Goal: Transaction & Acquisition: Purchase product/service

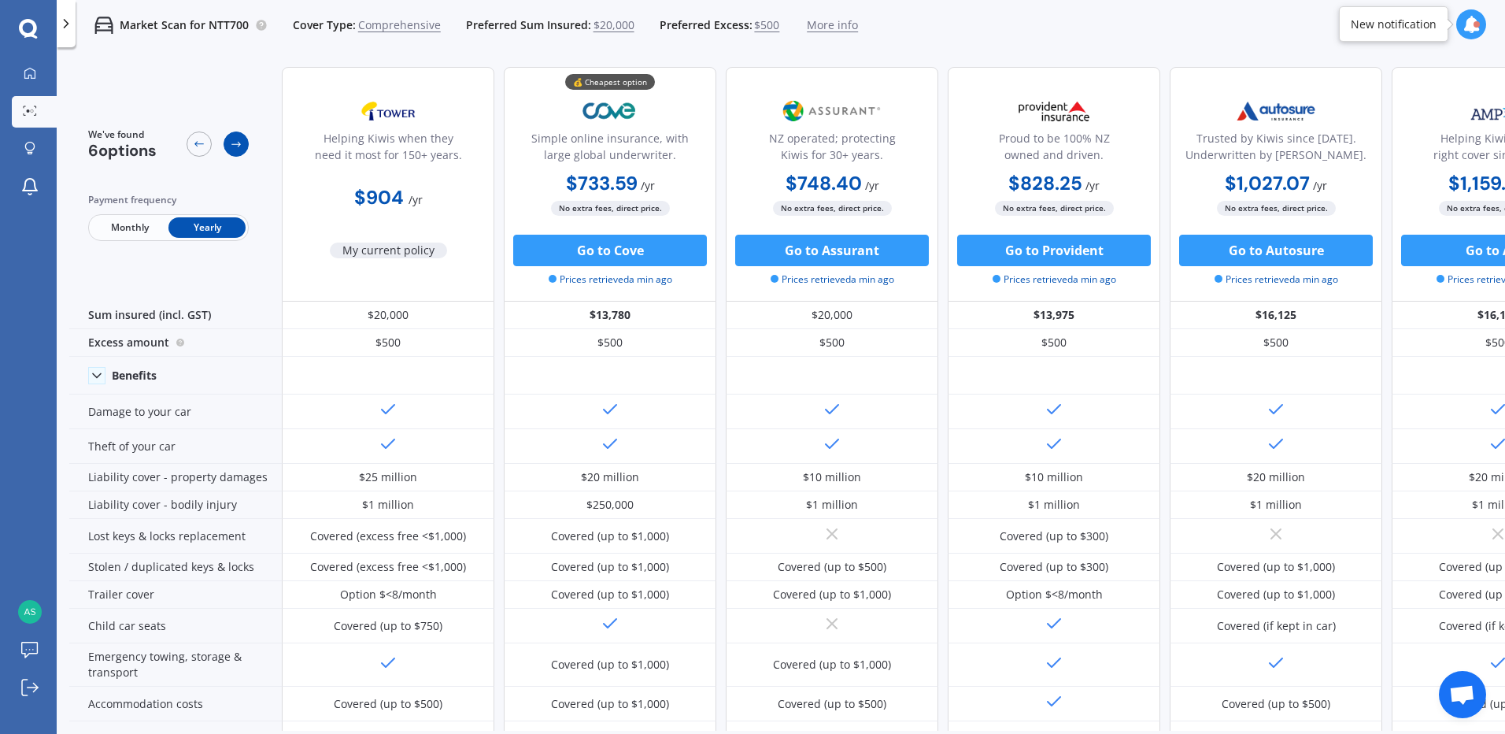
click at [236, 136] on div at bounding box center [236, 143] width 25 height 25
click at [608, 248] on button "Go to Cove" at bounding box center [610, 250] width 194 height 31
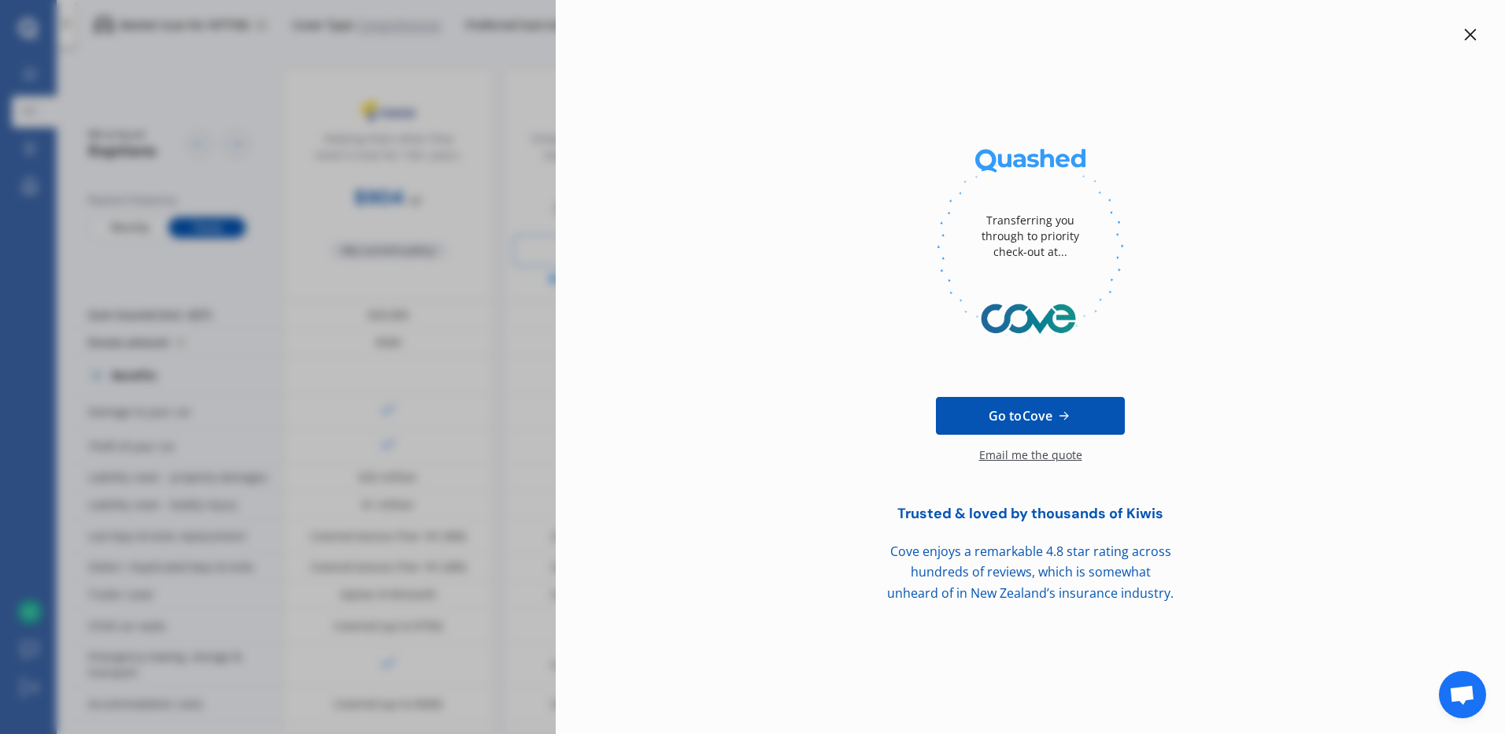
click at [1472, 36] on icon at bounding box center [1471, 35] width 12 height 12
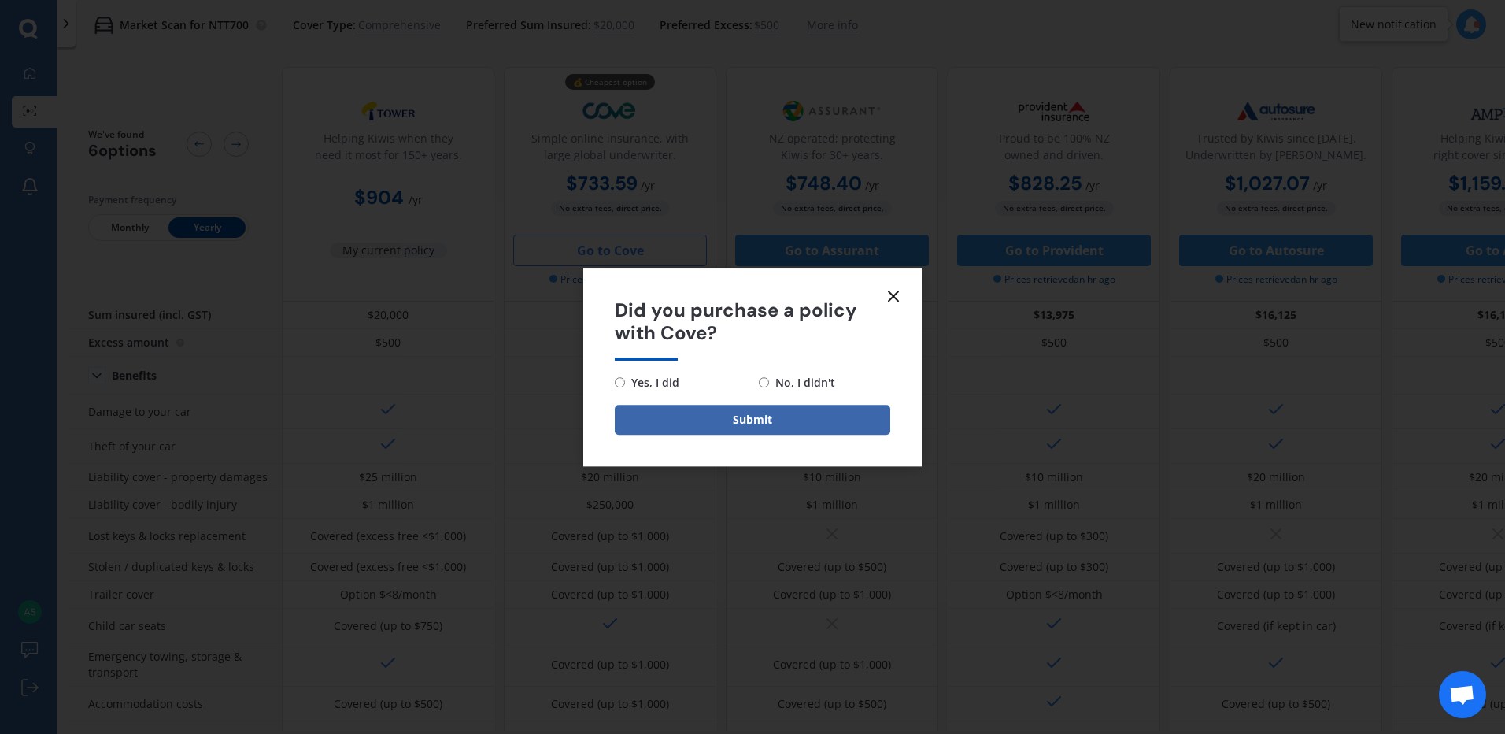
click at [785, 387] on span "No, I didn't" at bounding box center [802, 382] width 66 height 19
click at [769, 387] on input "No, I didn't" at bounding box center [764, 382] width 10 height 10
radio input "true"
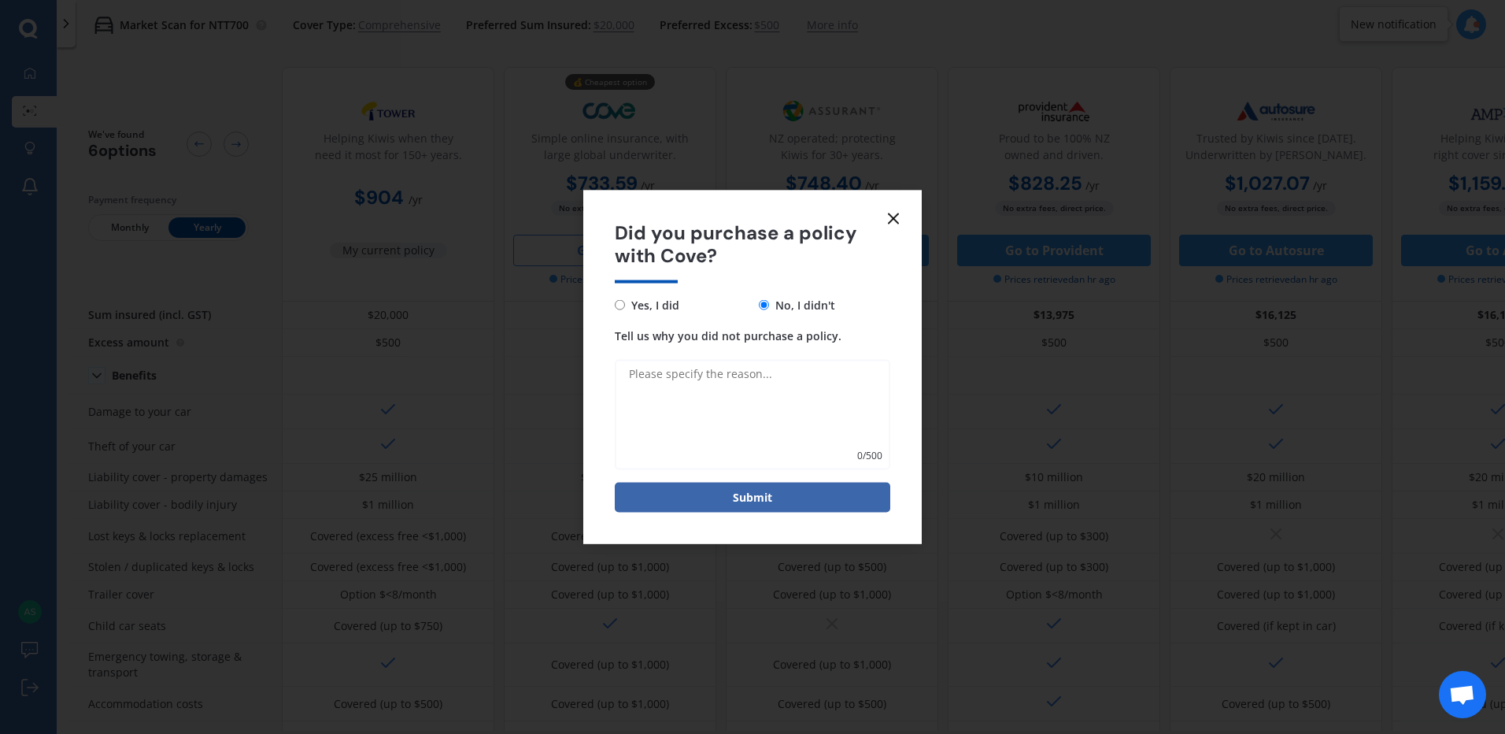
click at [768, 374] on textarea "Tell us why you did not purchase a policy." at bounding box center [753, 414] width 276 height 110
type textarea "expensive"
click at [768, 497] on button "Submit" at bounding box center [753, 497] width 276 height 30
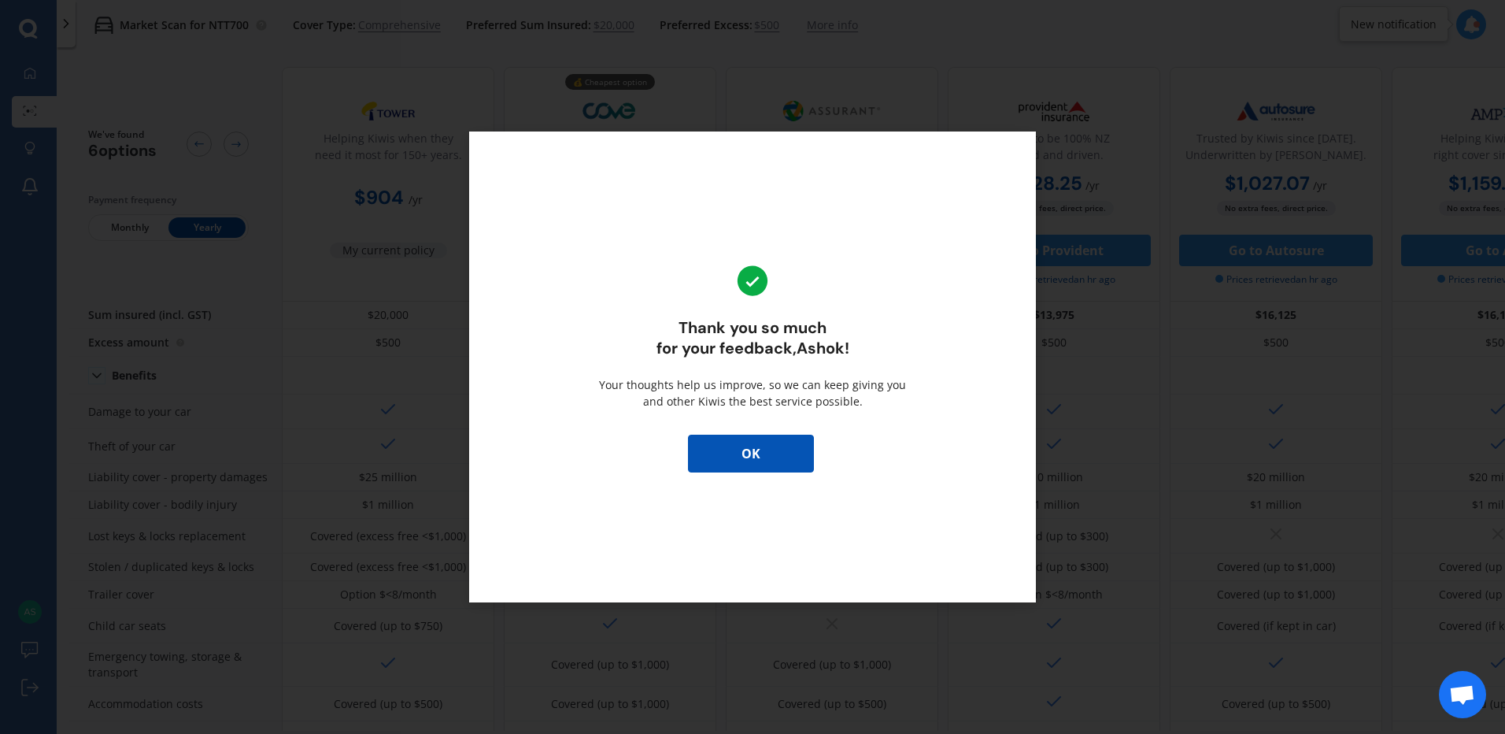
click at [765, 461] on button "OK" at bounding box center [751, 454] width 126 height 38
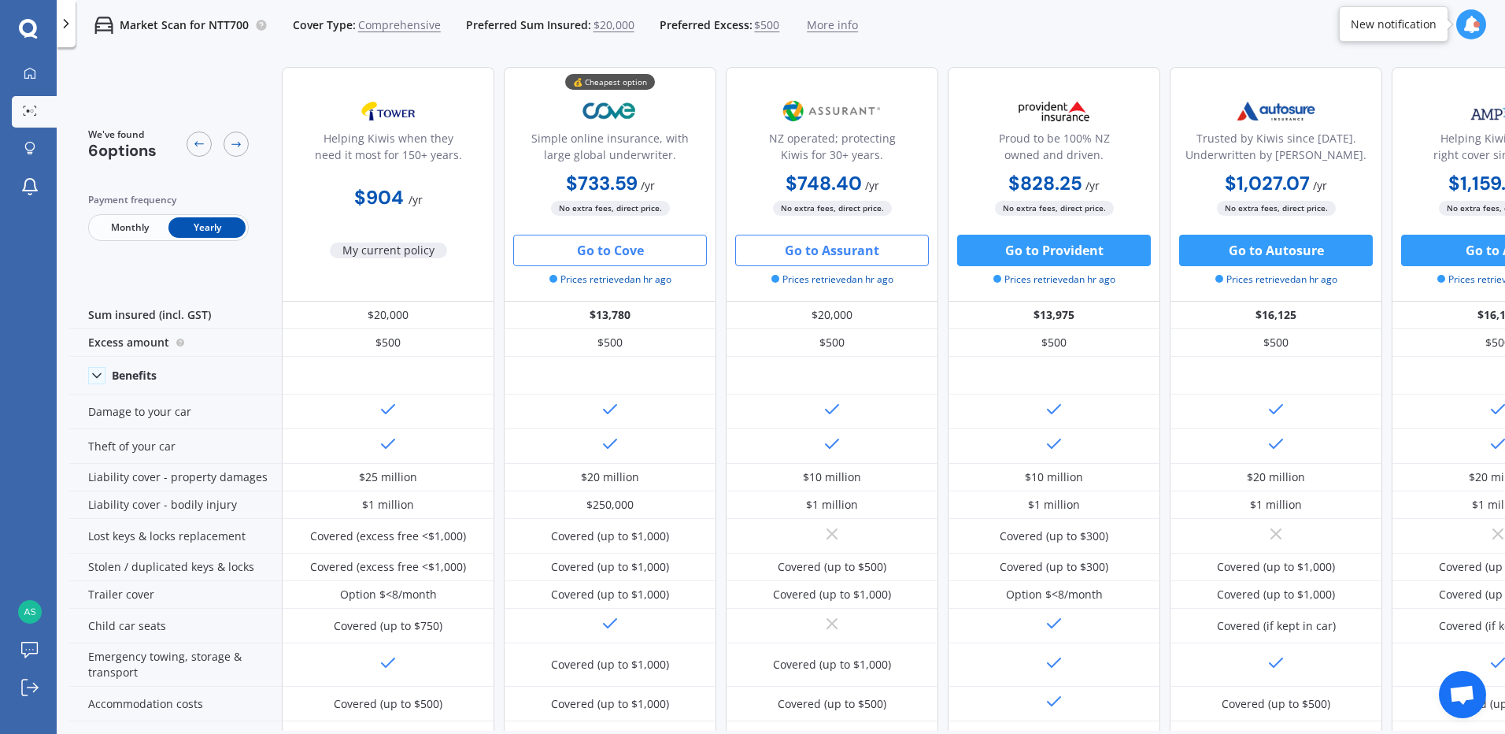
click at [841, 252] on button "Go to Assurant" at bounding box center [832, 250] width 194 height 31
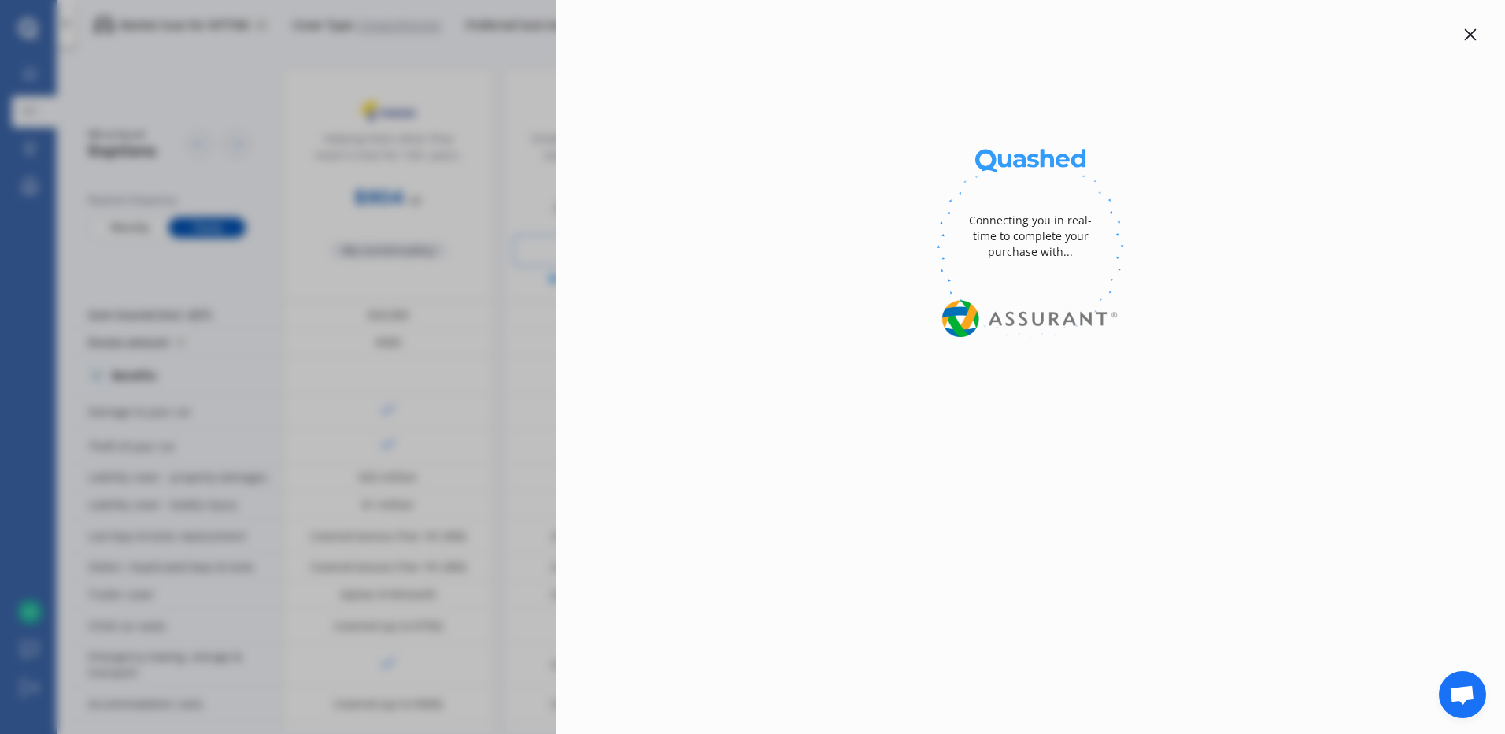
select select "Yearly"
select select "full"
select select "0"
select select "[GEOGRAPHIC_DATA]"
select select "VOLKSWAGEN"
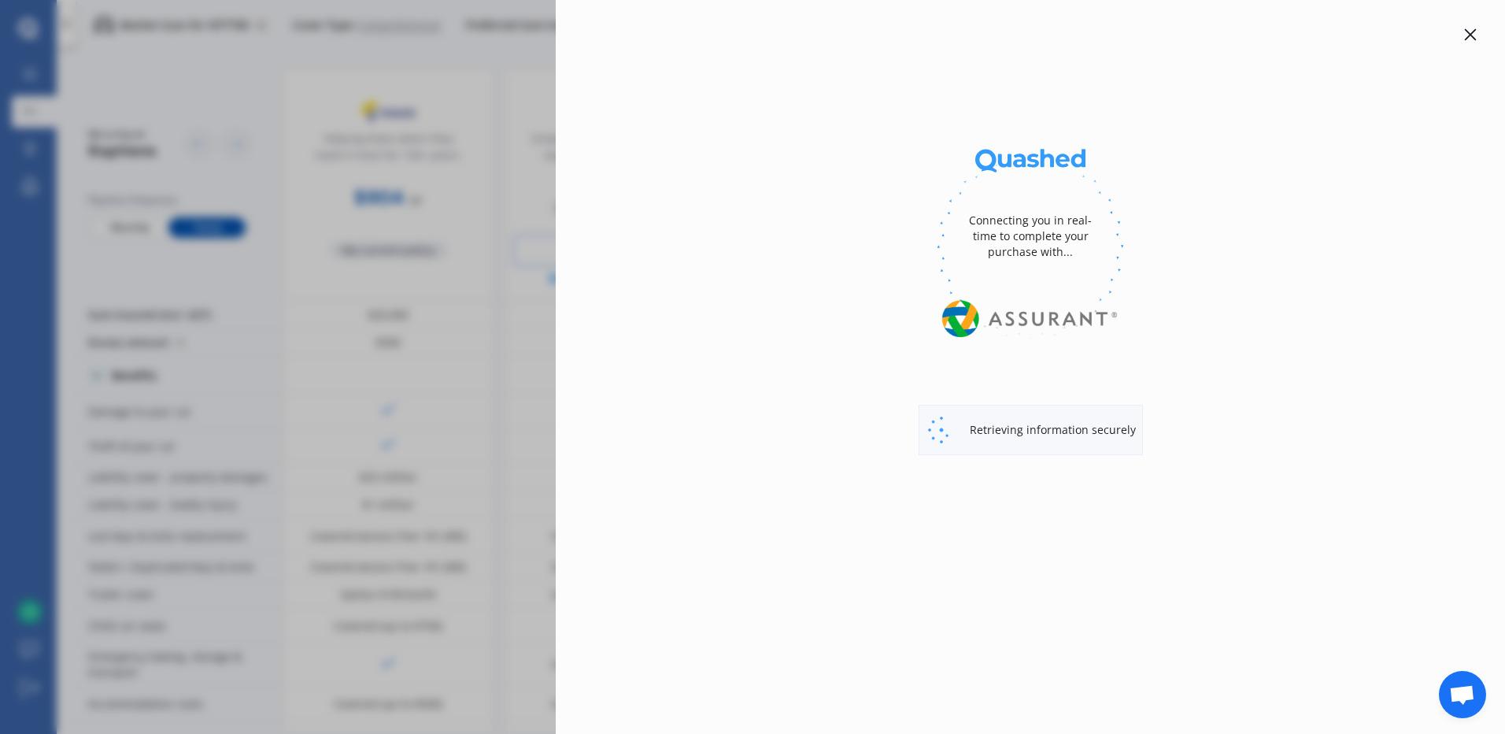
select select "GOLF"
select select "1.4 TSI"
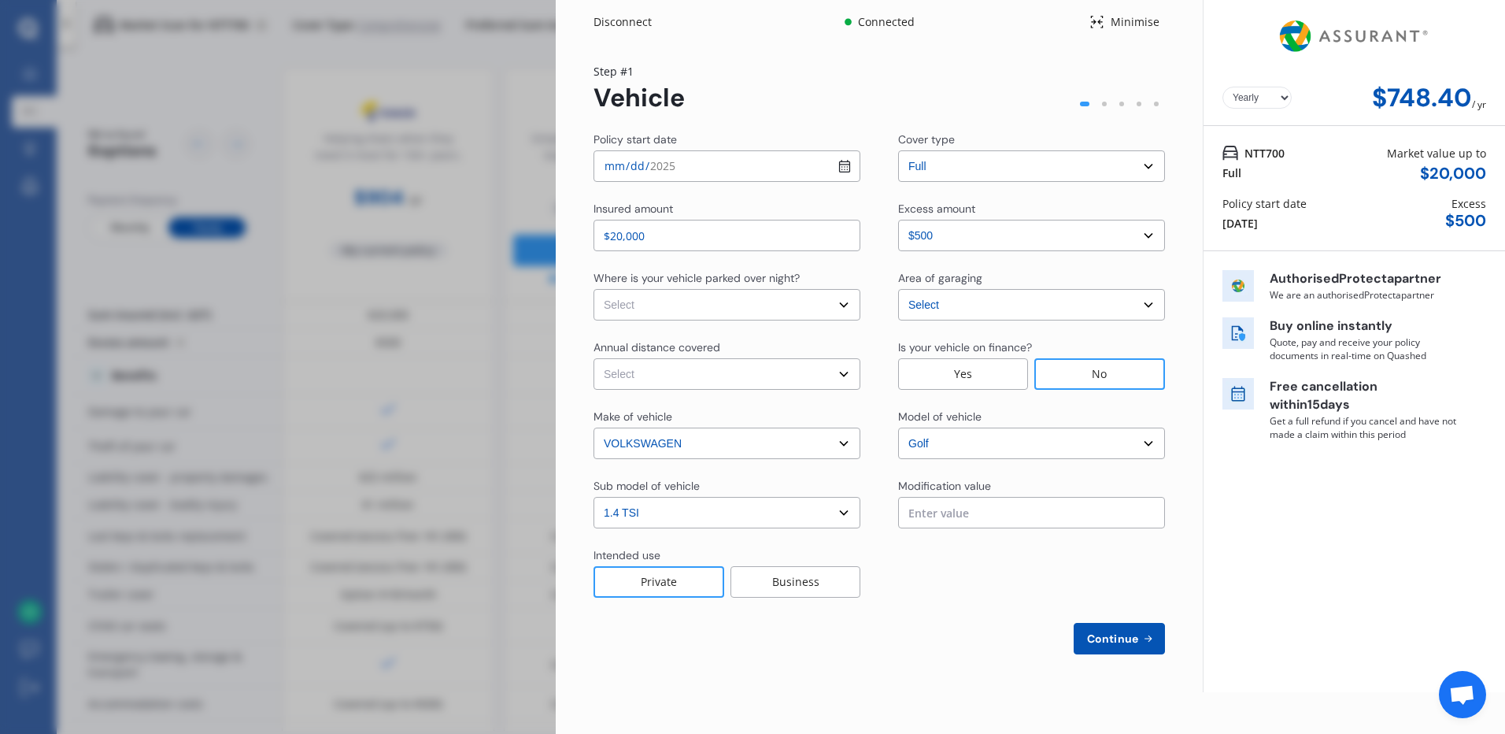
click at [841, 162] on input "2025-08-31" at bounding box center [727, 165] width 267 height 31
type input "2025-09-30"
click at [842, 304] on select "Select In a garage On own property On street or road" at bounding box center [727, 304] width 267 height 31
select select "In a garage"
click at [594, 289] on select "Select In a garage On own property On street or road" at bounding box center [727, 304] width 267 height 31
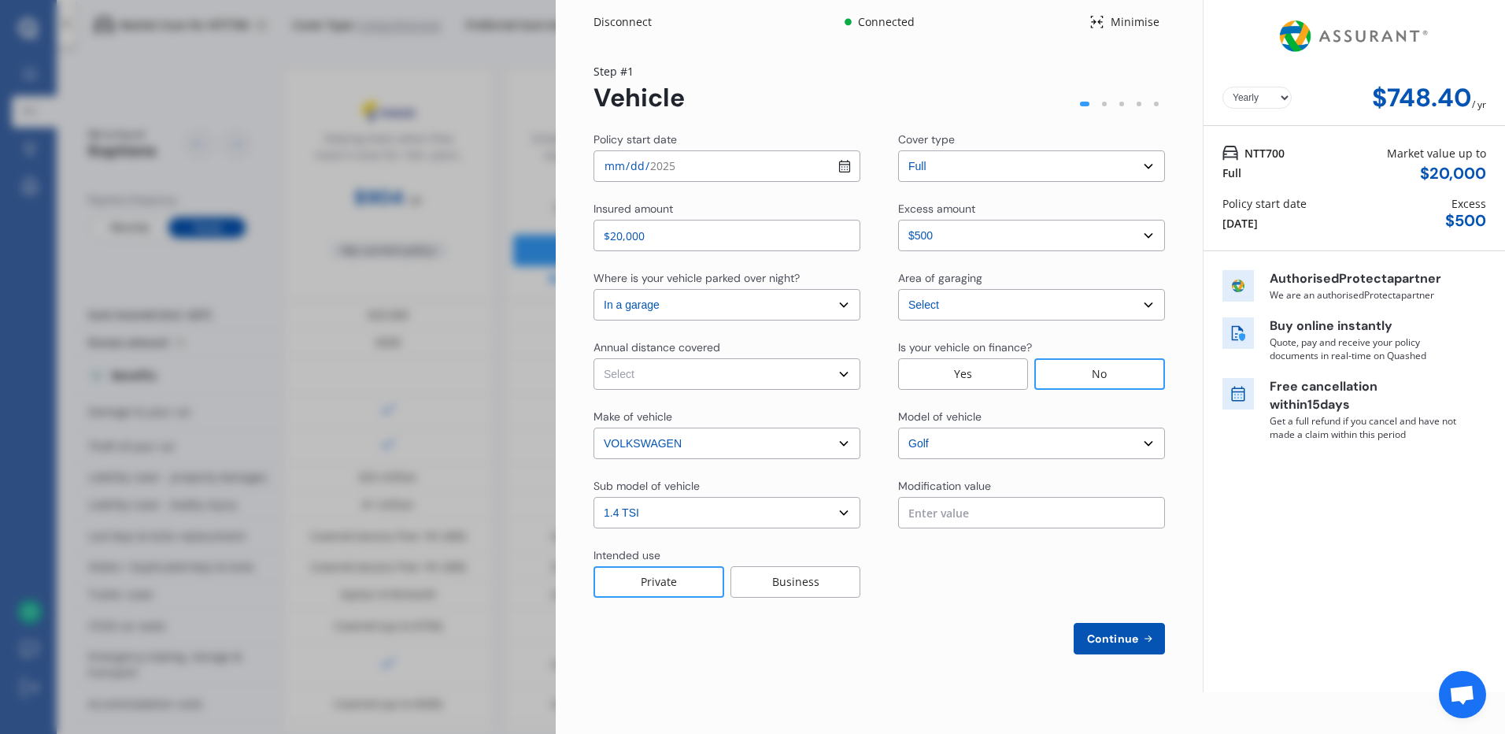
click at [842, 374] on select "Select Low (less than 15,000km per year) Average (15,000-30,000km per year) Hig…" at bounding box center [727, 373] width 267 height 31
select select "15000"
click at [594, 358] on select "Select Low (less than 15,000km per year) Average (15,000-30,000km per year) Hig…" at bounding box center [727, 373] width 267 height 31
click at [668, 584] on div "Private" at bounding box center [659, 581] width 131 height 31
click at [1094, 369] on div "No" at bounding box center [1100, 373] width 131 height 31
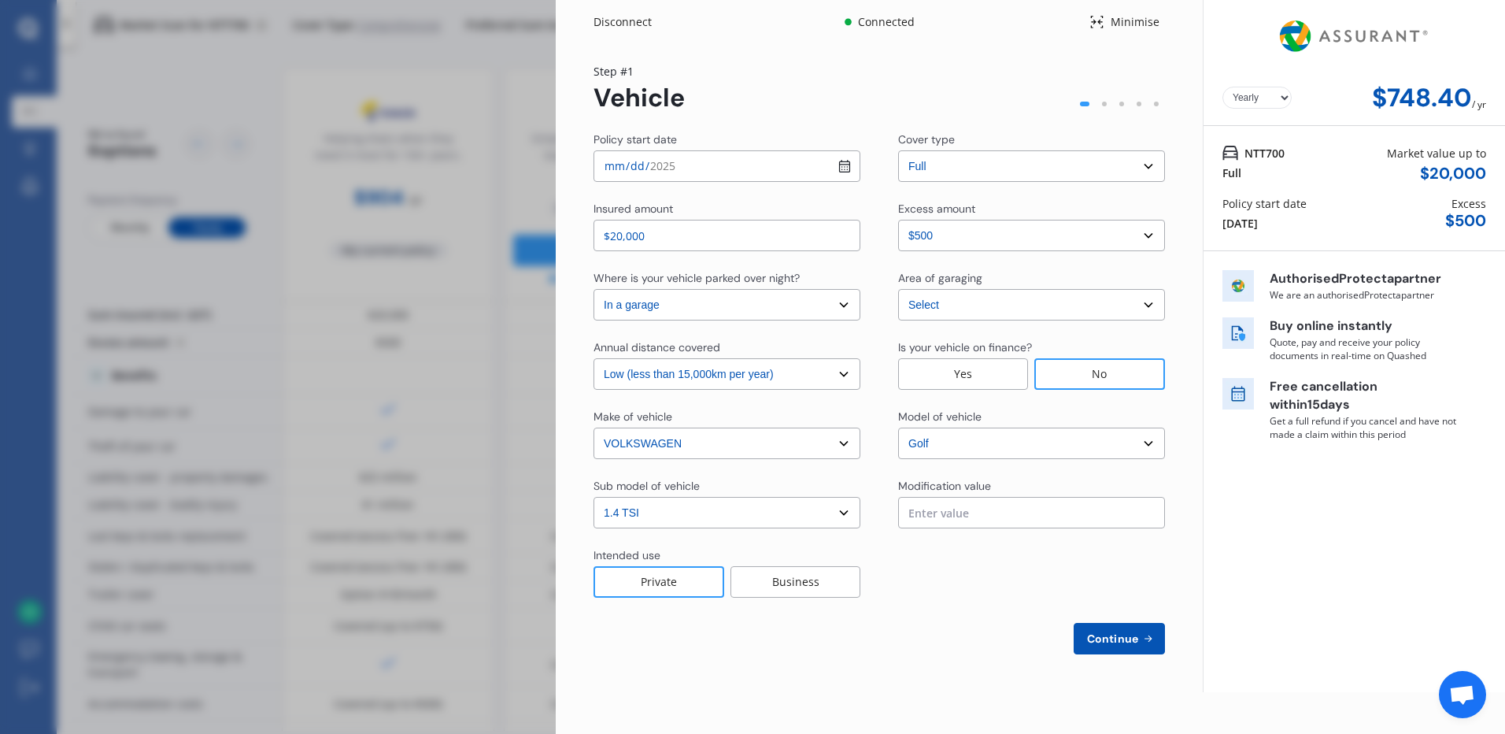
click at [1113, 640] on span "Continue" at bounding box center [1112, 638] width 57 height 13
select select "Mr"
select select "18"
select select "02"
select select "1956"
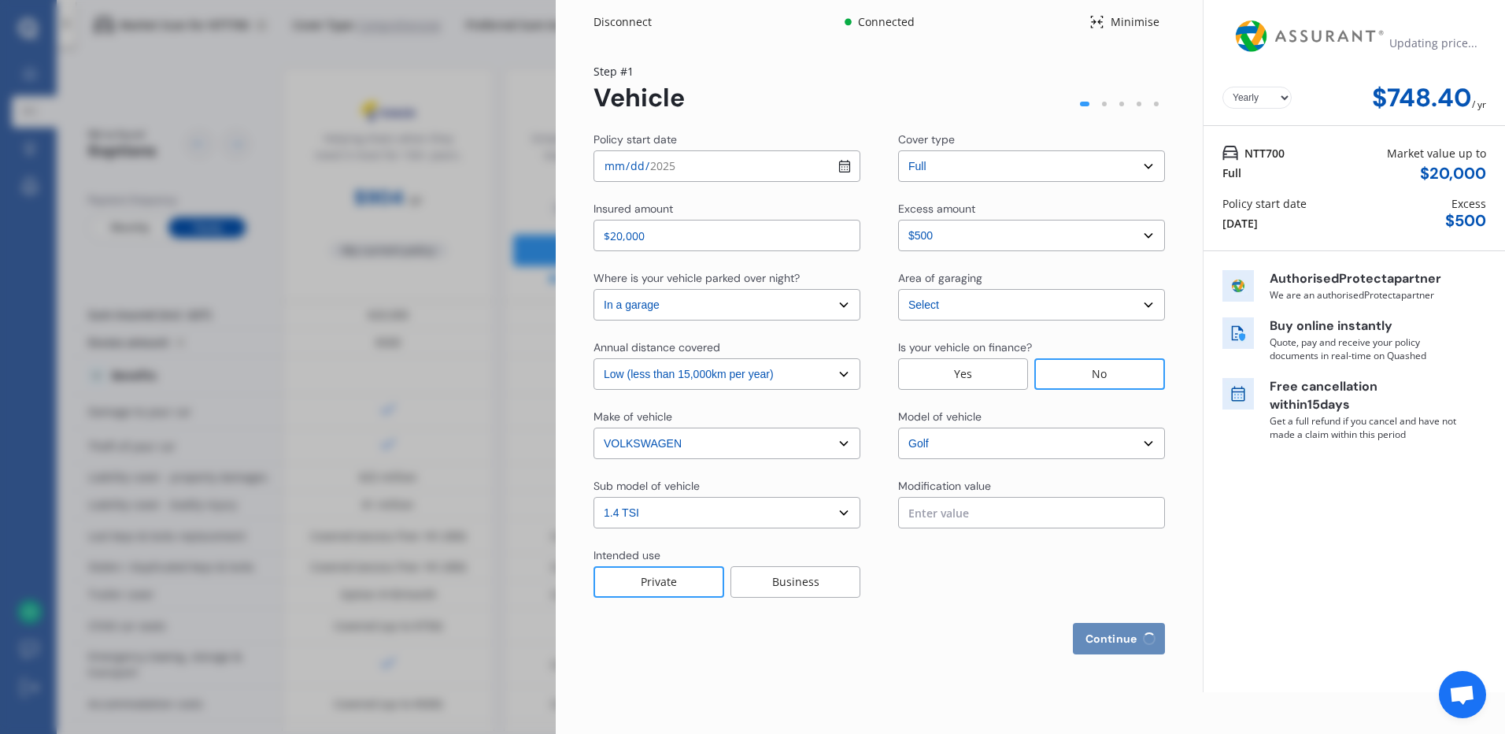
select select "full"
select select "more than 4 years"
select select "New Zealand"
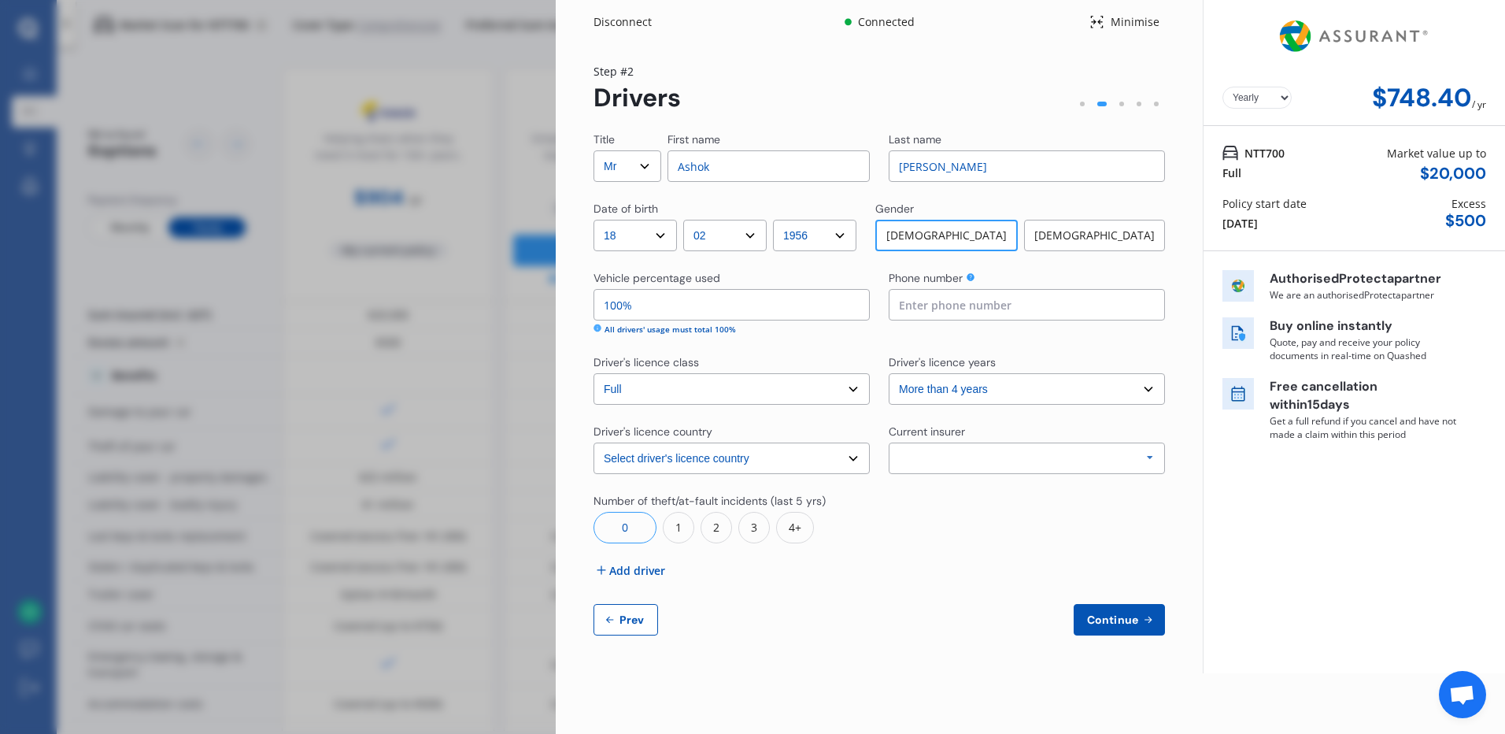
drag, startPoint x: 644, startPoint y: 307, endPoint x: 583, endPoint y: 306, distance: 60.6
click at [583, 306] on div "Yearly Monthly $748.40 / yr Step # 2 Drivers Title Select Mr Mrs Miss Ms Dr Fir…" at bounding box center [879, 358] width 647 height 629
drag, startPoint x: 632, startPoint y: 307, endPoint x: 587, endPoint y: 303, distance: 45.1
click at [587, 303] on div "Yearly Monthly $748.40 / yr Step # 2 Drivers Title Select Mr Mrs Miss Ms Dr Fir…" at bounding box center [879, 358] width 647 height 629
drag, startPoint x: 646, startPoint y: 313, endPoint x: 562, endPoint y: 311, distance: 83.5
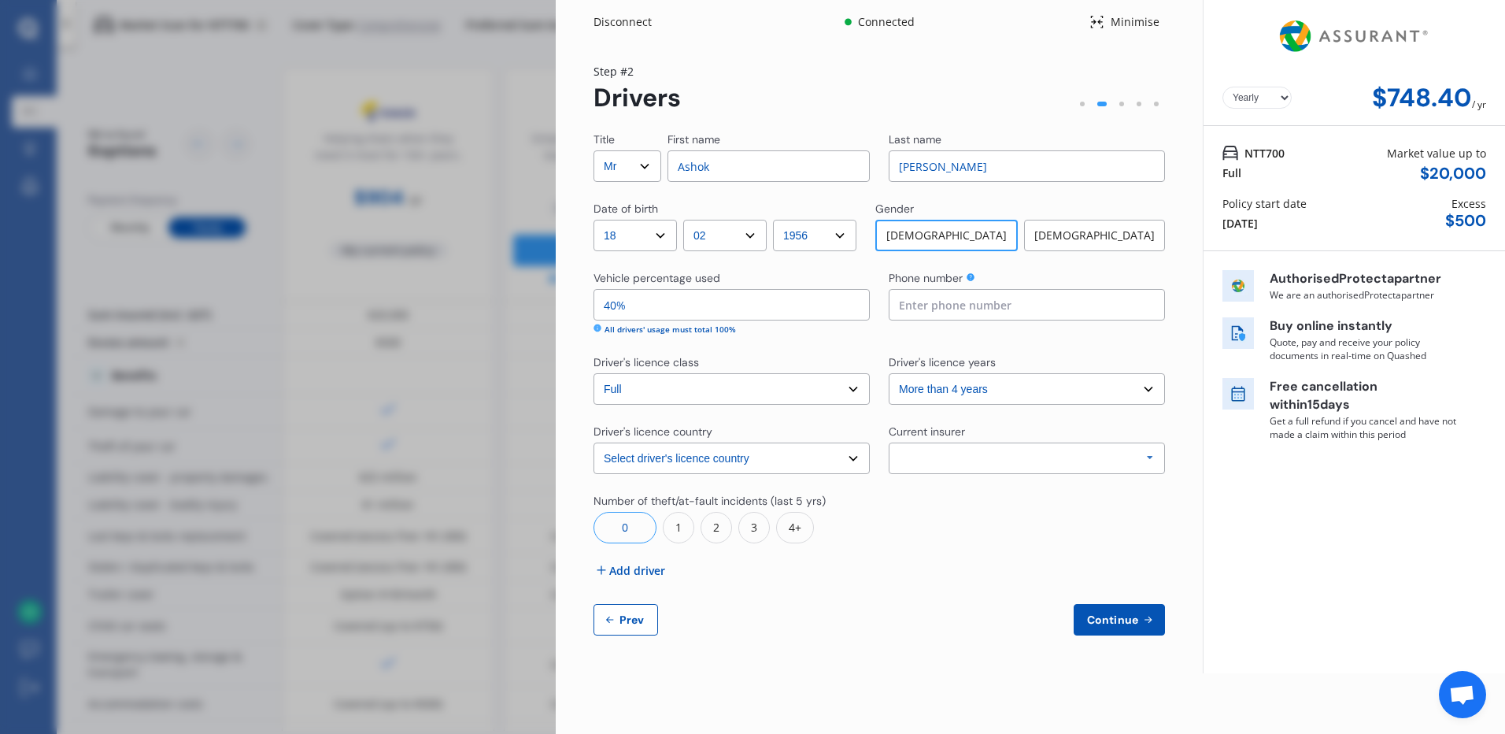
click at [562, 311] on div "Yearly Monthly $748.40 / yr Step # 2 Drivers Title Select Mr Mrs Miss Ms Dr Fir…" at bounding box center [879, 358] width 647 height 629
type input "40%"
click at [1001, 306] on input at bounding box center [1027, 304] width 276 height 31
type input "021448317"
click at [973, 278] on icon at bounding box center [971, 277] width 8 height 8
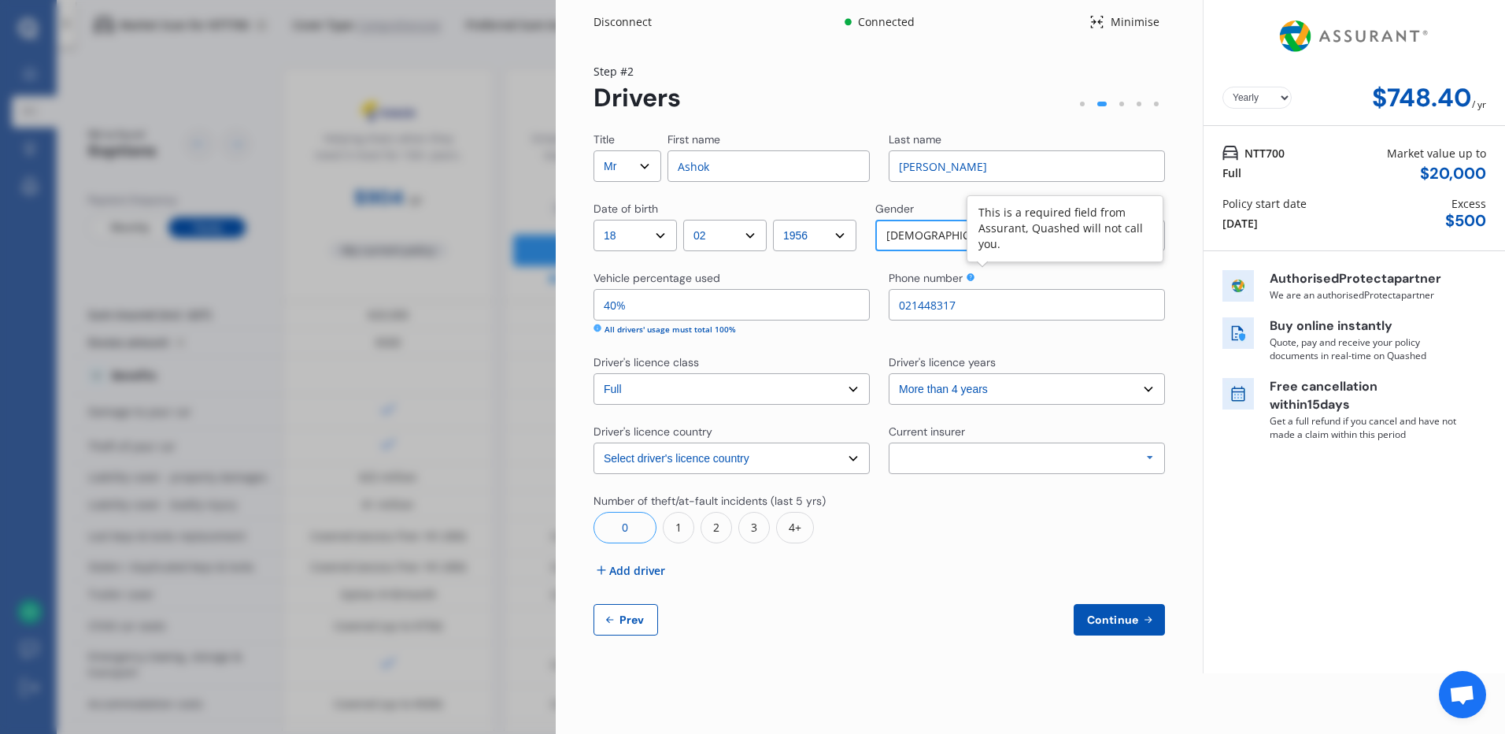
click at [973, 280] on icon at bounding box center [971, 277] width 8 height 8
click at [1154, 457] on icon at bounding box center [1151, 457] width 24 height 29
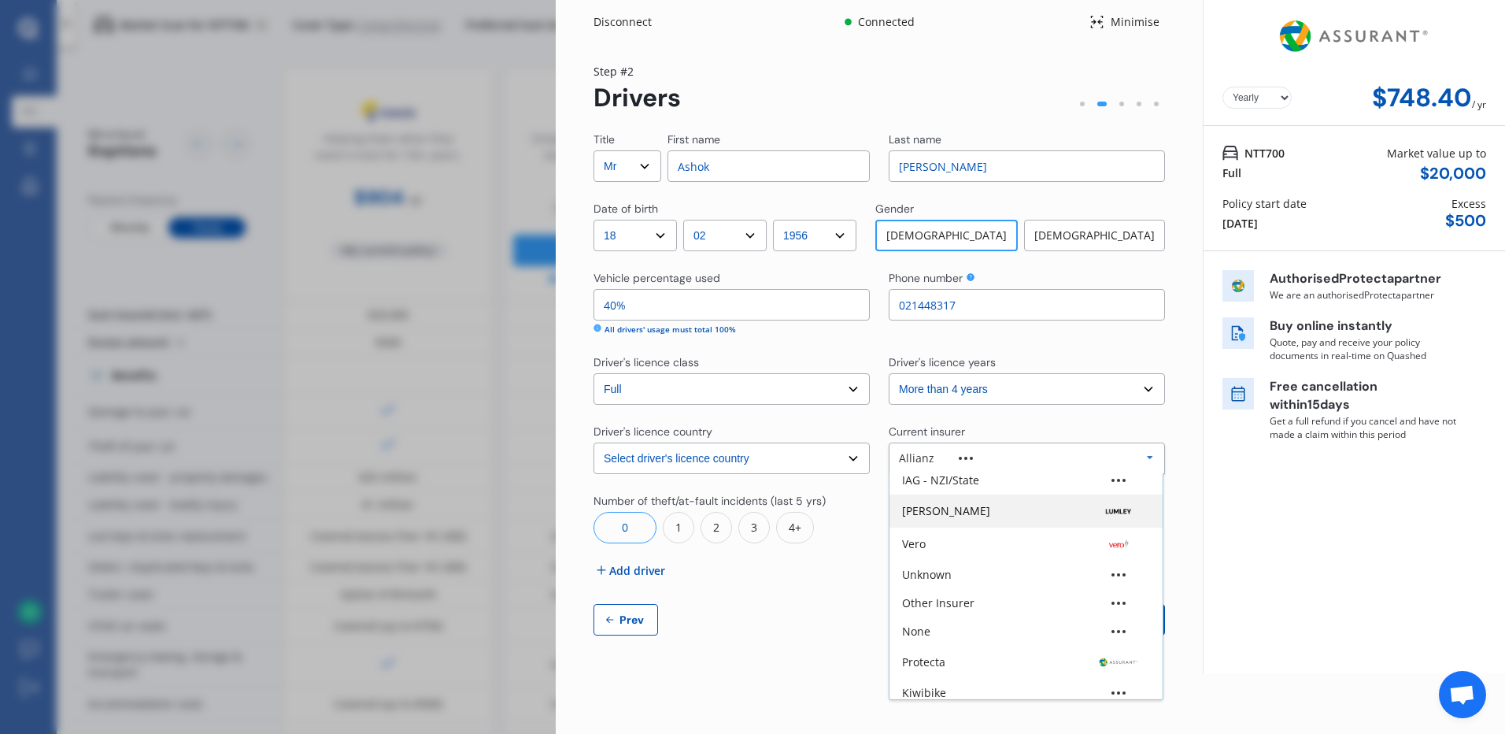
scroll to position [105, 0]
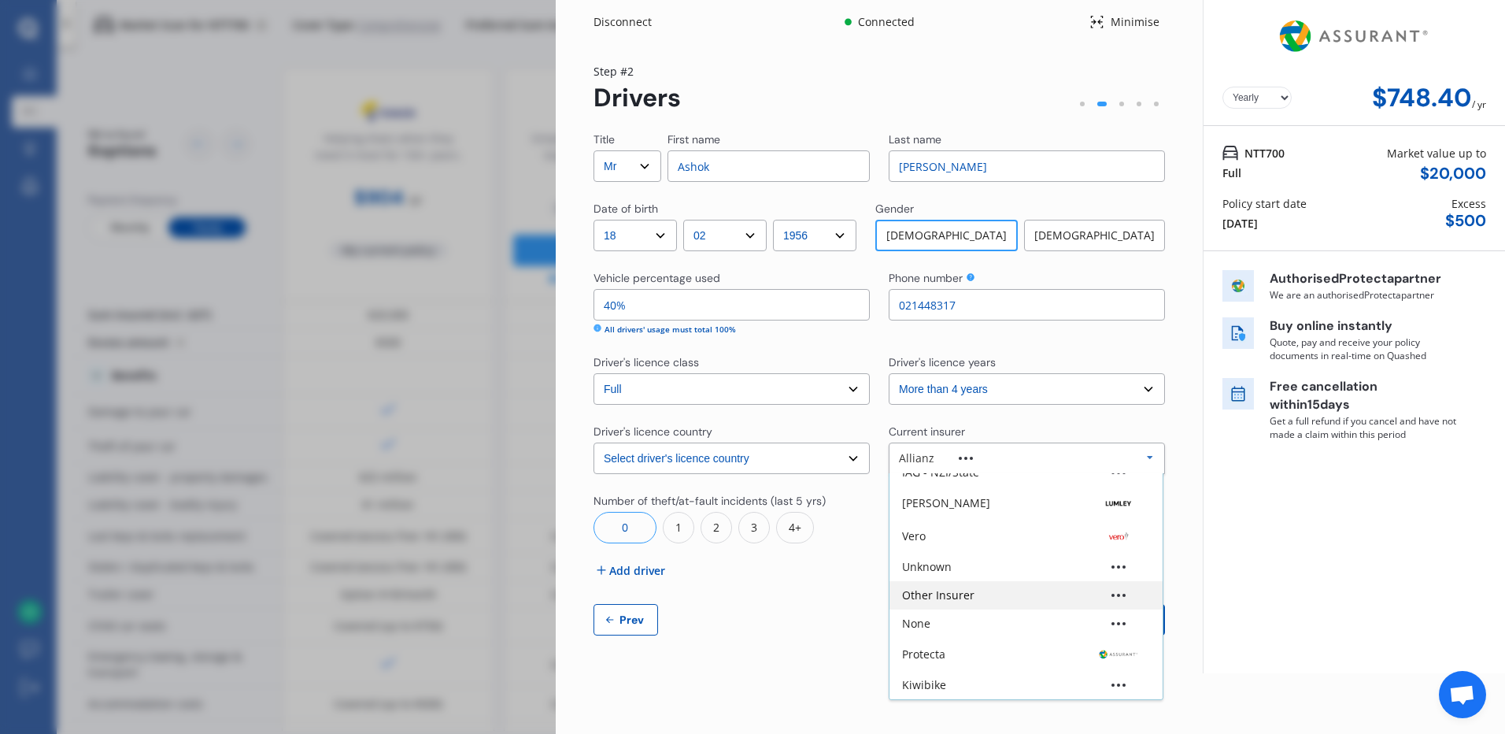
click at [985, 599] on div "Other Insurer" at bounding box center [1026, 595] width 248 height 11
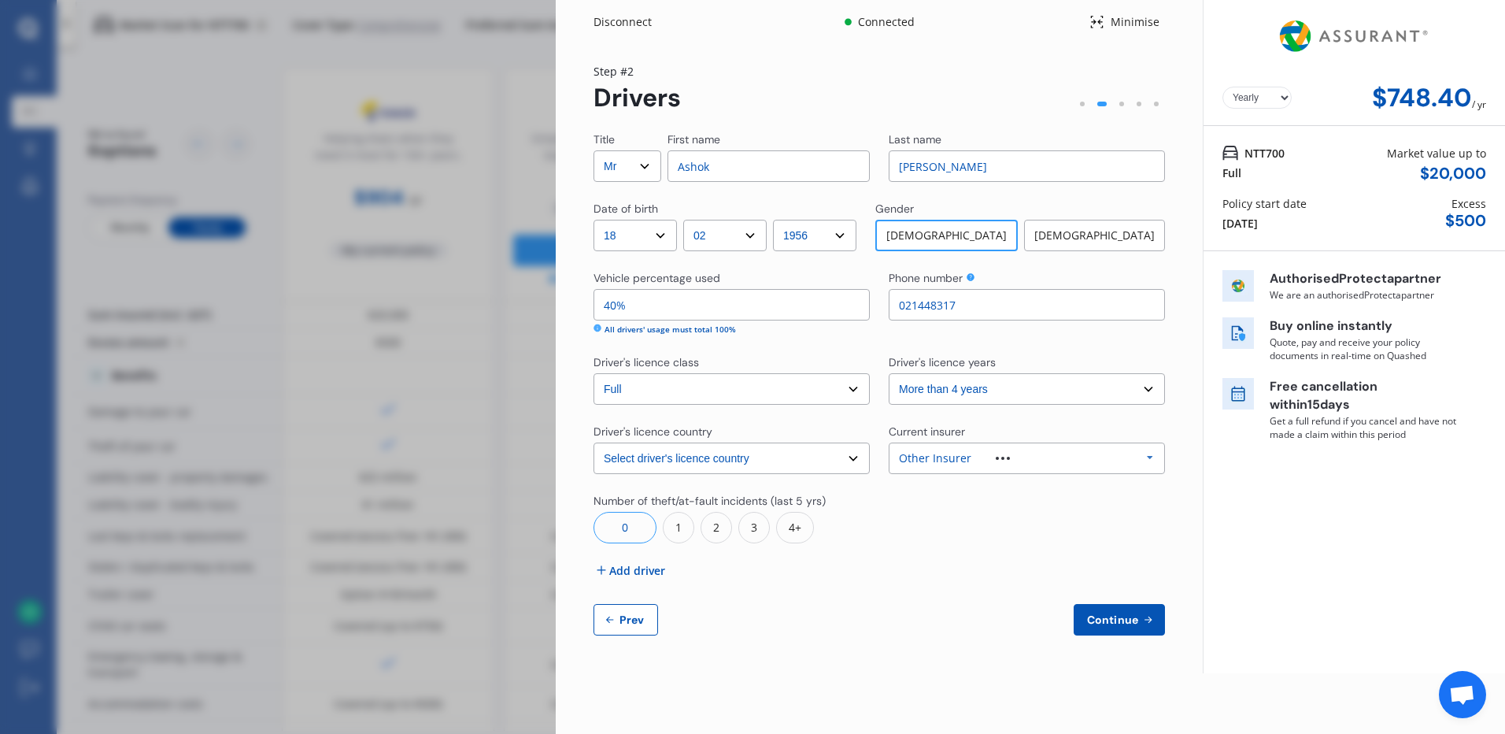
click at [1152, 456] on icon at bounding box center [1151, 457] width 24 height 29
click at [1151, 458] on icon at bounding box center [1151, 457] width 24 height 29
click at [1119, 619] on span "Continue" at bounding box center [1112, 619] width 57 height 13
click at [622, 572] on span "Add driver" at bounding box center [637, 570] width 56 height 17
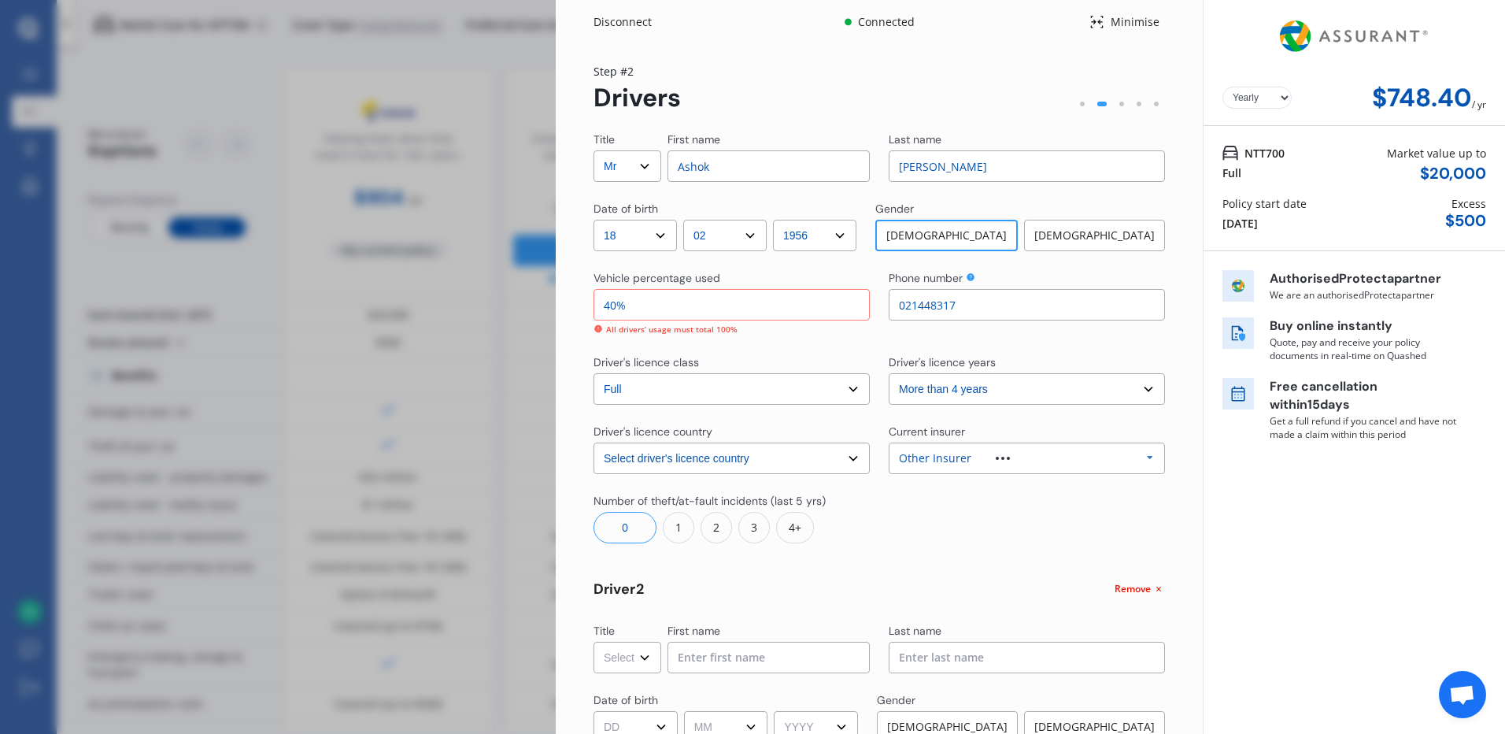
click at [647, 665] on select "Select Mr Mrs Miss Ms Dr" at bounding box center [628, 657] width 68 height 31
select select "Mrs"
click at [594, 642] on select "Select Mr Mrs Miss Ms Dr" at bounding box center [628, 657] width 68 height 31
click at [714, 665] on input at bounding box center [769, 657] width 202 height 31
click at [780, 657] on input "Risha" at bounding box center [769, 657] width 202 height 31
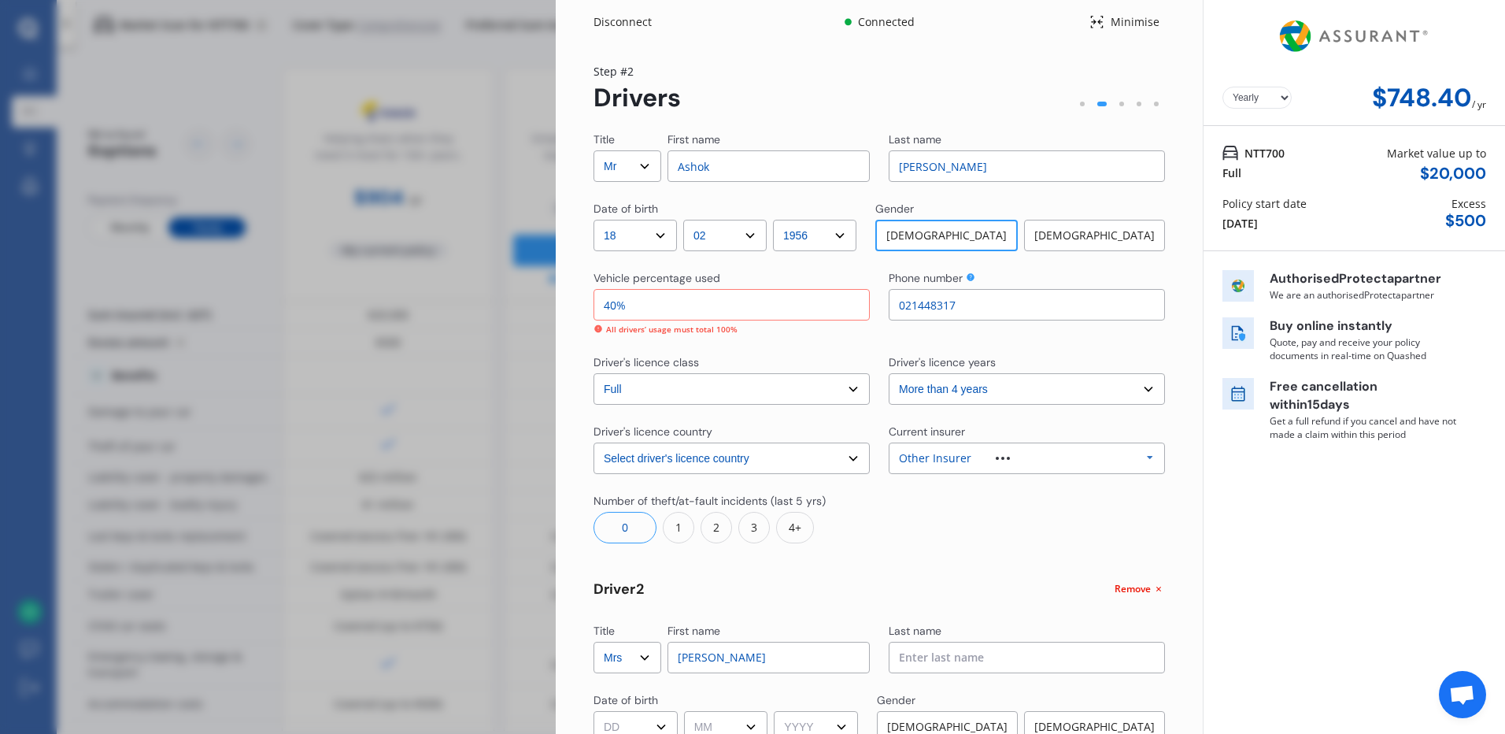
click at [780, 657] on input "Risha Shivani" at bounding box center [769, 657] width 202 height 31
type input "Risha"
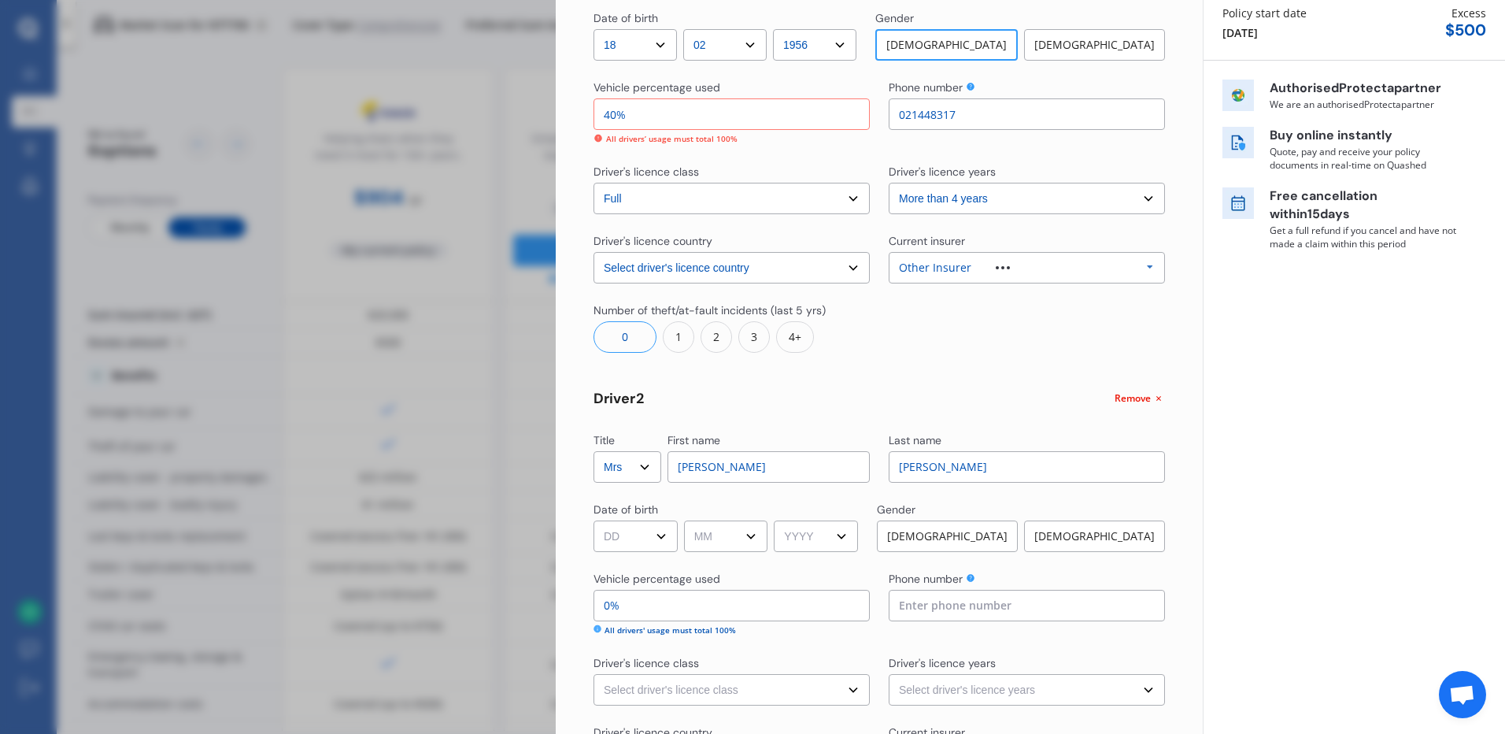
scroll to position [236, 0]
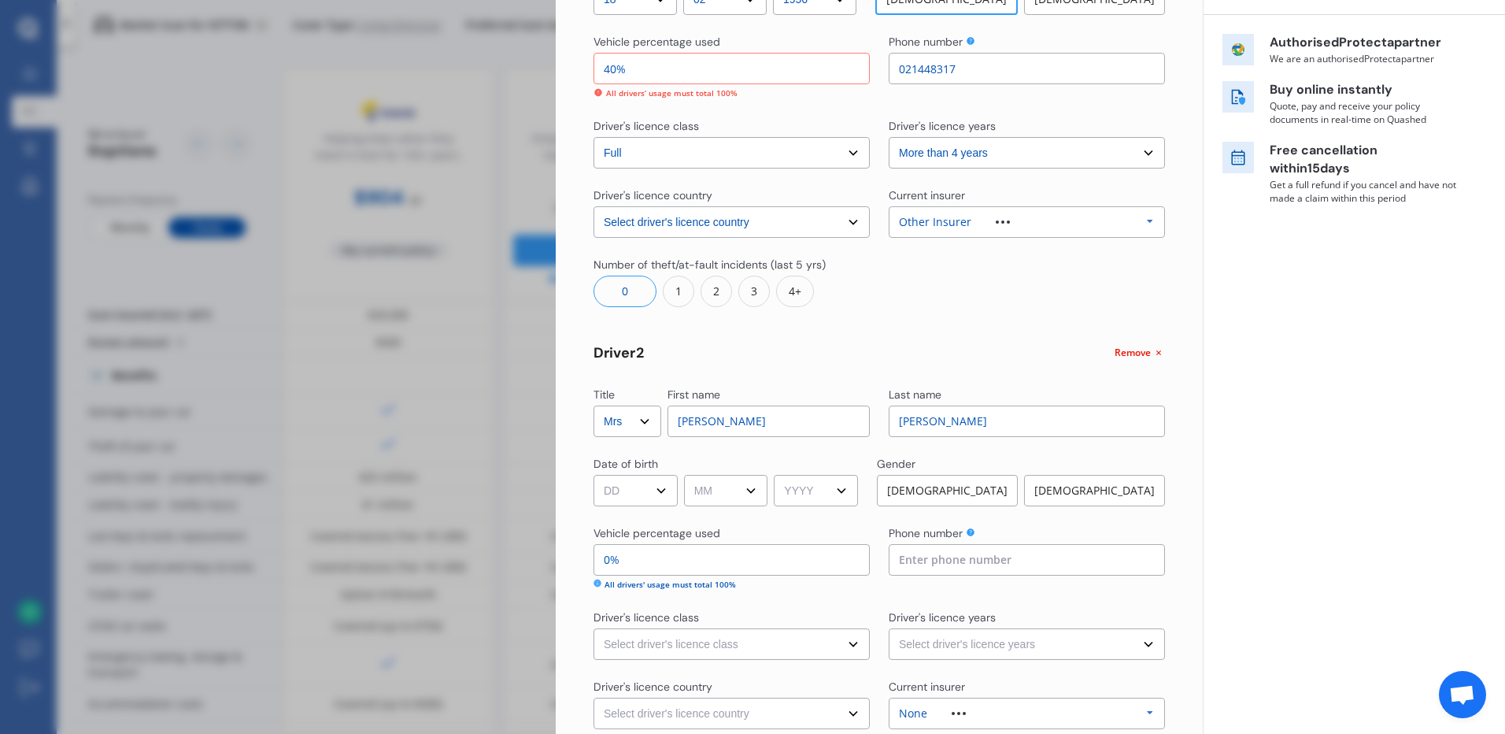
type input "Kapadia"
click at [664, 497] on select "DD 01 02 03 04 05 06 07 08 09 10 11 12 13 14 15 16 17 18 19 20 21 22 23 24 25 2…" at bounding box center [636, 490] width 84 height 31
select select "11"
click at [594, 475] on select "DD 01 02 03 04 05 06 07 08 09 10 11 12 13 14 15 16 17 18 19 20 21 22 23 24 25 2…" at bounding box center [636, 490] width 84 height 31
click at [762, 492] on select "MM 01 02 03 04 05 06 07 08 09 10 11 12" at bounding box center [726, 490] width 84 height 31
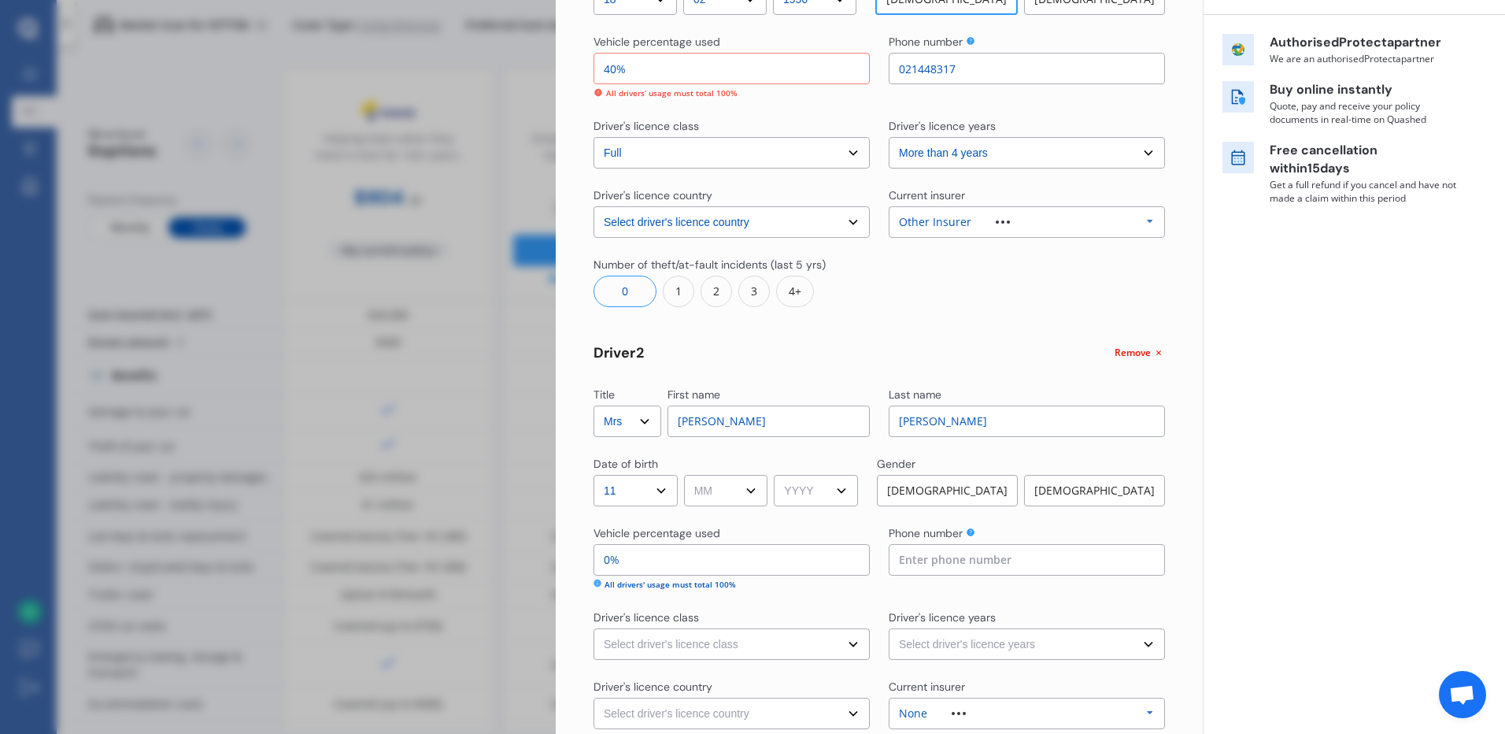
select select "05"
click at [687, 475] on select "MM 01 02 03 04 05 06 07 08 09 10 11 12" at bounding box center [726, 490] width 84 height 31
click at [855, 492] on select "YYYY 2009 2008 2007 2006 2005 2004 2003 2002 2001 2000 1999 1998 1997 1996 1995…" at bounding box center [816, 490] width 84 height 31
select select "1998"
click at [780, 475] on select "YYYY 2009 2008 2007 2006 2005 2004 2003 2002 2001 2000 1999 1998 1997 1996 1995…" at bounding box center [816, 490] width 84 height 31
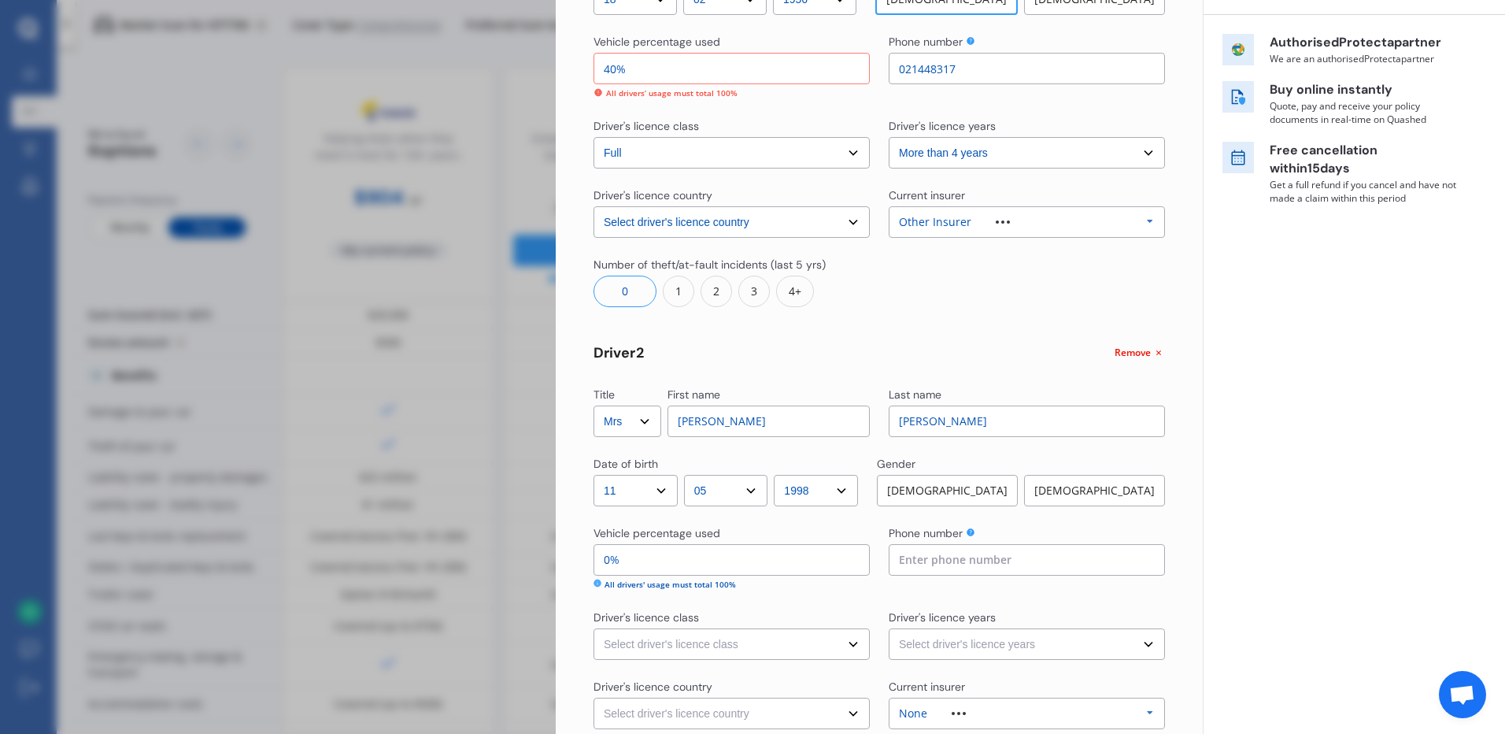
click at [1110, 491] on div "[DEMOGRAPHIC_DATA]" at bounding box center [1094, 490] width 141 height 31
drag, startPoint x: 645, startPoint y: 565, endPoint x: 591, endPoint y: 564, distance: 53.6
click at [591, 564] on div "Yearly Monthly $748.40 / yr Step # 2 Drivers Title Select Mr Mrs Miss Ms Dr Fir…" at bounding box center [879, 368] width 647 height 1120
type input "93%"
type input "7%"
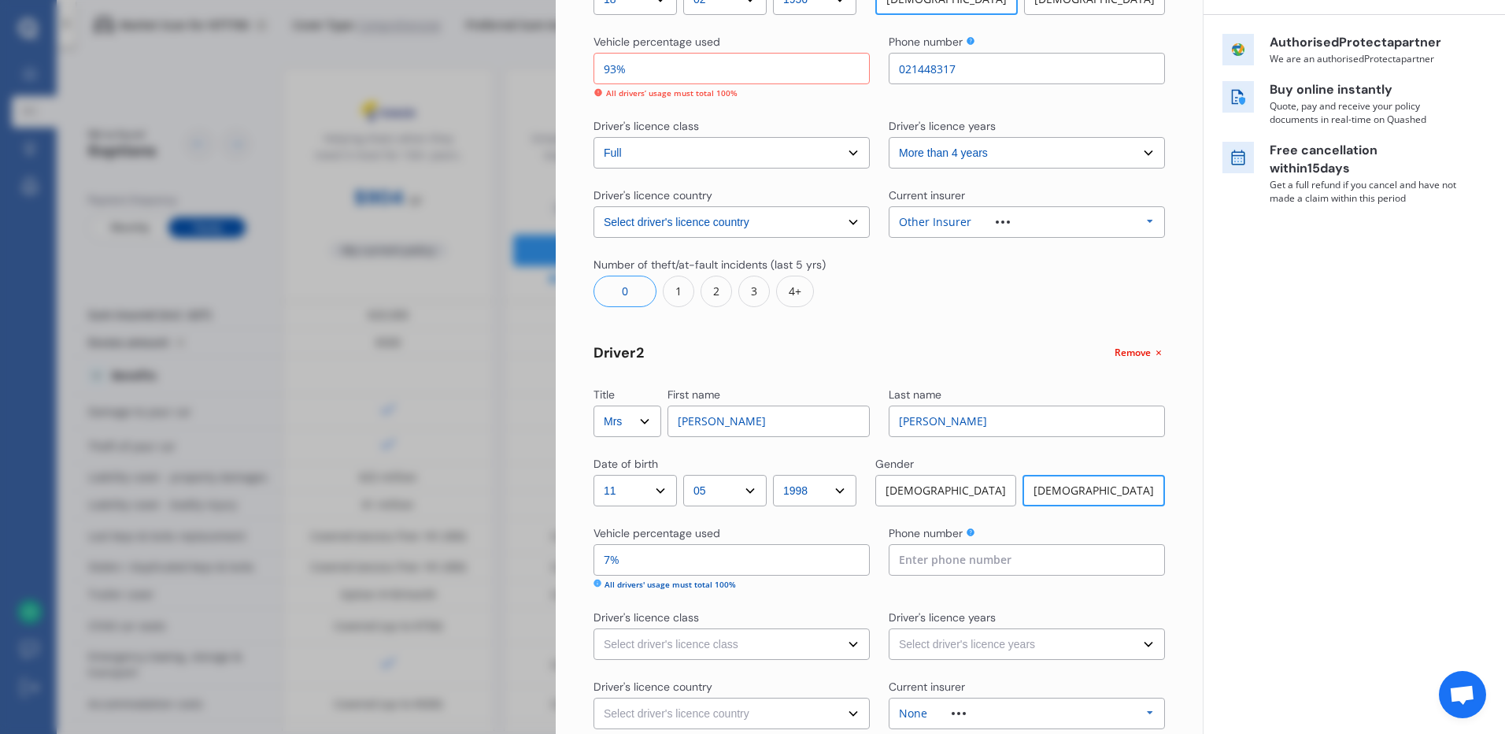
type input "30%"
type input "70%"
type input "2"
type input "0211084484"
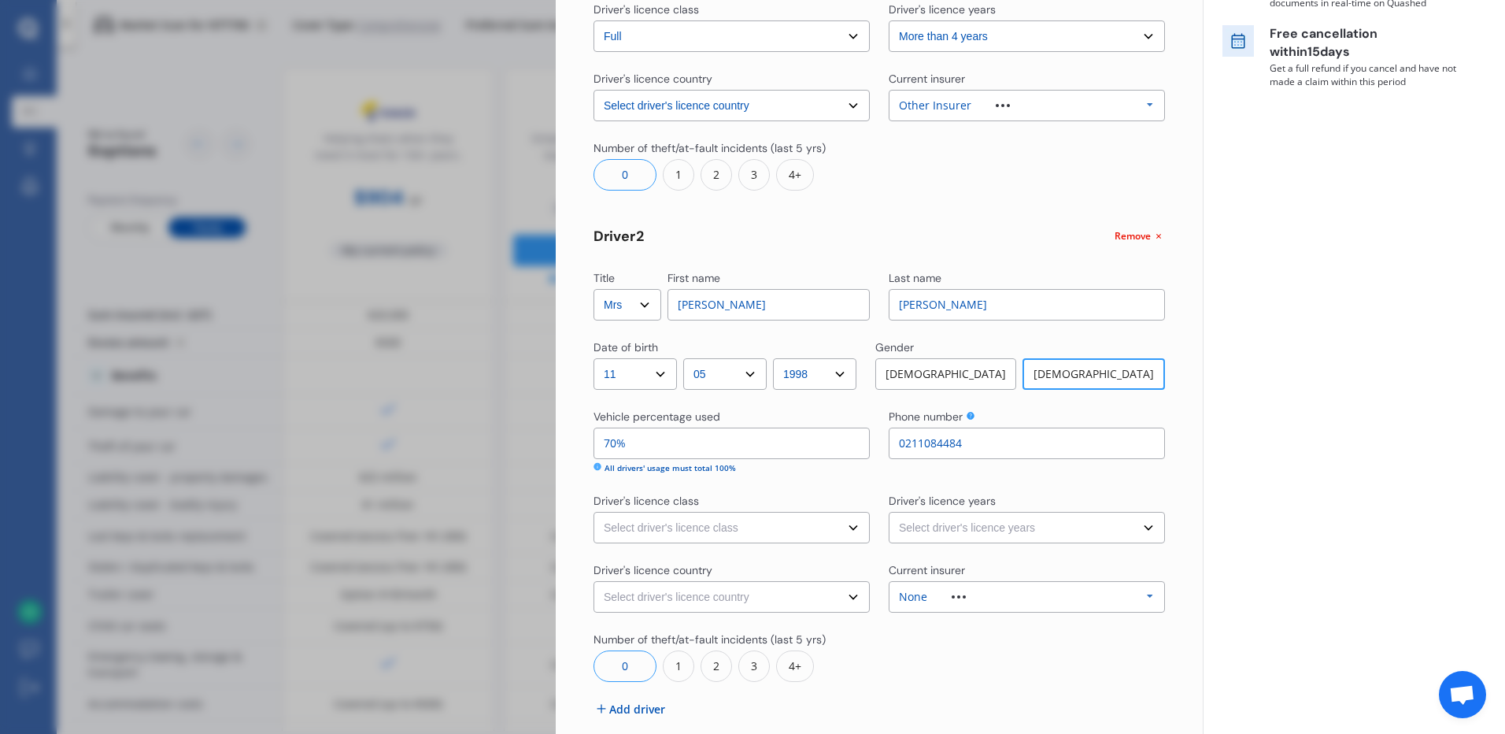
scroll to position [352, 0]
click at [849, 529] on select "Select driver's licence class None Learner Restricted Full" at bounding box center [732, 528] width 276 height 31
select select "full"
click at [594, 513] on select "Select driver's licence class None Learner Restricted Full" at bounding box center [732, 528] width 276 height 31
click at [1139, 528] on select "Select driver's licence years Less than 1 year 1-2 years 2-4 years More than 4 …" at bounding box center [1027, 528] width 276 height 31
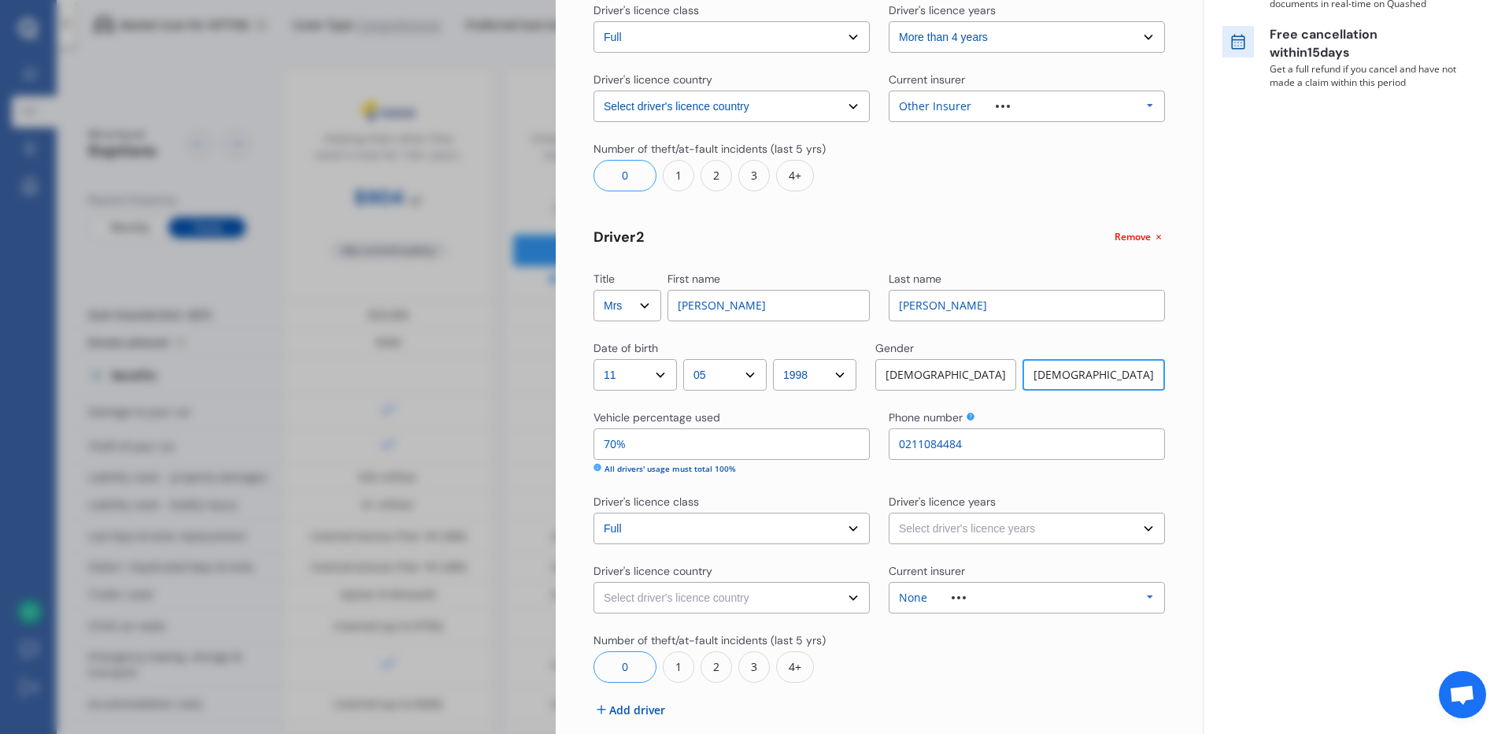
select select "more than 4 years"
click at [889, 513] on select "Select driver's licence years Less than 1 year 1-2 years 2-4 years More than 4 …" at bounding box center [1027, 528] width 276 height 31
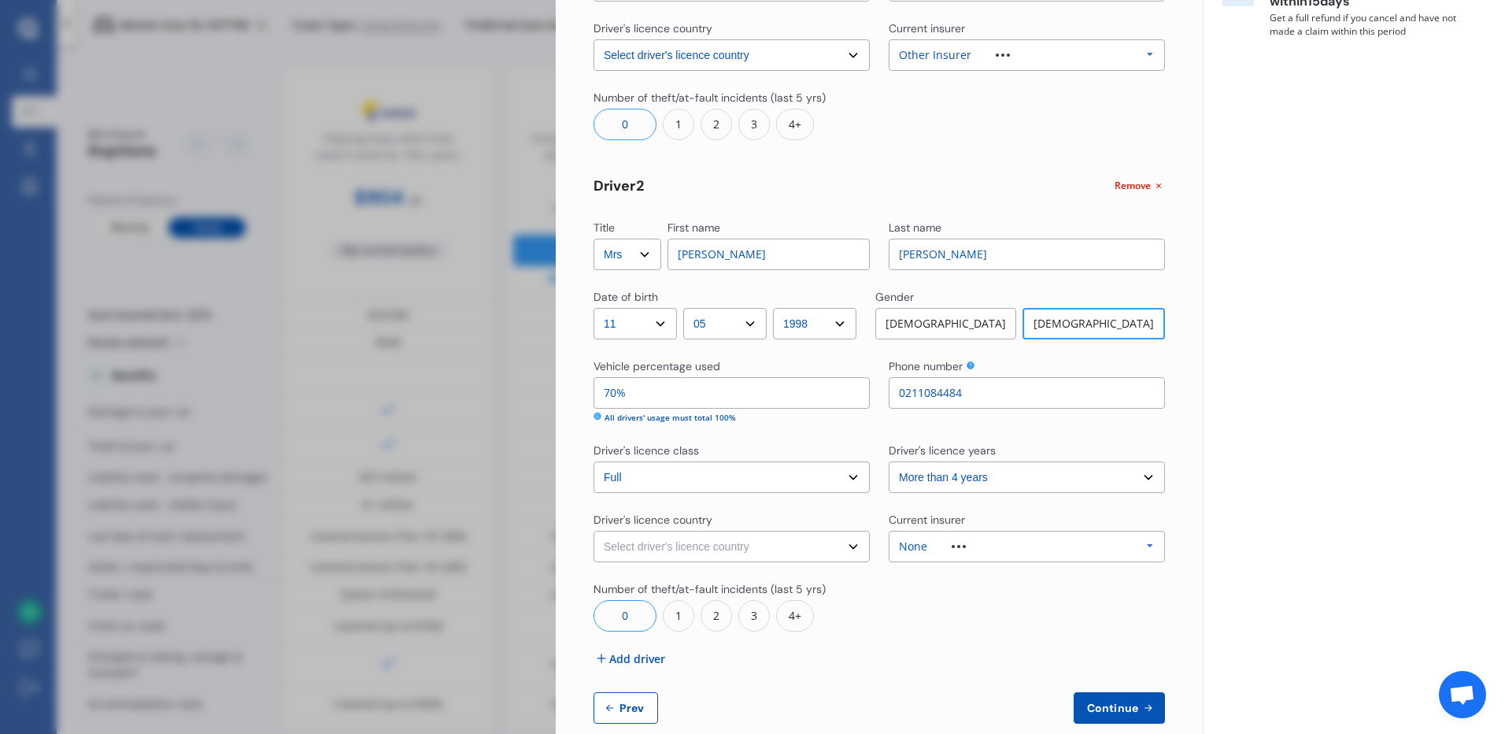
scroll to position [431, 0]
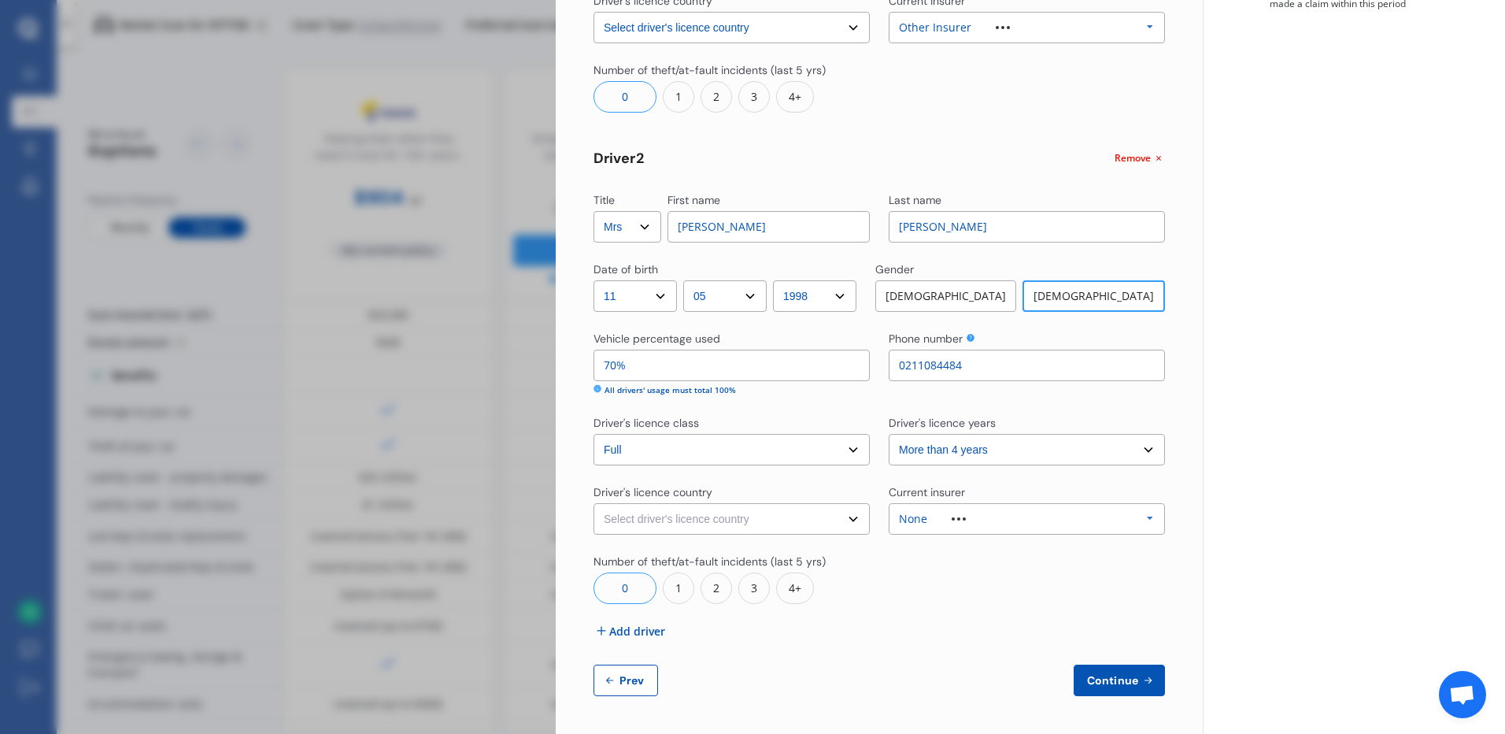
click at [852, 515] on select "Select driver's licence country New Zealand Australia Canada Japan Singapore So…" at bounding box center [732, 518] width 276 height 31
select select "New Zealand"
click at [594, 503] on select "Select driver's licence country New Zealand Australia Canada Japan Singapore So…" at bounding box center [732, 518] width 276 height 31
click at [1146, 518] on icon at bounding box center [1151, 518] width 24 height 29
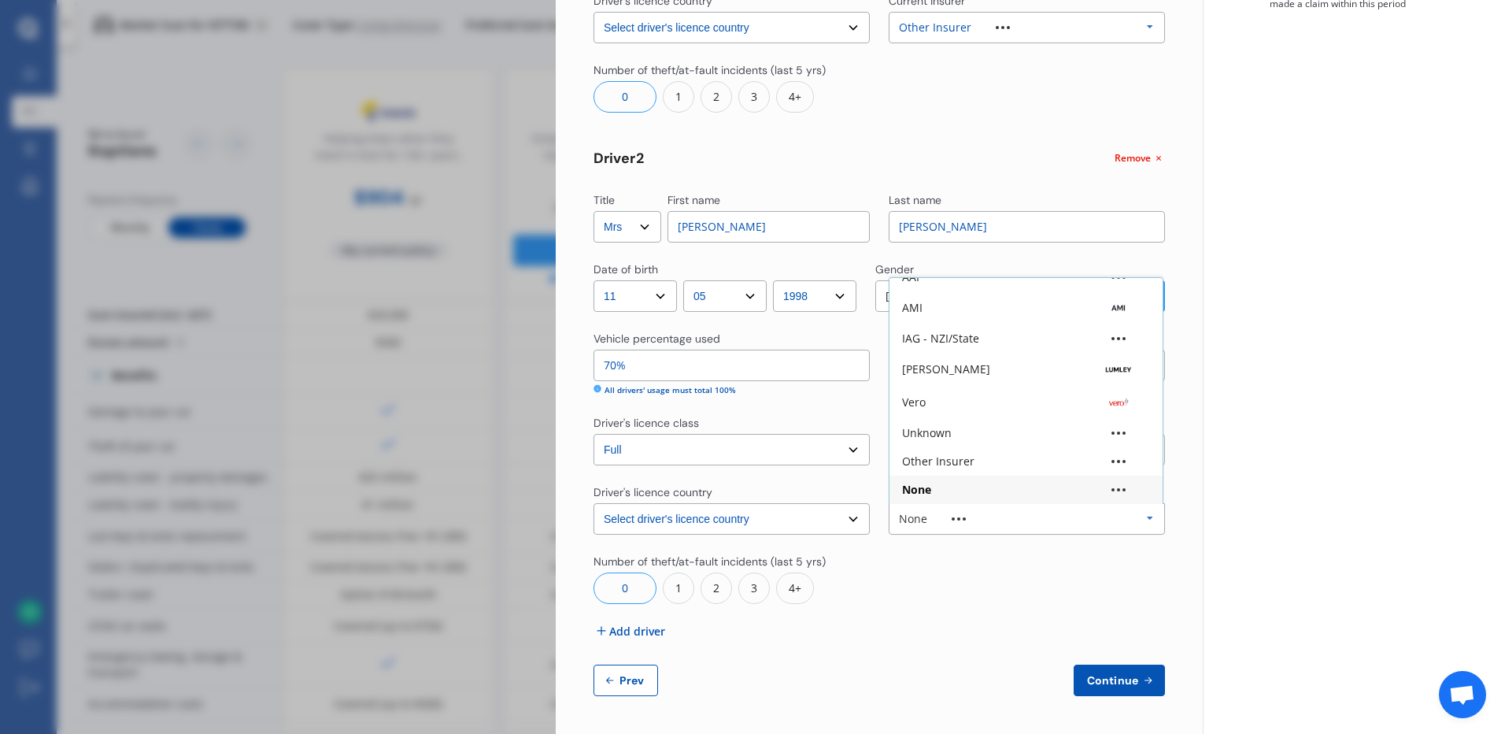
click at [1146, 518] on icon at bounding box center [1151, 518] width 24 height 29
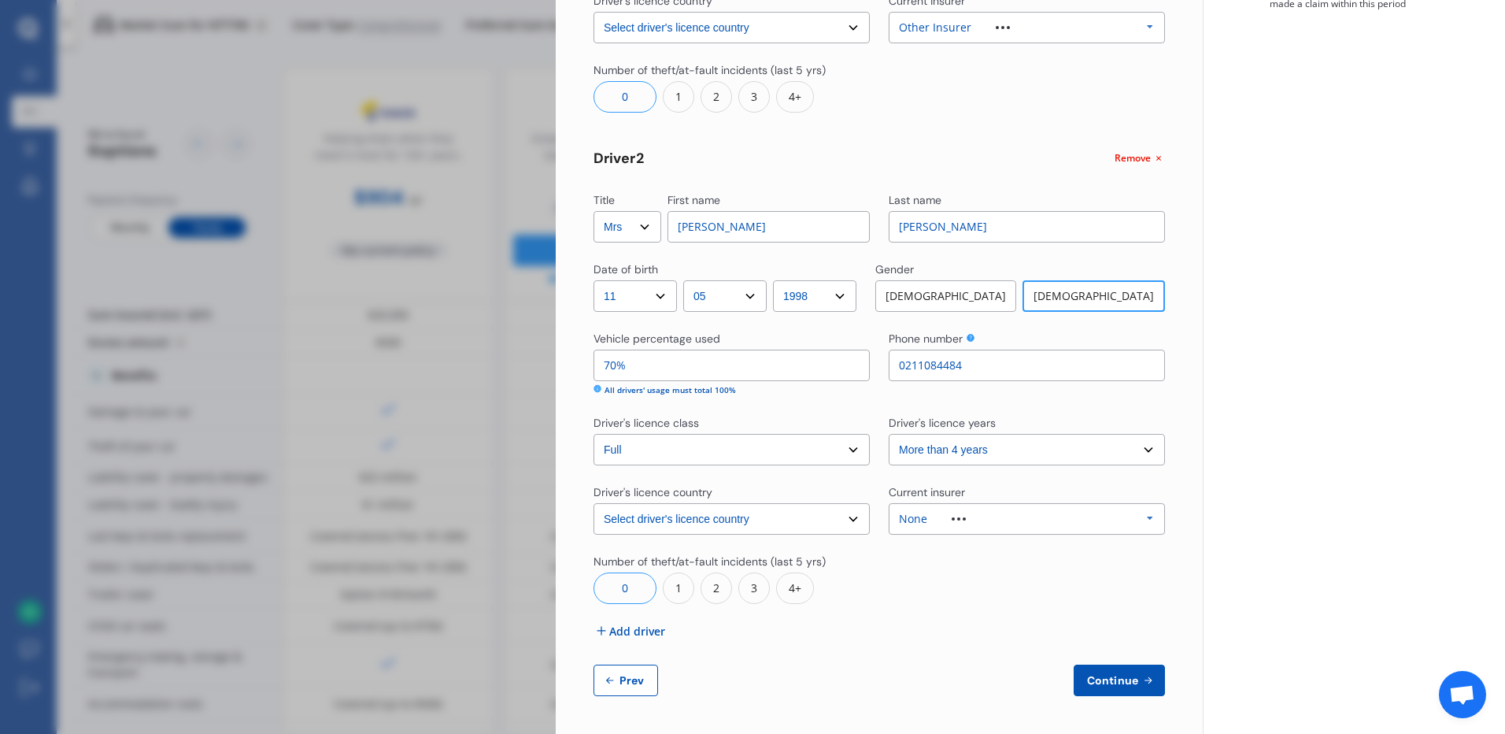
click at [1146, 519] on icon at bounding box center [1151, 518] width 24 height 29
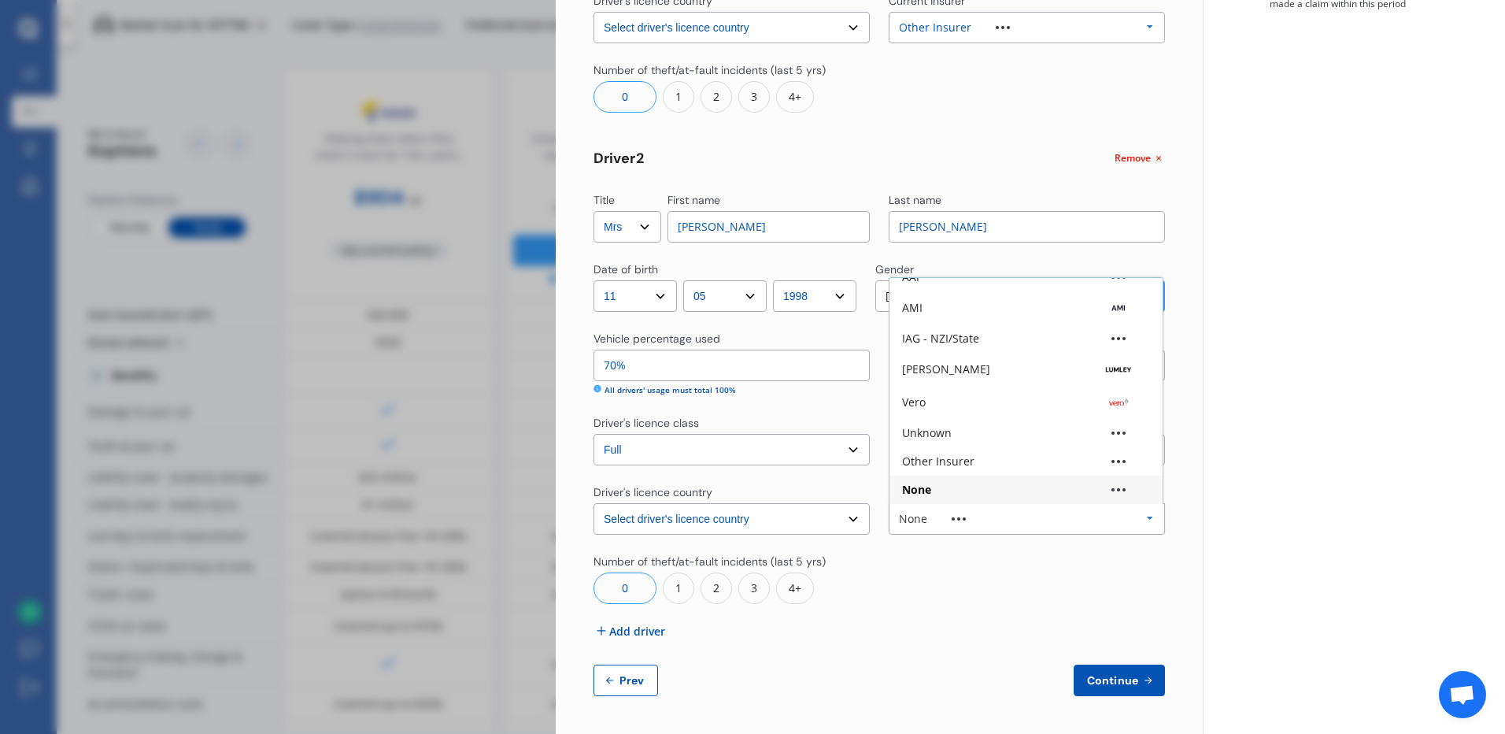
click at [1091, 609] on div "Title Select Mr Mrs Miss Ms Dr First name Ashok Last name Hari Date of birth DD…" at bounding box center [880, 198] width 572 height 995
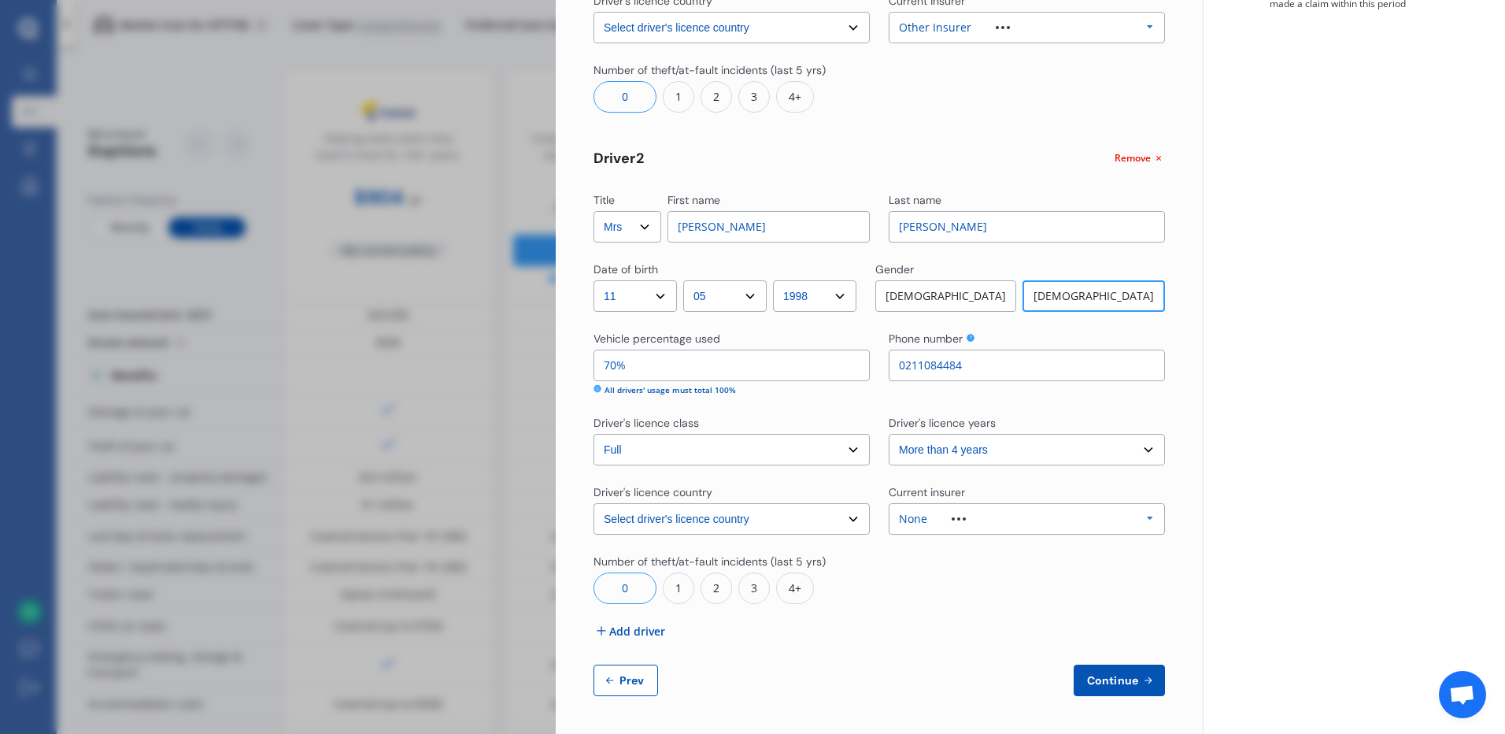
click at [1145, 521] on icon at bounding box center [1151, 518] width 24 height 29
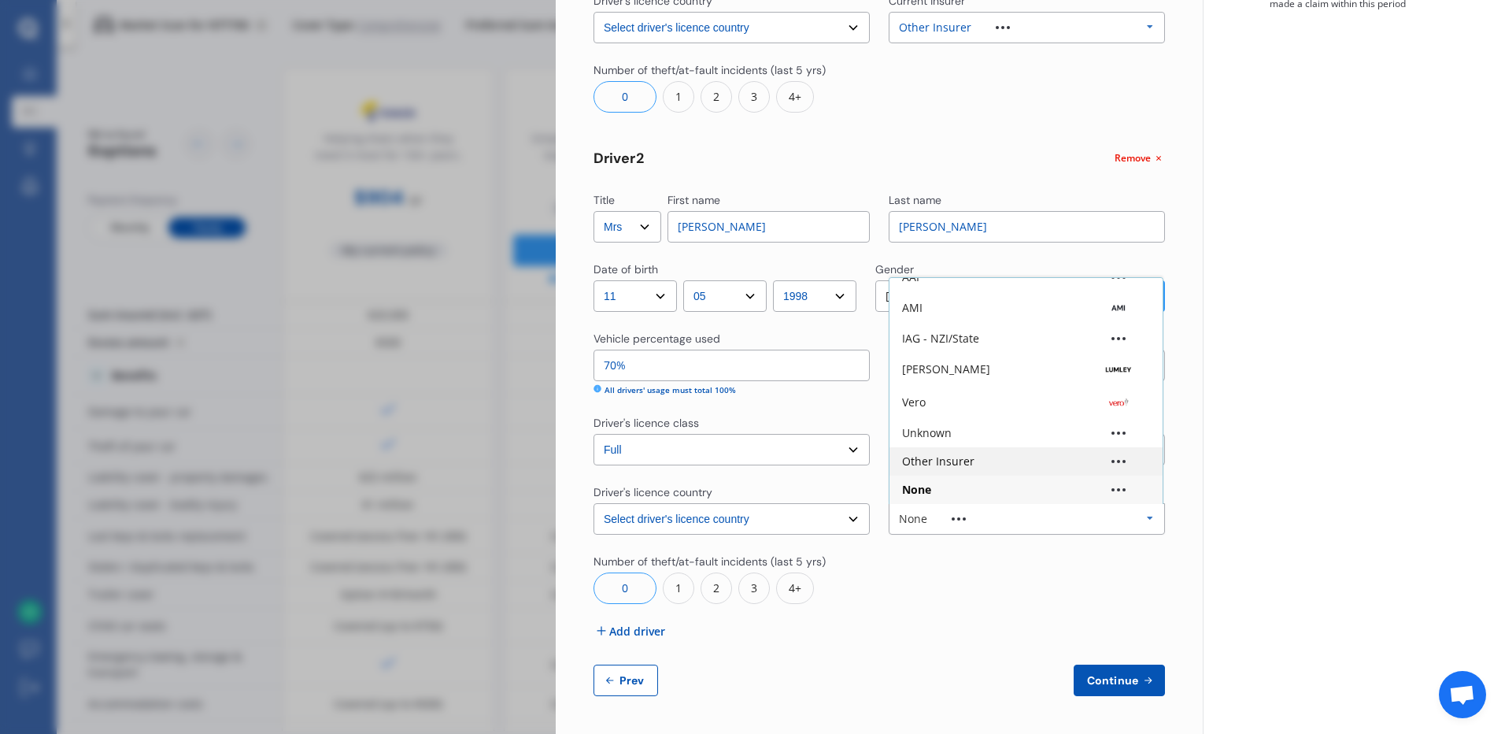
click at [1019, 469] on div "Other Insurer" at bounding box center [1026, 461] width 273 height 28
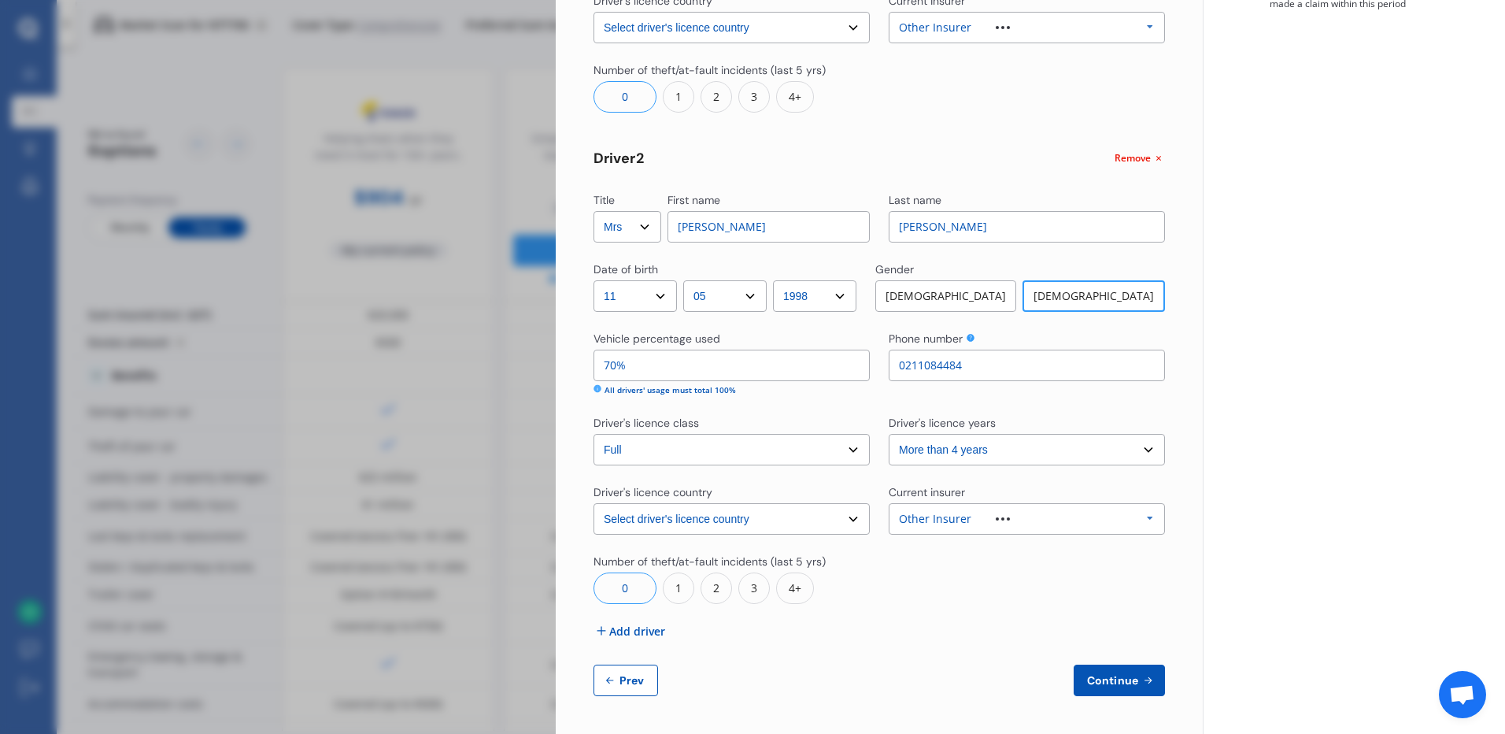
click at [1110, 680] on span "Continue" at bounding box center [1112, 680] width 57 height 13
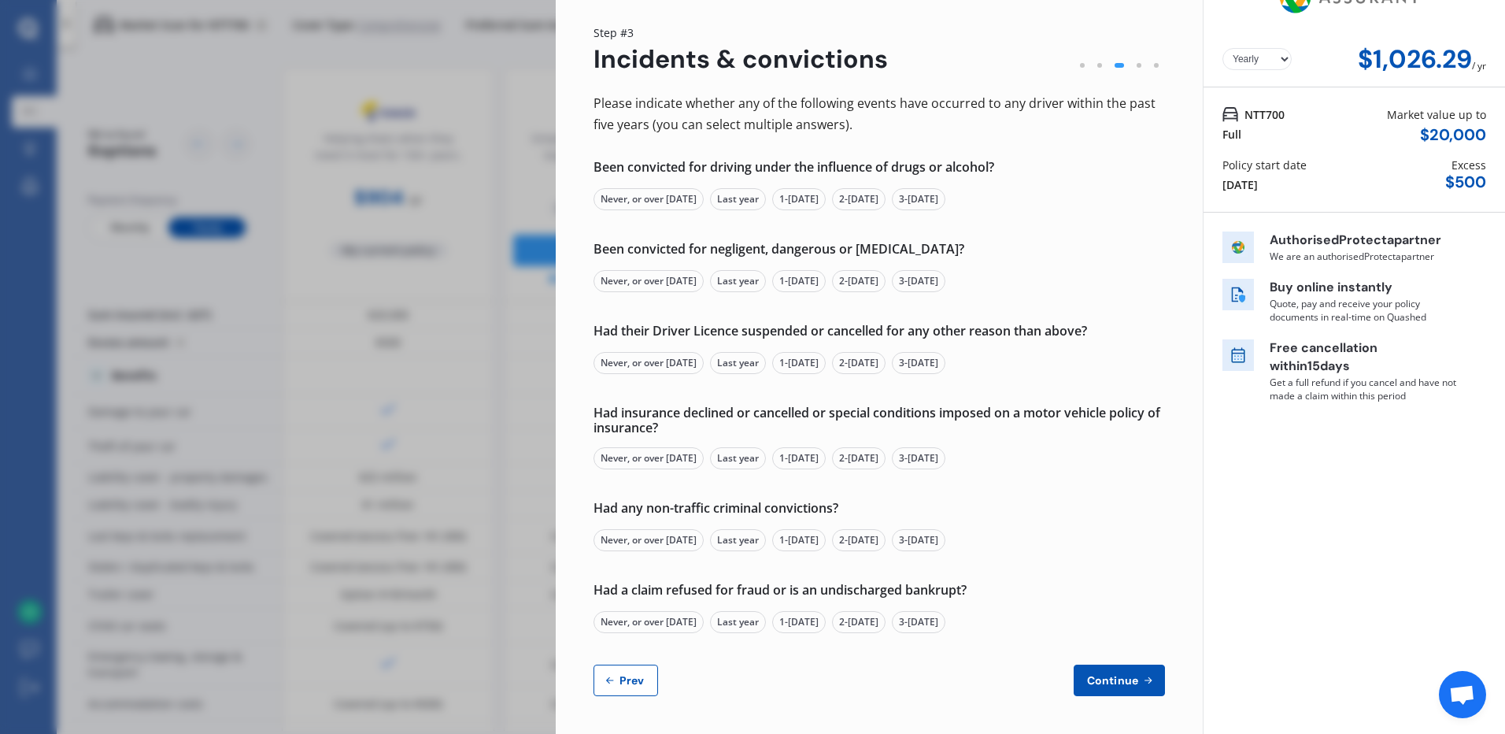
scroll to position [0, 0]
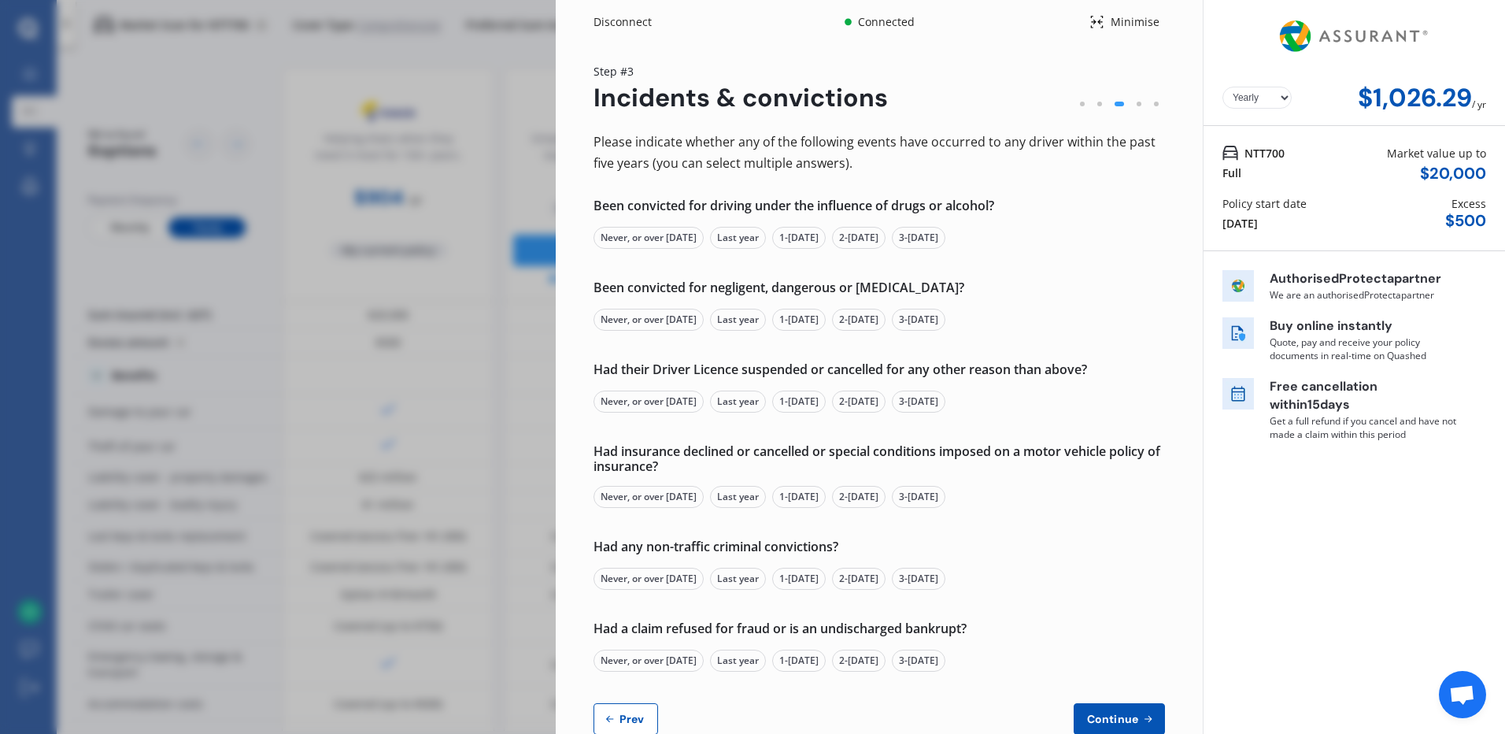
click at [654, 236] on div "Never, or over [DATE]" at bounding box center [649, 238] width 110 height 22
click at [629, 322] on div "Never, or over [DATE]" at bounding box center [649, 320] width 110 height 22
click at [661, 405] on div "Never, or over [DATE]" at bounding box center [649, 402] width 110 height 22
click at [657, 494] on div "Never, or over [DATE]" at bounding box center [649, 497] width 110 height 22
click at [646, 579] on div "Never, or over [DATE]" at bounding box center [649, 579] width 110 height 22
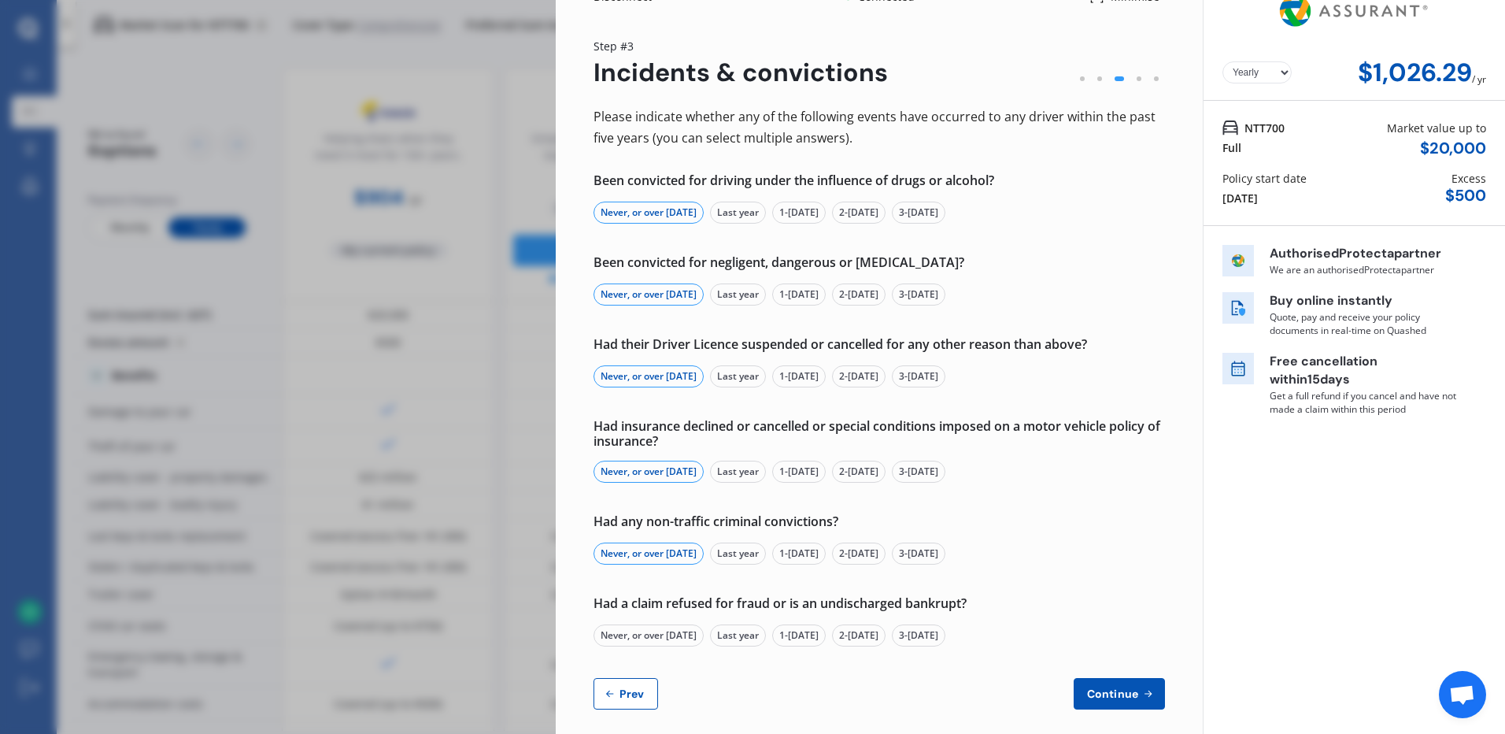
scroll to position [39, 0]
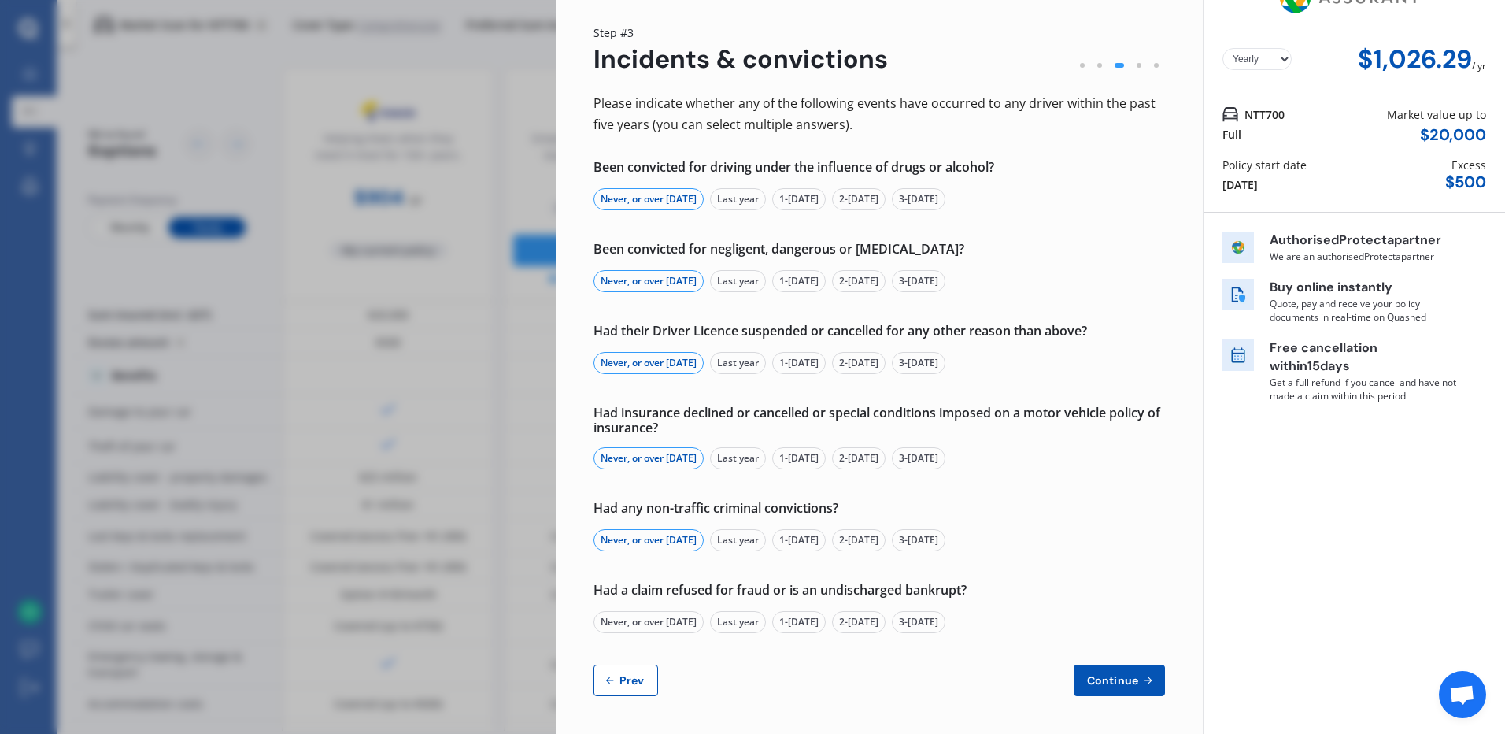
click at [644, 622] on div "Never, or over [DATE]" at bounding box center [649, 622] width 110 height 22
click at [1142, 684] on icon at bounding box center [1148, 680] width 13 height 13
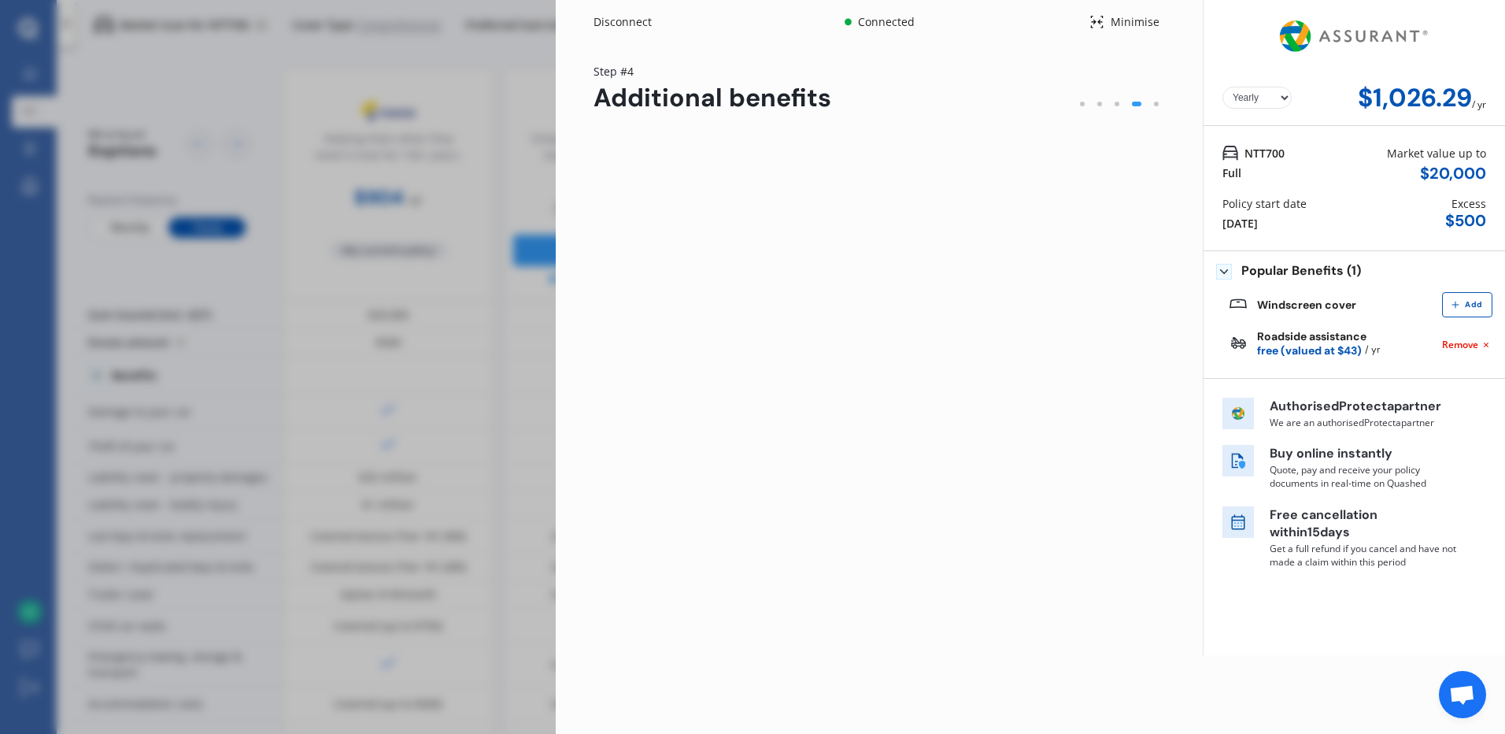
scroll to position [0, 0]
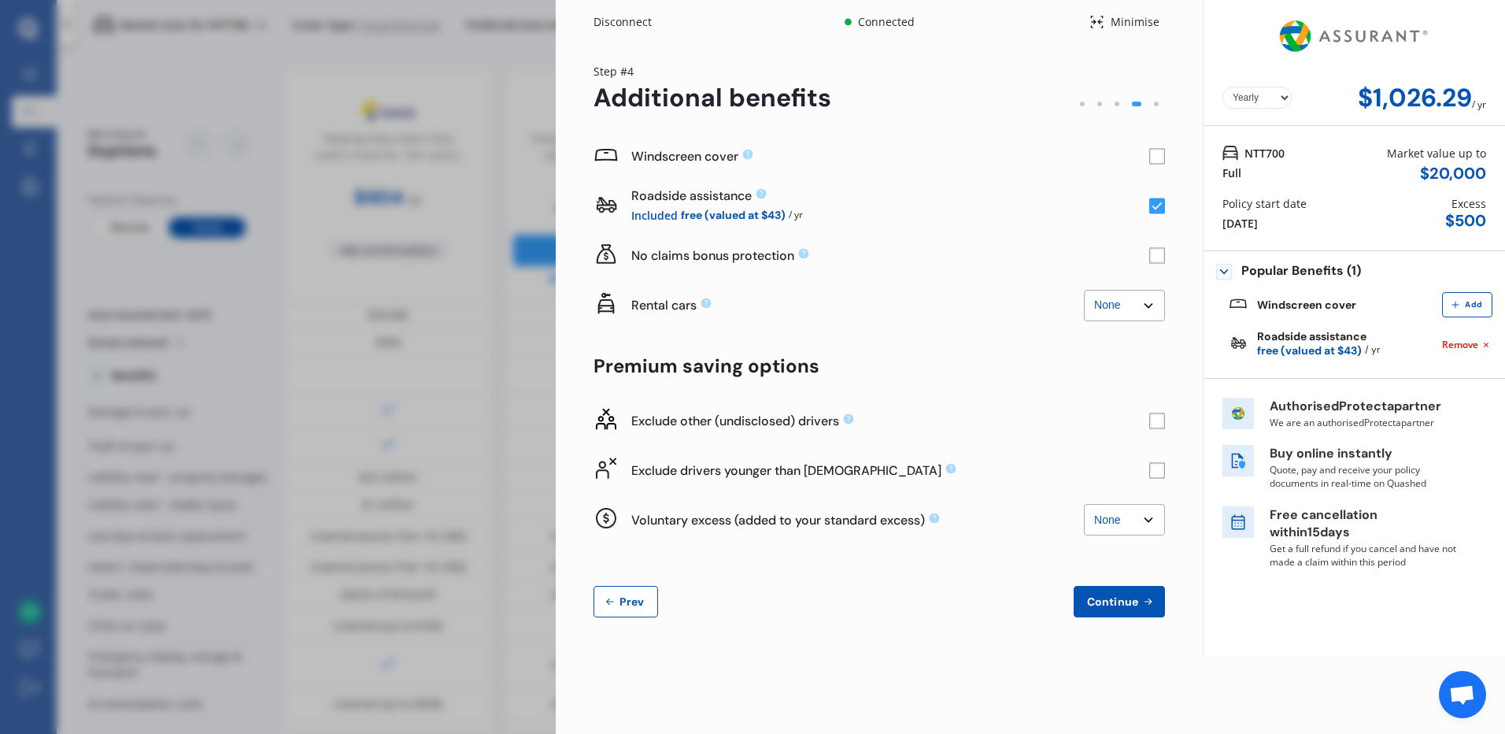
click at [643, 20] on div "Disconnect" at bounding box center [632, 22] width 76 height 16
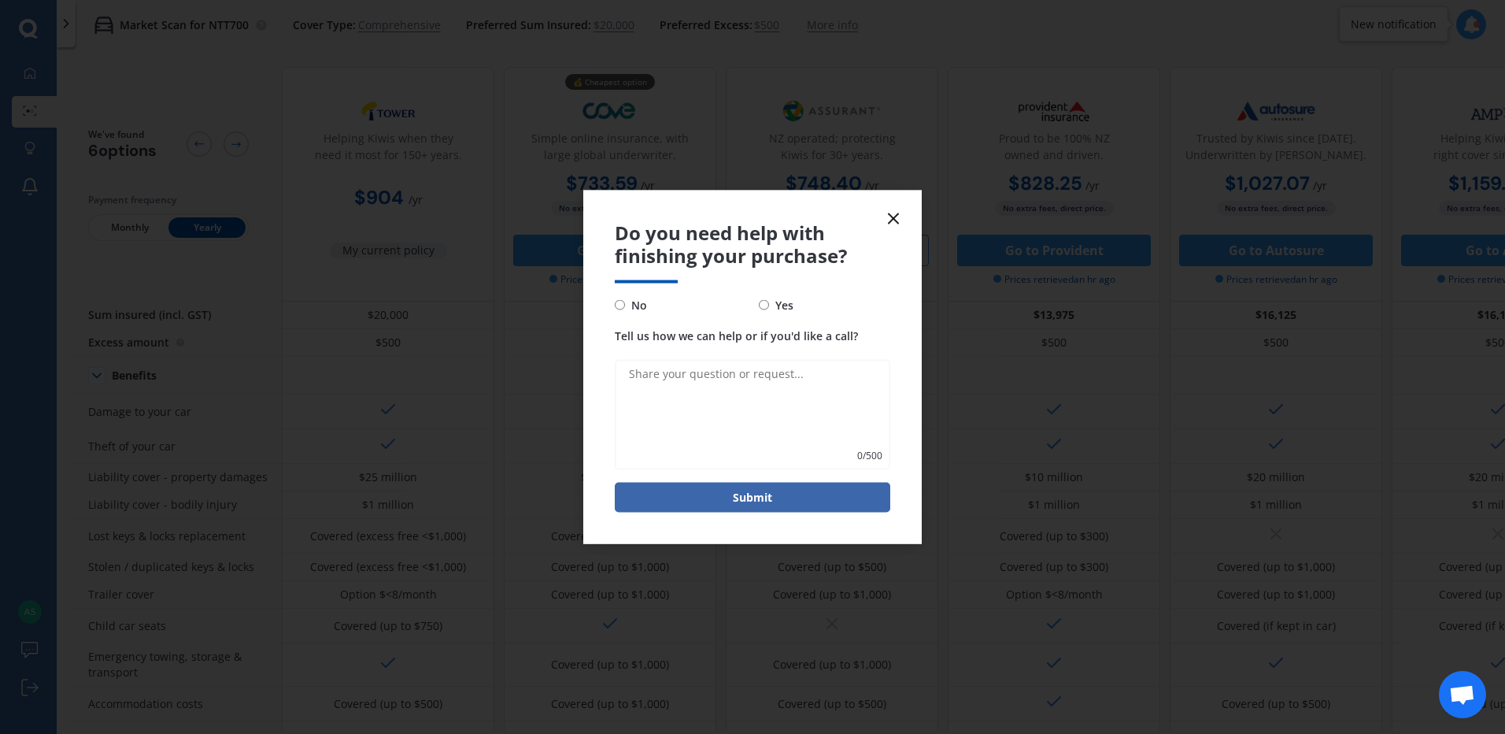
click at [892, 215] on icon at bounding box center [893, 218] width 19 height 19
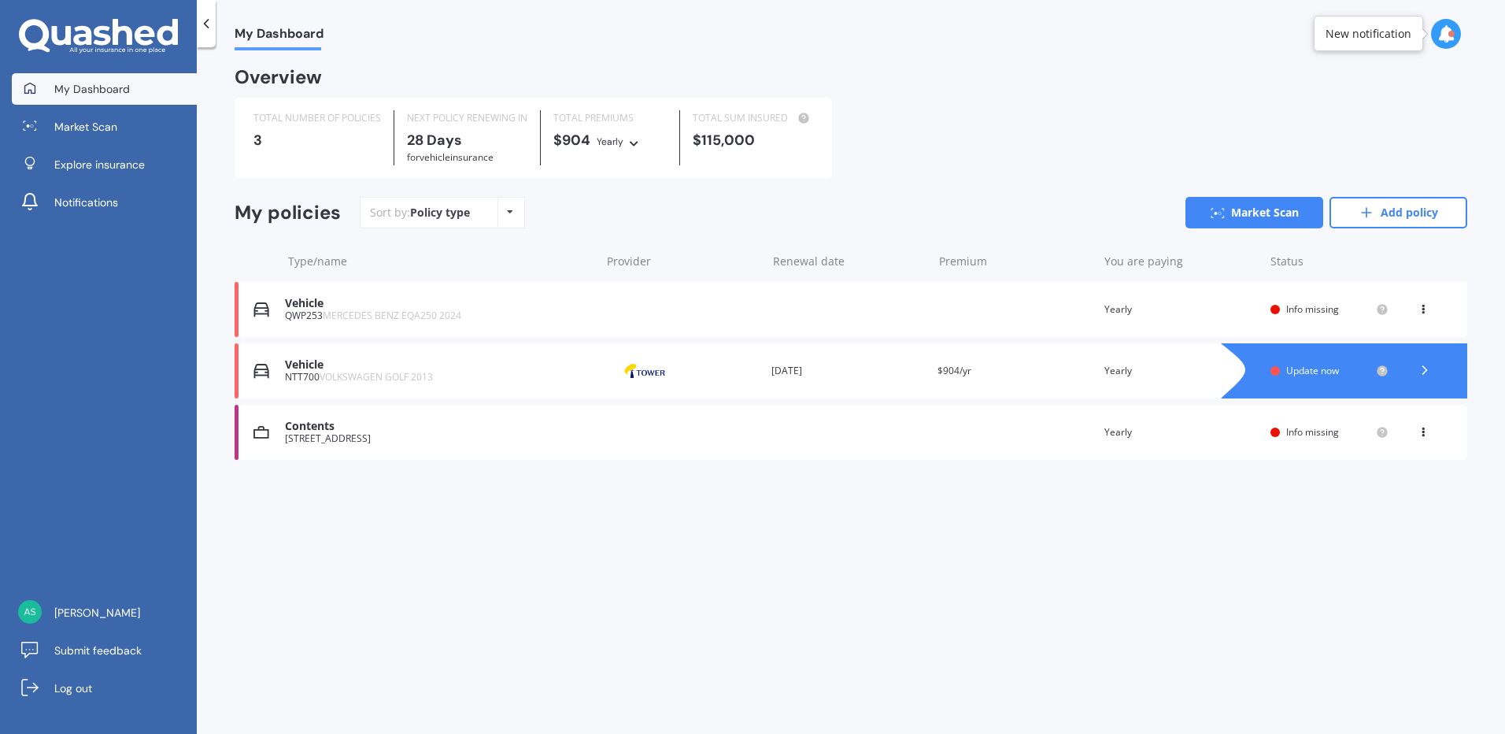
click at [367, 306] on div "Vehicle" at bounding box center [439, 303] width 308 height 13
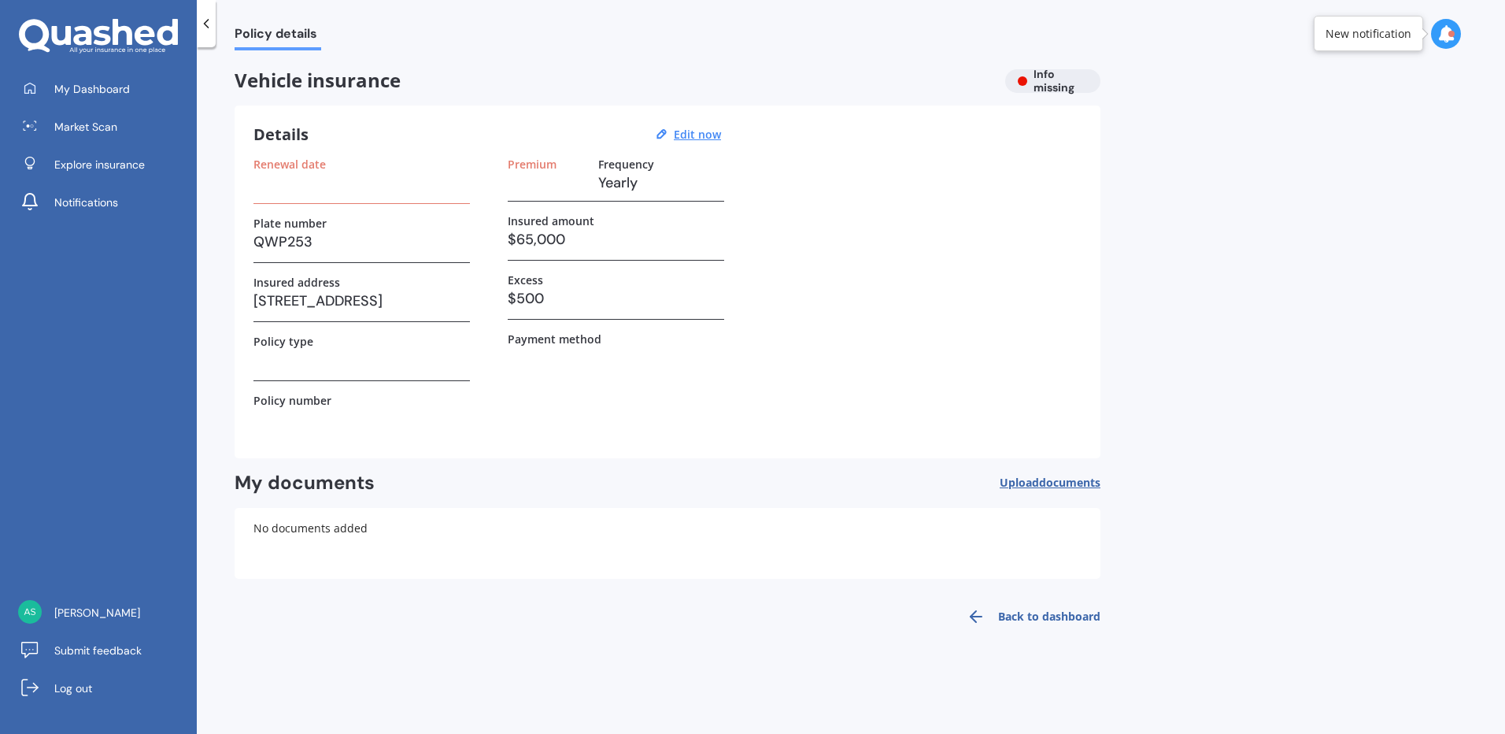
click at [317, 190] on h3 at bounding box center [362, 183] width 217 height 24
click at [400, 184] on h3 at bounding box center [362, 183] width 217 height 24
click at [305, 139] on h3 "Details" at bounding box center [281, 134] width 55 height 20
click at [274, 180] on h3 at bounding box center [362, 183] width 217 height 24
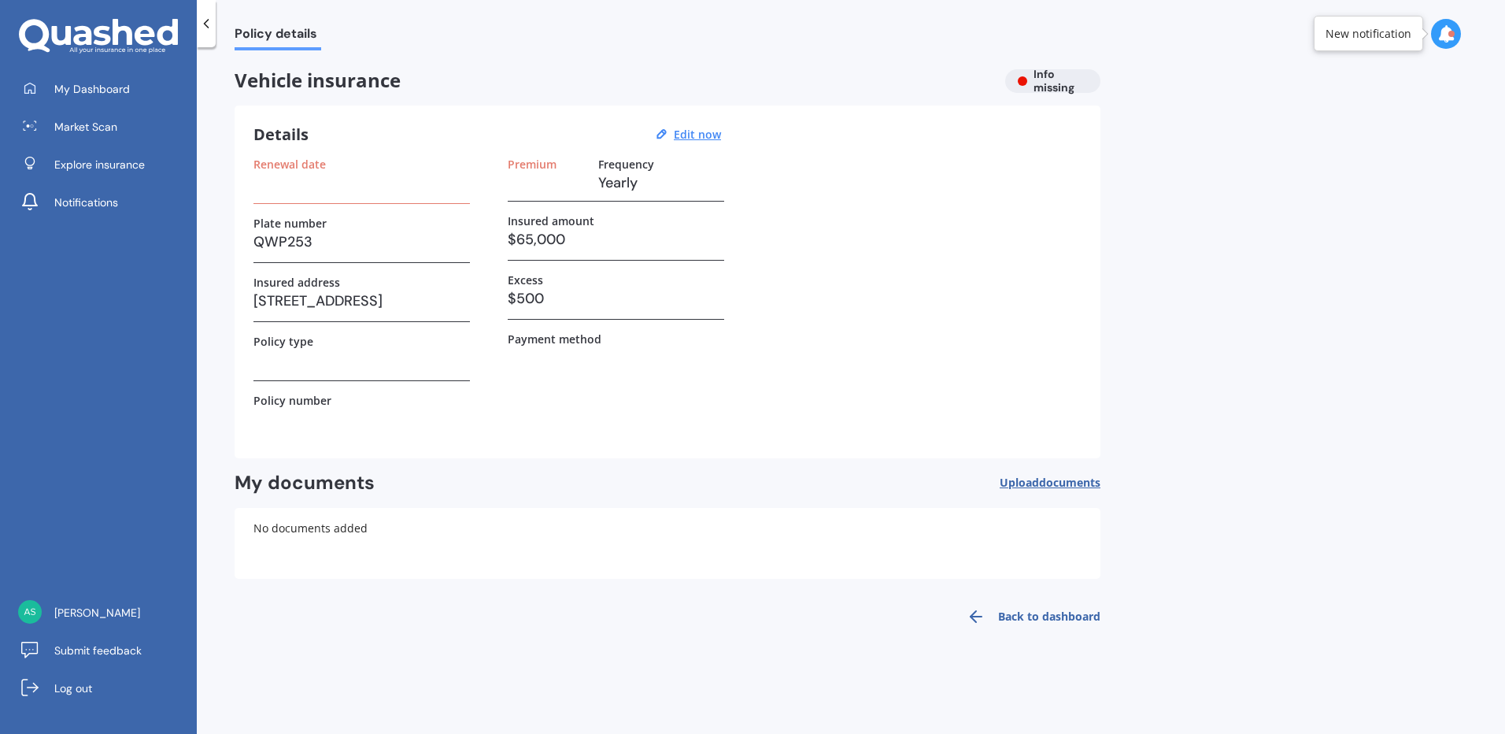
click at [299, 183] on h3 at bounding box center [362, 183] width 217 height 24
click at [328, 184] on h3 at bounding box center [362, 183] width 217 height 24
click at [706, 127] on u "Edit now" at bounding box center [697, 134] width 47 height 15
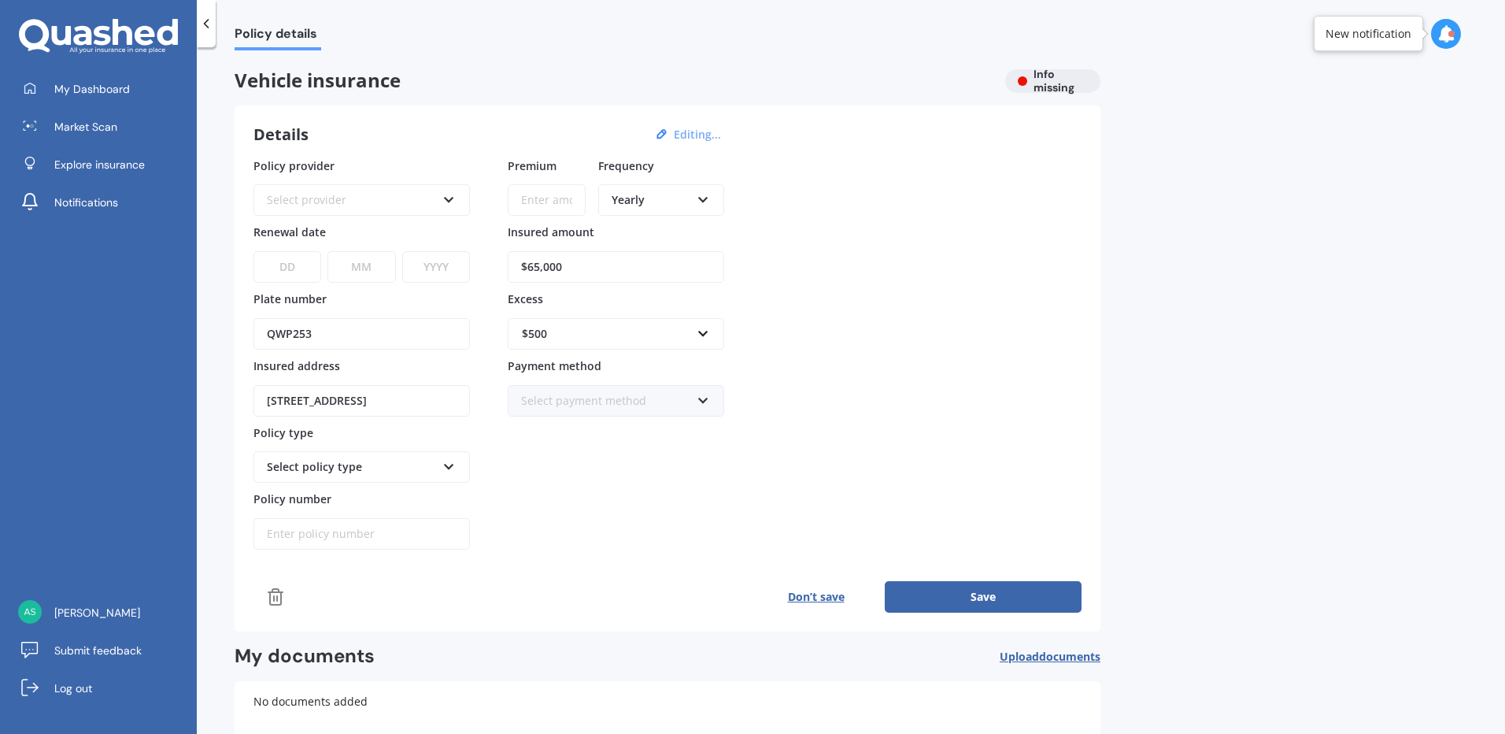
click at [306, 261] on select "DD 01 02 03 04 05 06 07 08 09 10 11 12 13 14 15 16 17 18 19 20 21 22 23 24 25 2…" at bounding box center [288, 266] width 68 height 31
select select "06"
click at [254, 251] on select "DD 01 02 03 04 05 06 07 08 09 10 11 12 13 14 15 16 17 18 19 20 21 22 23 24 25 2…" at bounding box center [288, 266] width 68 height 31
click at [380, 269] on select "MM 01 02 03 04 05 06 07 08 09 10 11 12" at bounding box center [362, 266] width 68 height 31
select select "09"
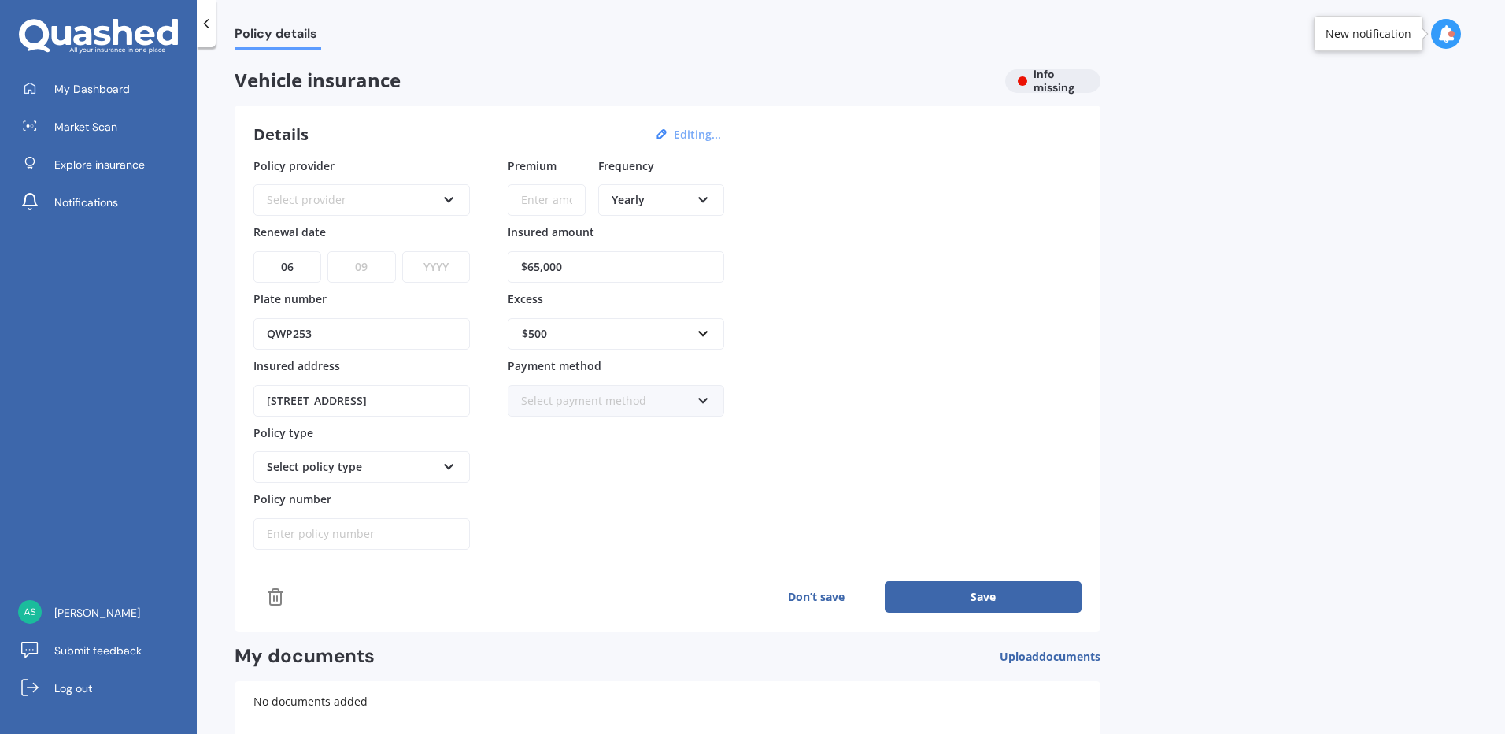
click at [328, 251] on select "MM 01 02 03 04 05 06 07 08 09 10 11 12" at bounding box center [362, 266] width 68 height 31
click at [425, 261] on select "YYYY 2027 2026 2025 2024 2023 2022 2021 2020 2019 2018 2017 2016 2015 2014 2013…" at bounding box center [436, 266] width 68 height 31
select select "2025"
click at [402, 251] on select "YYYY 2027 2026 2025 2024 2023 2022 2021 2020 2019 2018 2017 2016 2015 2014 2013…" at bounding box center [436, 266] width 68 height 31
click at [705, 398] on icon at bounding box center [703, 397] width 13 height 11
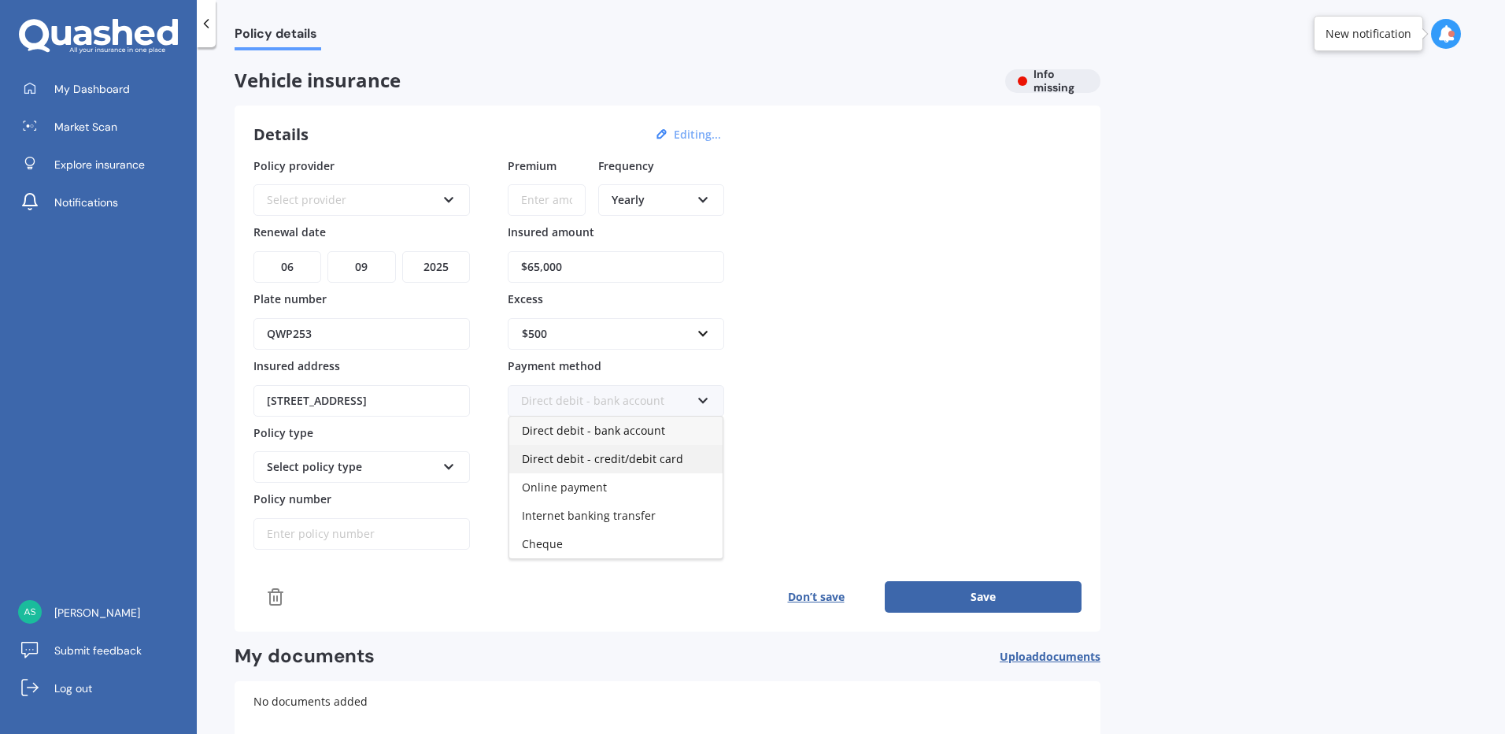
click at [680, 457] on div "Direct debit - credit/debit card" at bounding box center [615, 459] width 213 height 28
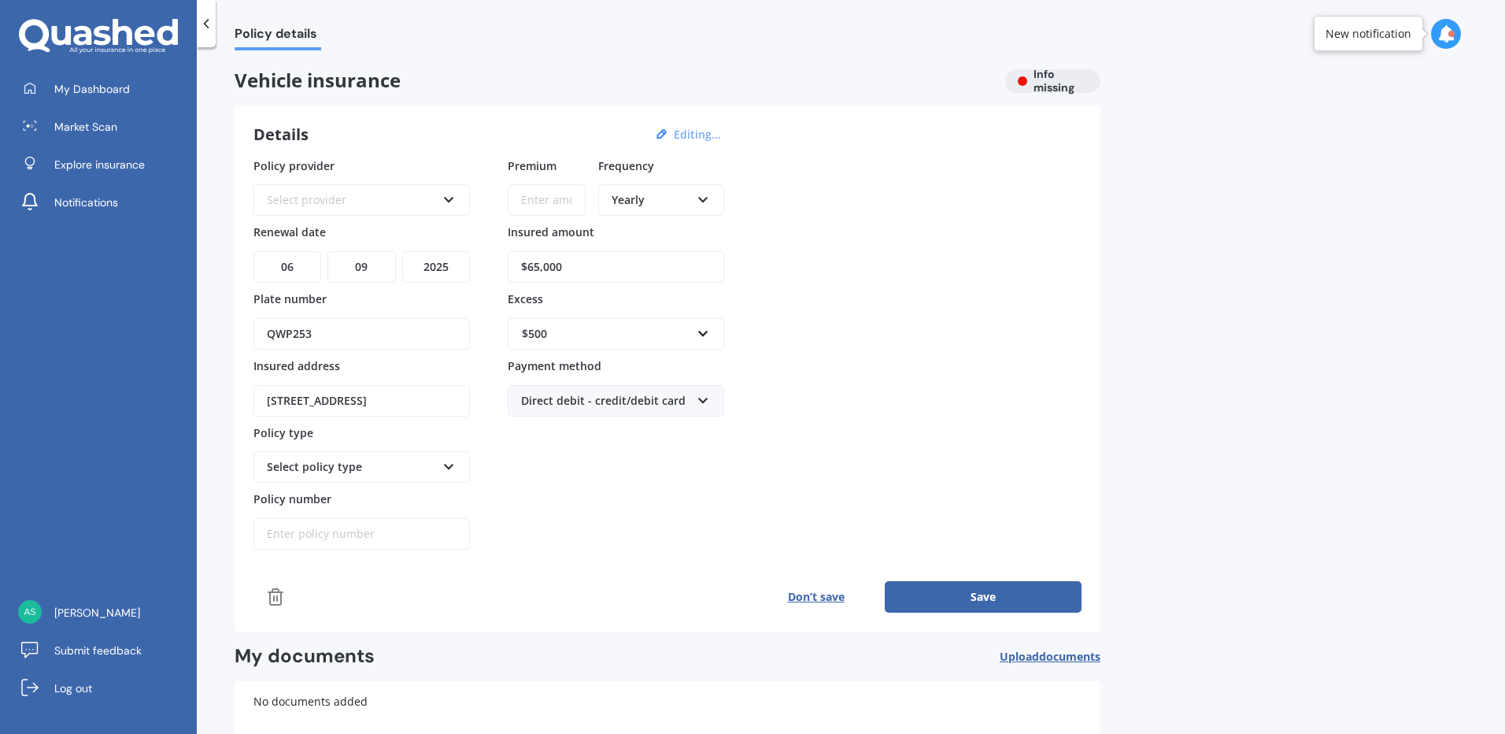
click at [447, 197] on icon at bounding box center [449, 196] width 13 height 11
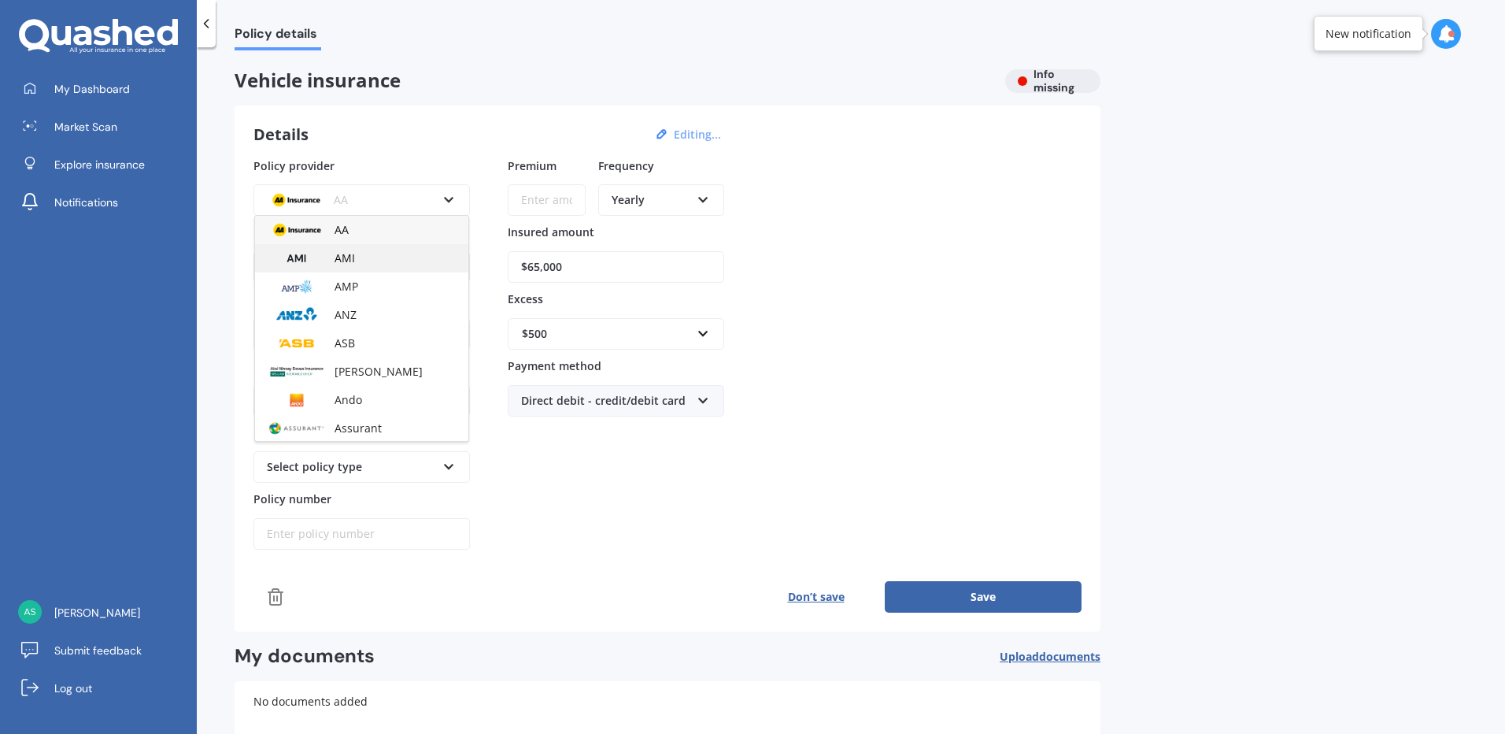
click at [348, 254] on div "AMI" at bounding box center [361, 258] width 213 height 28
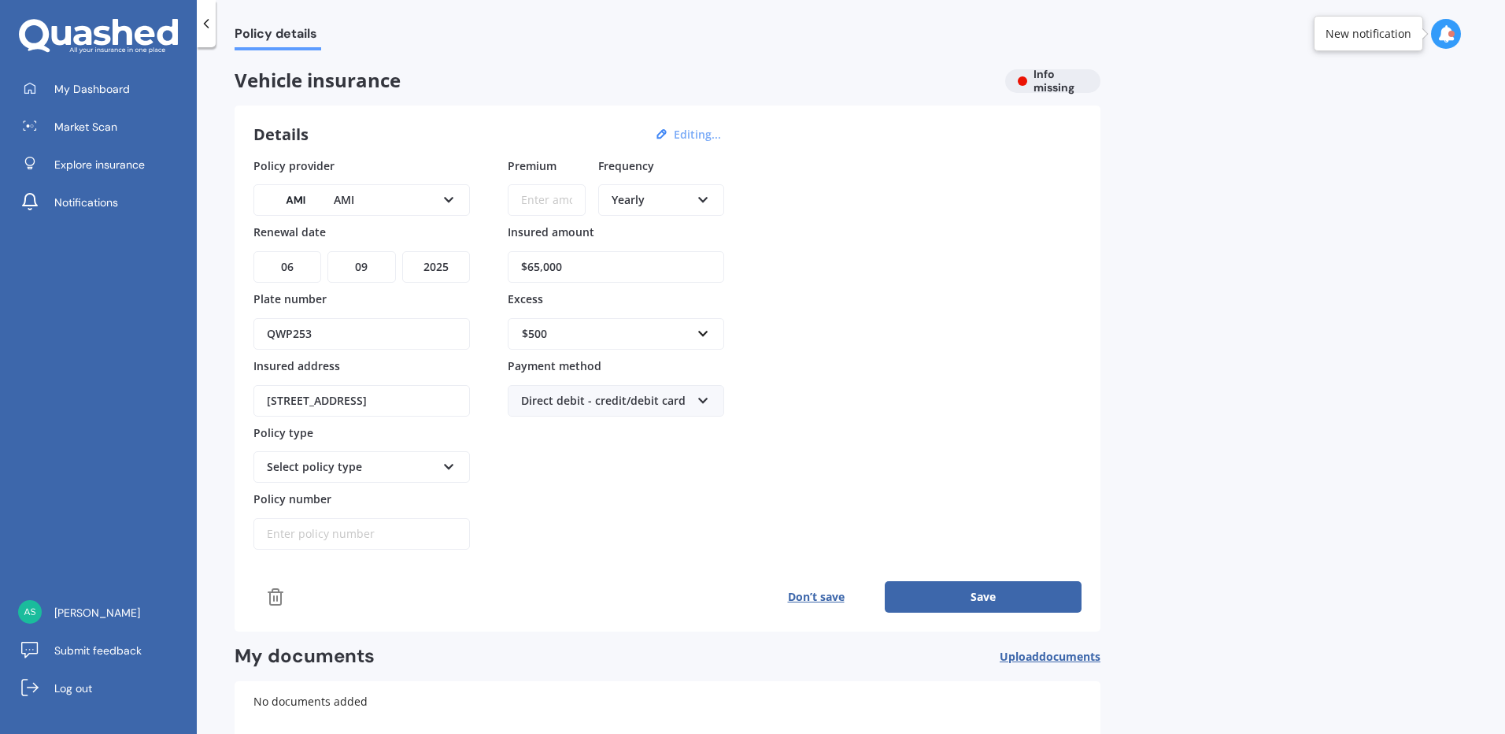
click at [451, 469] on icon at bounding box center [449, 463] width 13 height 11
click at [377, 549] on div "Comprehensive" at bounding box center [361, 553] width 213 height 28
click at [457, 198] on div "AMI AA AMI AMP ANZ ASB Aioi Nissay Dowa Ando Assurant Autosure BNZ Co-Operative…" at bounding box center [362, 199] width 217 height 31
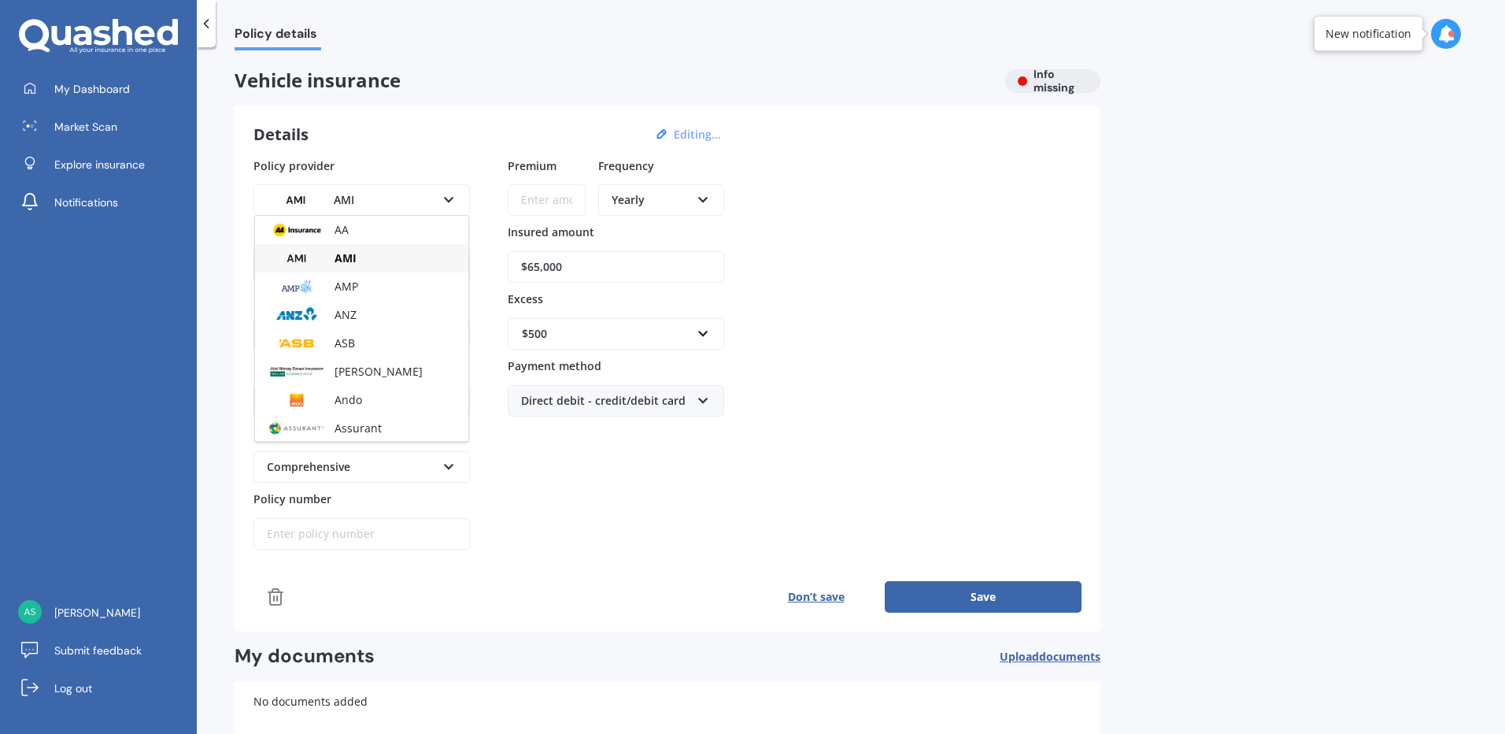
drag, startPoint x: 372, startPoint y: 198, endPoint x: 301, endPoint y: 197, distance: 71.7
click at [301, 197] on div "AMI" at bounding box center [351, 199] width 169 height 17
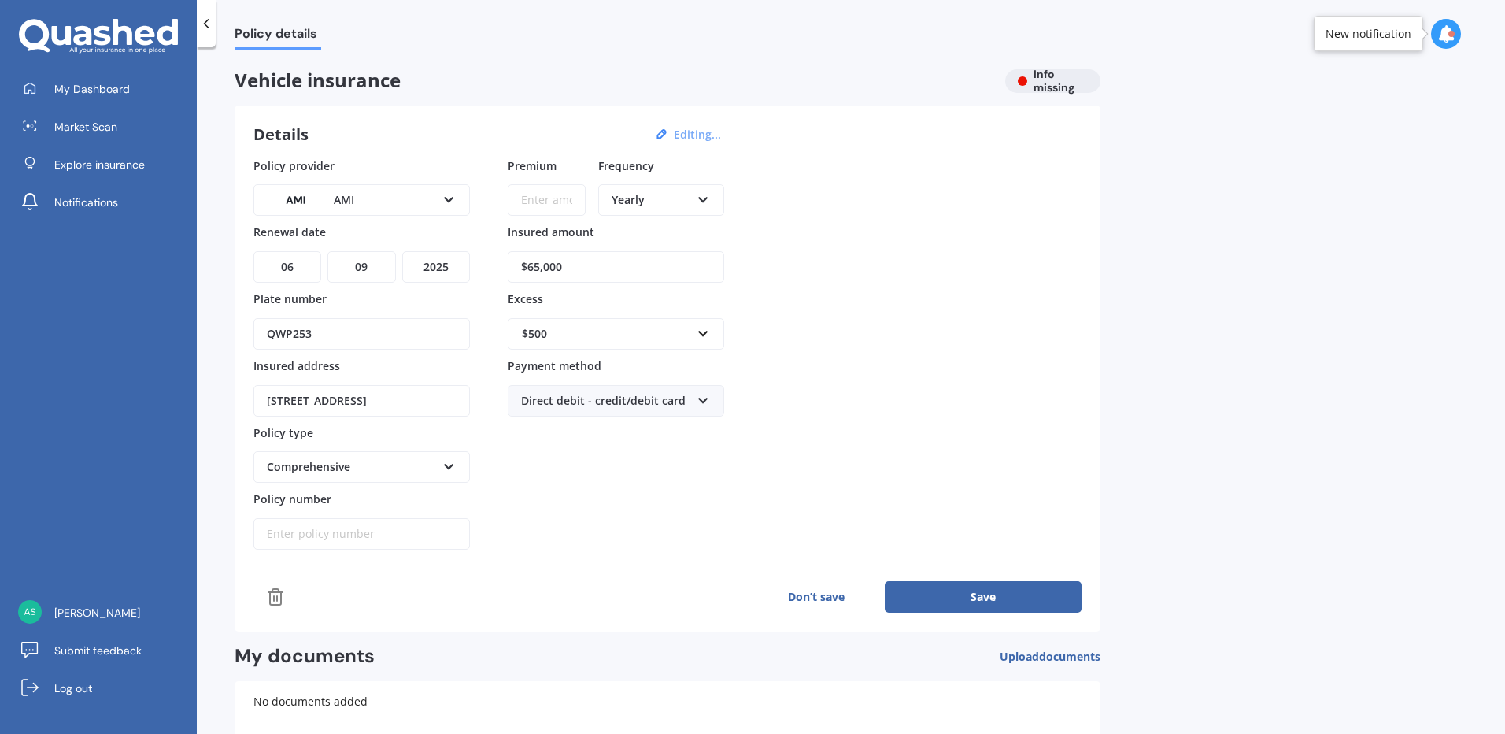
click at [367, 198] on div "AMI" at bounding box center [351, 199] width 169 height 17
click at [204, 32] on div at bounding box center [206, 23] width 19 height 47
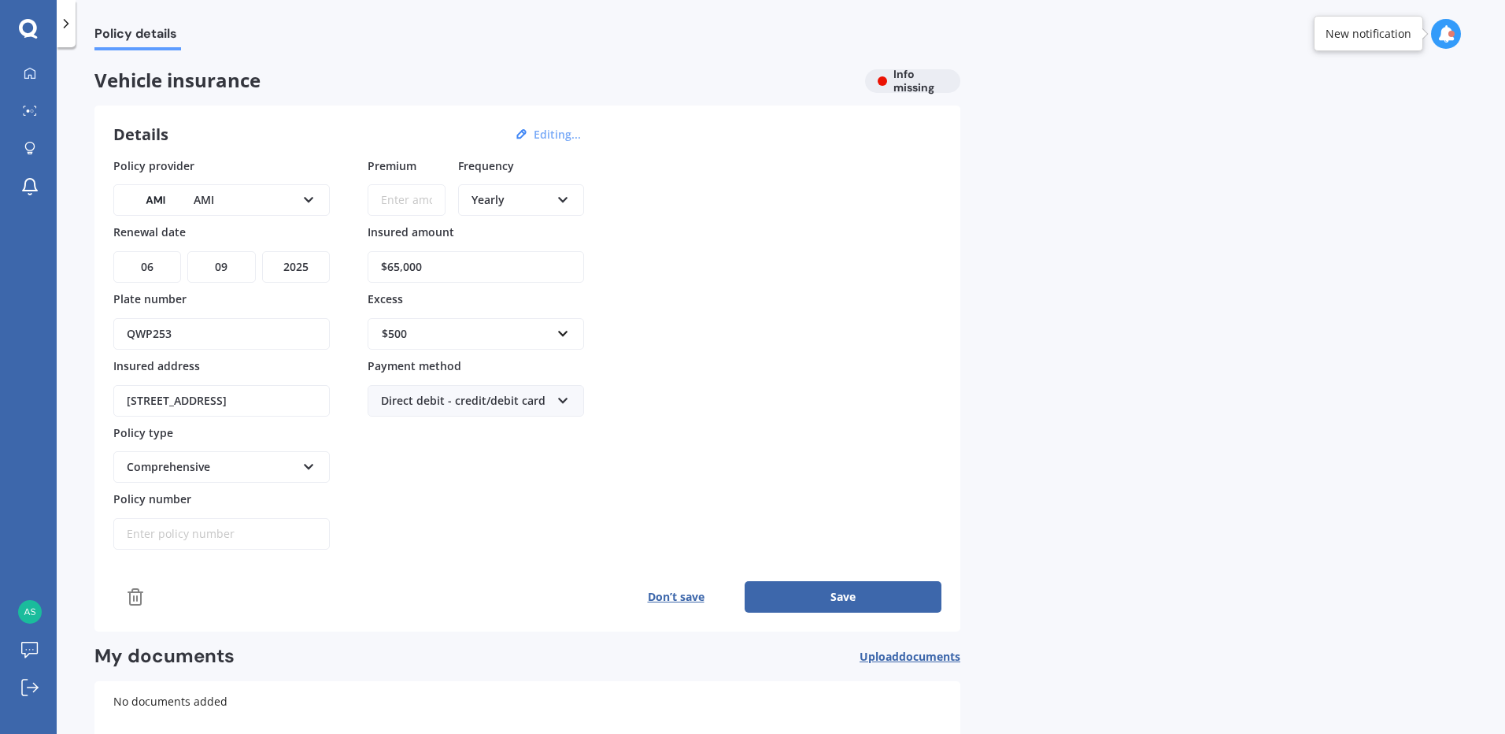
click at [68, 25] on icon at bounding box center [66, 24] width 16 height 16
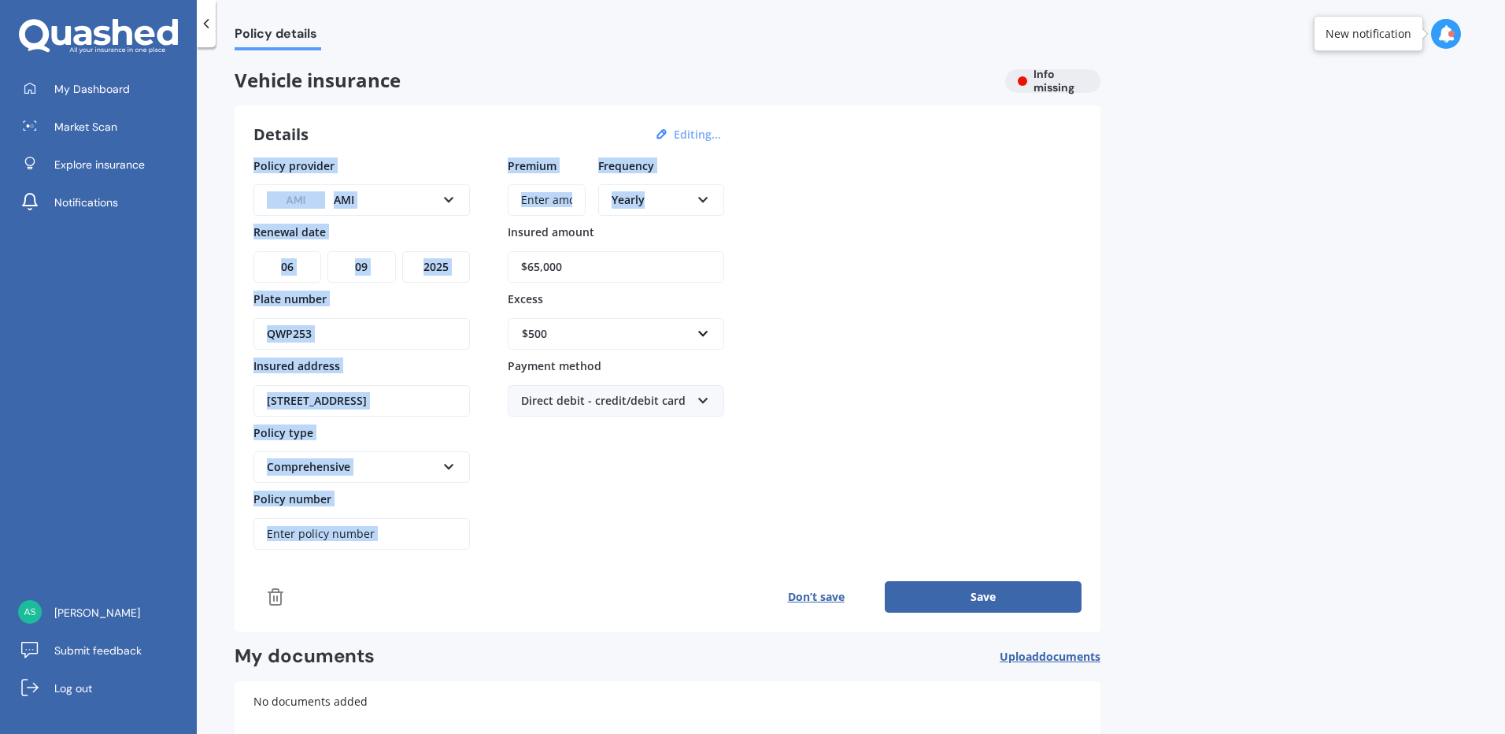
click at [1066, 235] on div "Details Editing... Policy provider AMI AA AMI AMP ANZ ASB [PERSON_NAME] Dowa An…" at bounding box center [668, 369] width 866 height 526
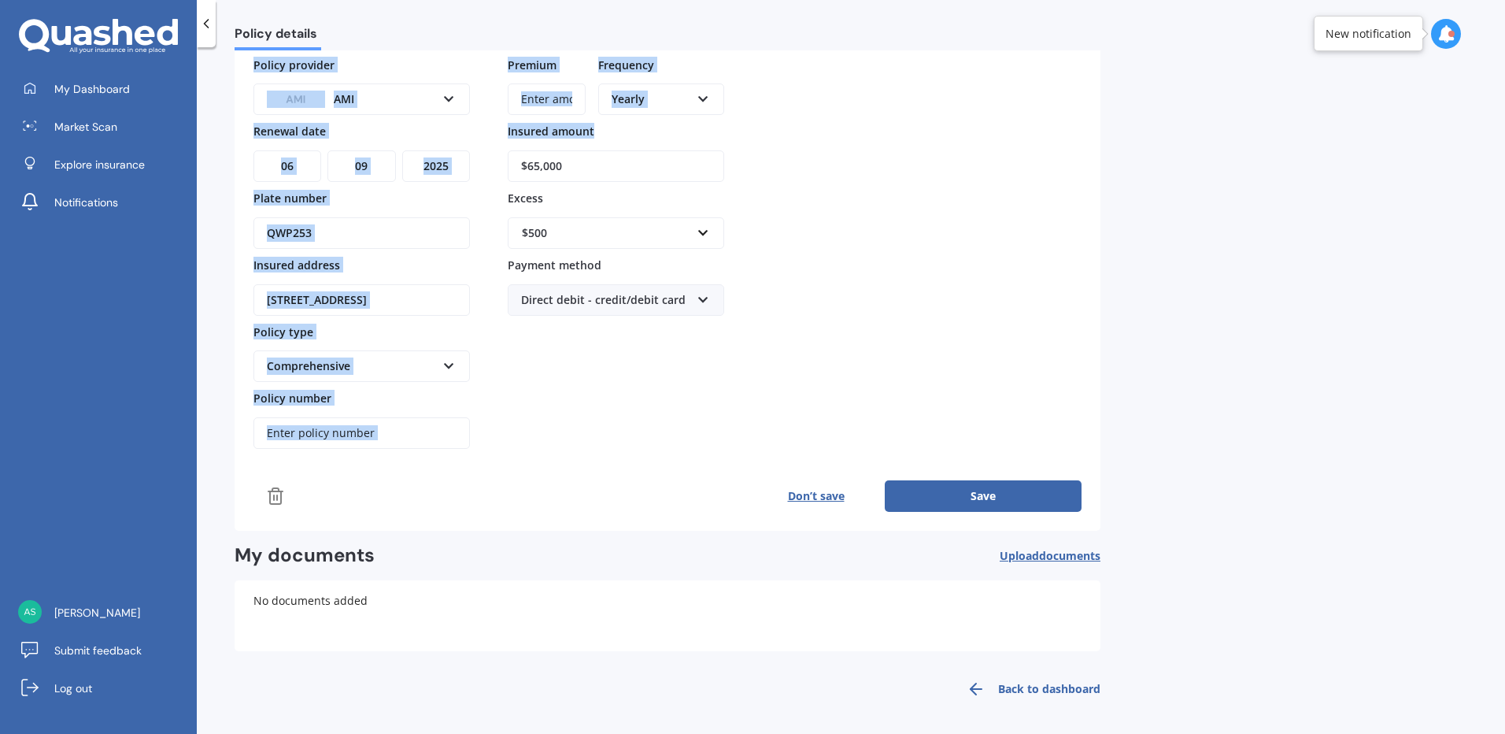
scroll to position [103, 0]
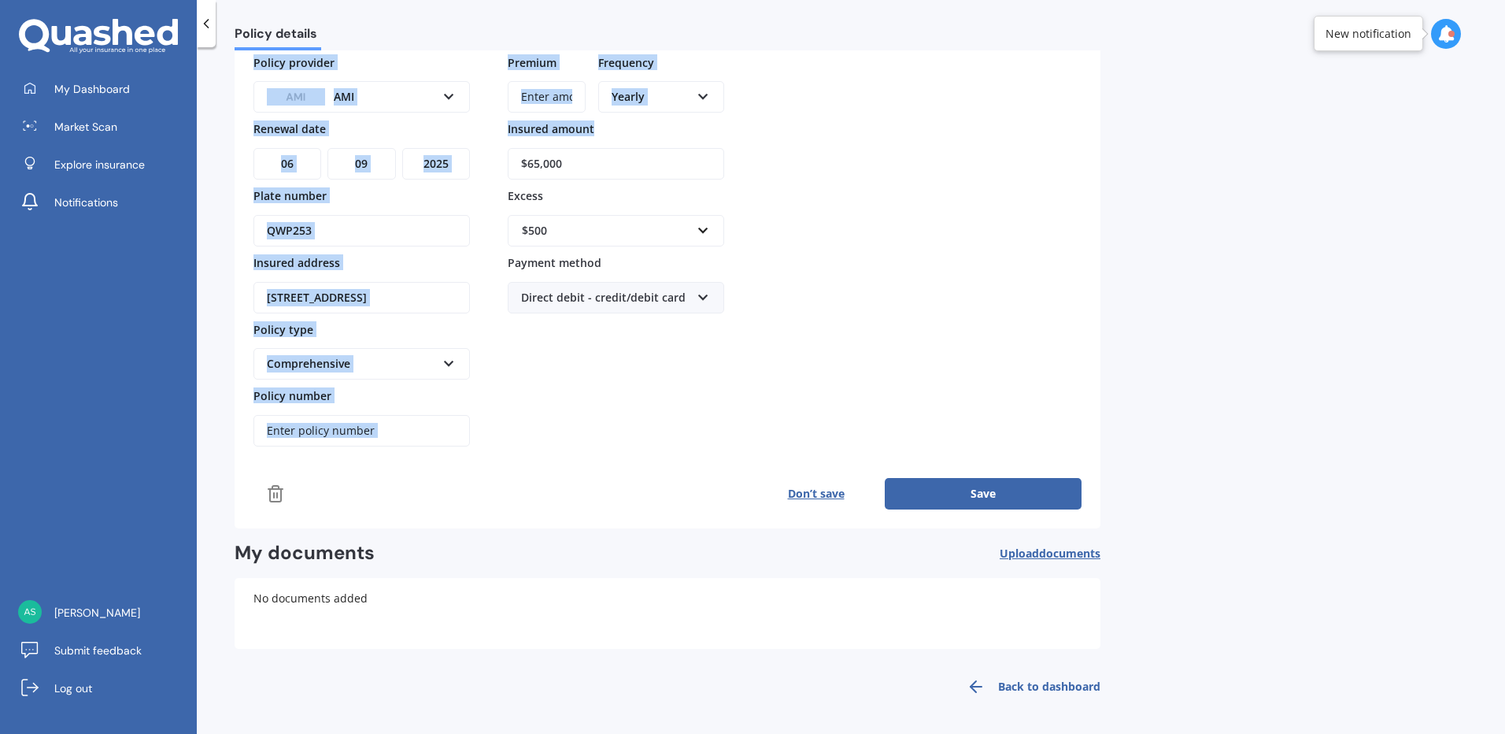
click at [1054, 689] on link "Back to dashboard" at bounding box center [1028, 687] width 143 height 38
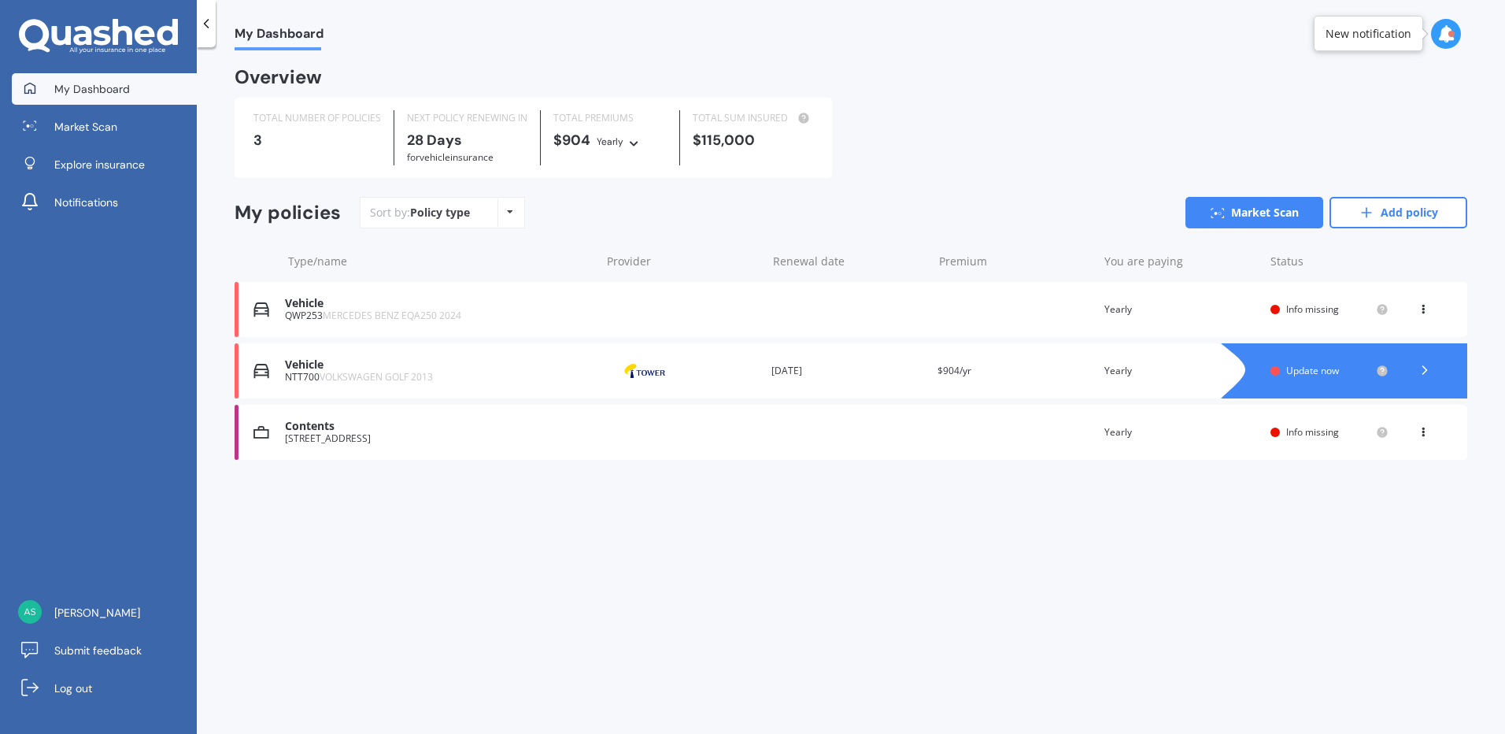
click at [1303, 307] on span "Info missing" at bounding box center [1313, 308] width 53 height 13
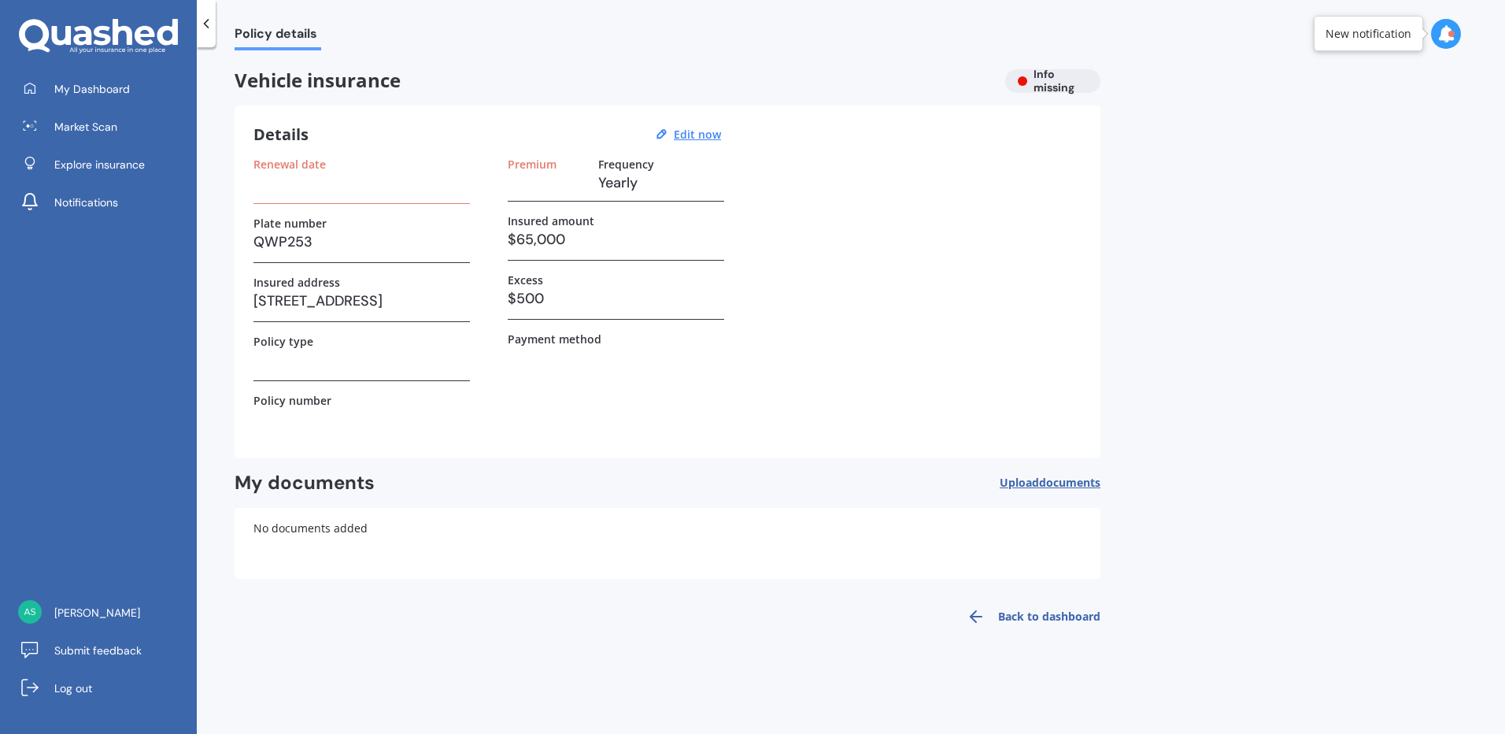
click at [385, 181] on h3 at bounding box center [362, 183] width 217 height 24
click at [261, 188] on h3 at bounding box center [362, 183] width 217 height 24
click at [422, 200] on div "Renewal date" at bounding box center [362, 180] width 217 height 46
click at [424, 200] on div "Renewal date" at bounding box center [362, 180] width 217 height 46
click at [483, 202] on div "Renewal date Plate number QWP253 Insured address [STREET_ADDRESS] Policy type P…" at bounding box center [668, 298] width 828 height 282
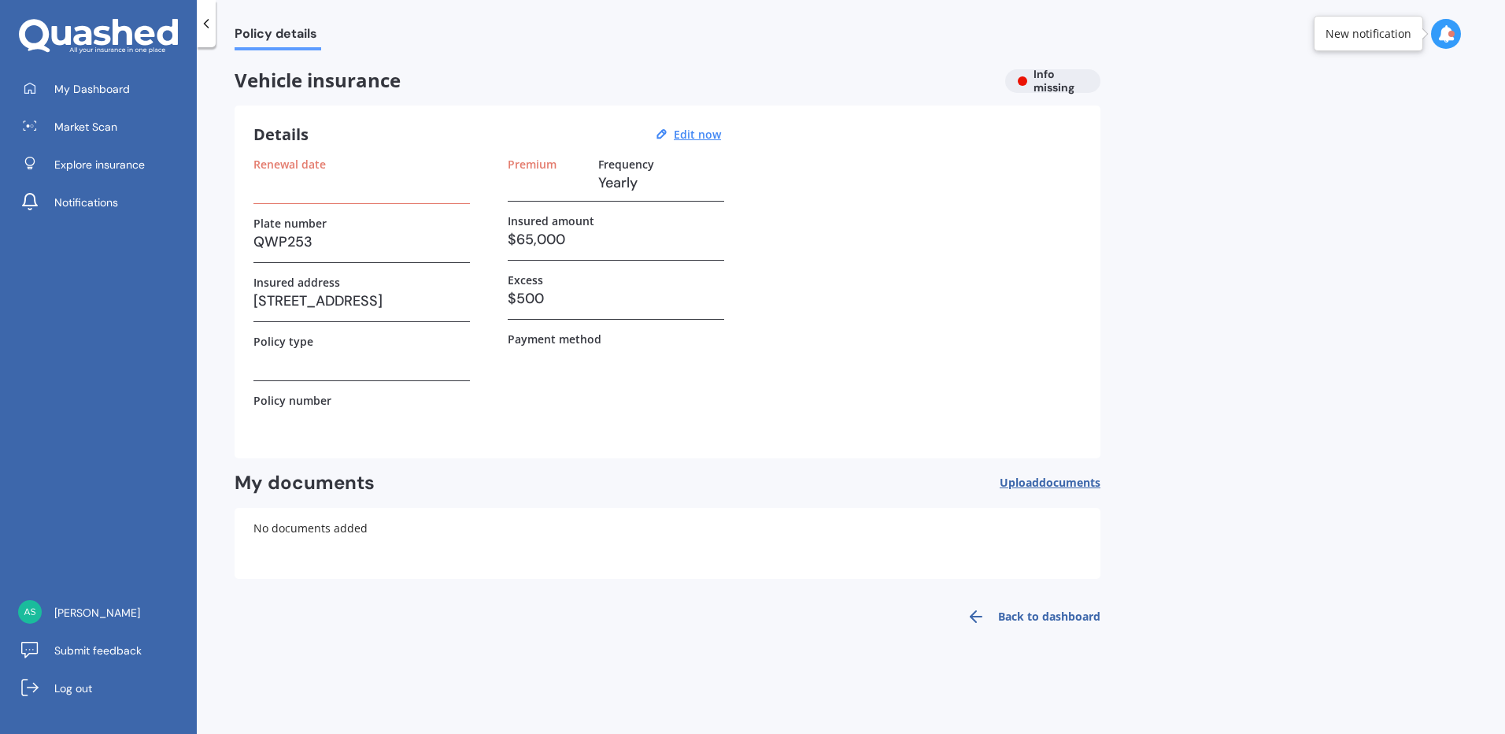
click at [483, 202] on div "Renewal date Plate number QWP253 Insured address [STREET_ADDRESS] Policy type P…" at bounding box center [668, 298] width 828 height 282
click at [704, 135] on u "Edit now" at bounding box center [697, 134] width 47 height 15
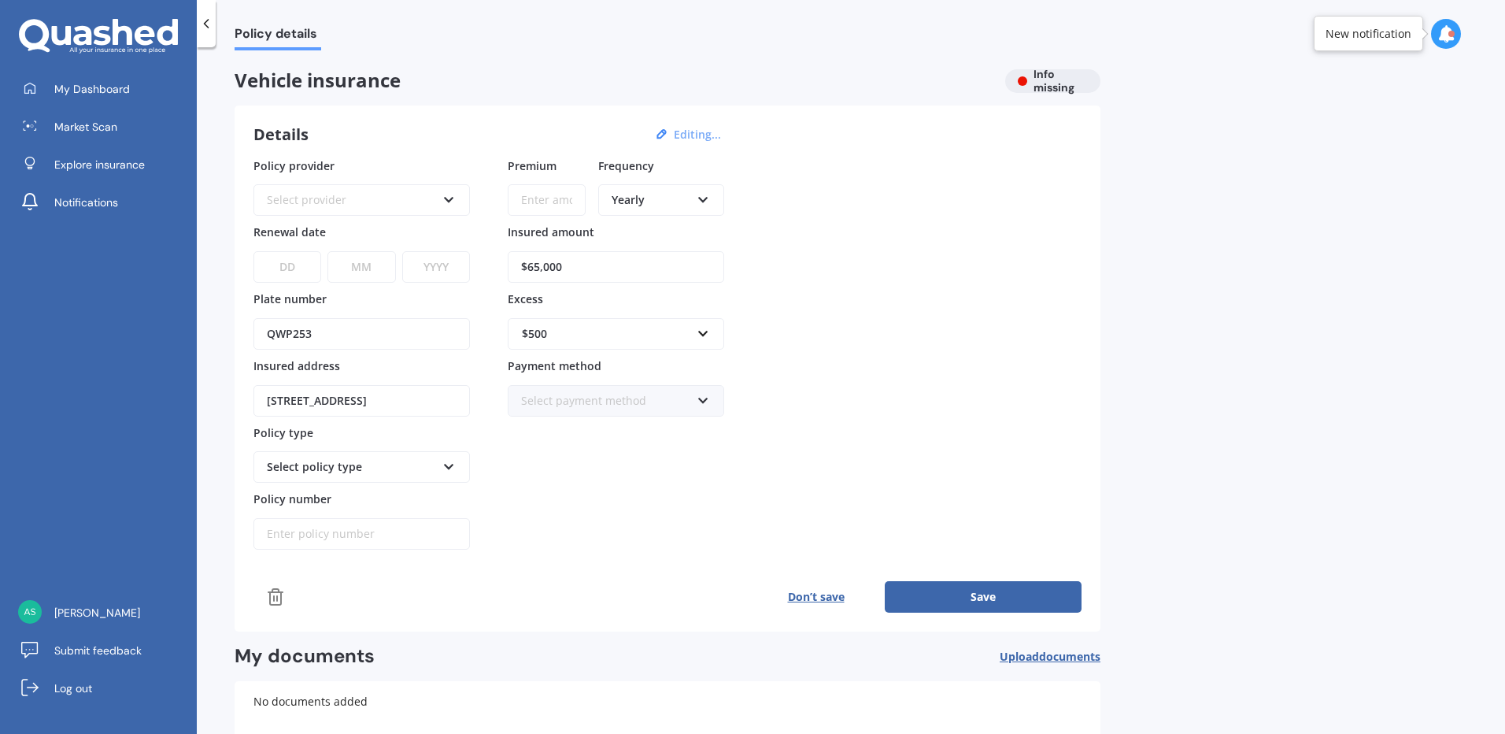
drag, startPoint x: 306, startPoint y: 265, endPoint x: 265, endPoint y: 265, distance: 40.9
click at [265, 265] on select "DD 01 02 03 04 05 06 07 08 09 10 11 12 13 14 15 16 17 18 19 20 21 22 23 24 25 2…" at bounding box center [288, 266] width 68 height 31
select select "06"
click at [254, 251] on select "DD 01 02 03 04 05 06 07 08 09 10 11 12 13 14 15 16 17 18 19 20 21 22 23 24 25 2…" at bounding box center [288, 266] width 68 height 31
click at [370, 272] on select "MM 01 02 03 04 05 06 07 08 09 10 11 12" at bounding box center [362, 266] width 68 height 31
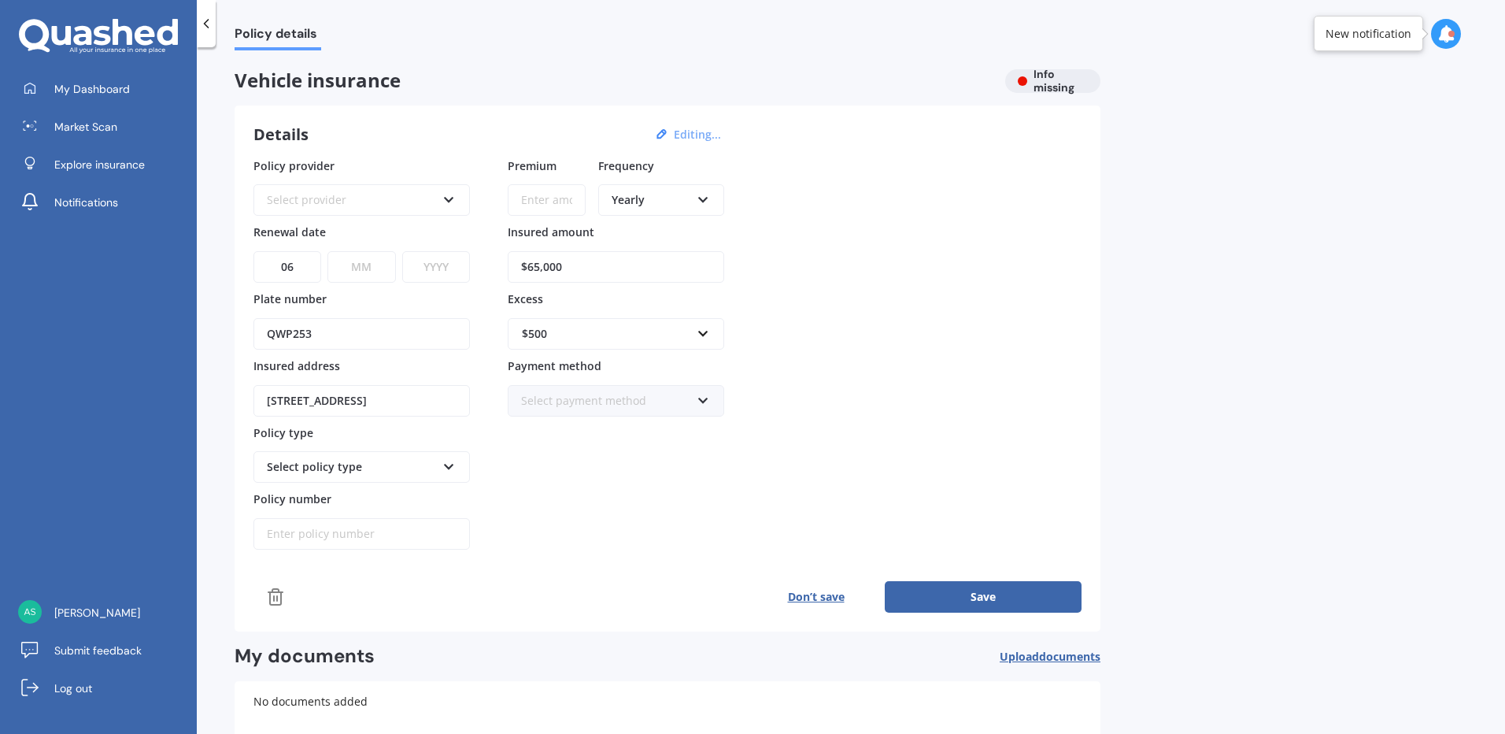
select select "09"
click at [328, 251] on select "MM 01 02 03 04 05 06 07 08 09 10 11 12" at bounding box center [362, 266] width 68 height 31
click at [450, 269] on select "YYYY 2027 2026 2025 2024 2023 2022 2021 2020 2019 2018 2017 2016 2015 2014 2013…" at bounding box center [436, 266] width 68 height 31
select select "2025"
click at [402, 251] on select "YYYY 2027 2026 2025 2024 2023 2022 2021 2020 2019 2018 2017 2016 2015 2014 2013…" at bounding box center [436, 266] width 68 height 31
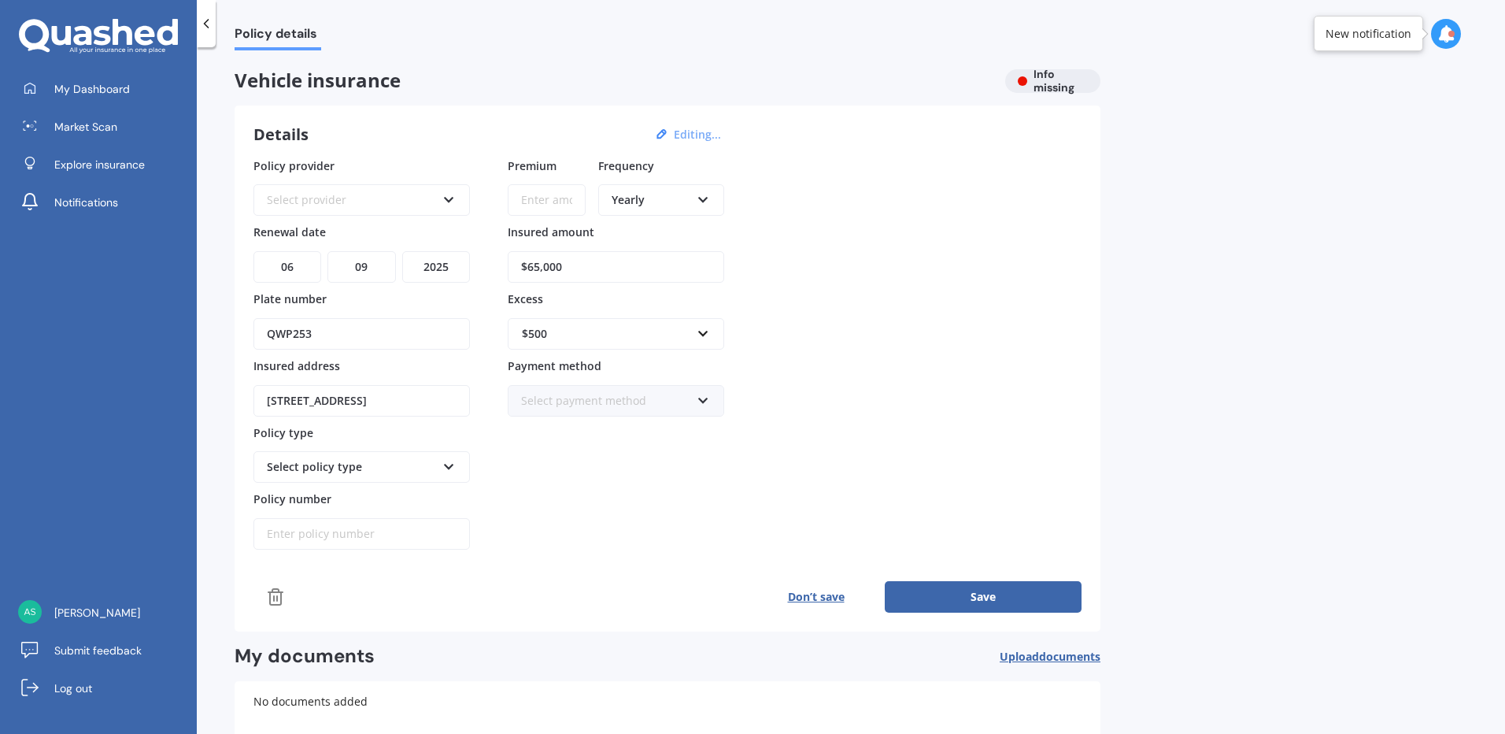
click at [983, 591] on button "Save" at bounding box center [983, 596] width 197 height 31
click at [115, 87] on span "My Dashboard" at bounding box center [92, 89] width 76 height 16
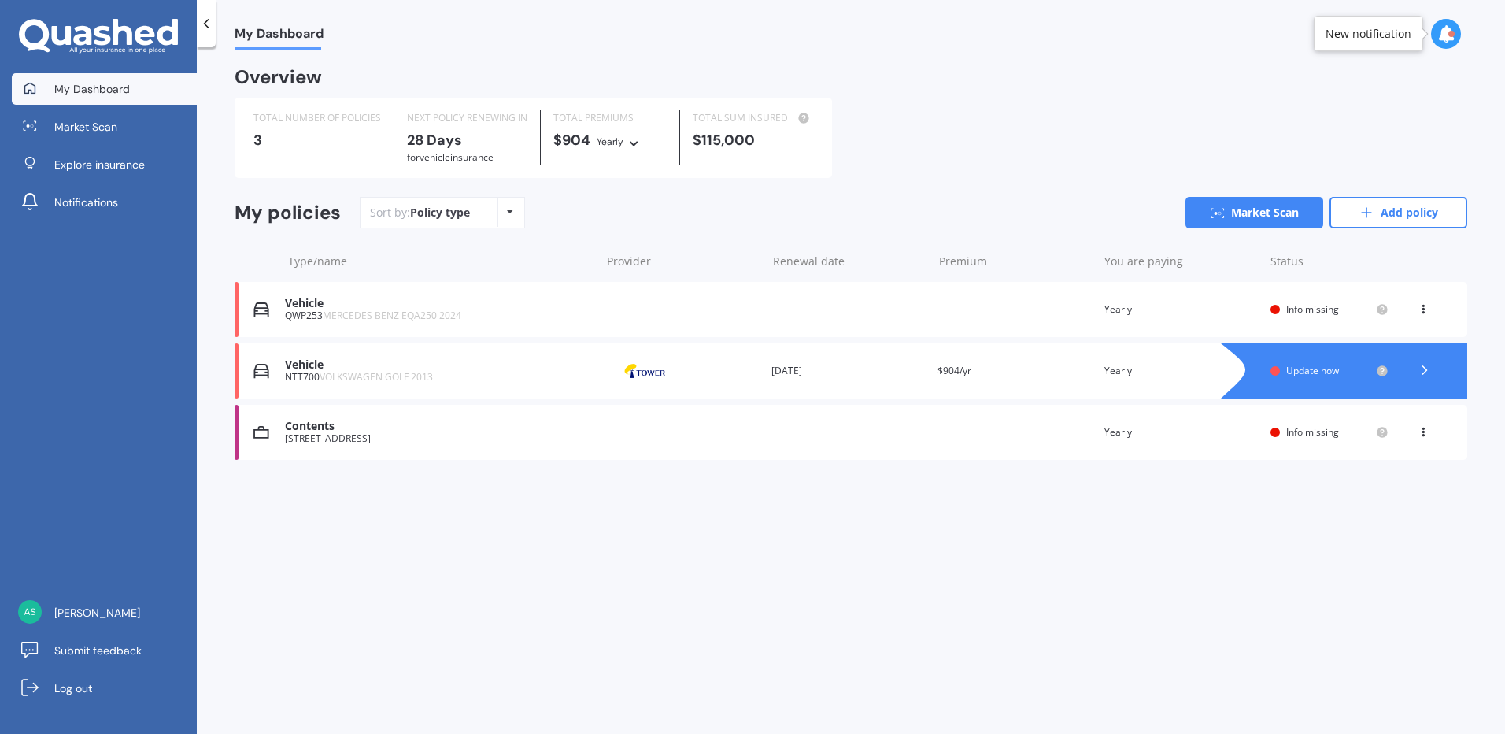
click at [730, 291] on div "Vehicle QWP253 MERCEDES BENZ EQA250 2024 Renewal date Premium You are paying Ye…" at bounding box center [851, 309] width 1233 height 55
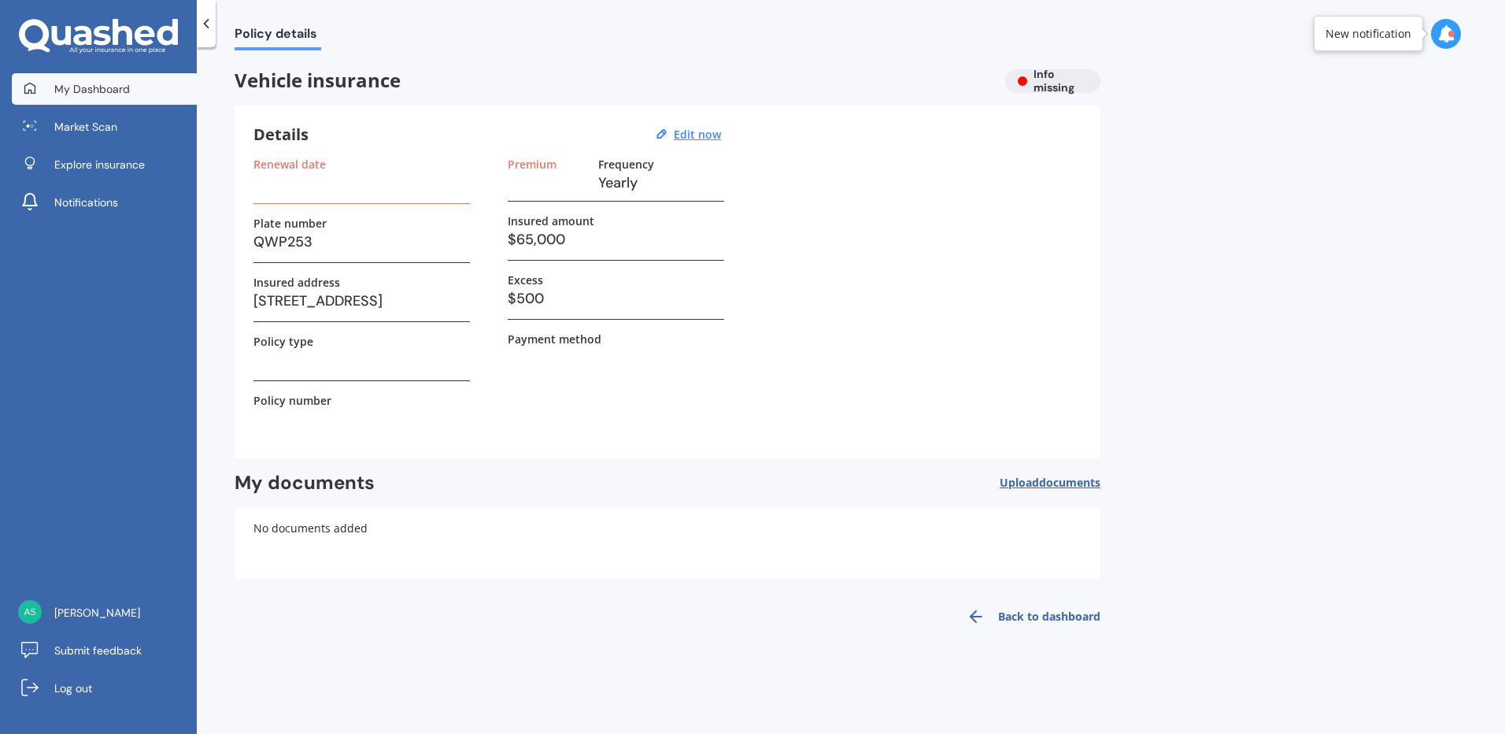
click at [98, 91] on span "My Dashboard" at bounding box center [92, 89] width 76 height 16
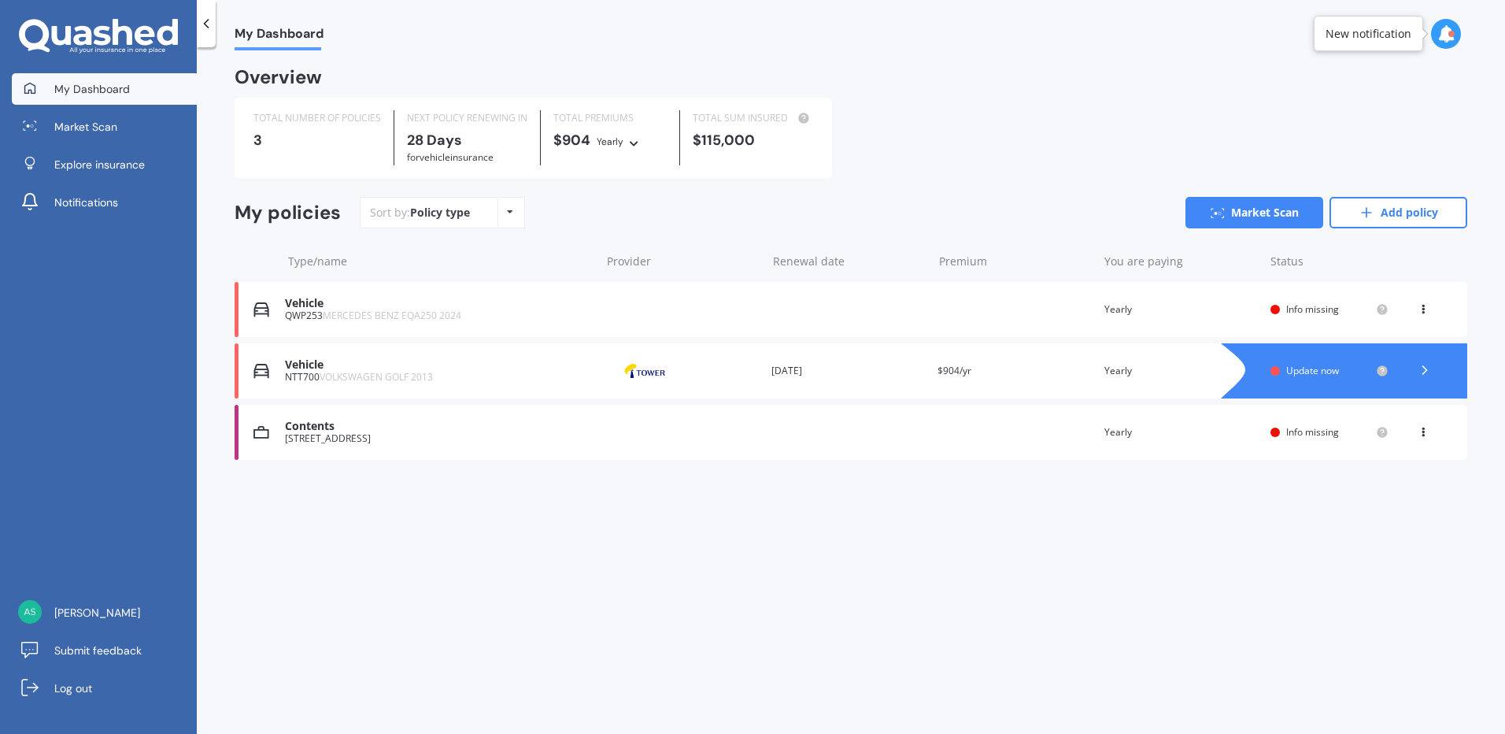
click at [507, 211] on icon at bounding box center [510, 211] width 6 height 9
click at [1423, 311] on icon at bounding box center [1423, 306] width 11 height 9
click at [1374, 372] on div "Delete" at bounding box center [1389, 370] width 156 height 31
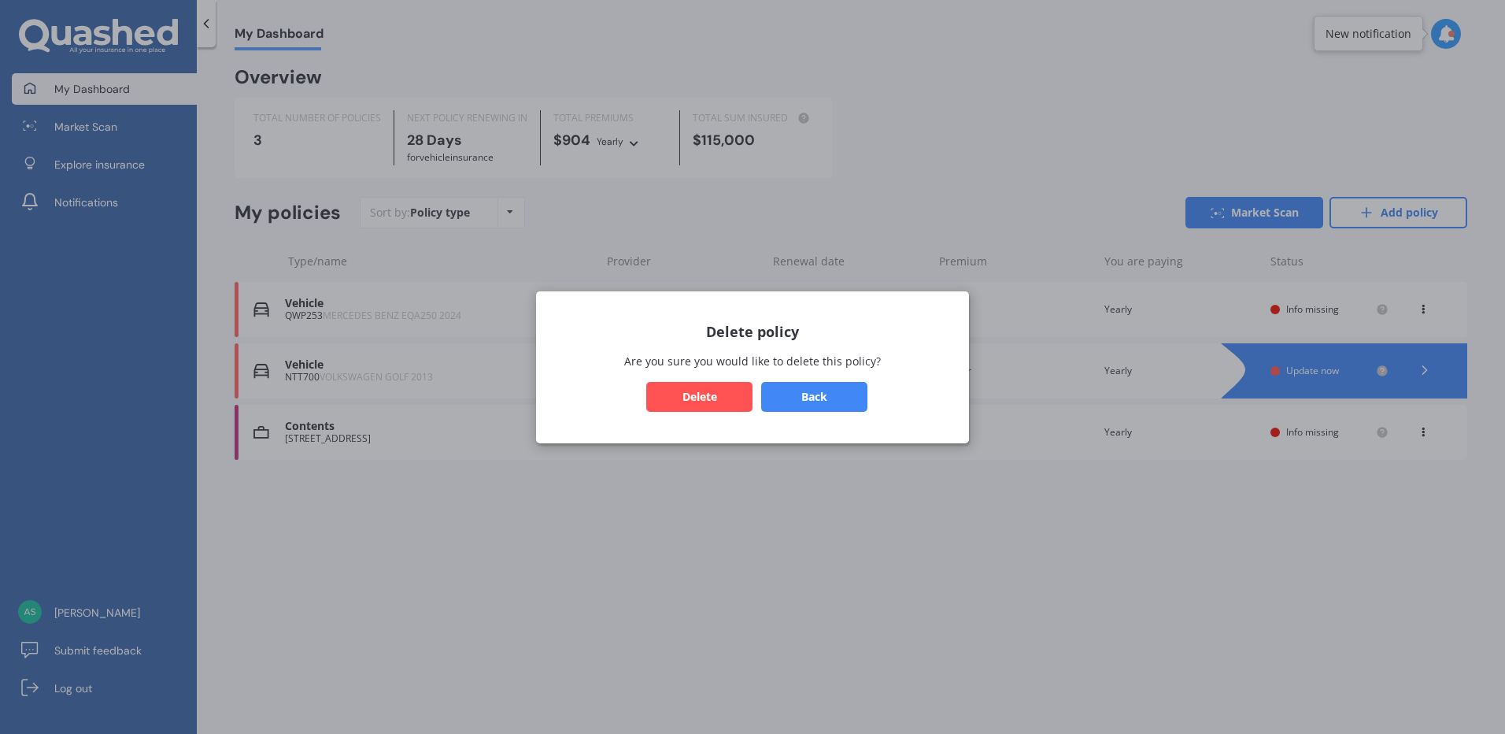
click at [694, 395] on button "Delete" at bounding box center [699, 396] width 106 height 30
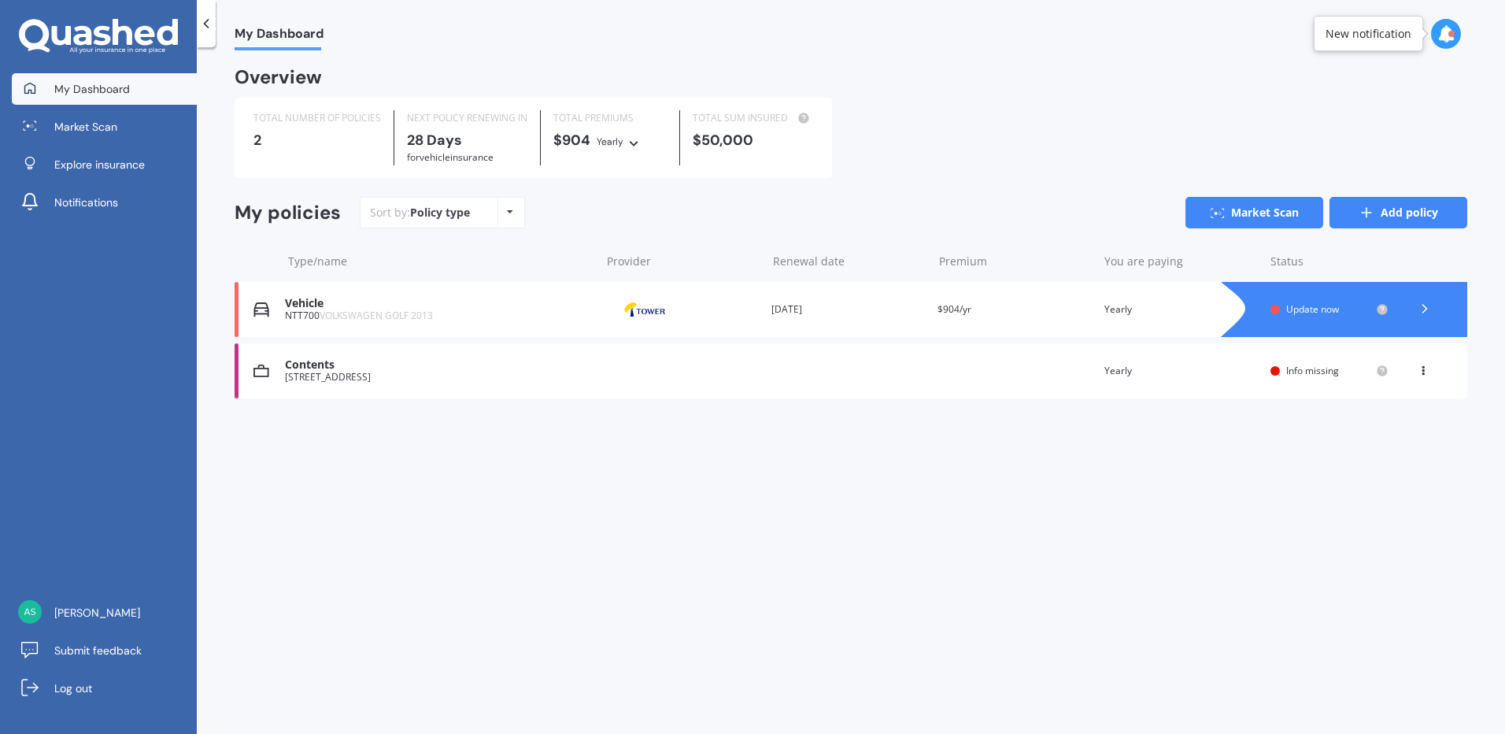
click at [1405, 214] on link "Add policy" at bounding box center [1399, 212] width 138 height 31
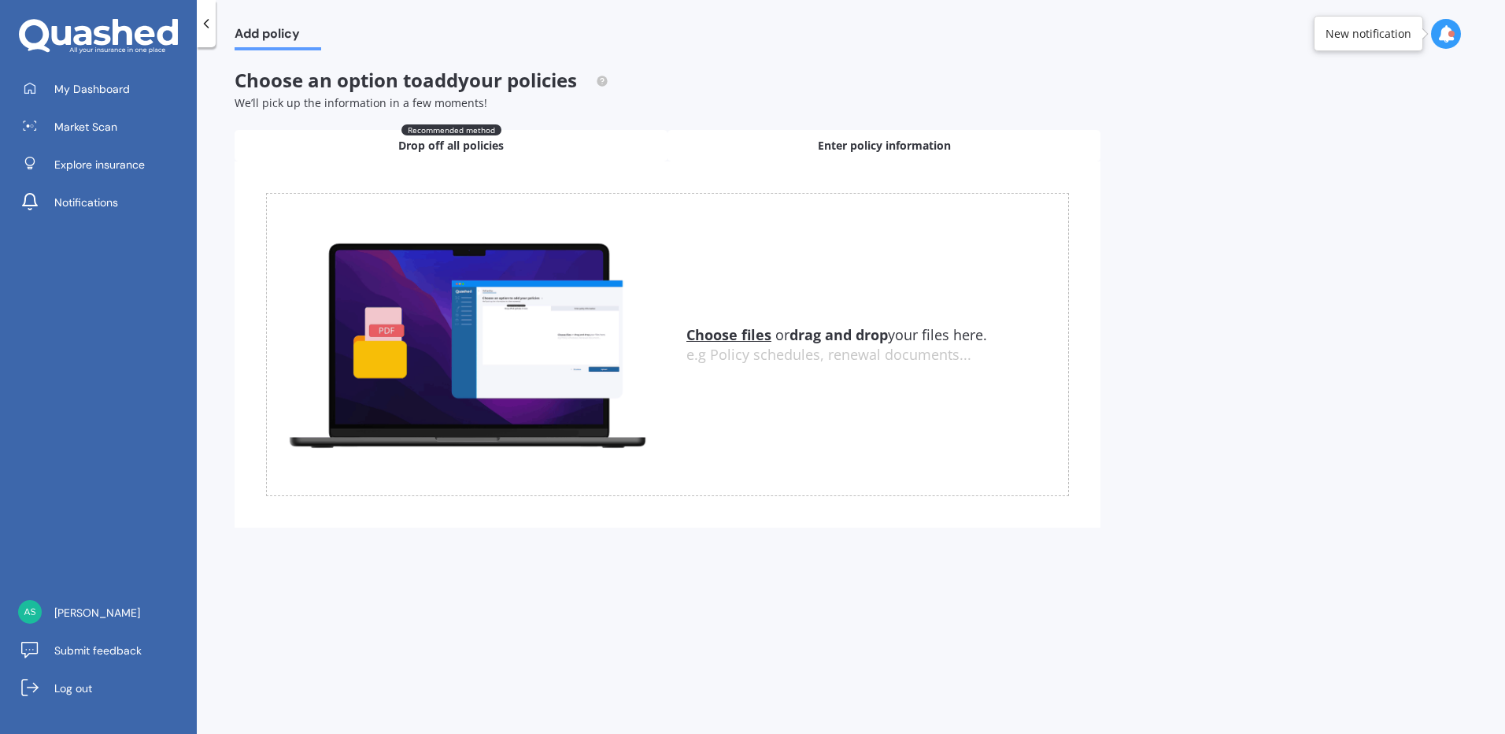
click at [874, 146] on span "Enter policy information" at bounding box center [884, 146] width 133 height 16
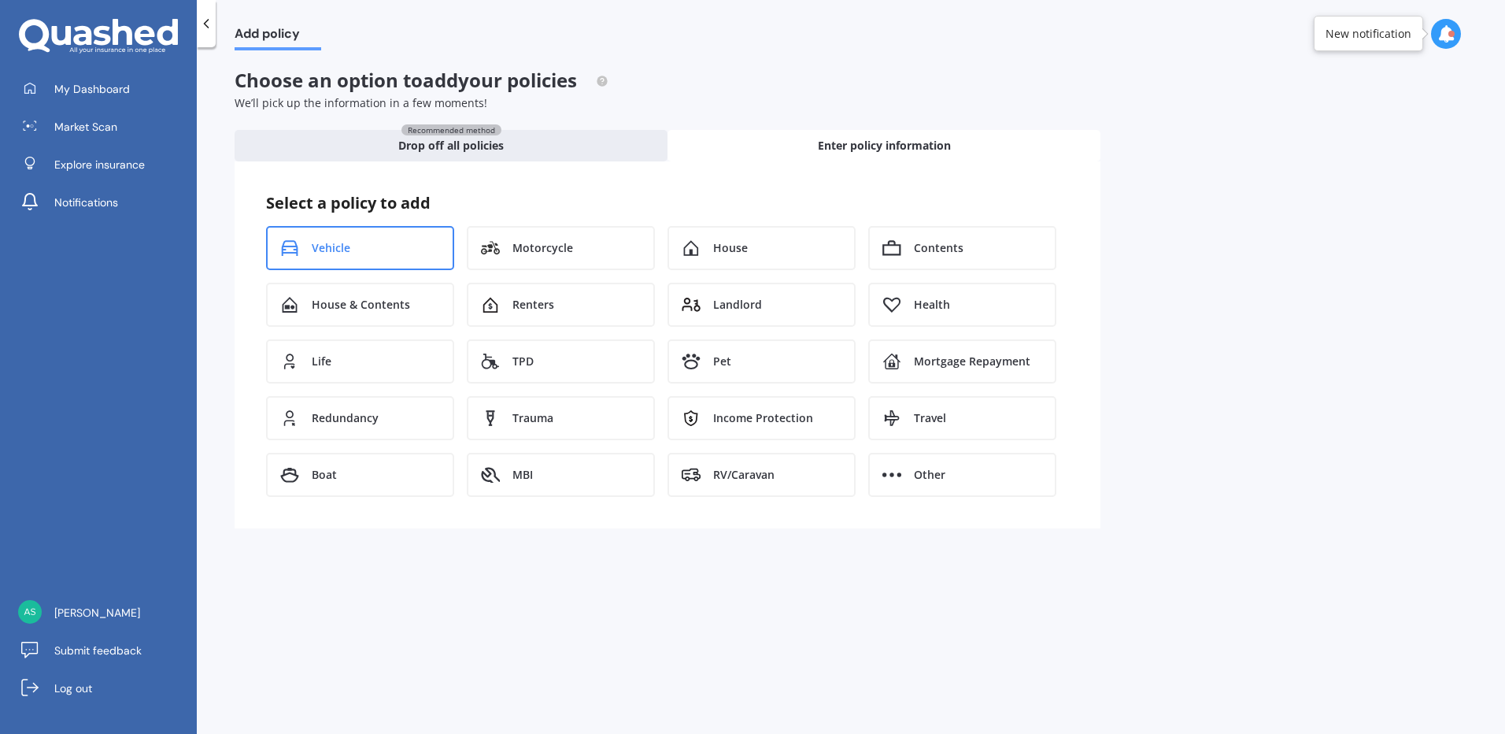
click at [313, 243] on span "Vehicle" at bounding box center [331, 248] width 39 height 16
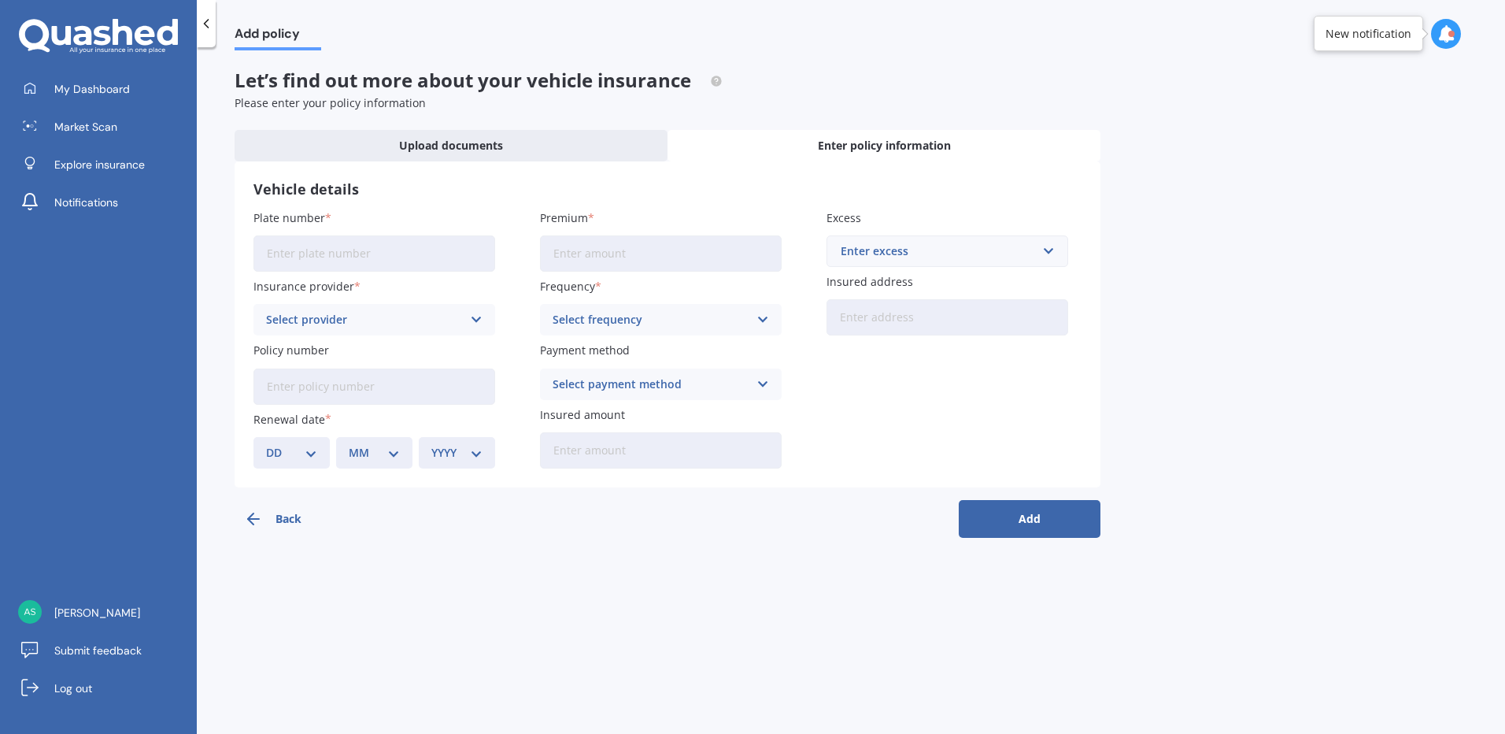
click at [883, 147] on span "Enter policy information" at bounding box center [884, 146] width 133 height 16
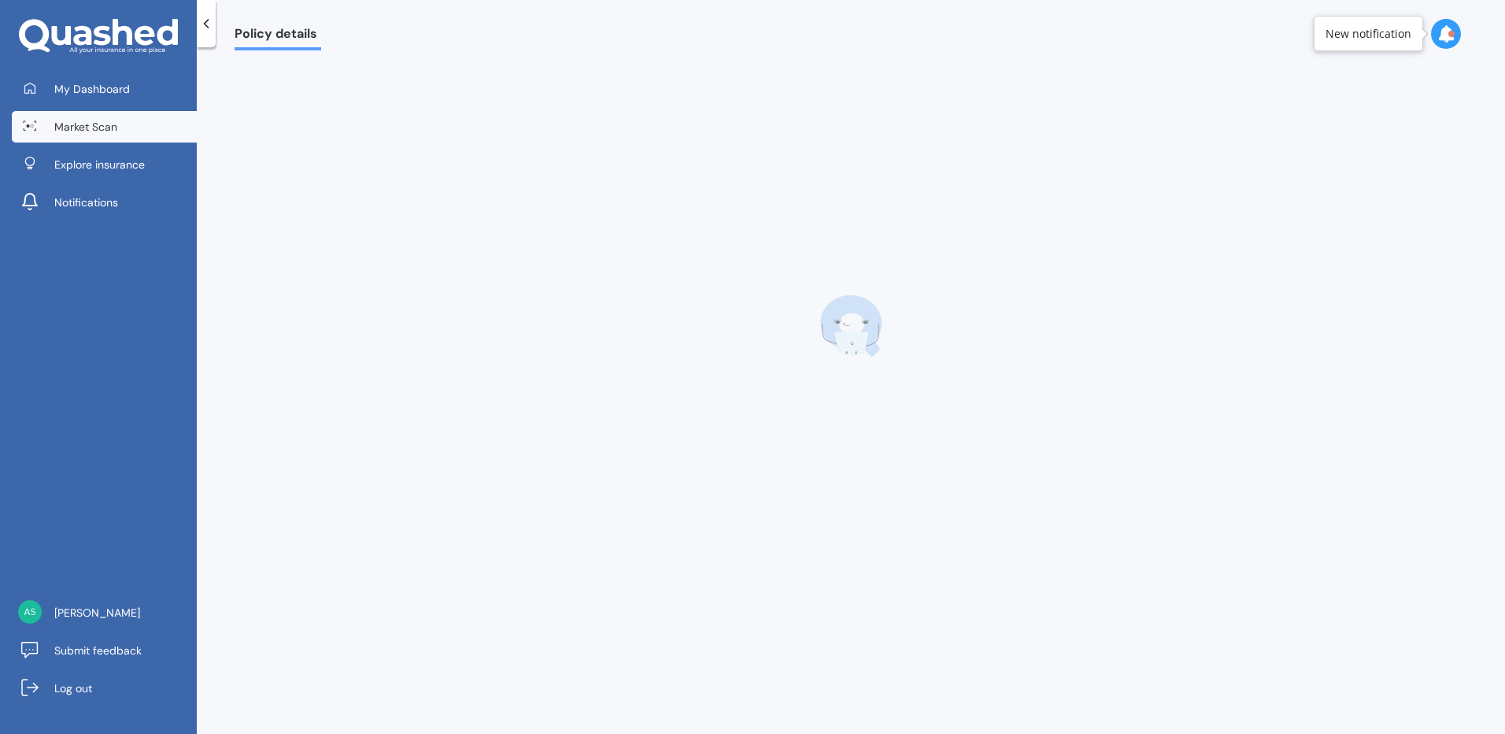
click at [97, 127] on span "Market Scan" at bounding box center [85, 127] width 63 height 16
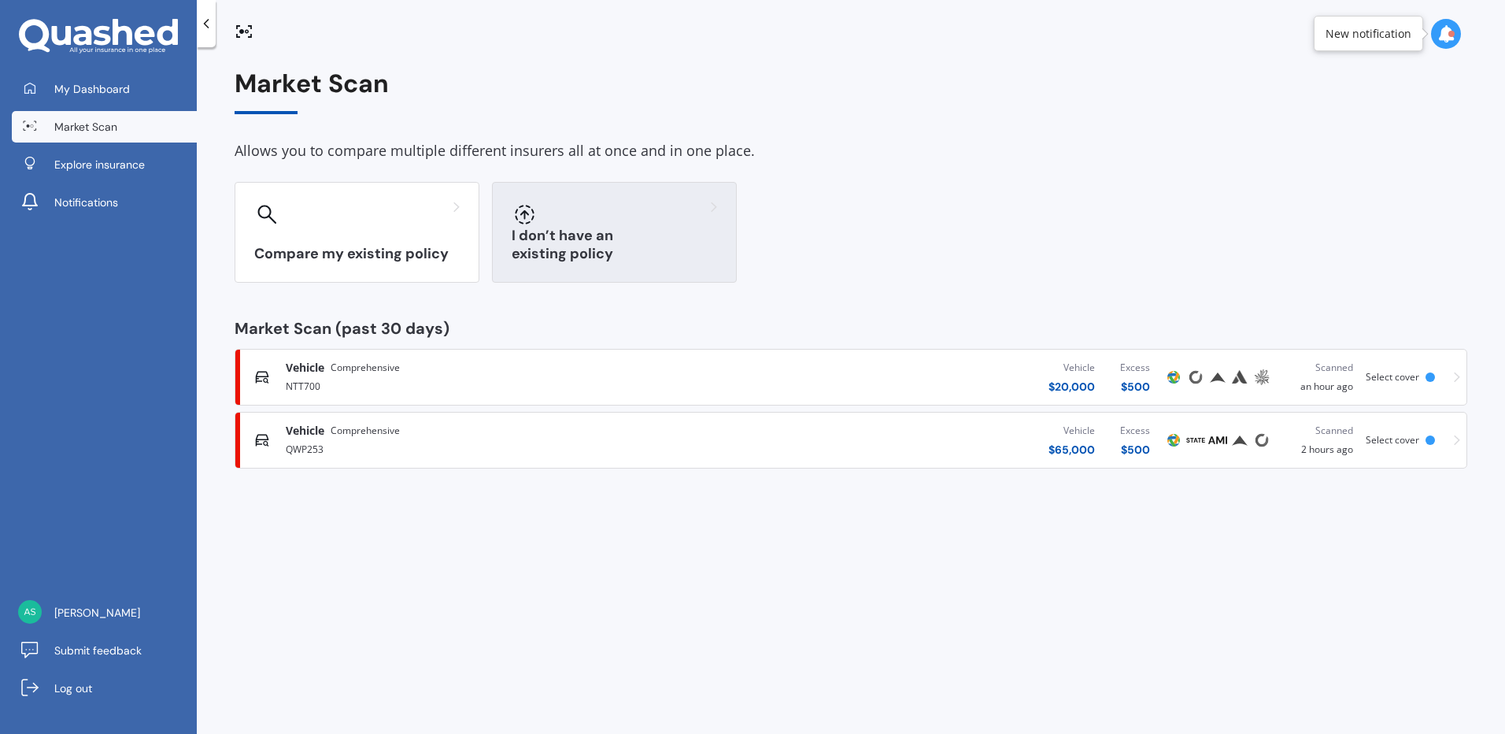
click at [613, 245] on h3 "I don’t have an existing policy" at bounding box center [615, 245] width 206 height 36
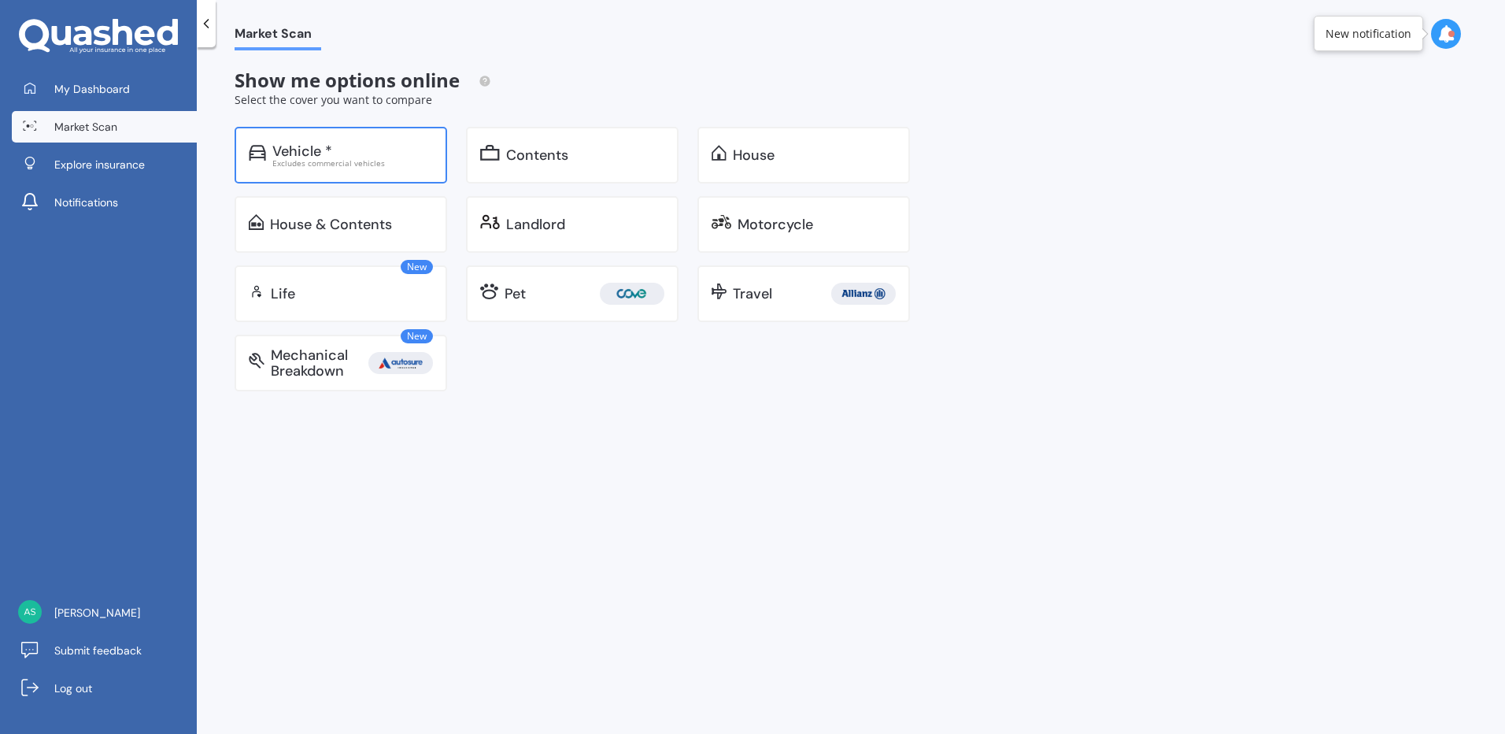
click at [324, 154] on div "Vehicle *" at bounding box center [302, 151] width 60 height 16
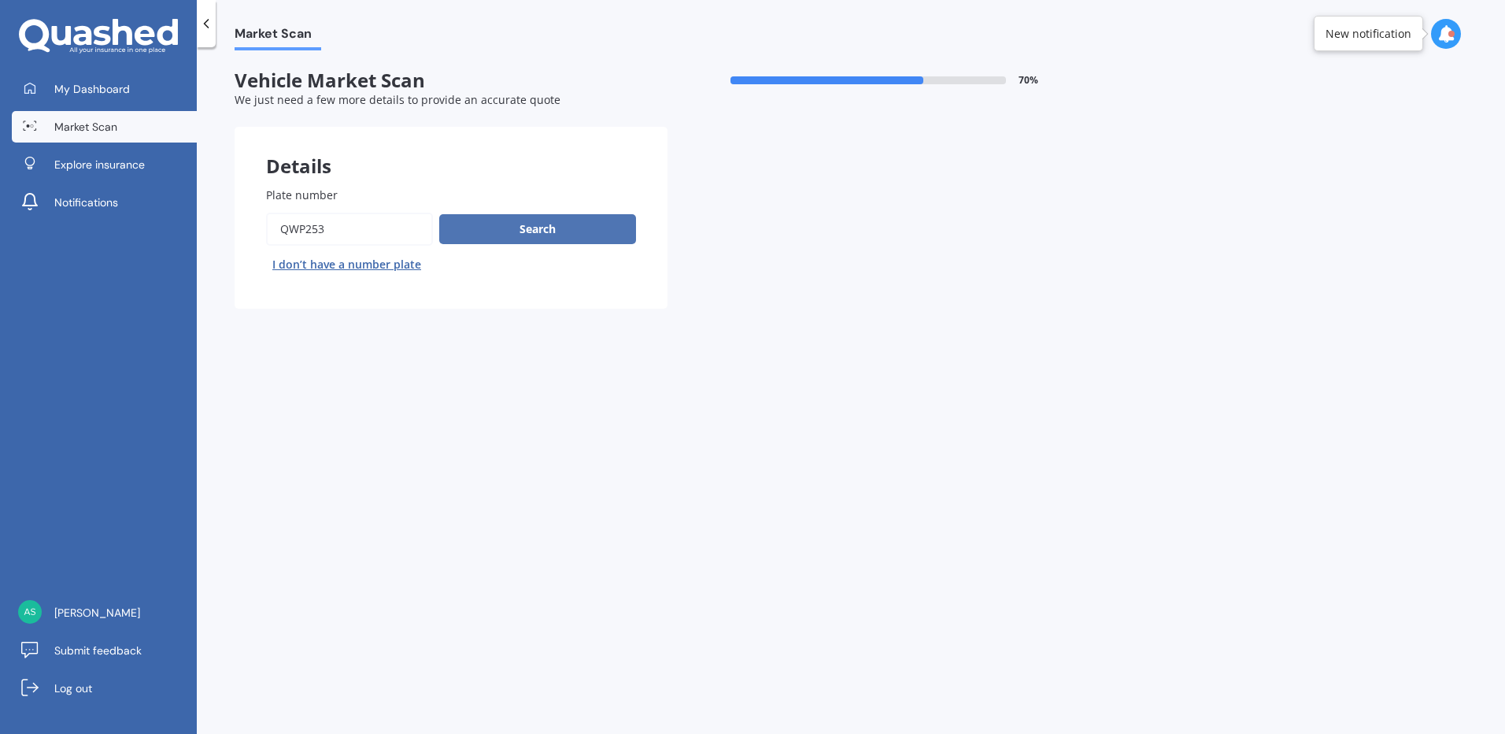
click at [553, 229] on button "Search" at bounding box center [537, 229] width 197 height 30
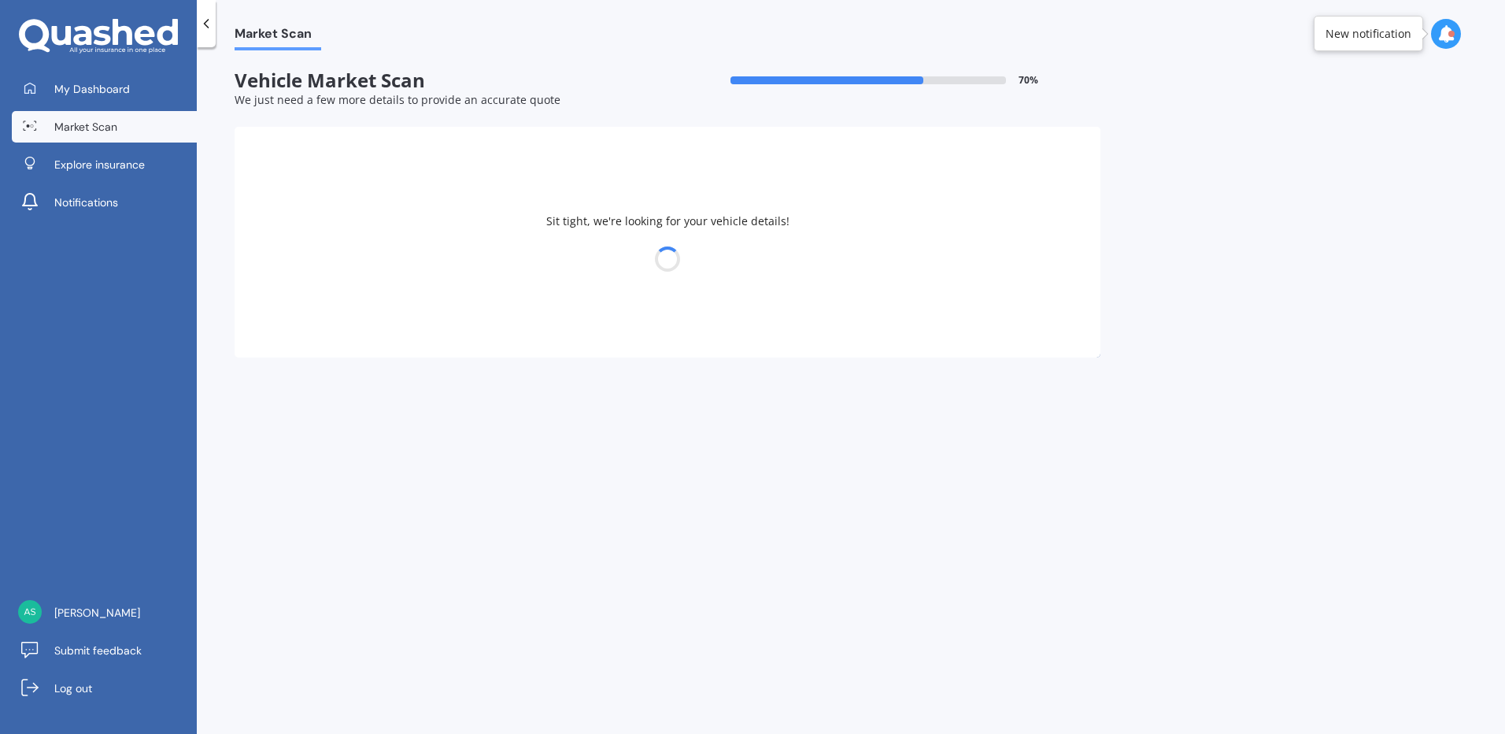
select select "18"
select select "02"
select select "1956"
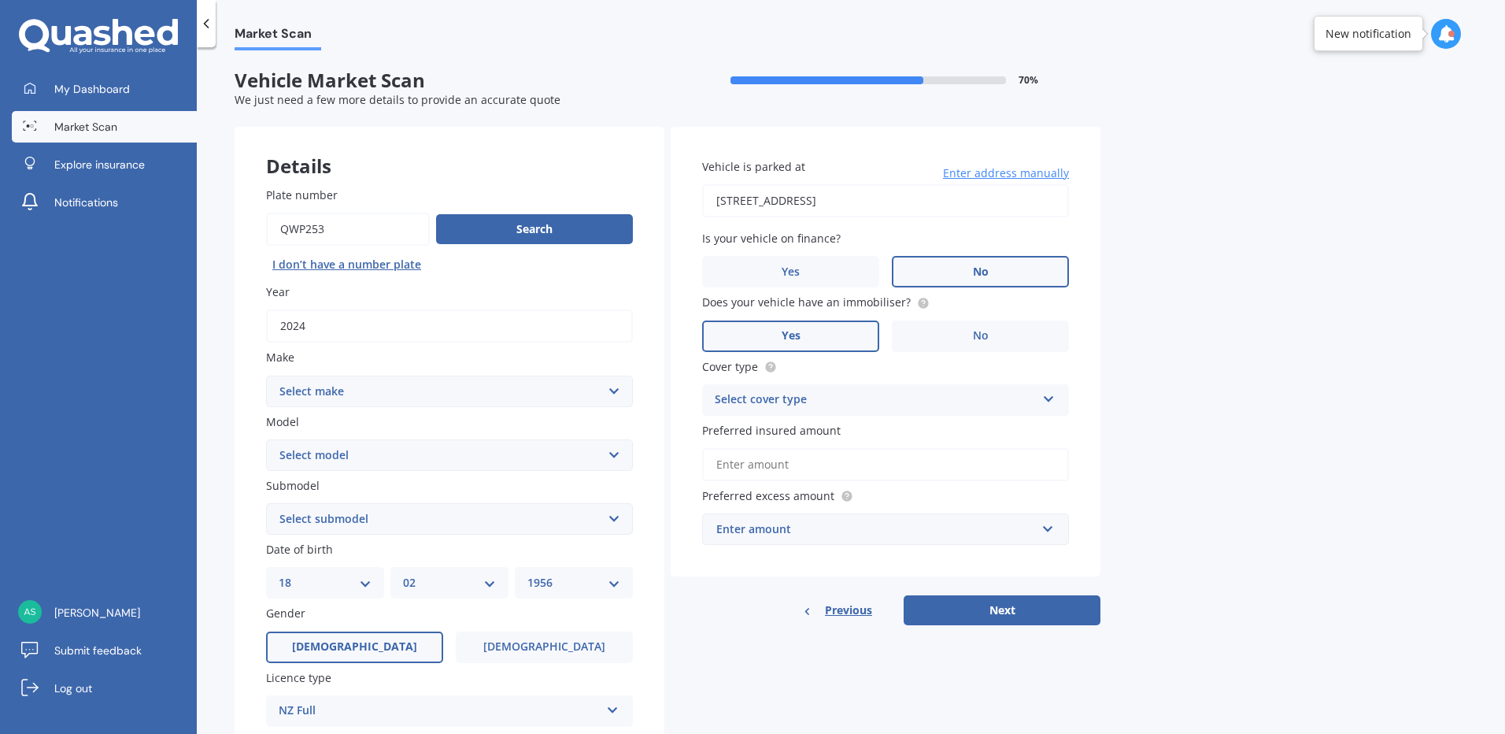
click at [578, 389] on select "Select make AC ALFA ROMEO ASTON [PERSON_NAME] AUDI AUSTIN BEDFORD Bentley BMW B…" at bounding box center [449, 391] width 367 height 31
click at [221, 364] on div "Market Scan Vehicle Market Scan 70 % We just need a few more details to provide…" at bounding box center [851, 393] width 1309 height 687
click at [350, 234] on input "Plate number" at bounding box center [348, 229] width 164 height 33
click at [351, 236] on input "Plate number" at bounding box center [348, 229] width 164 height 33
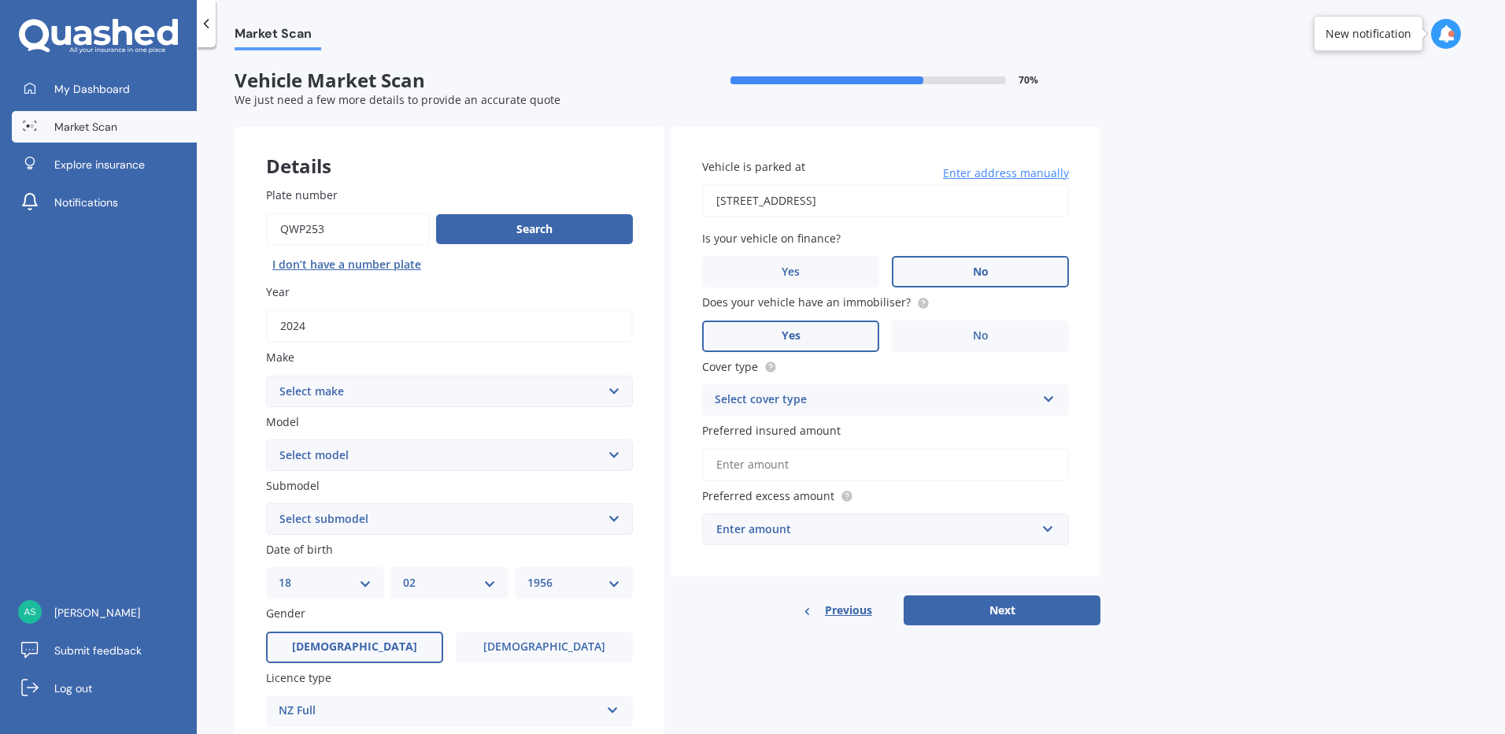
type input "qwp253"
click at [904, 595] on button "Next" at bounding box center [1002, 610] width 197 height 30
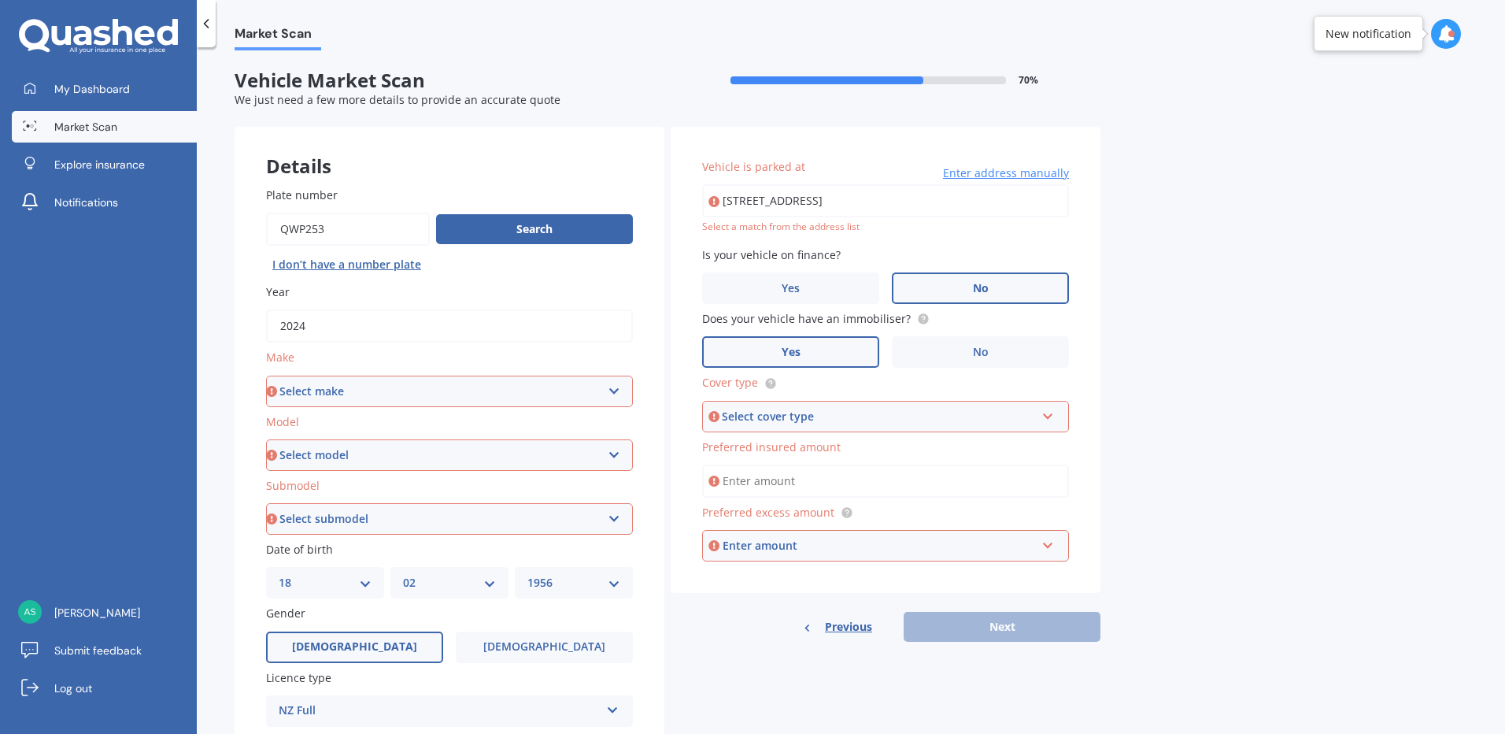
click at [616, 393] on select "Select make AC ALFA ROMEO ASTON [PERSON_NAME] AUDI AUSTIN BEDFORD Bentley BMW B…" at bounding box center [449, 391] width 367 height 31
select select "MERCEDES BENZ"
click at [266, 376] on select "Select make AC ALFA ROMEO ASTON [PERSON_NAME] AUDI AUSTIN BEDFORD Bentley BMW B…" at bounding box center [449, 391] width 367 height 31
click at [611, 450] on select "Select model 190 200 220 230 240 250 260 280 300 320 350 380 400 420 450 500 55…" at bounding box center [449, 454] width 367 height 31
select select "EQA250"
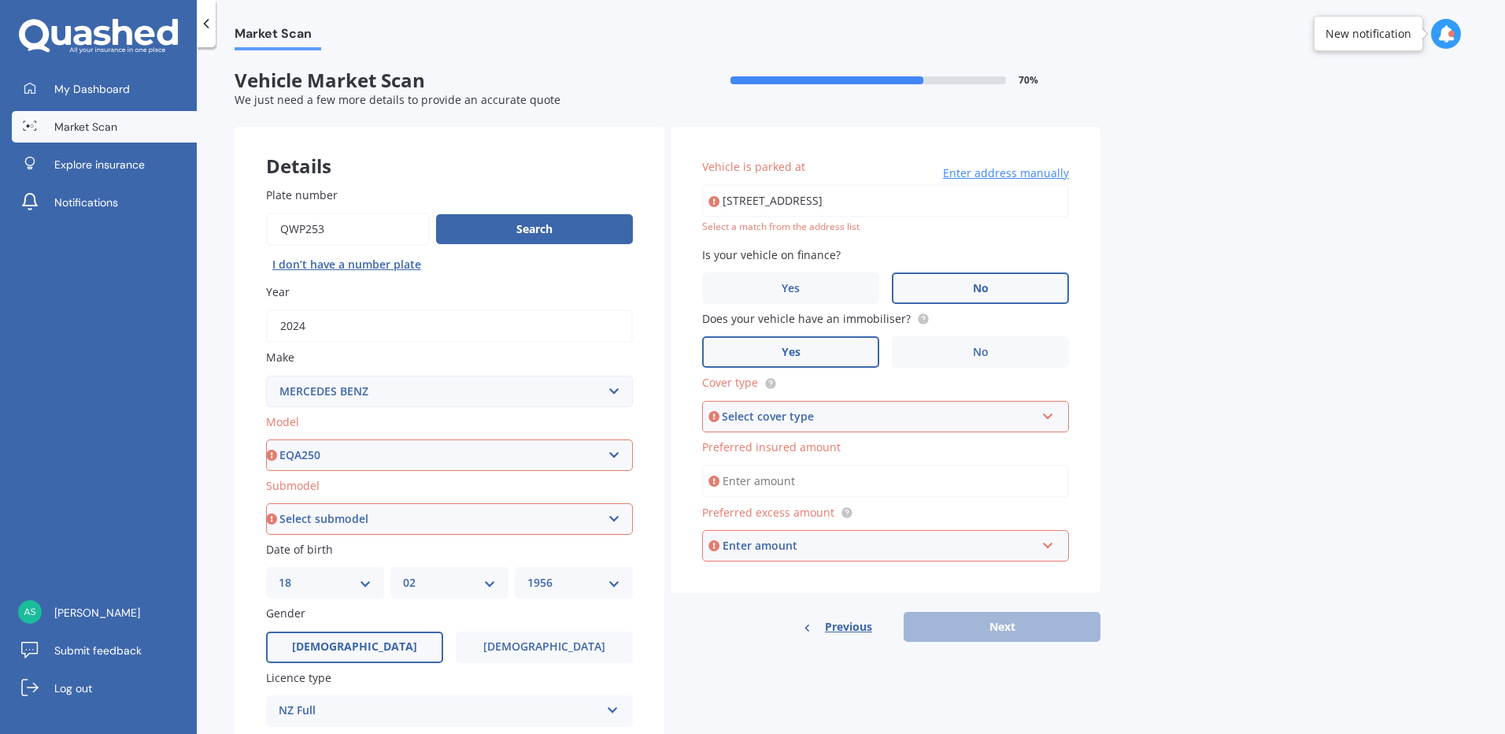
click at [266, 439] on select "Select model 190 200 220 230 240 250 260 280 300 320 350 380 400 420 450 500 55…" at bounding box center [449, 454] width 367 height 31
click at [617, 520] on select "Select submodel Hatchback 5dr Reduction Gear 1sp 140kW" at bounding box center [449, 518] width 367 height 31
select select "HATCHBACK 5DR REDUCTION GEAR 1SP 140KW"
click at [266, 503] on select "Select submodel Hatchback 5dr Reduction Gear 1sp 140kW" at bounding box center [449, 518] width 367 height 31
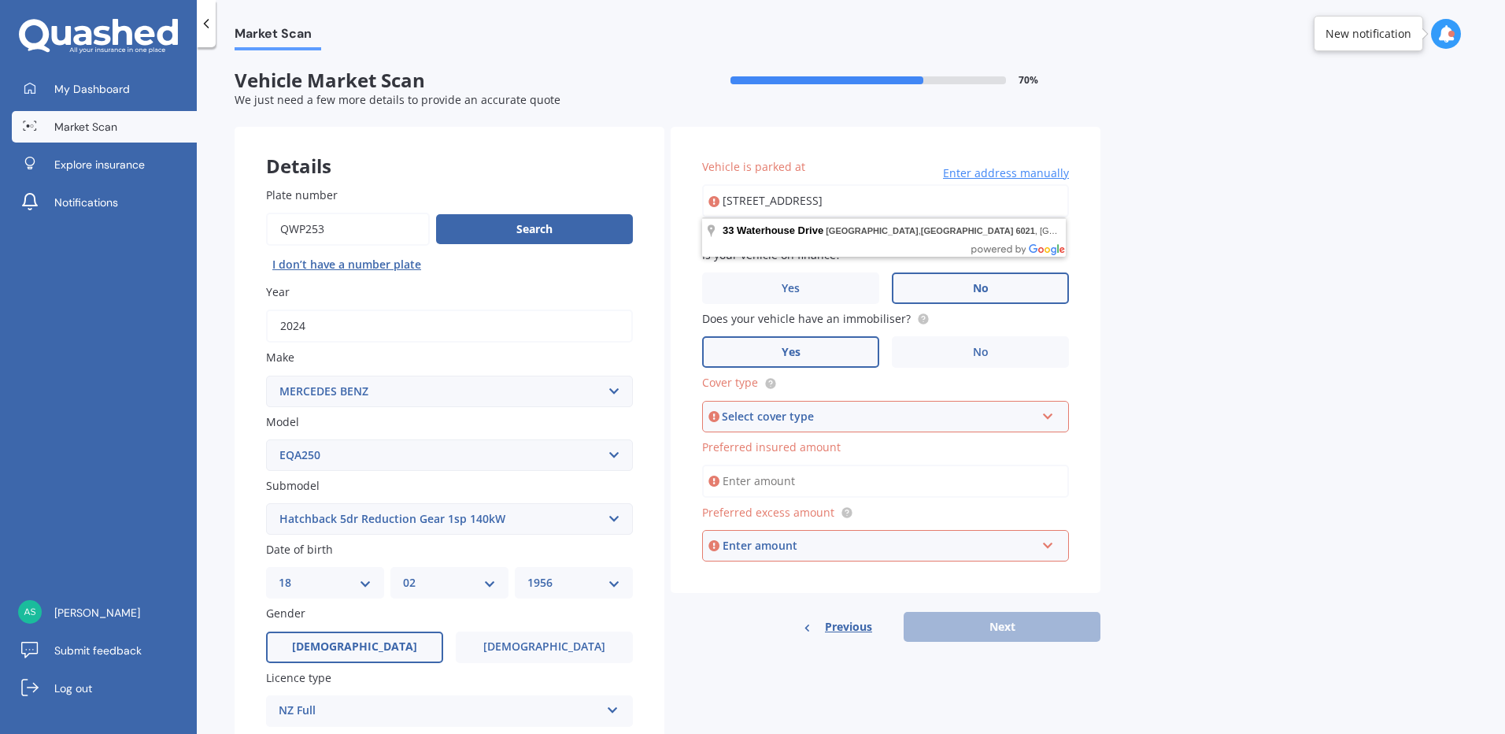
drag, startPoint x: 1002, startPoint y: 209, endPoint x: 517, endPoint y: 194, distance: 486.0
click at [517, 194] on div "Details Plate number Search I don’t have a number plate Year [DATE] Make Select…" at bounding box center [668, 507] width 866 height 760
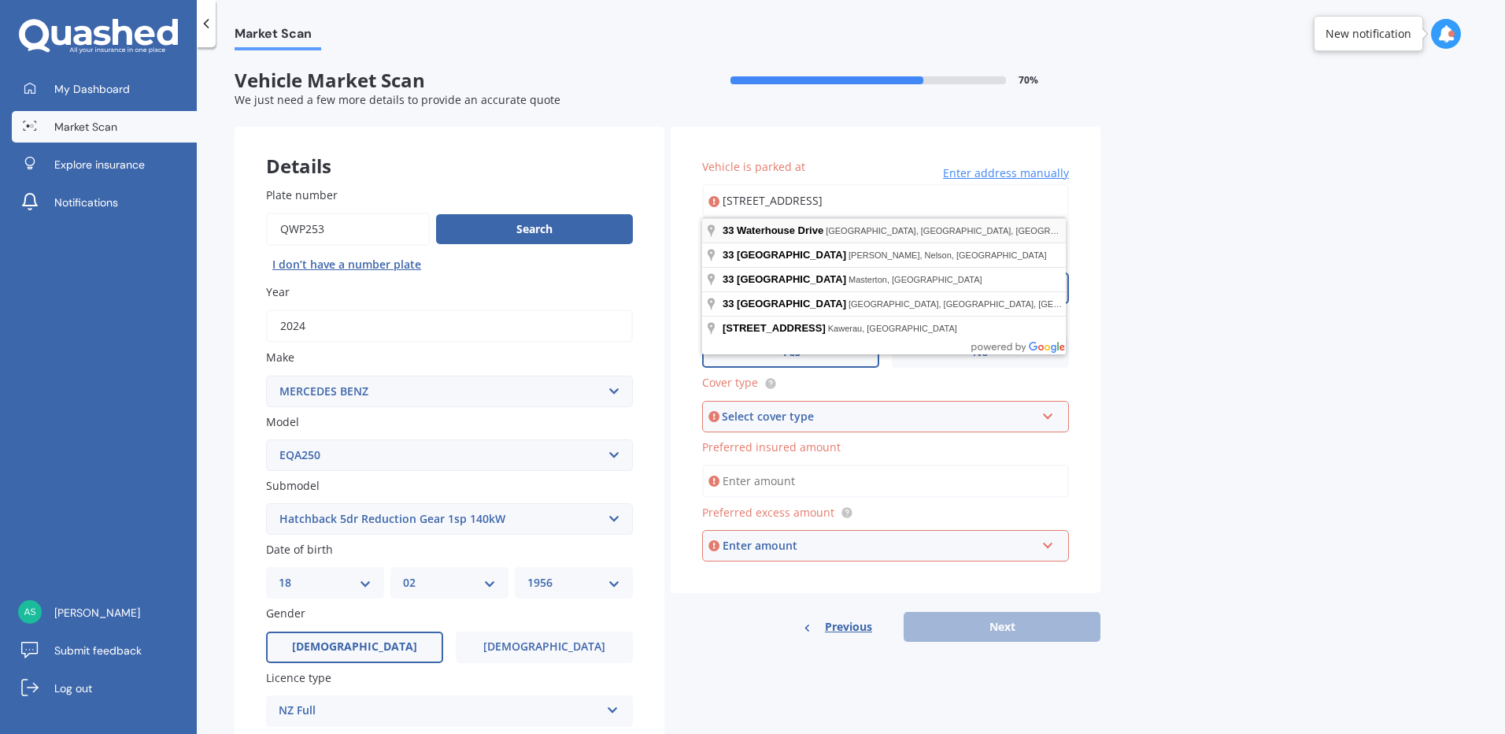
type input "[STREET_ADDRESS]"
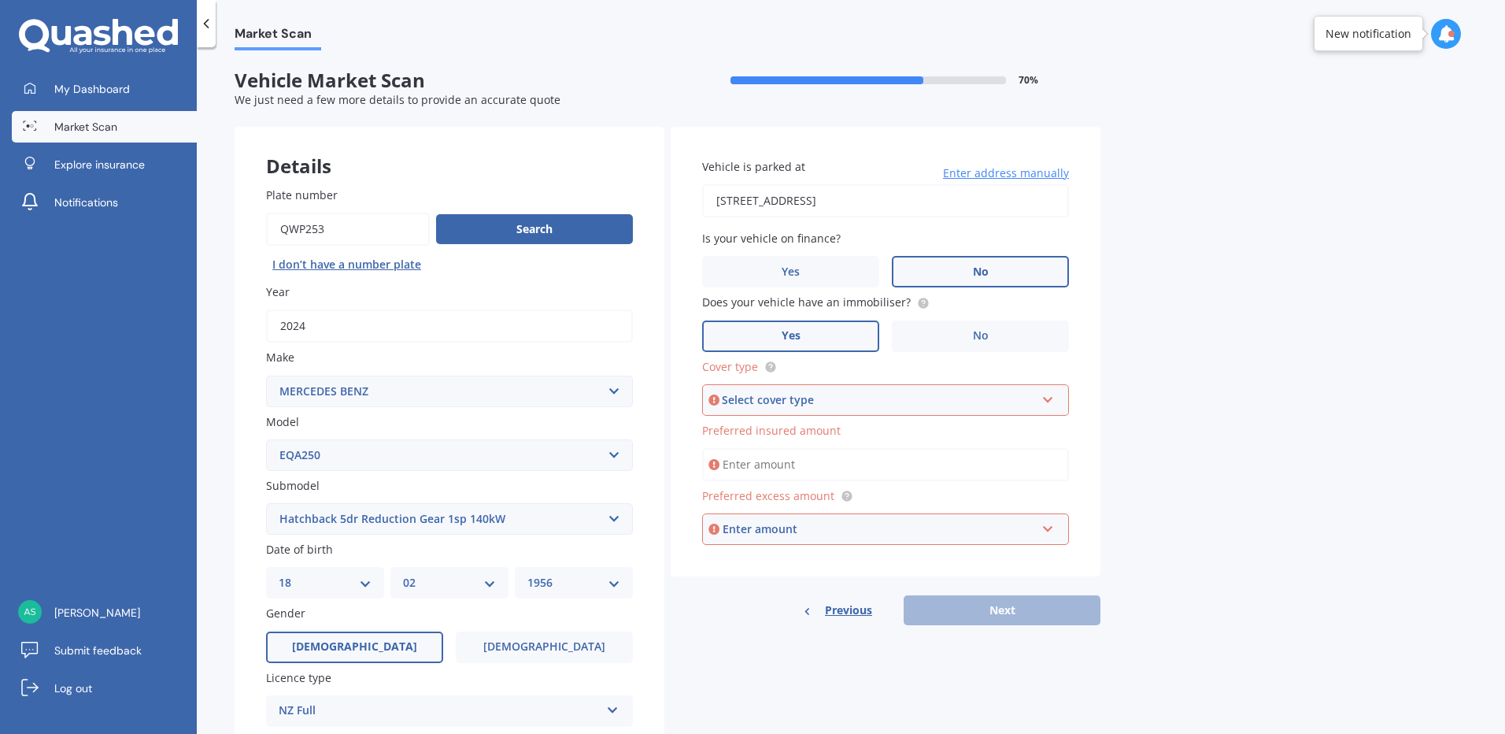
click at [993, 275] on label "No" at bounding box center [980, 271] width 177 height 31
click at [0, 0] on input "No" at bounding box center [0, 0] width 0 height 0
click at [1050, 398] on icon at bounding box center [1048, 396] width 13 height 11
click at [777, 426] on span "Comprehensive" at bounding box center [758, 429] width 83 height 15
click at [829, 465] on input "Preferred insured amount" at bounding box center [885, 464] width 367 height 33
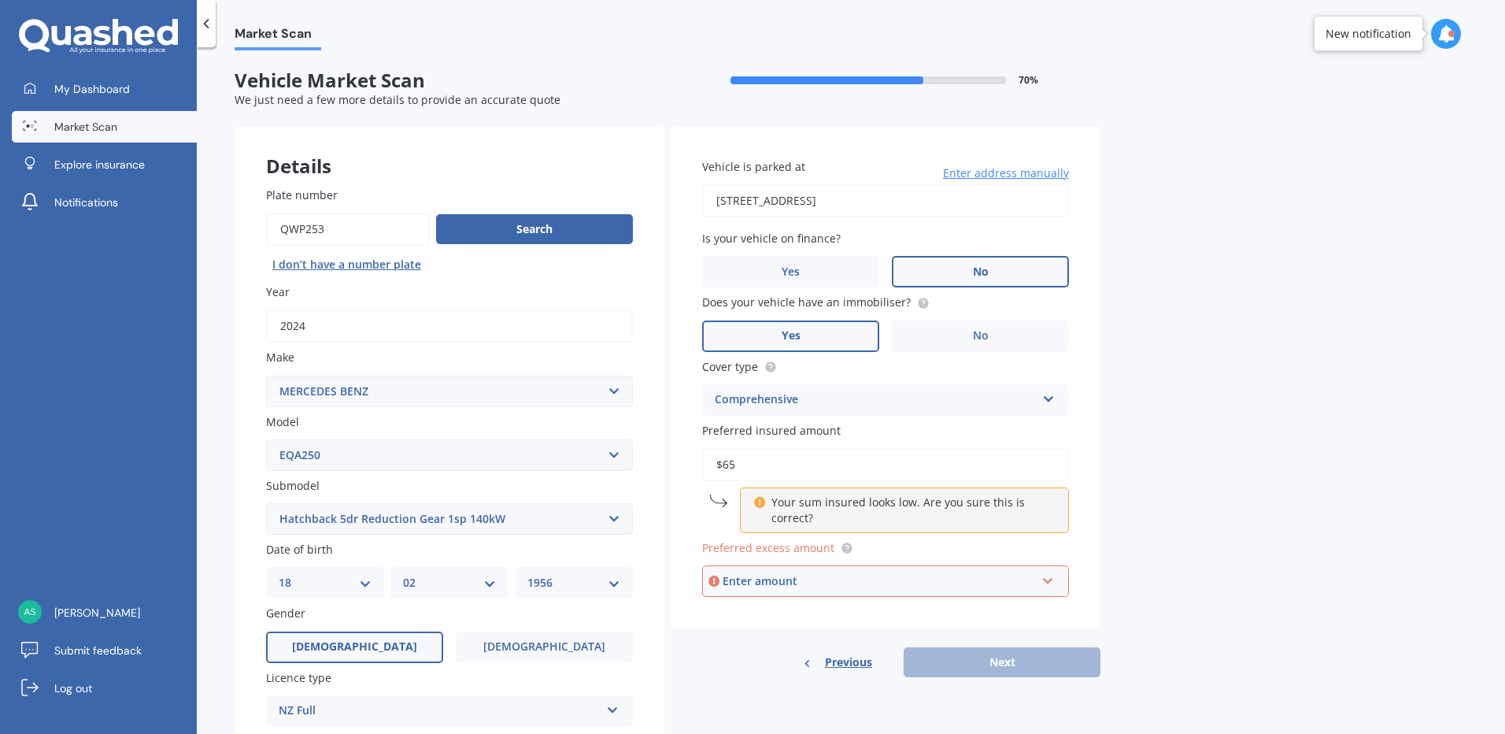
type input "$65,000"
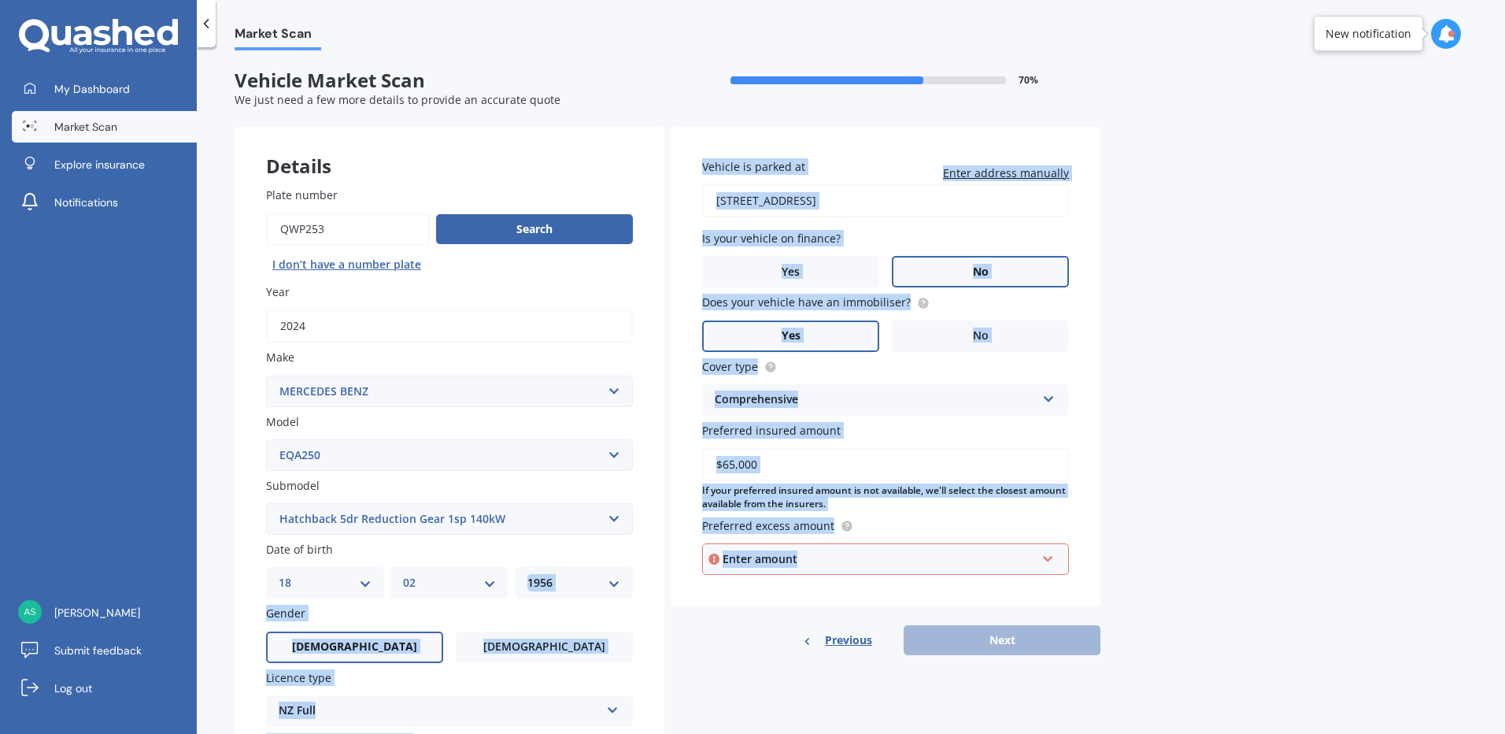
drag, startPoint x: 820, startPoint y: 556, endPoint x: 666, endPoint y: 554, distance: 153.6
click at [666, 554] on div "Details Plate number Search I don’t have a number plate Year [DATE] Make Select…" at bounding box center [668, 507] width 866 height 760
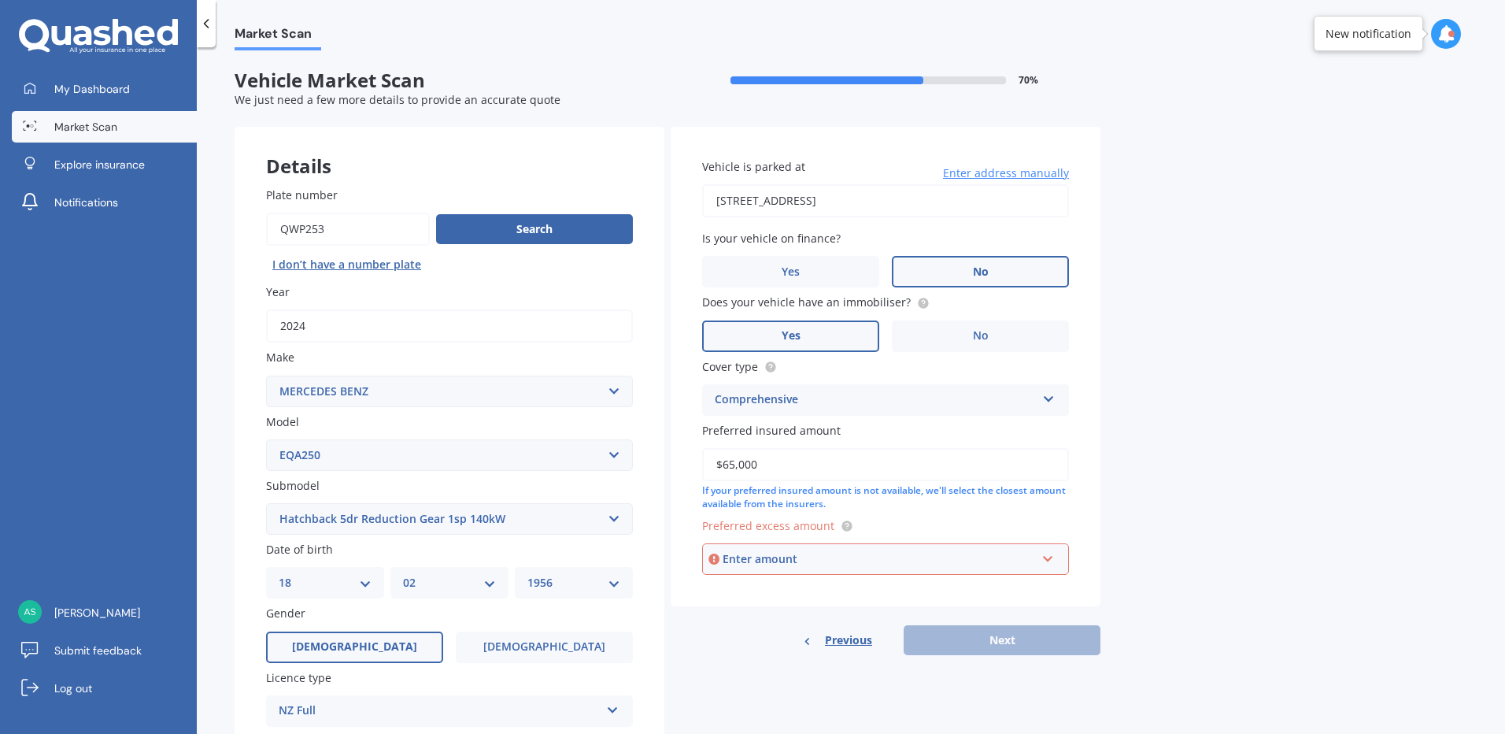
click at [1230, 554] on div "Market Scan Vehicle Market Scan 70 % We just need a few more details to provide…" at bounding box center [851, 393] width 1309 height 687
click at [1052, 561] on input "text" at bounding box center [880, 559] width 353 height 30
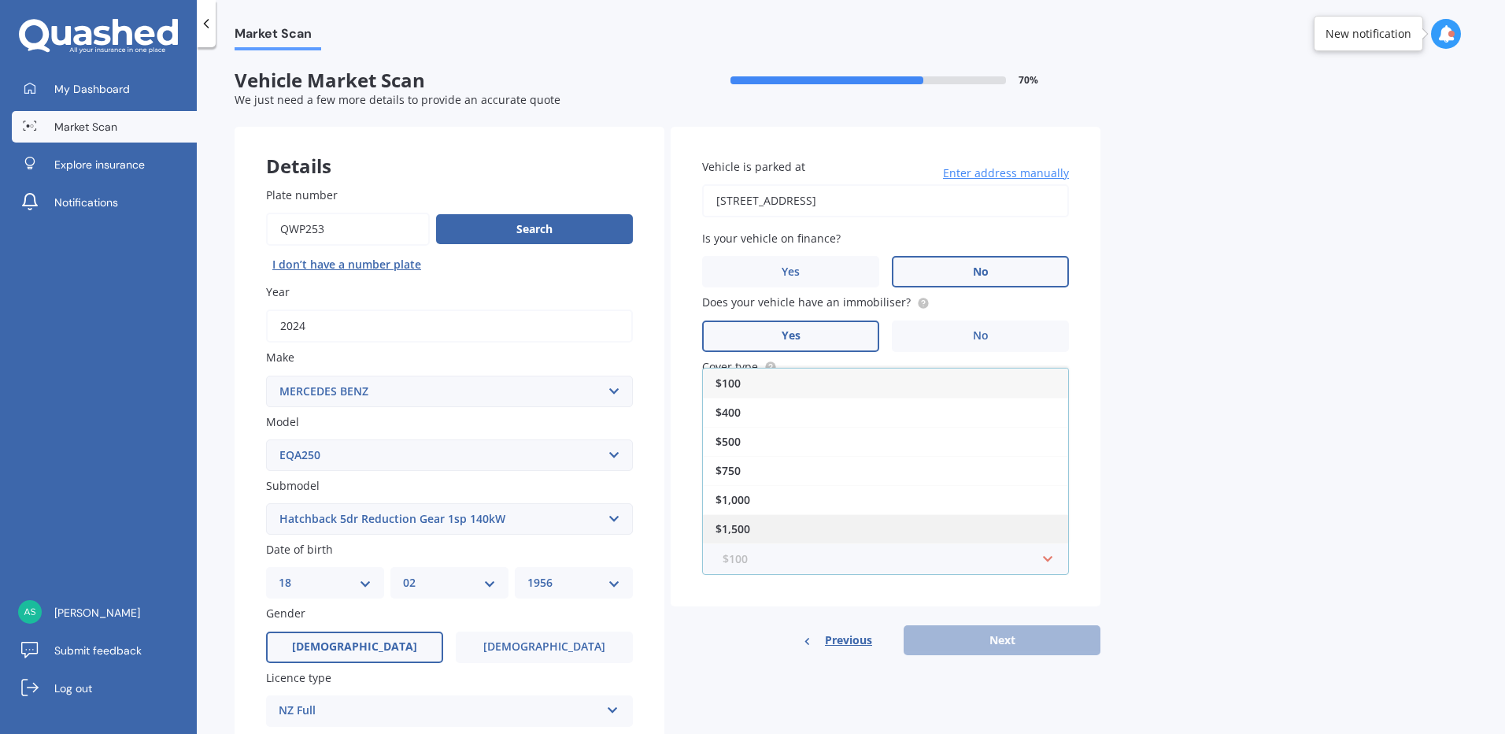
scroll to position [28, 0]
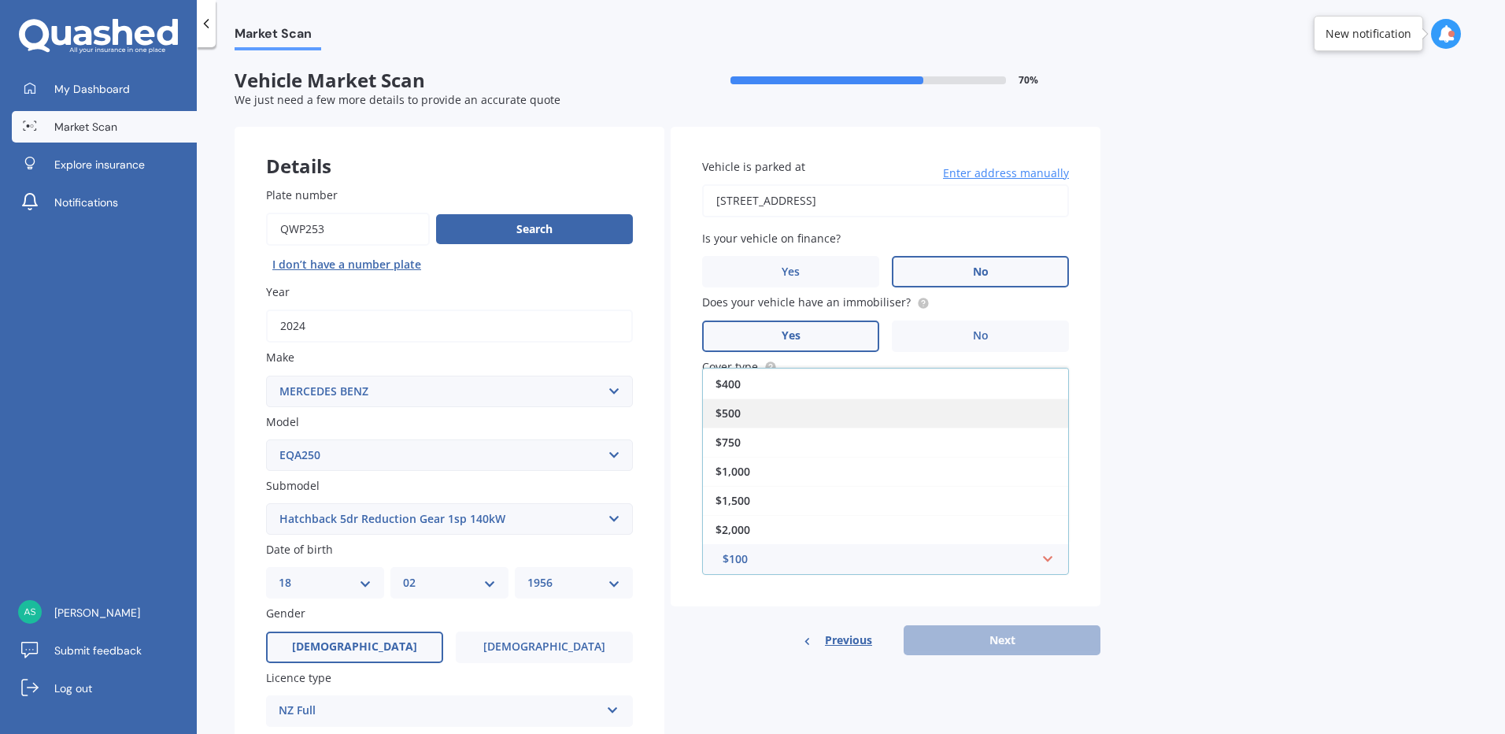
click at [784, 413] on div "$500" at bounding box center [885, 412] width 365 height 29
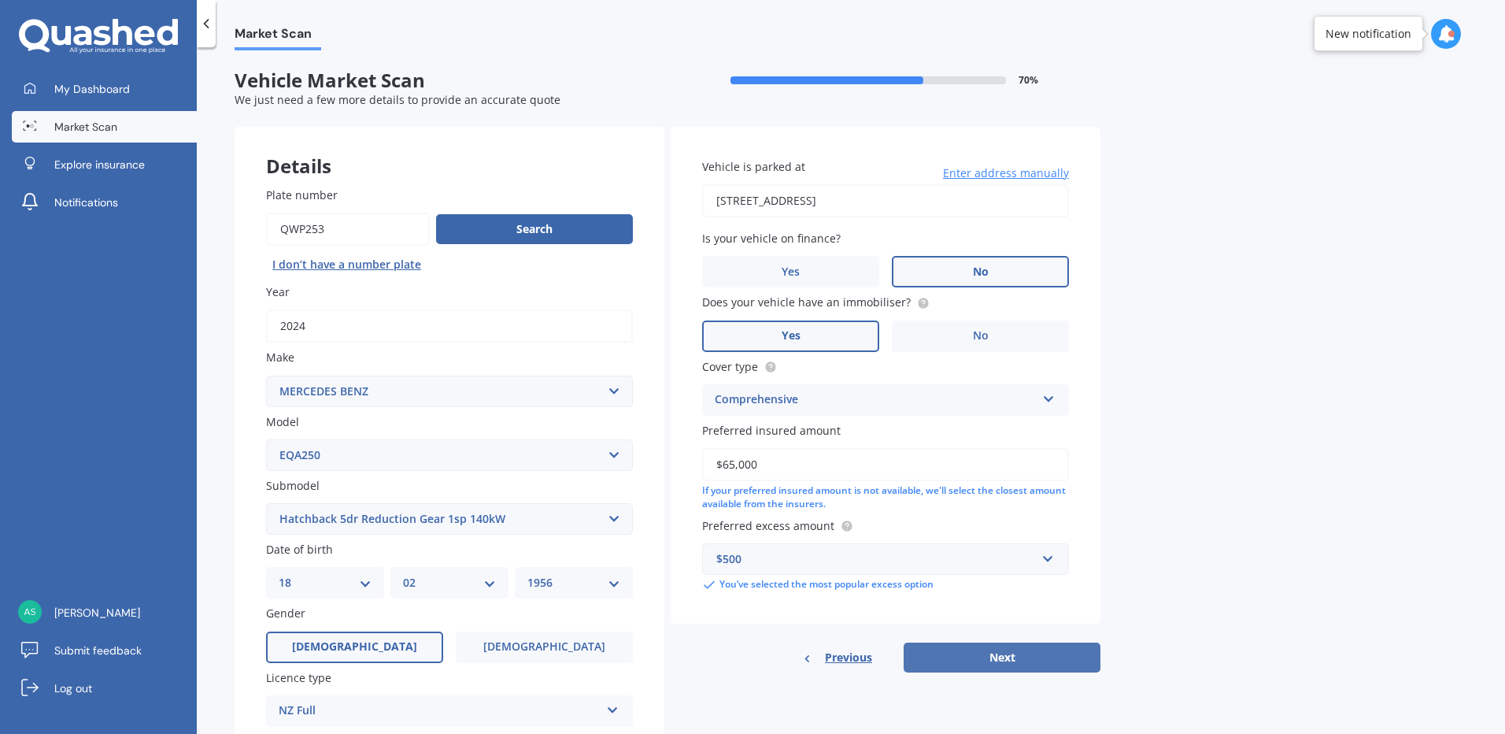
click at [1024, 663] on button "Next" at bounding box center [1002, 658] width 197 height 30
select select "18"
select select "02"
select select "1956"
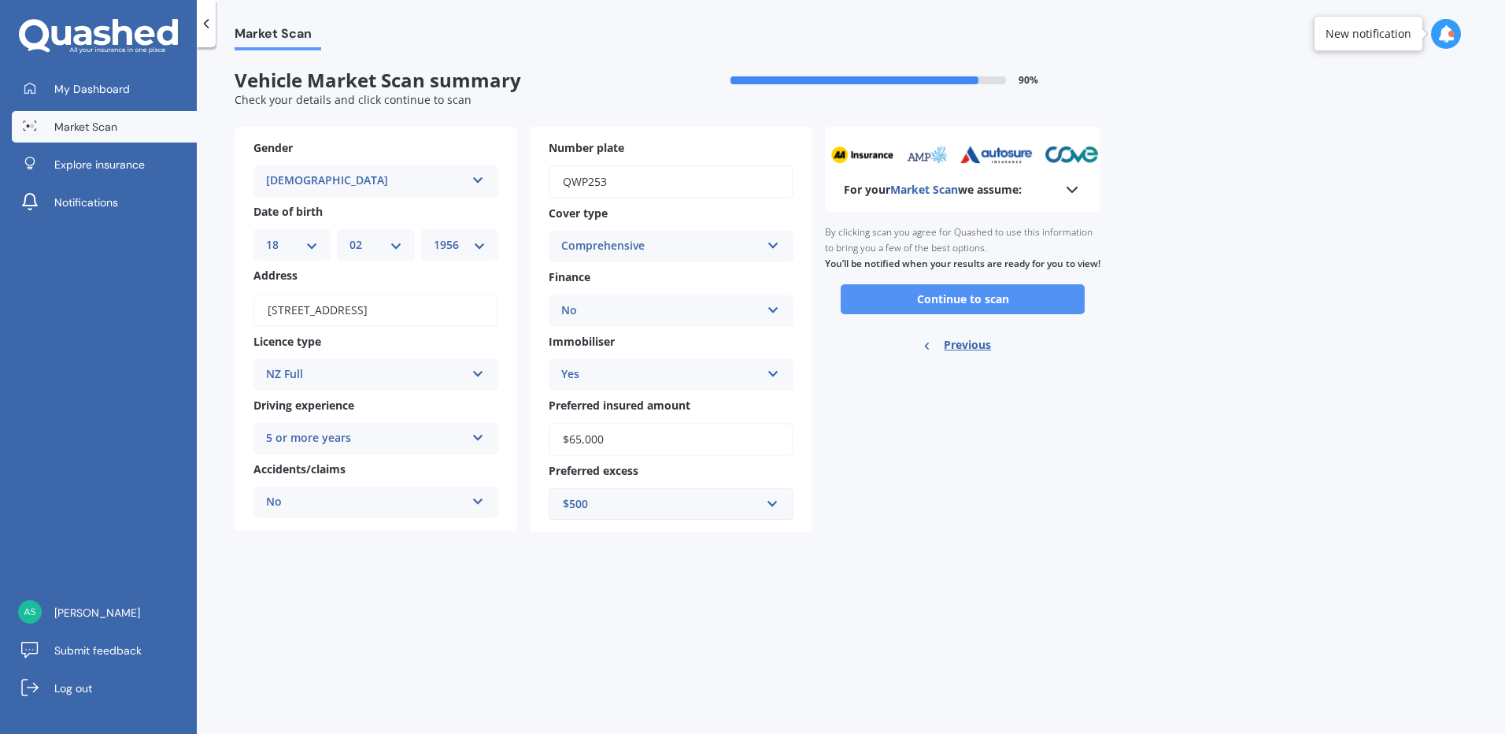
click at [987, 314] on button "Continue to scan" at bounding box center [963, 299] width 244 height 30
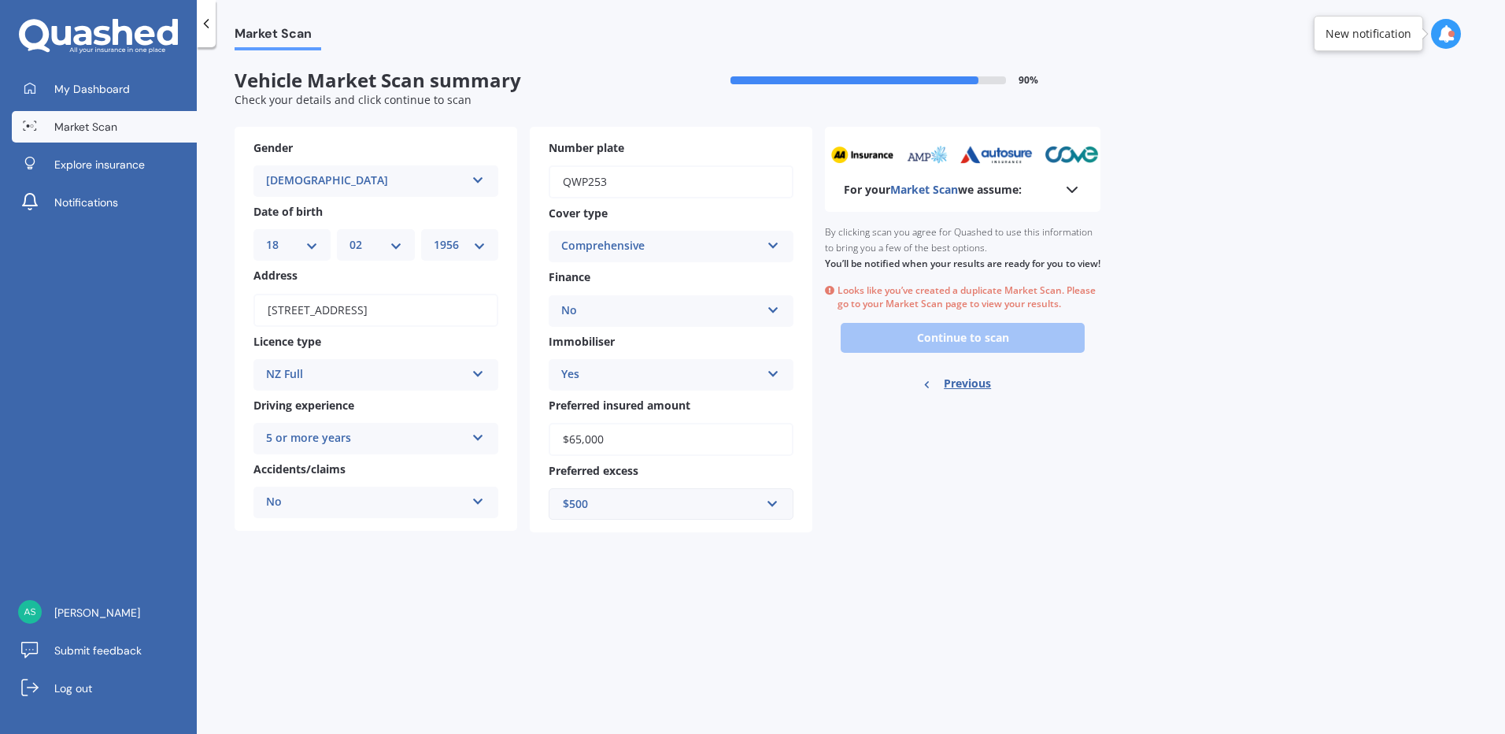
click at [991, 357] on div "Ready to go By clicking scan you agree for Quashed to use this information to b…" at bounding box center [963, 310] width 276 height 197
click at [959, 350] on div "Ready to go By clicking scan you agree for Quashed to use this information to b…" at bounding box center [963, 310] width 276 height 197
click at [957, 352] on div "Ready to go By clicking scan you agree for Quashed to use this information to b…" at bounding box center [963, 310] width 276 height 197
click at [957, 353] on div "Ready to go By clicking scan you agree for Quashed to use this information to b…" at bounding box center [963, 310] width 276 height 197
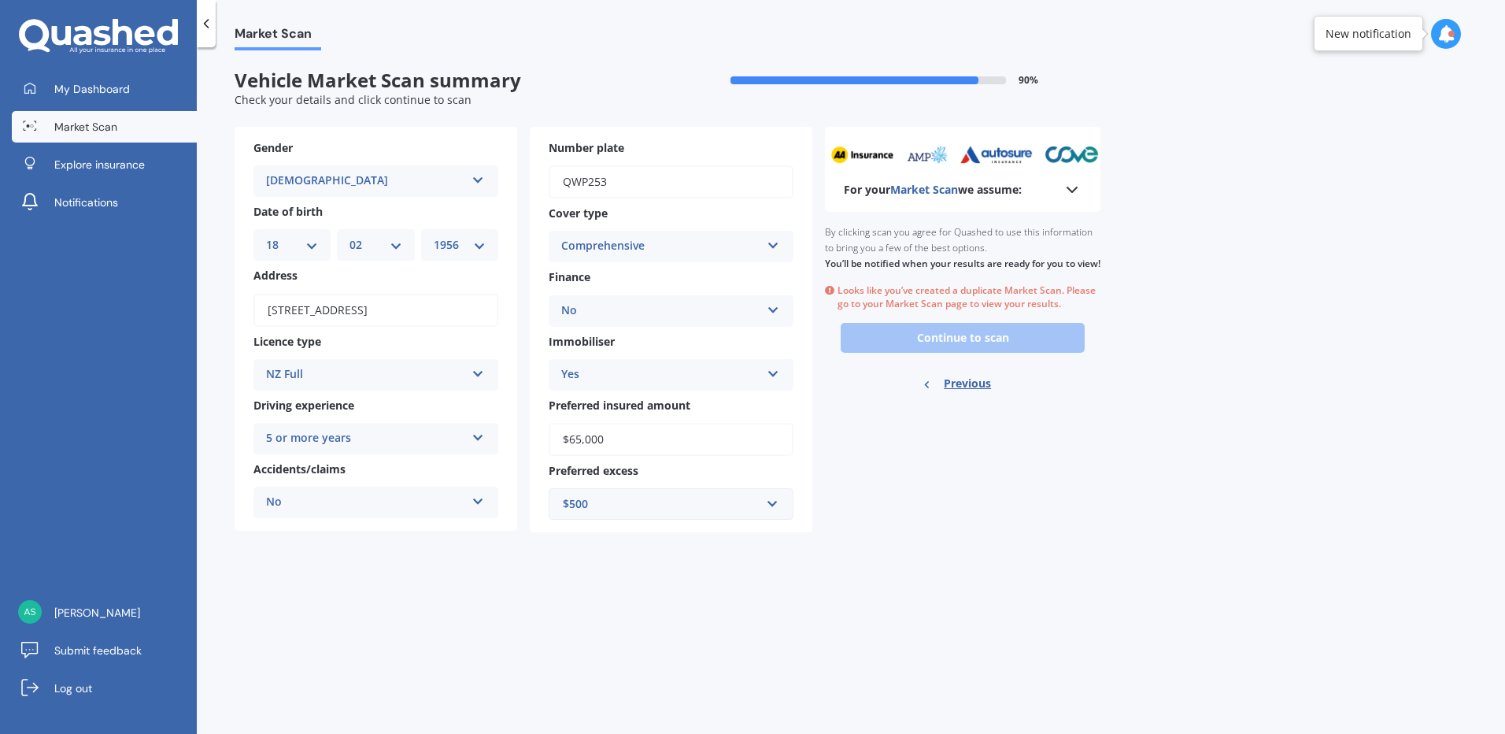
click at [268, 39] on span "Market Scan" at bounding box center [278, 36] width 87 height 21
click at [984, 395] on span "Previous" at bounding box center [967, 384] width 47 height 24
select select "MERCEDES BENZ"
select select "EQA250"
select select "HATCHBACK 5DR REDUCTION GEAR 1SP 140KW"
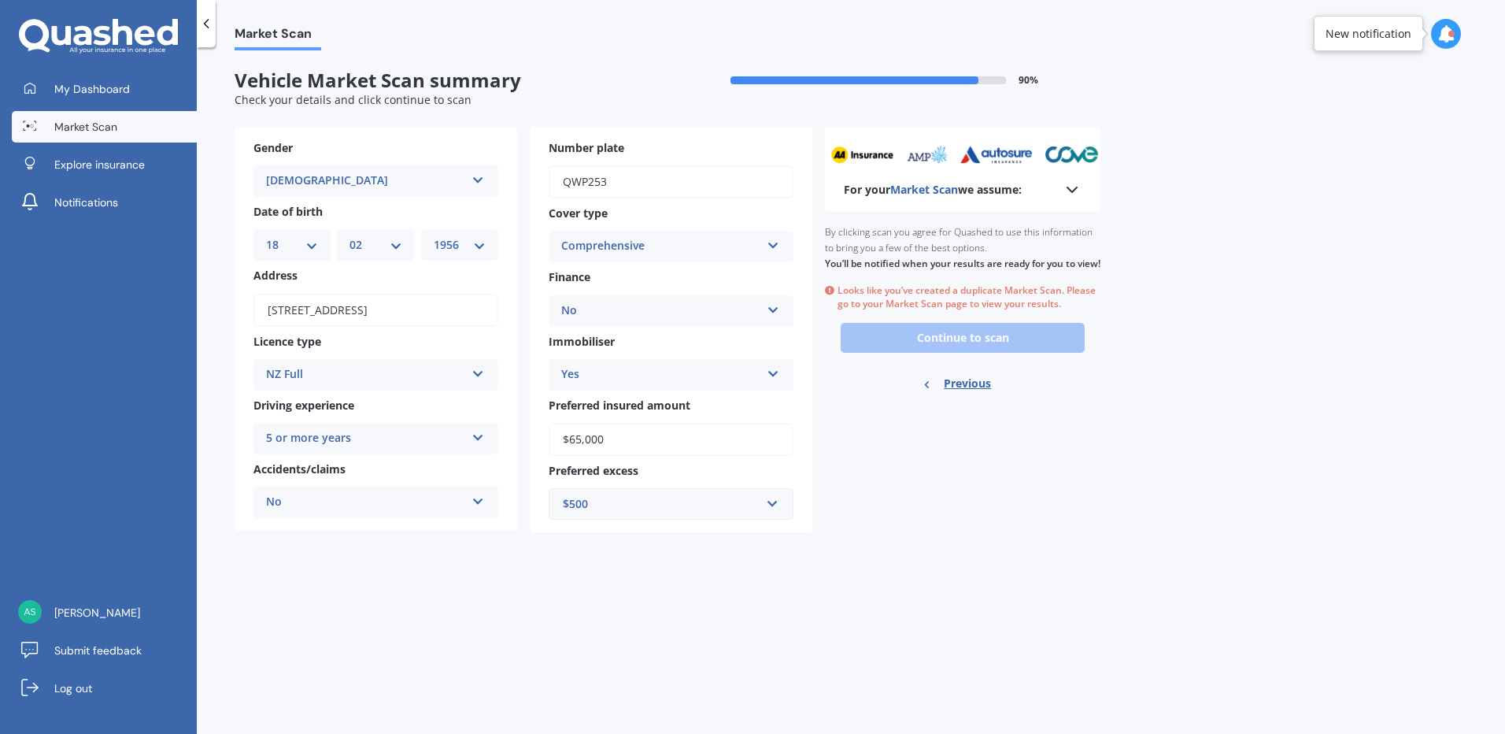
select select "18"
select select "02"
select select "1956"
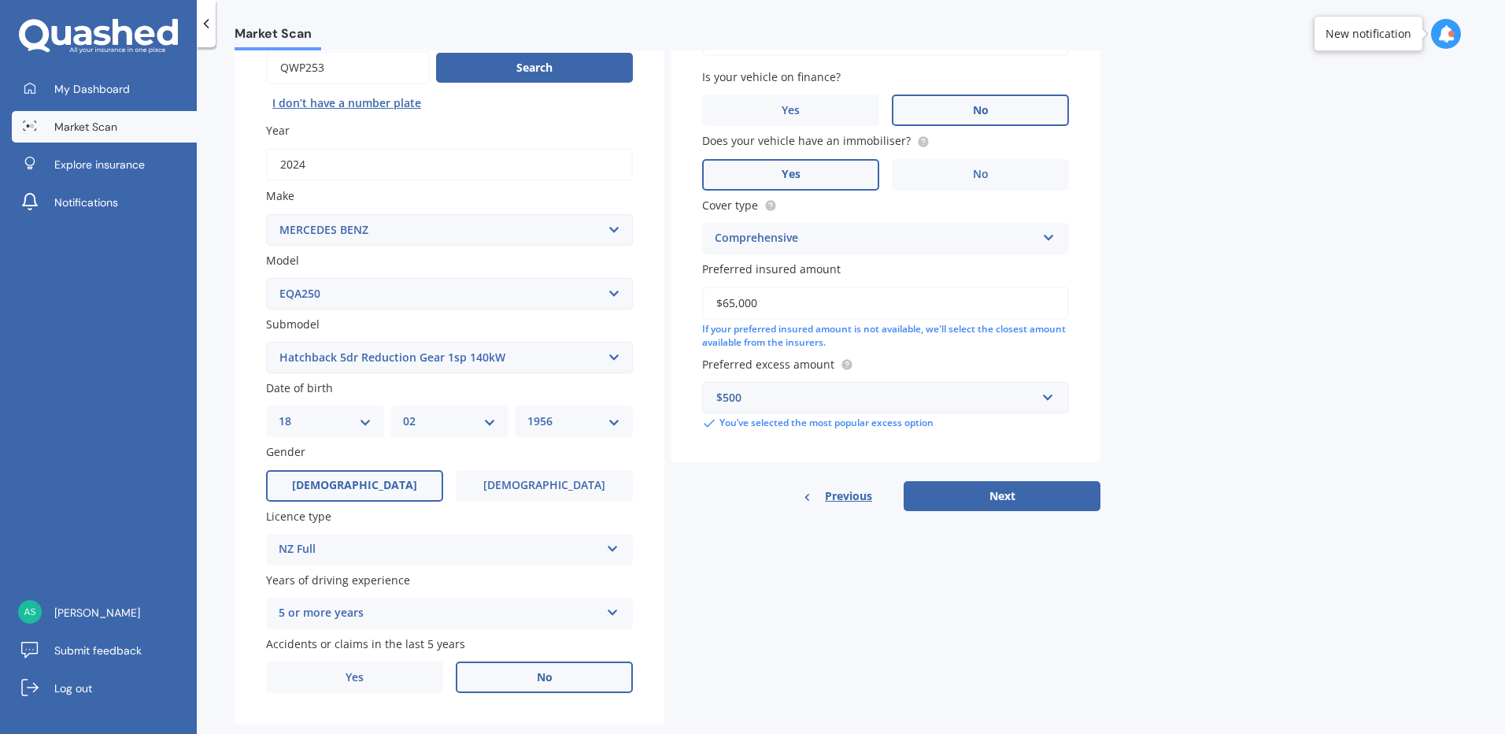
scroll to position [193, 0]
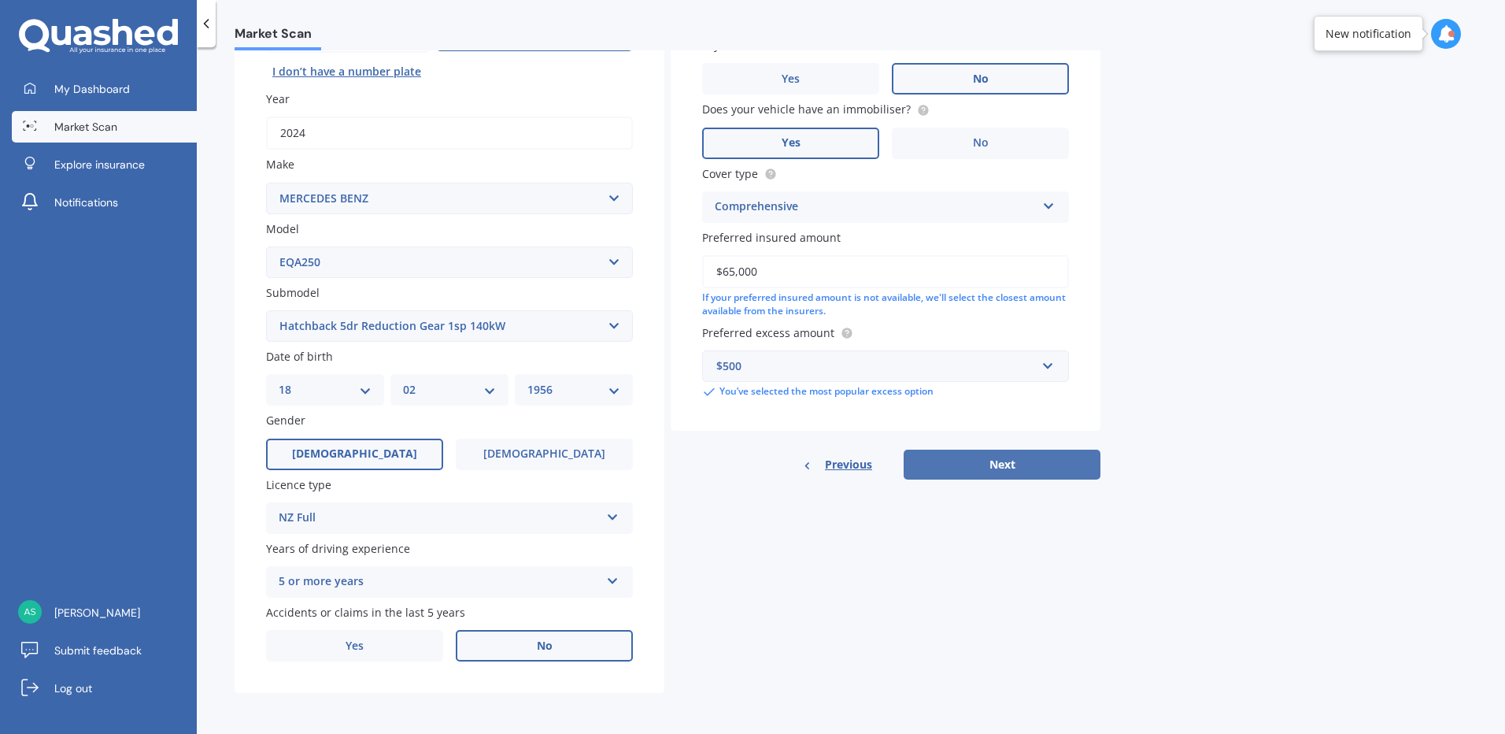
click at [1022, 463] on button "Next" at bounding box center [1002, 465] width 197 height 30
select select "18"
select select "02"
select select "1956"
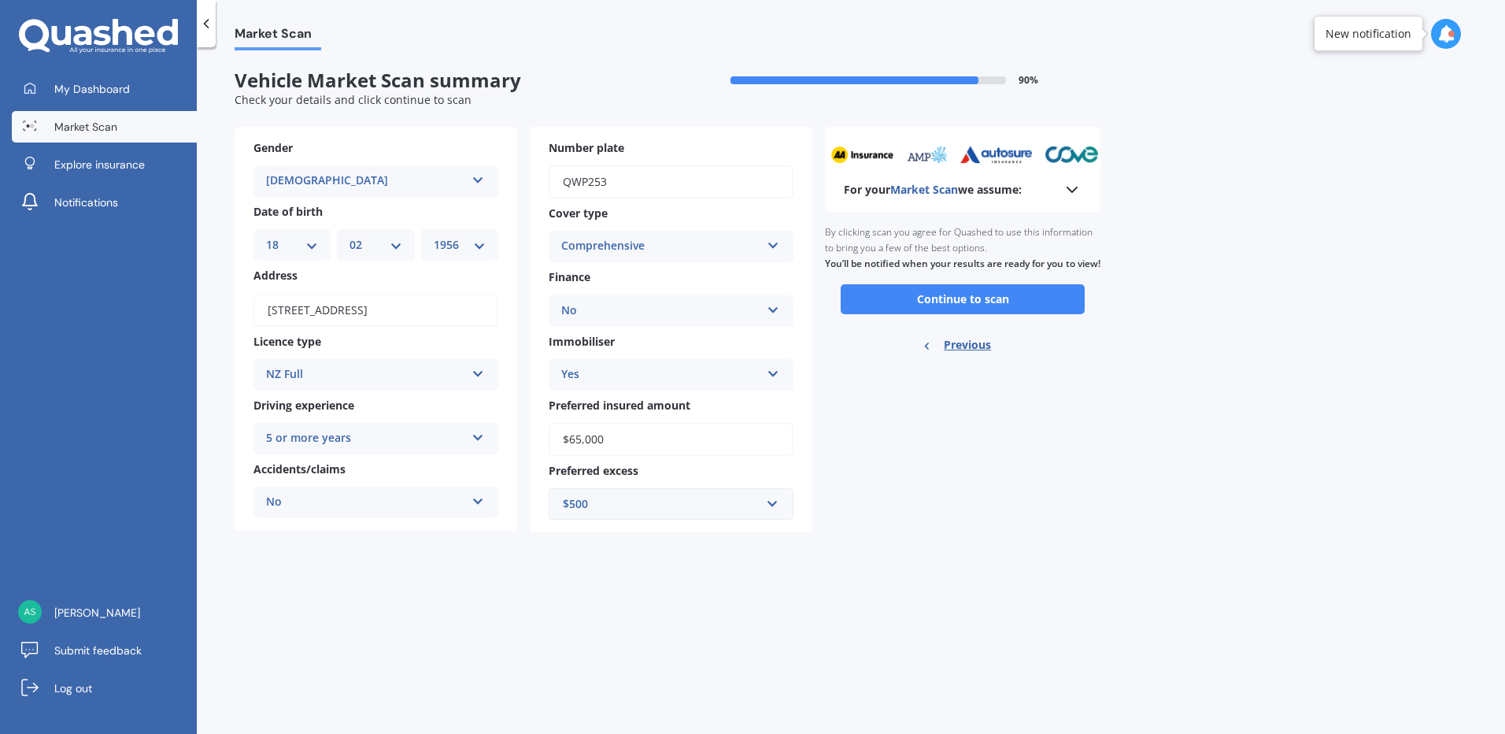
scroll to position [0, 0]
click at [980, 314] on button "Continue to scan" at bounding box center [963, 299] width 244 height 30
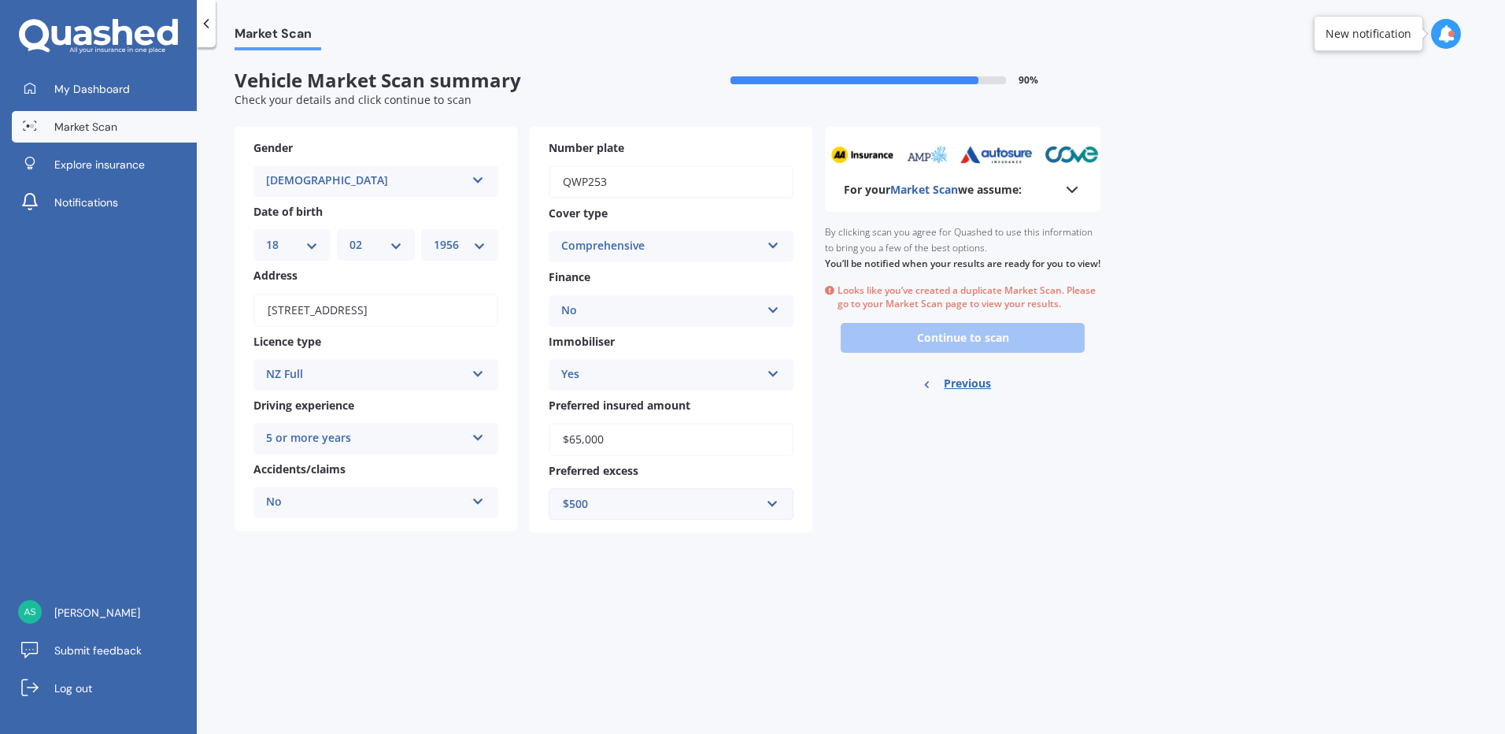
click at [107, 131] on span "Market Scan" at bounding box center [85, 127] width 63 height 16
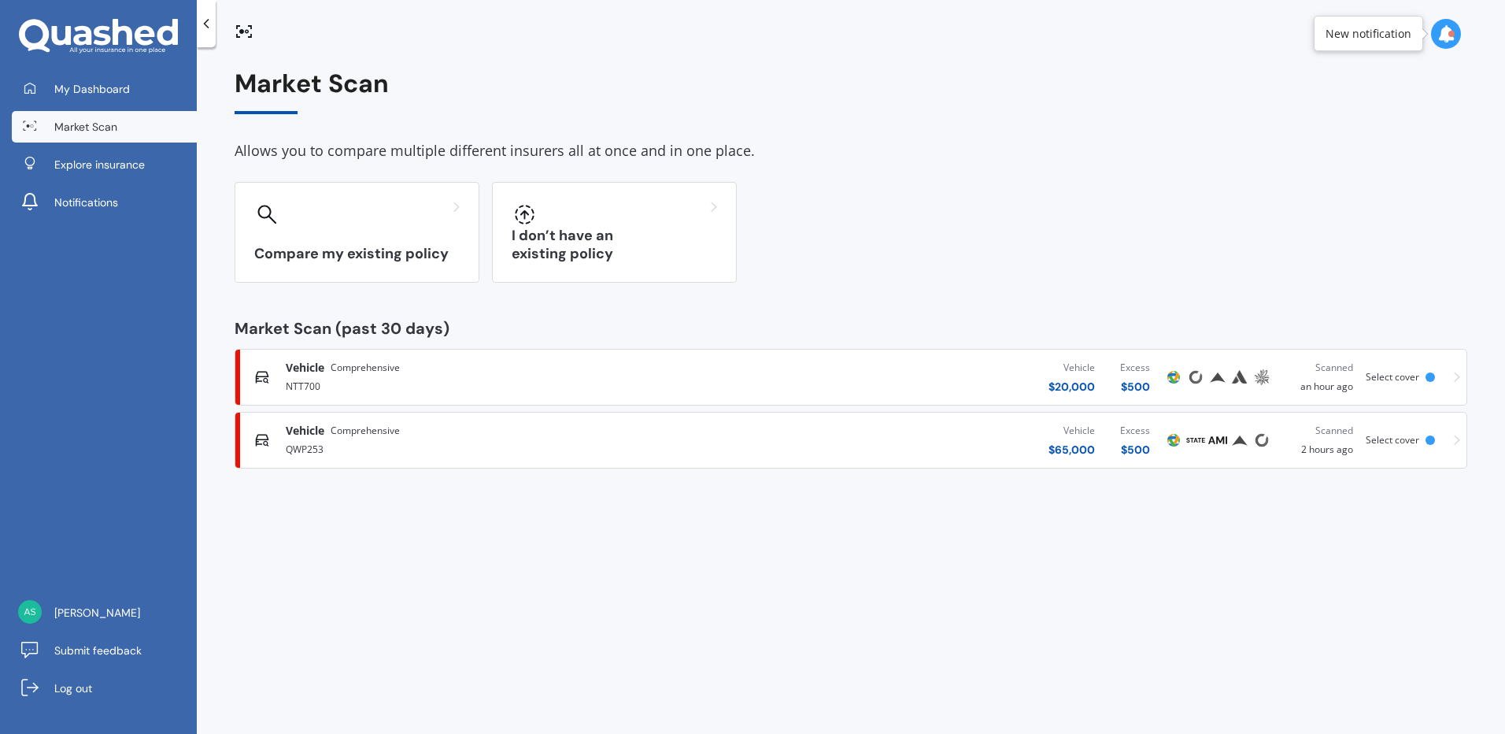
click at [355, 435] on span "Comprehensive" at bounding box center [365, 431] width 69 height 16
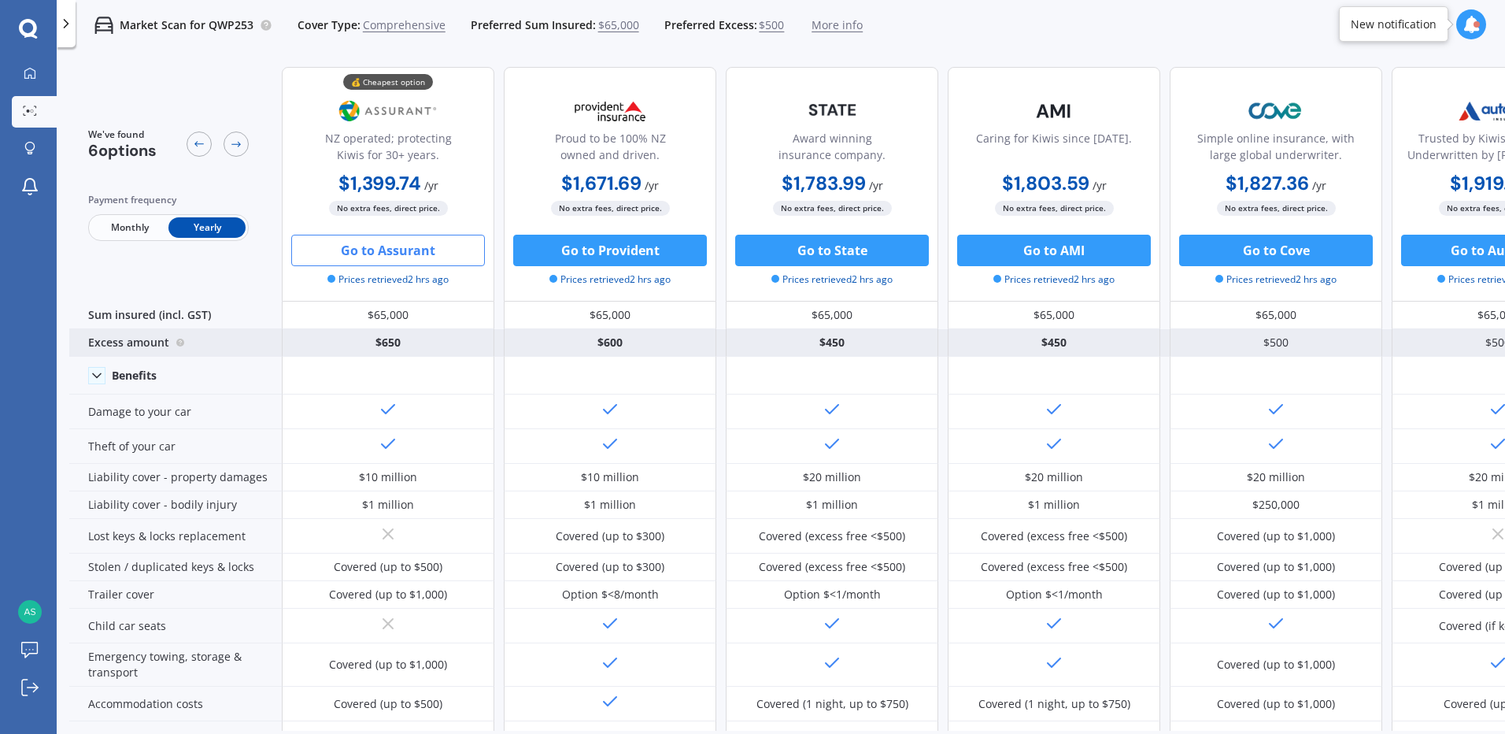
click at [852, 343] on div "$450" at bounding box center [832, 343] width 213 height 28
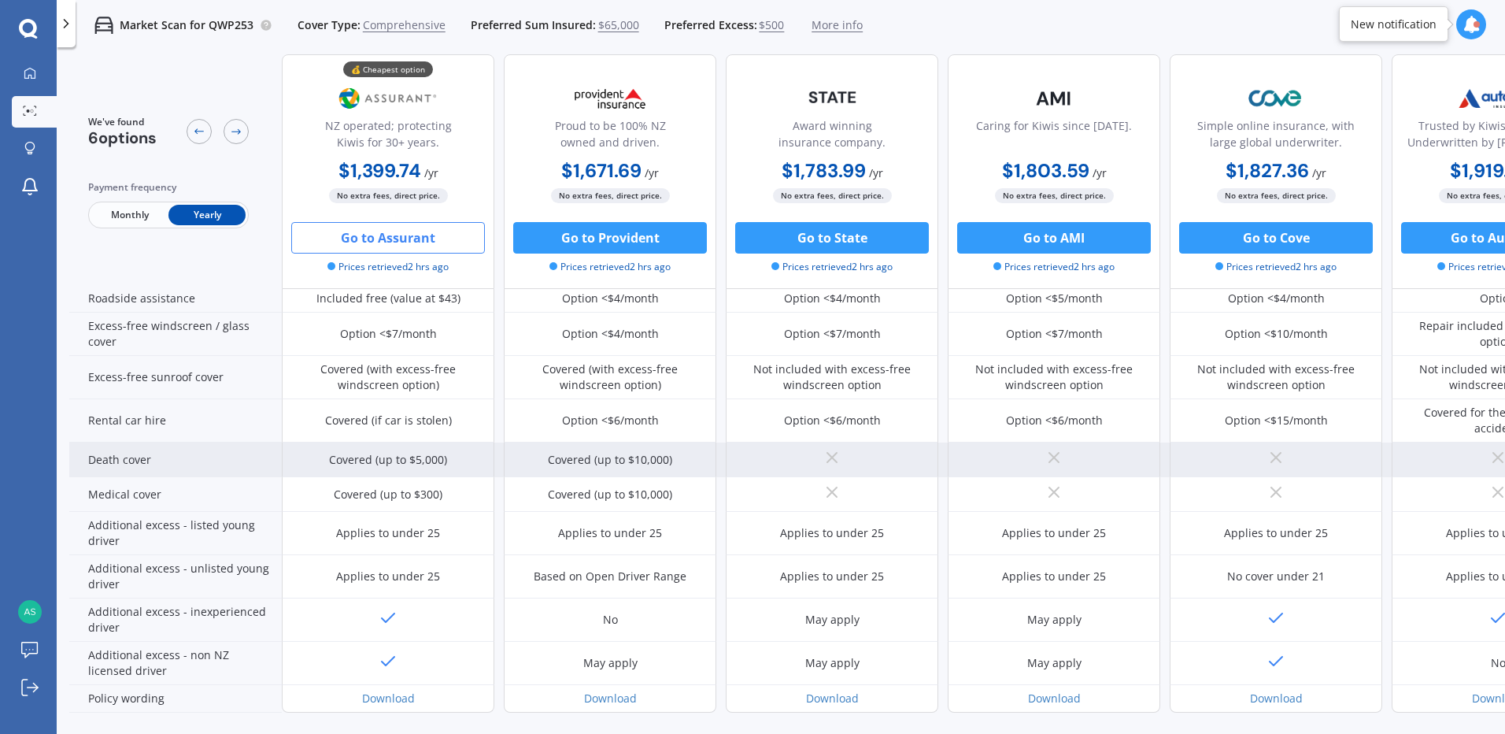
scroll to position [622, 0]
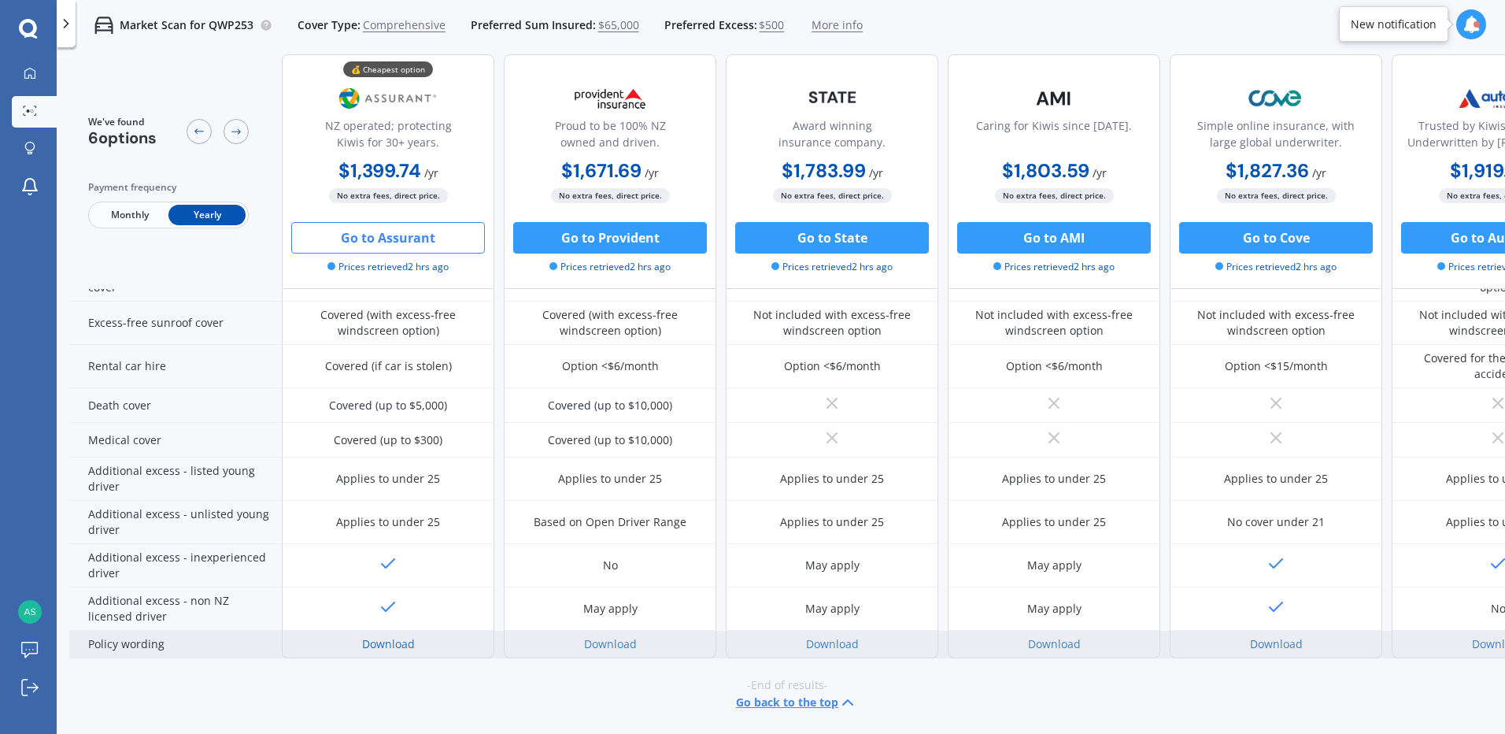
click at [402, 637] on link "Download" at bounding box center [388, 643] width 53 height 15
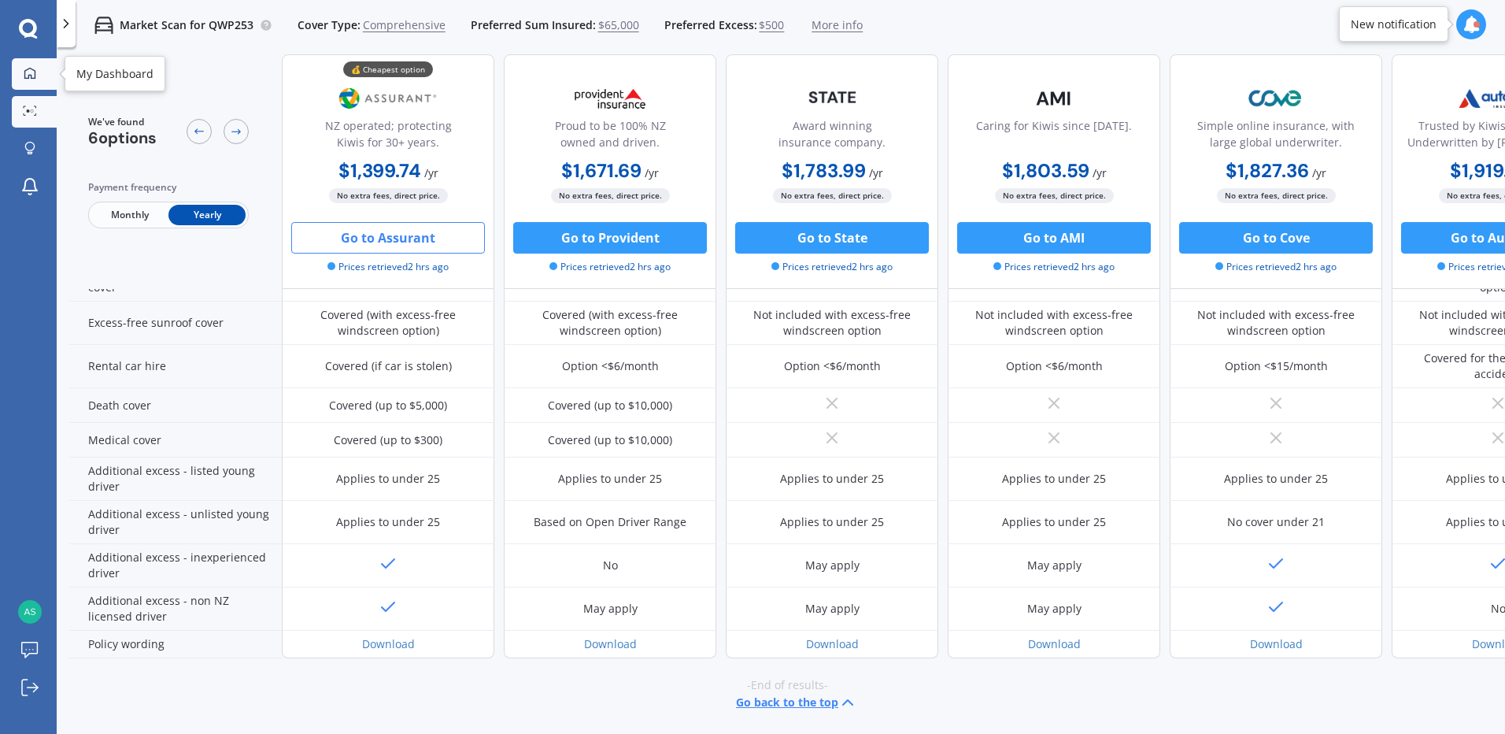
click at [35, 69] on icon at bounding box center [30, 73] width 13 height 13
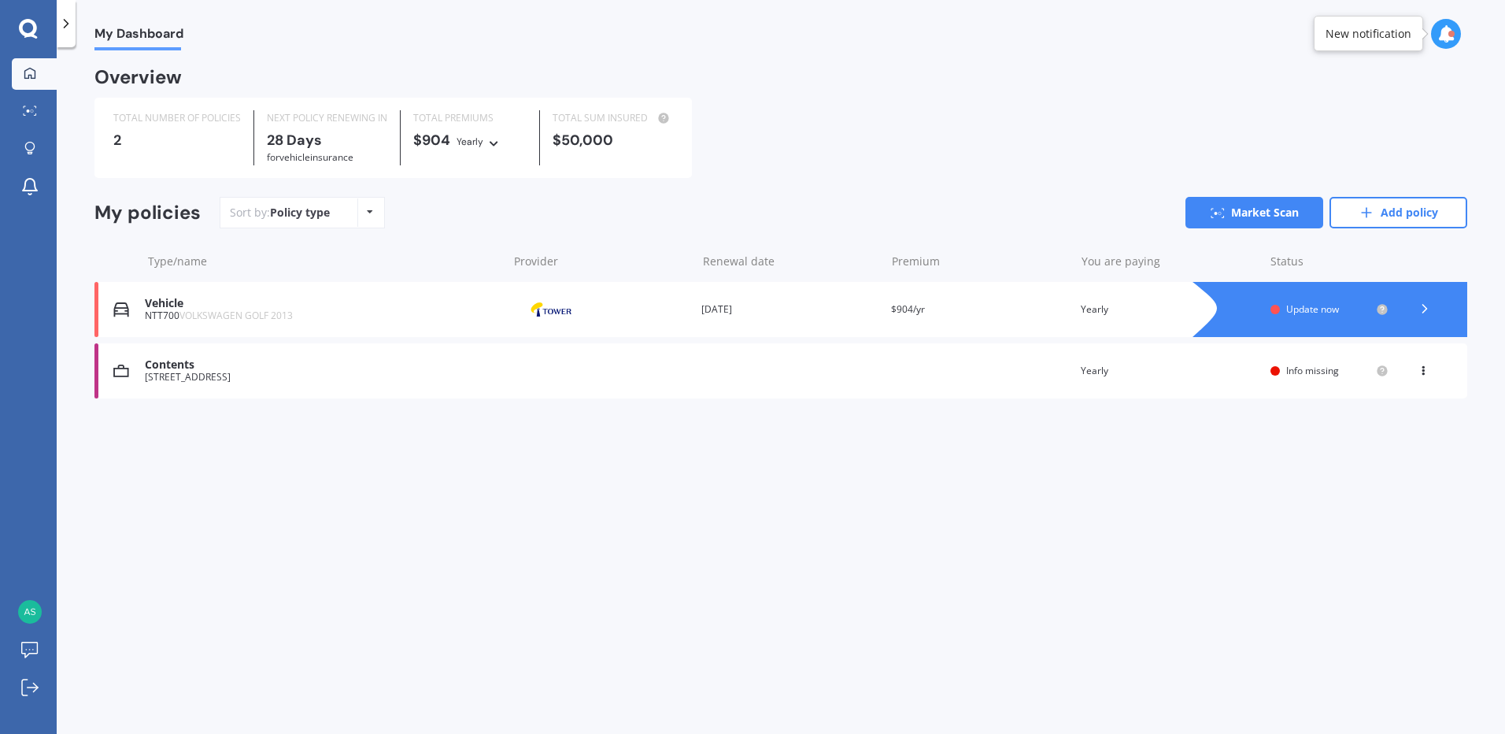
click at [243, 303] on div "Vehicle" at bounding box center [322, 303] width 354 height 13
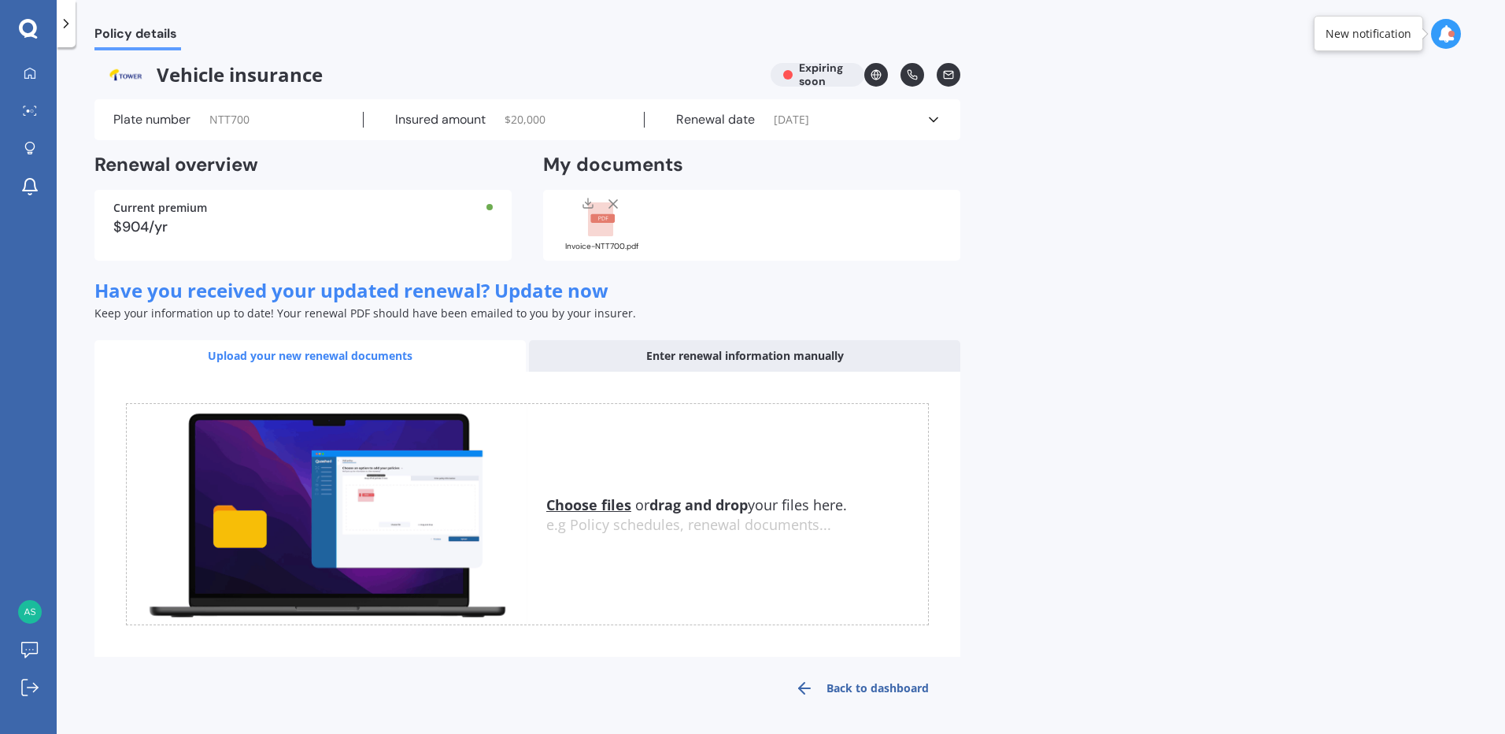
scroll to position [8, 0]
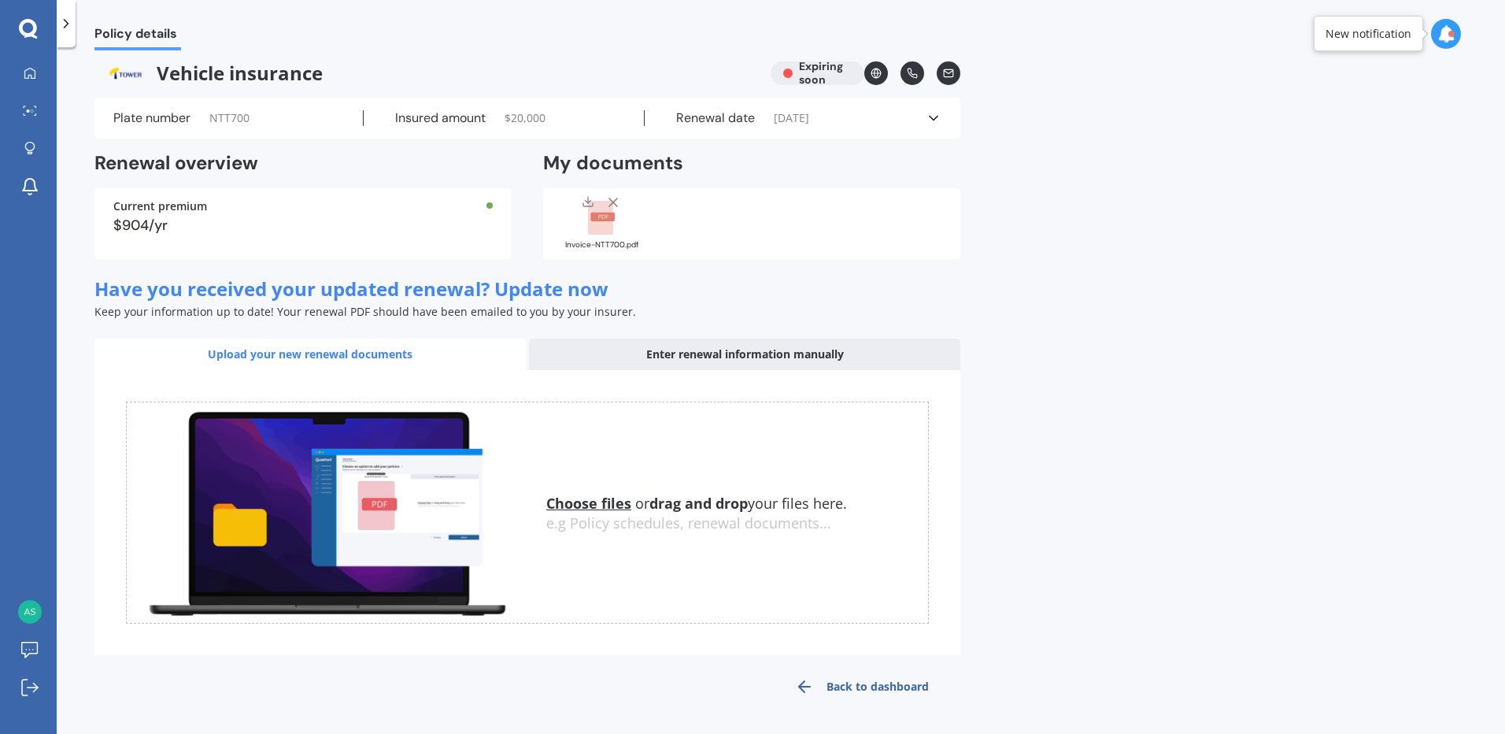
click at [607, 223] on rect at bounding box center [600, 218] width 25 height 35
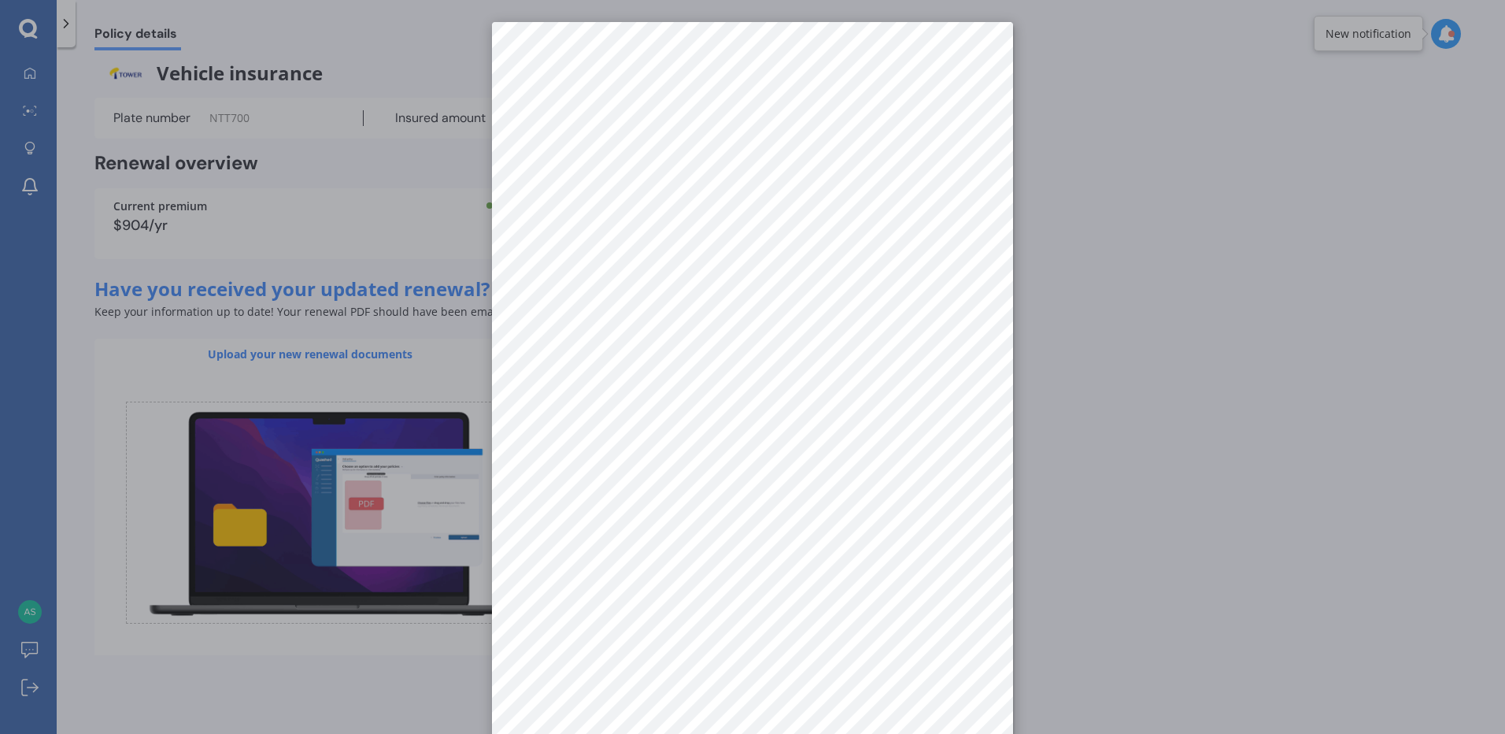
click at [391, 171] on div at bounding box center [752, 367] width 1505 height 734
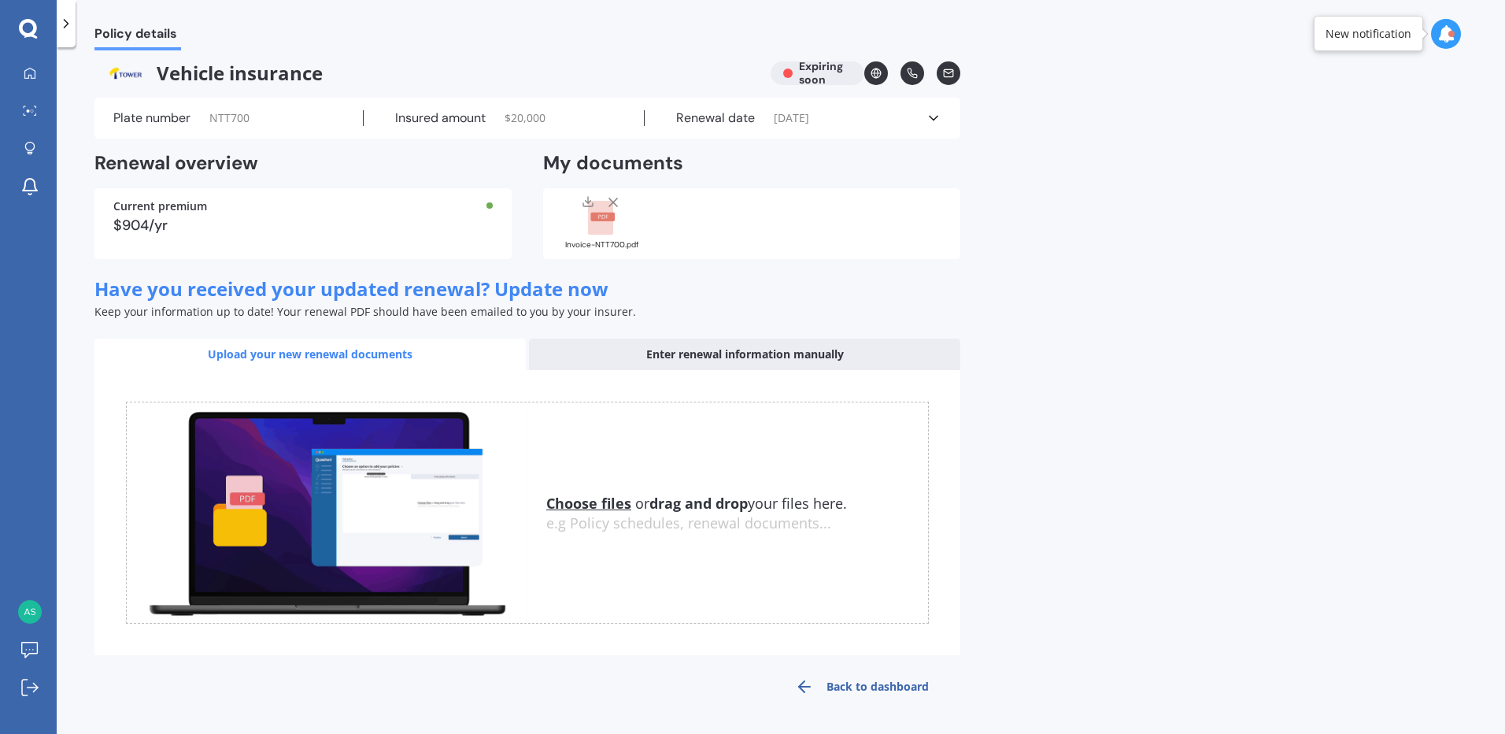
click at [931, 118] on polyline at bounding box center [934, 119] width 8 height 4
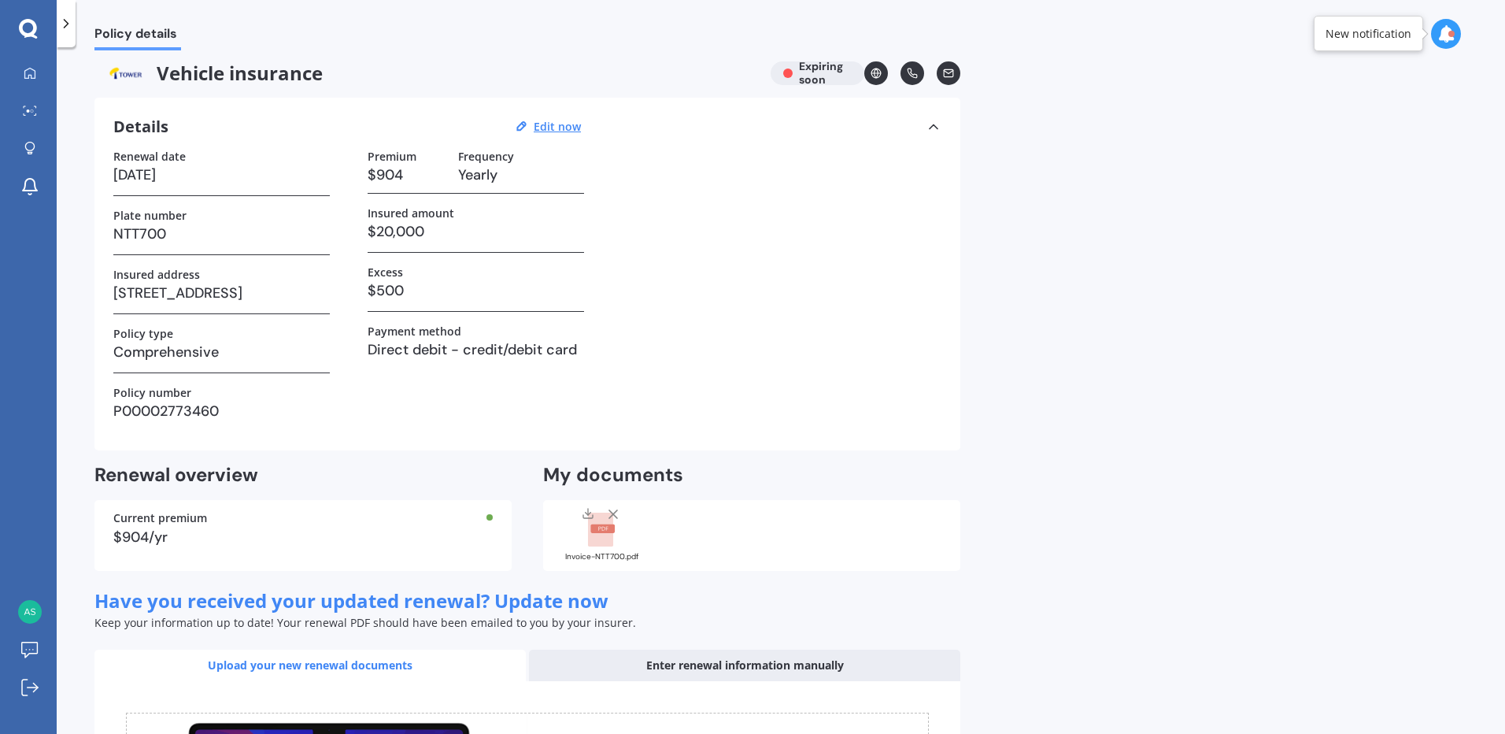
click at [156, 176] on h3 "[DATE]" at bounding box center [221, 175] width 217 height 24
click at [156, 178] on h3 "[DATE]" at bounding box center [221, 175] width 217 height 24
click at [130, 175] on h3 "[DATE]" at bounding box center [221, 175] width 217 height 24
click at [565, 128] on u "Edit now" at bounding box center [557, 126] width 47 height 15
select select "29"
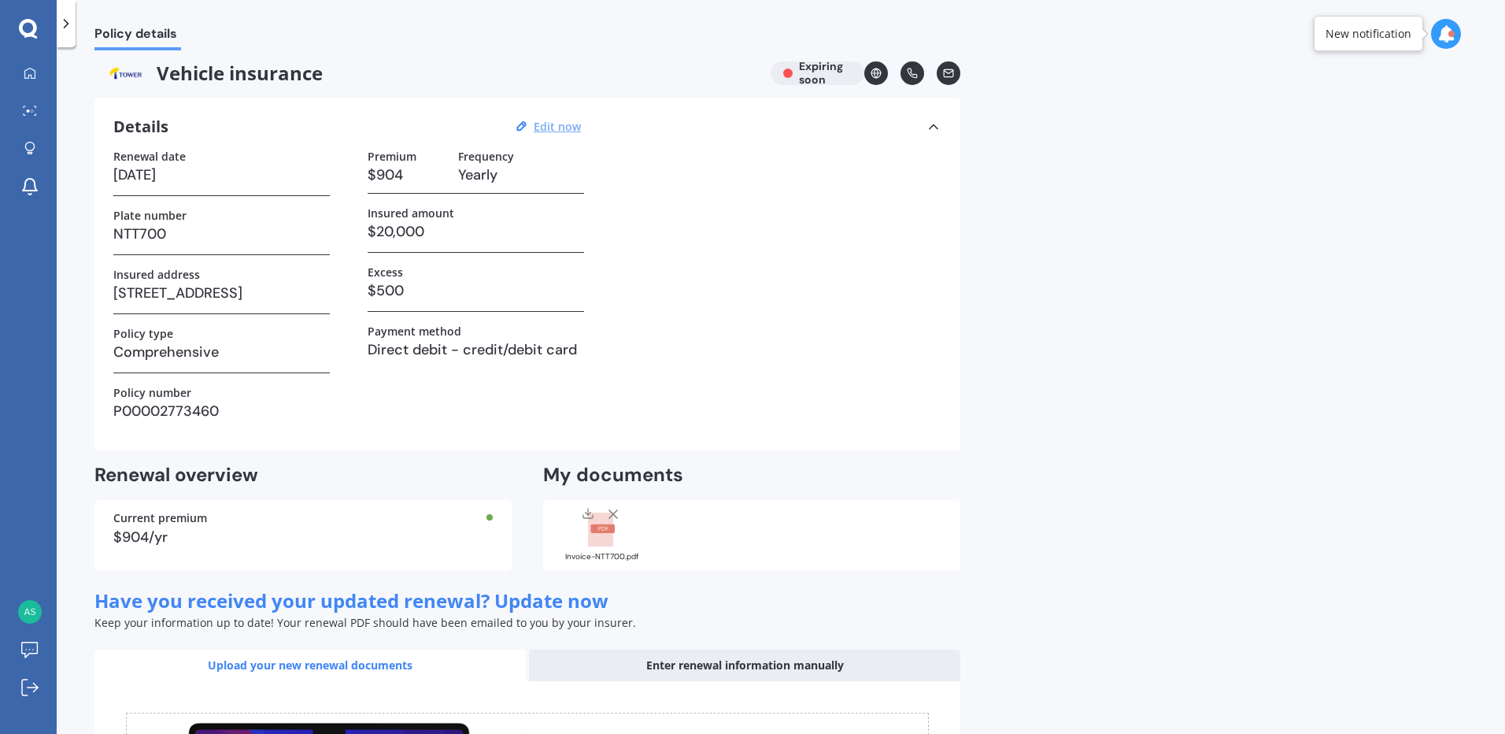
select select "09"
select select "2025"
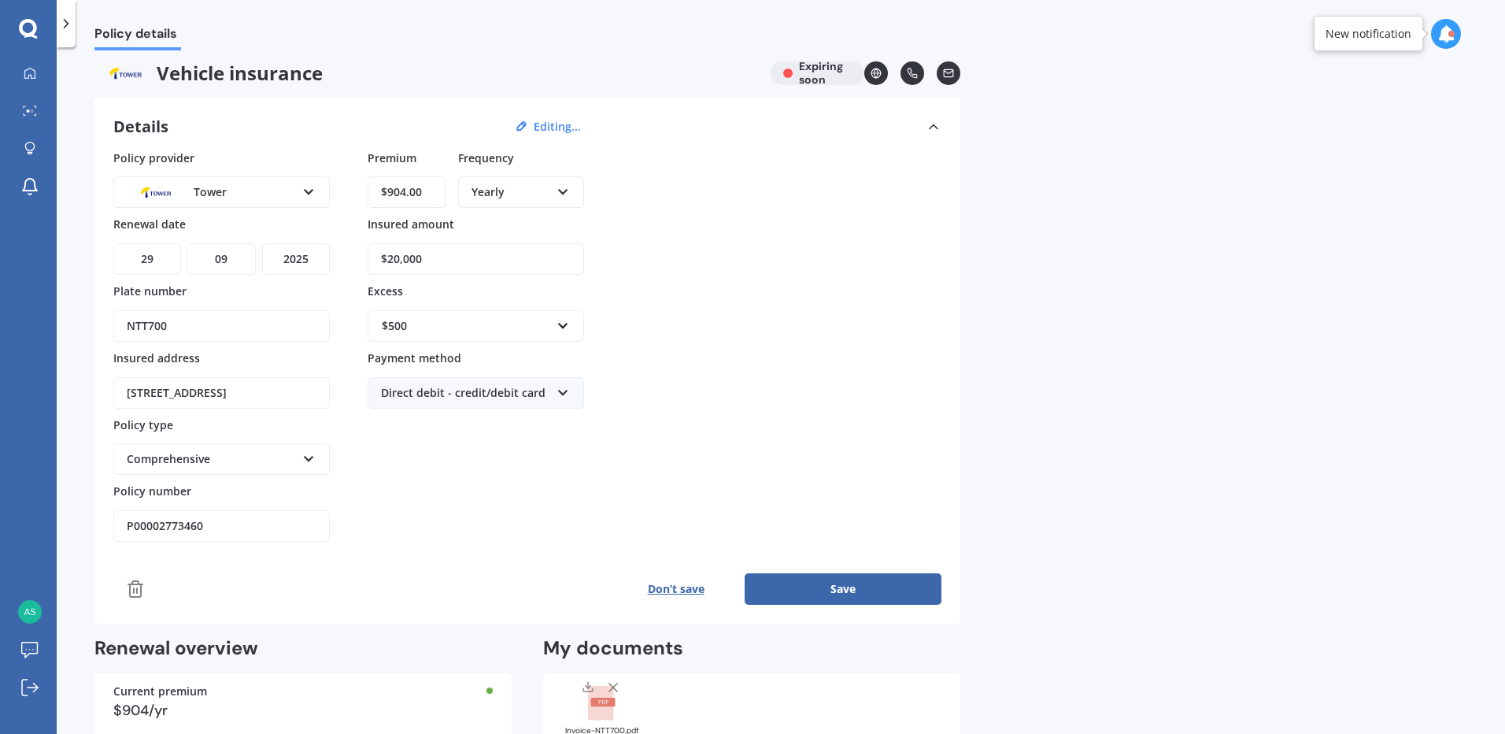
click at [172, 258] on select "DD 01 02 03 04 05 06 07 08 09 10 11 12 13 14 15 16 17 18 19 20 21 22 23 24 25 2…" at bounding box center [147, 258] width 68 height 31
select select "27"
click at [113, 243] on select "DD 01 02 03 04 05 06 07 08 09 10 11 12 13 14 15 16 17 18 19 20 21 22 23 24 25 2…" at bounding box center [147, 258] width 68 height 31
click at [232, 259] on select "MM 01 02 03 04 05 06 07 08 09 10 11 12" at bounding box center [221, 258] width 68 height 31
select select "10"
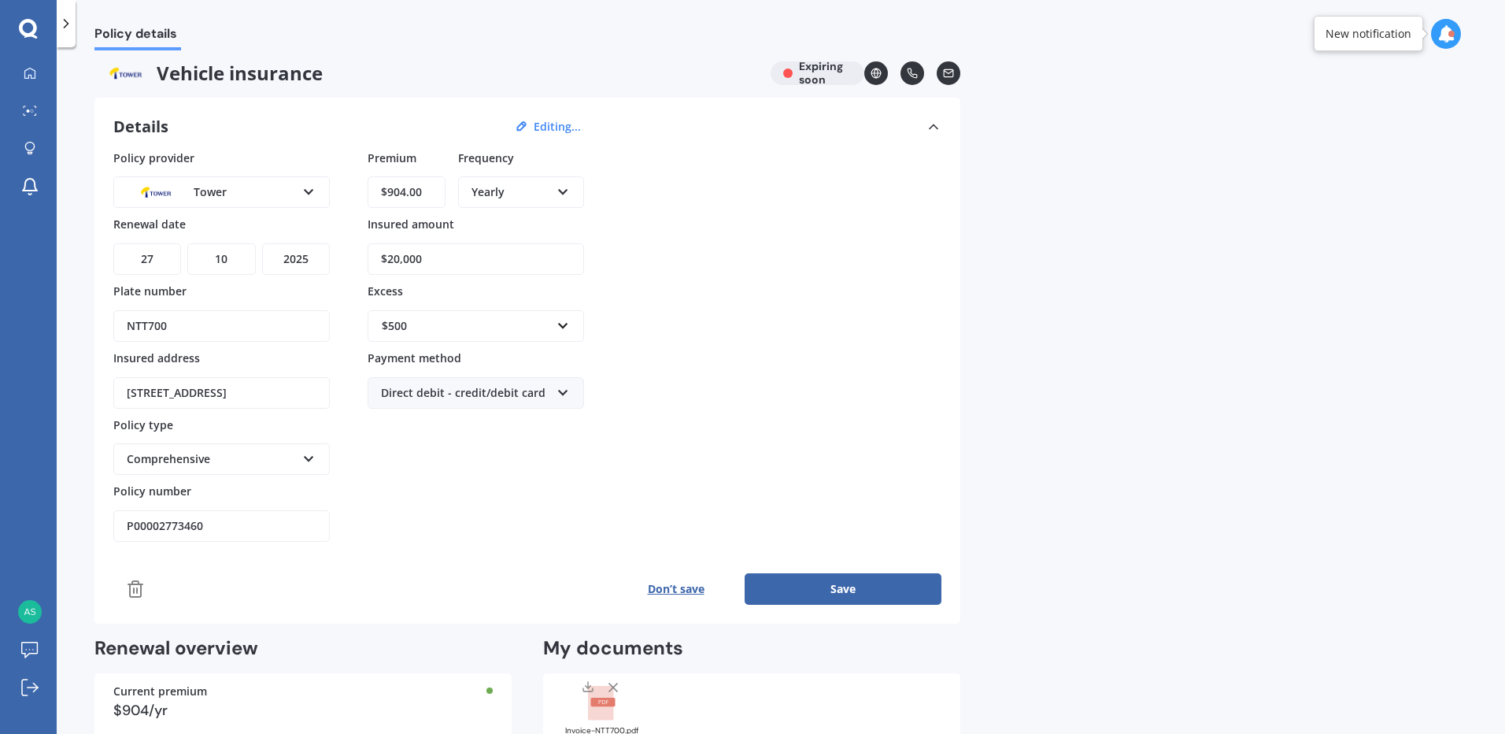
click at [187, 243] on select "MM 01 02 03 04 05 06 07 08 09 10 11 12" at bounding box center [221, 258] width 68 height 31
click at [869, 589] on button "Save" at bounding box center [843, 588] width 197 height 31
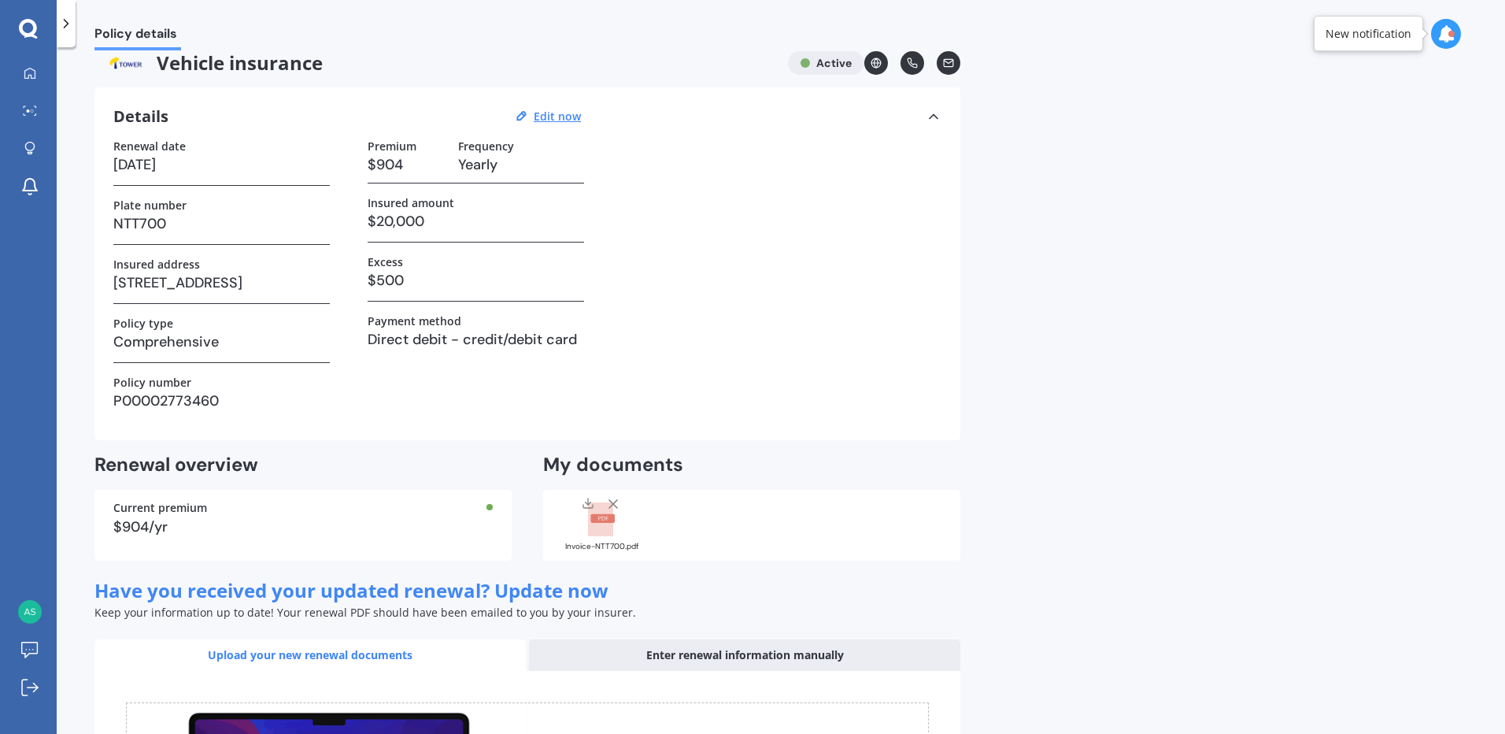
scroll to position [0, 0]
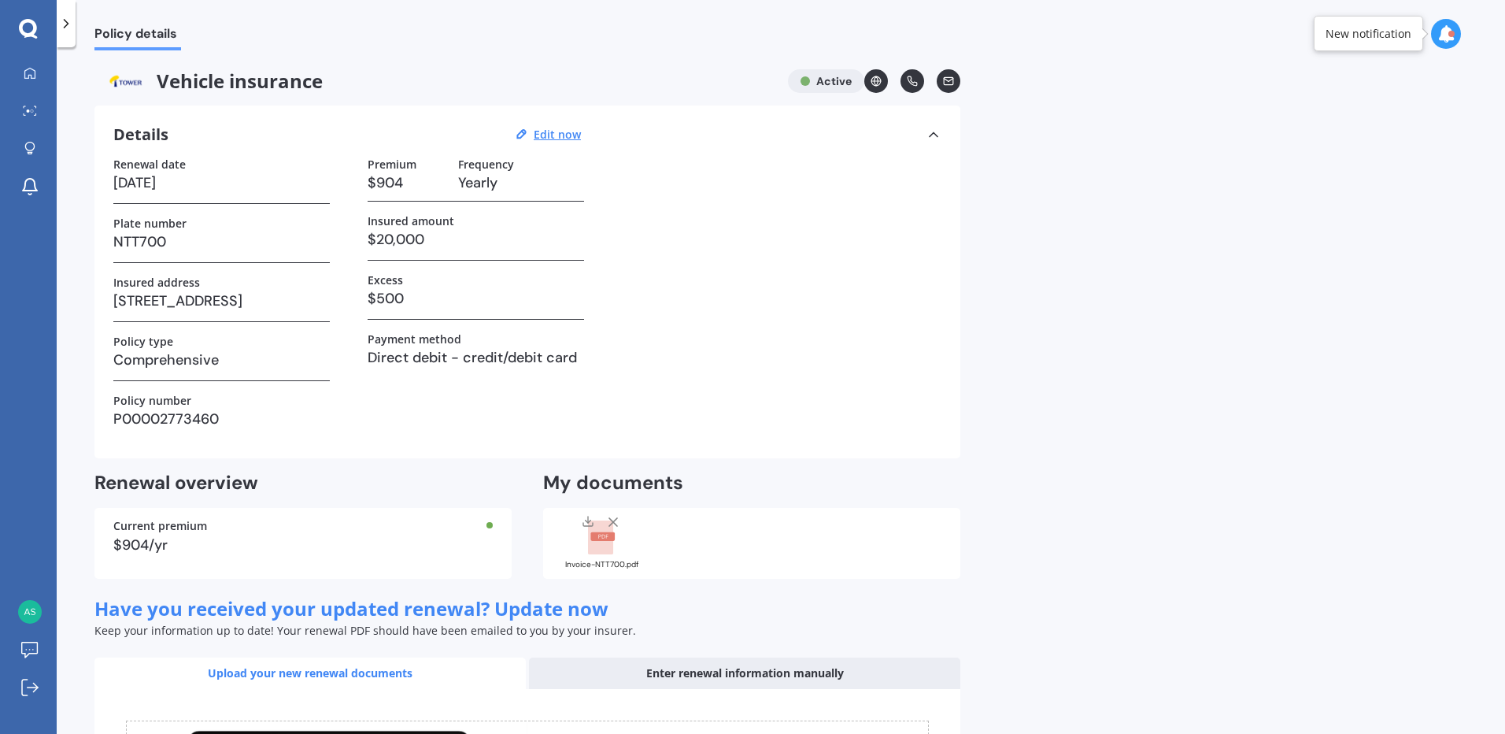
click at [128, 83] on img at bounding box center [125, 81] width 62 height 24
click at [145, 31] on span "Policy details" at bounding box center [137, 36] width 87 height 21
click at [934, 135] on icon at bounding box center [934, 135] width 16 height 16
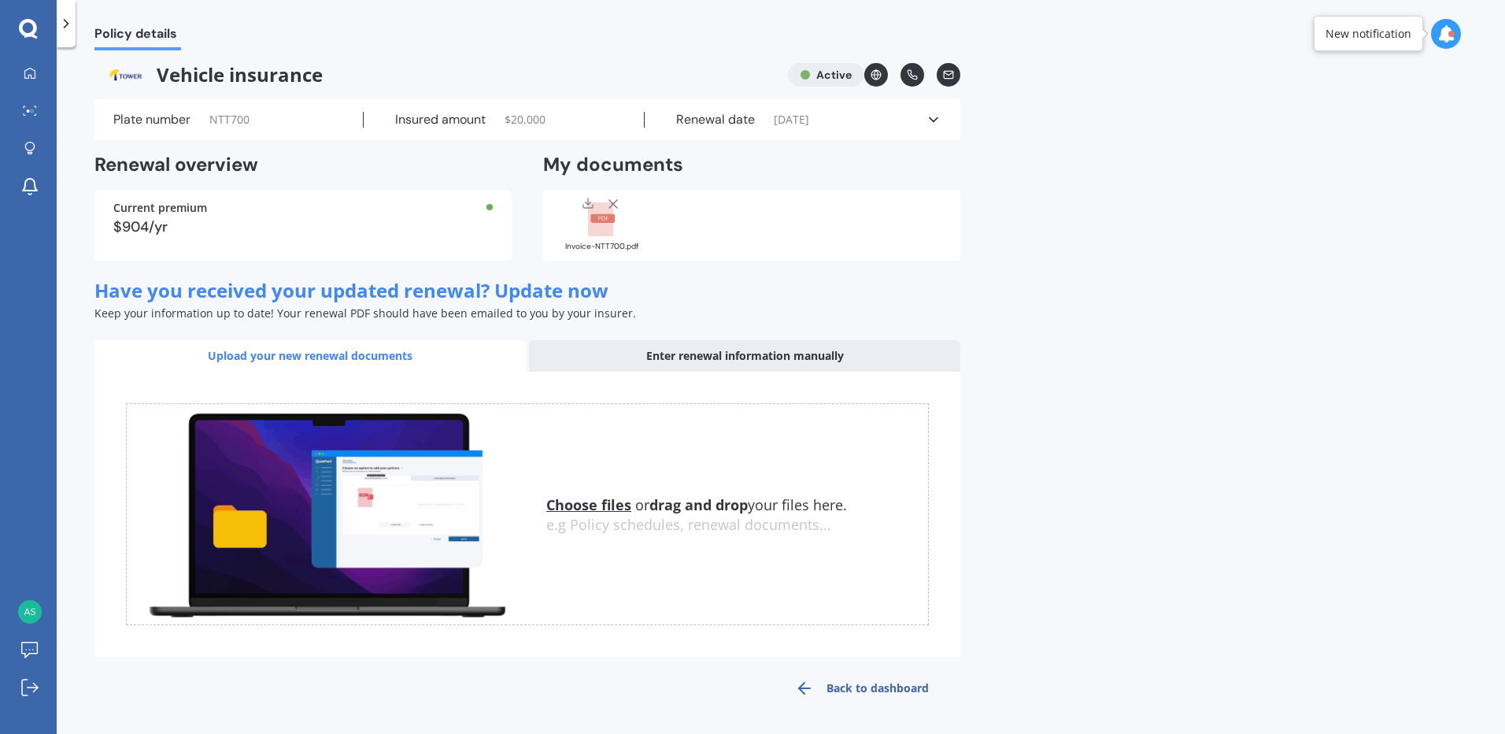
scroll to position [8, 0]
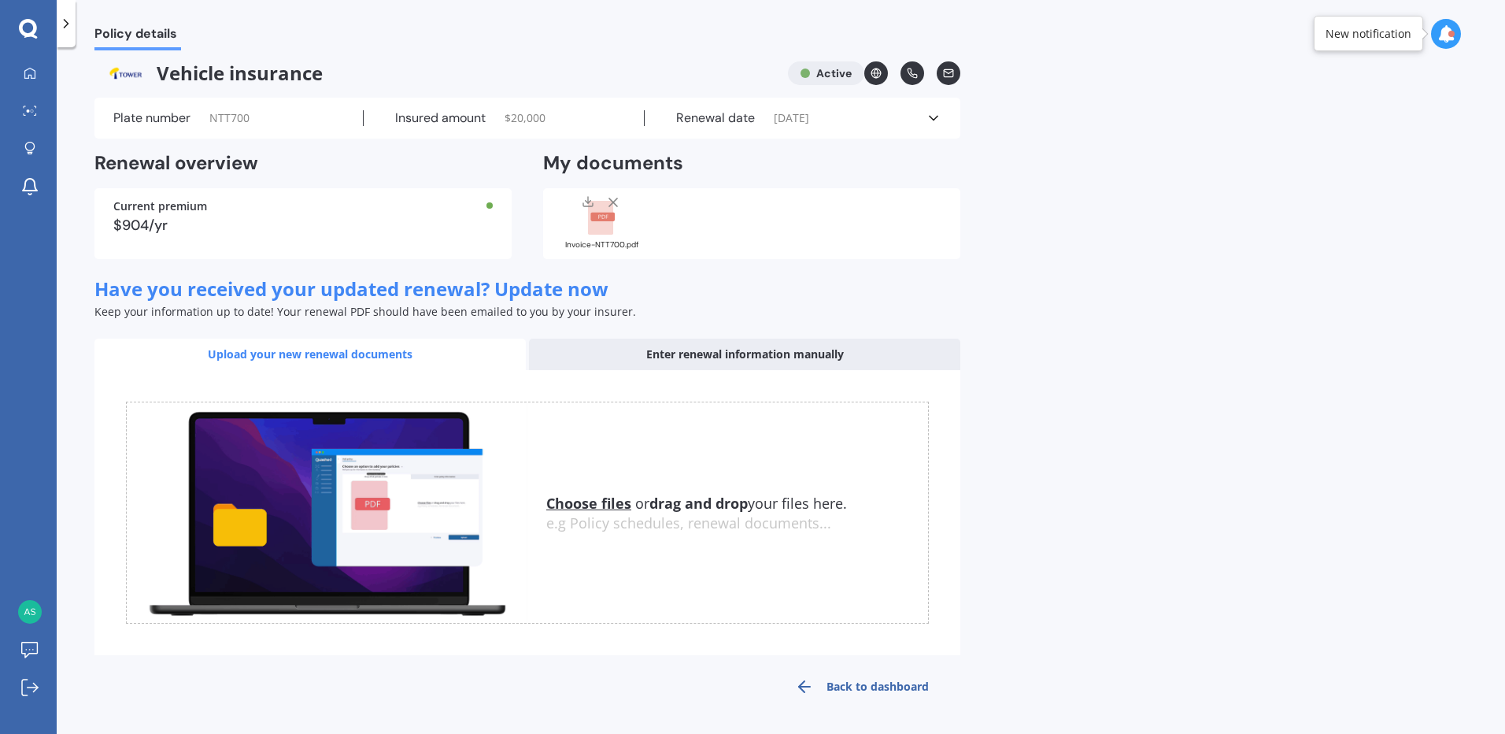
click at [726, 354] on div "Enter renewal information manually" at bounding box center [744, 354] width 431 height 31
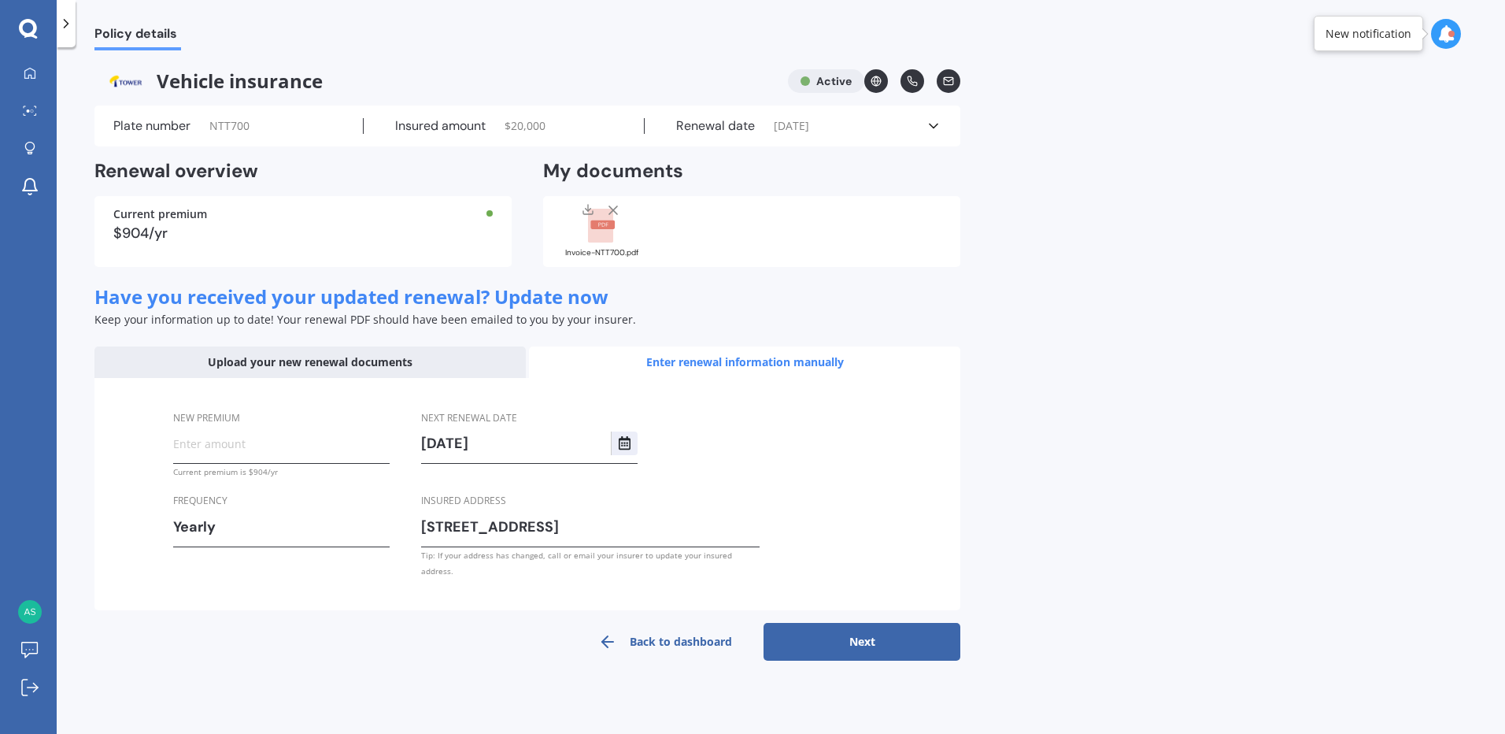
scroll to position [0, 0]
click at [671, 633] on link "Back to dashboard" at bounding box center [665, 642] width 197 height 38
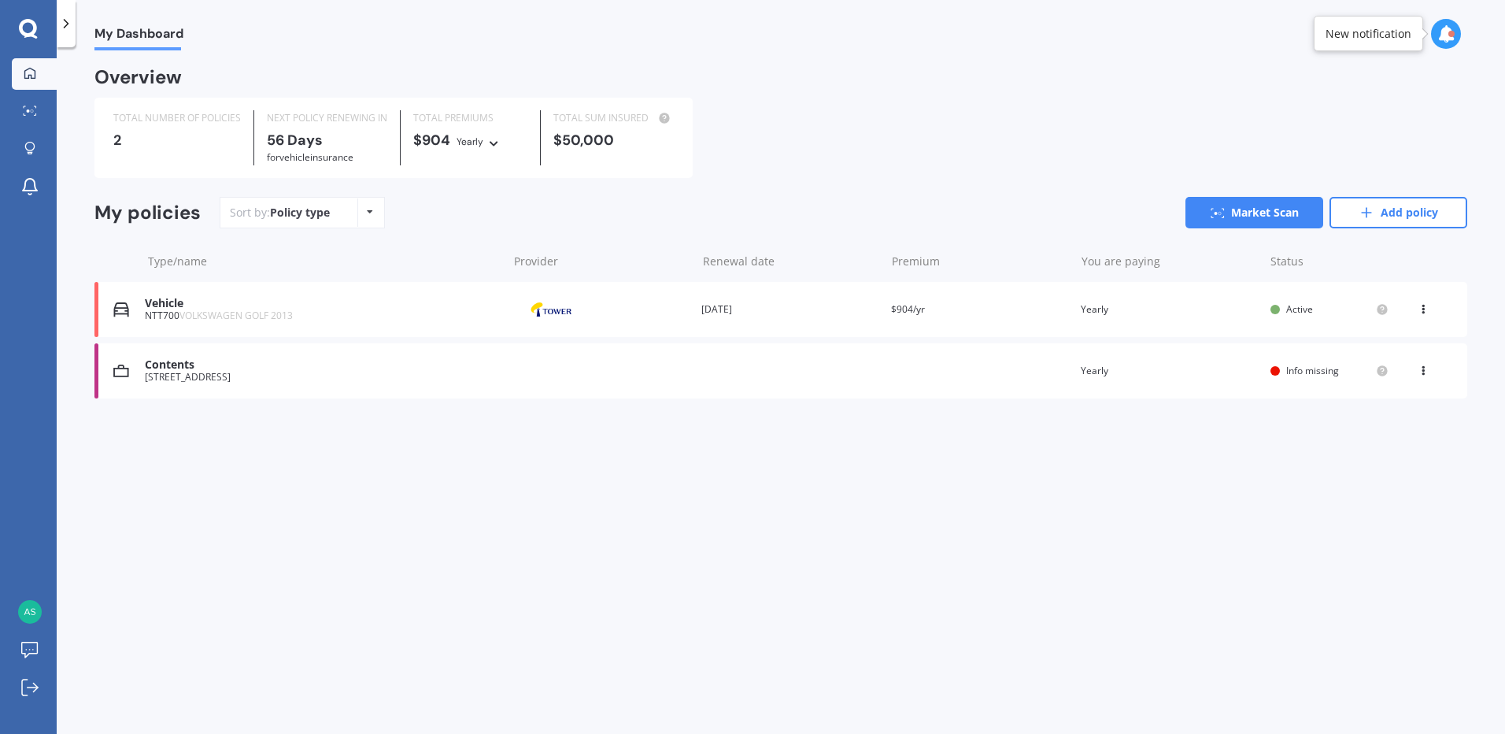
click at [1432, 308] on div "View option View policy Delete" at bounding box center [1425, 310] width 47 height 16
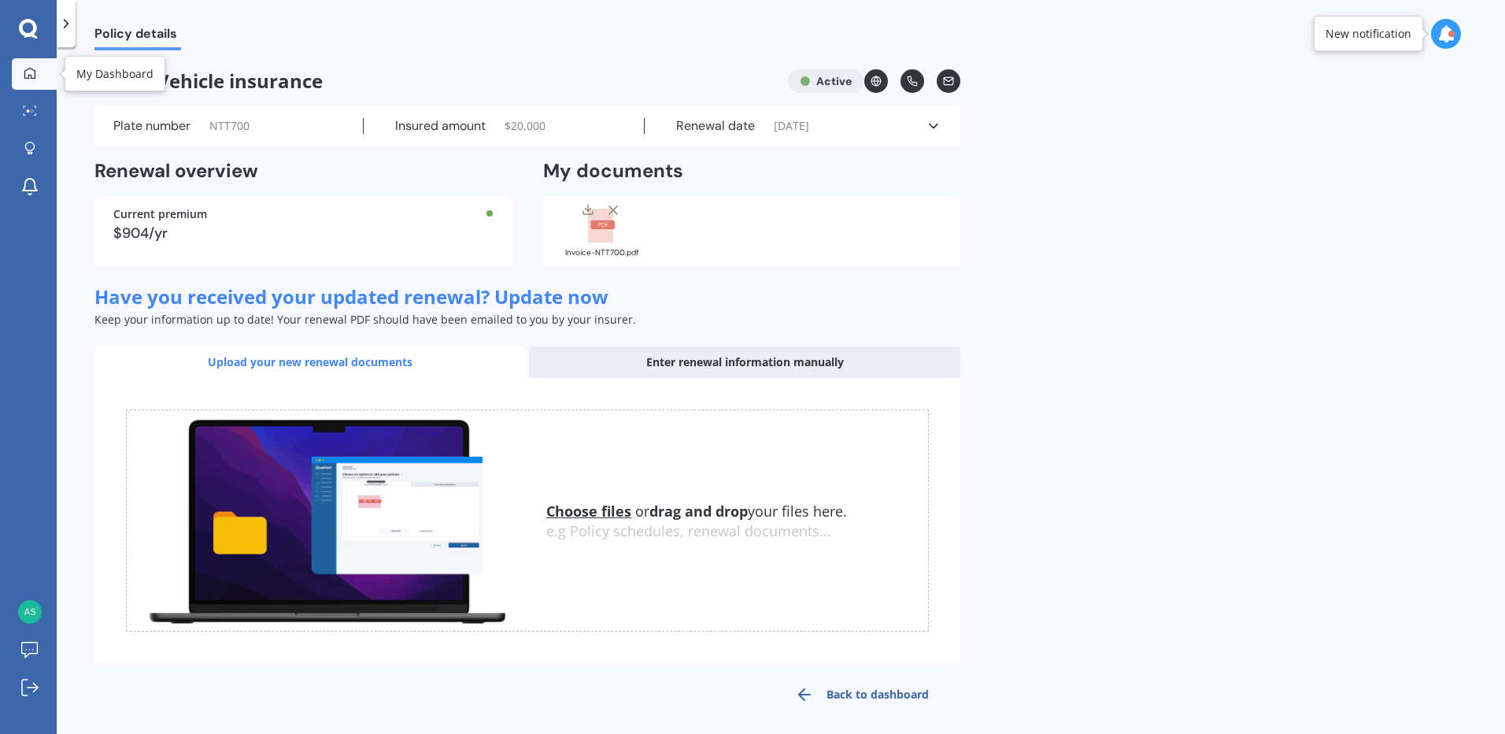
click at [28, 67] on icon at bounding box center [30, 73] width 13 height 13
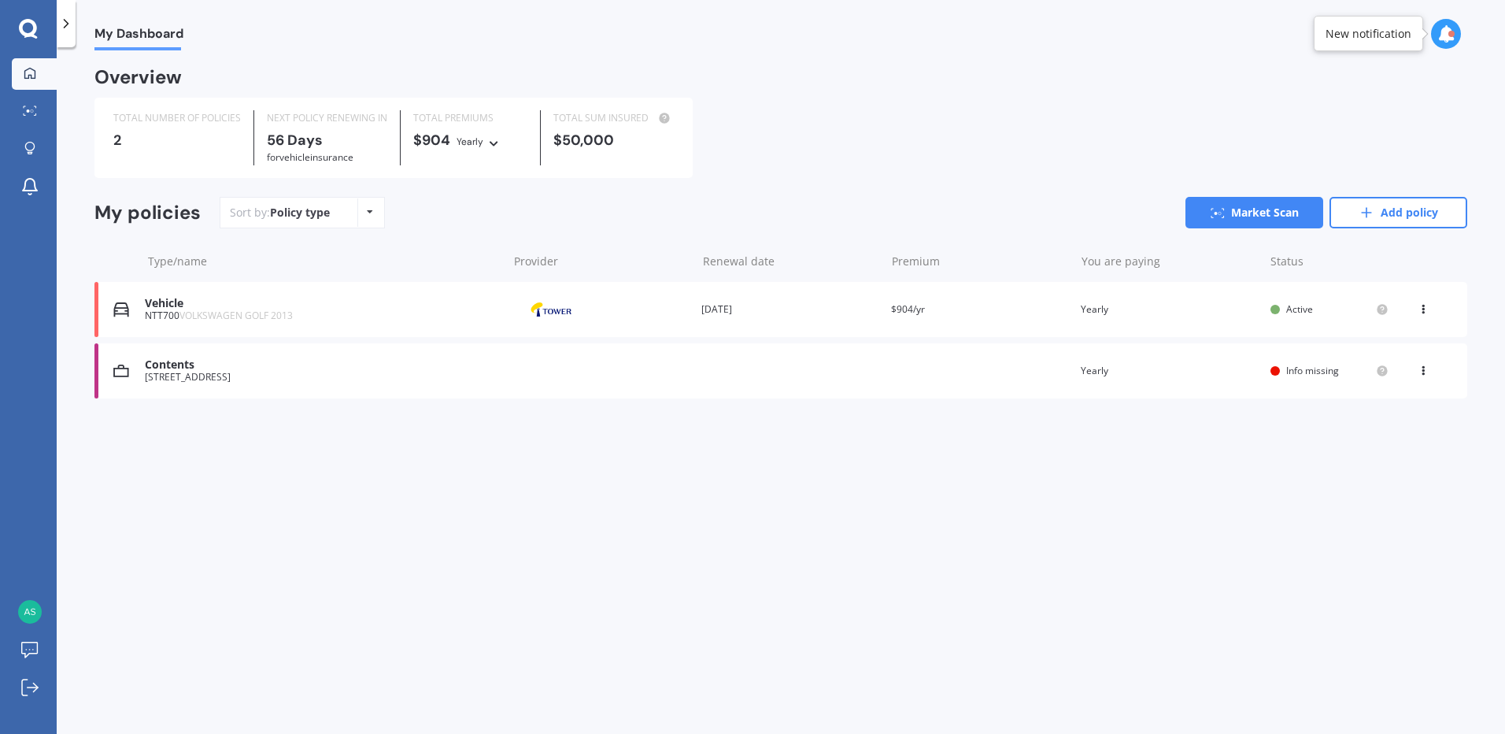
click at [369, 215] on icon at bounding box center [370, 211] width 6 height 9
click at [1250, 213] on link "Market Scan" at bounding box center [1255, 212] width 138 height 31
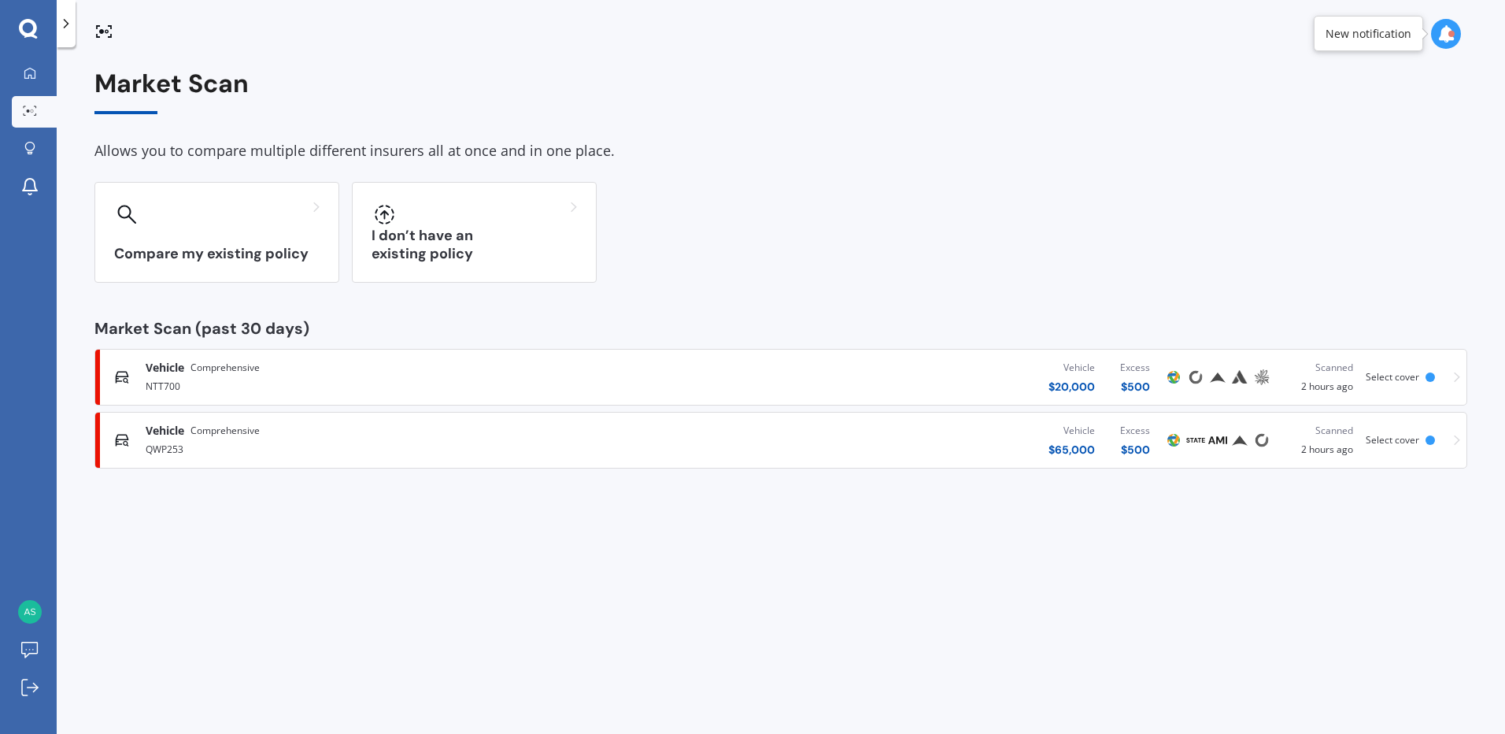
click at [1391, 378] on span "Select cover" at bounding box center [1393, 376] width 54 height 13
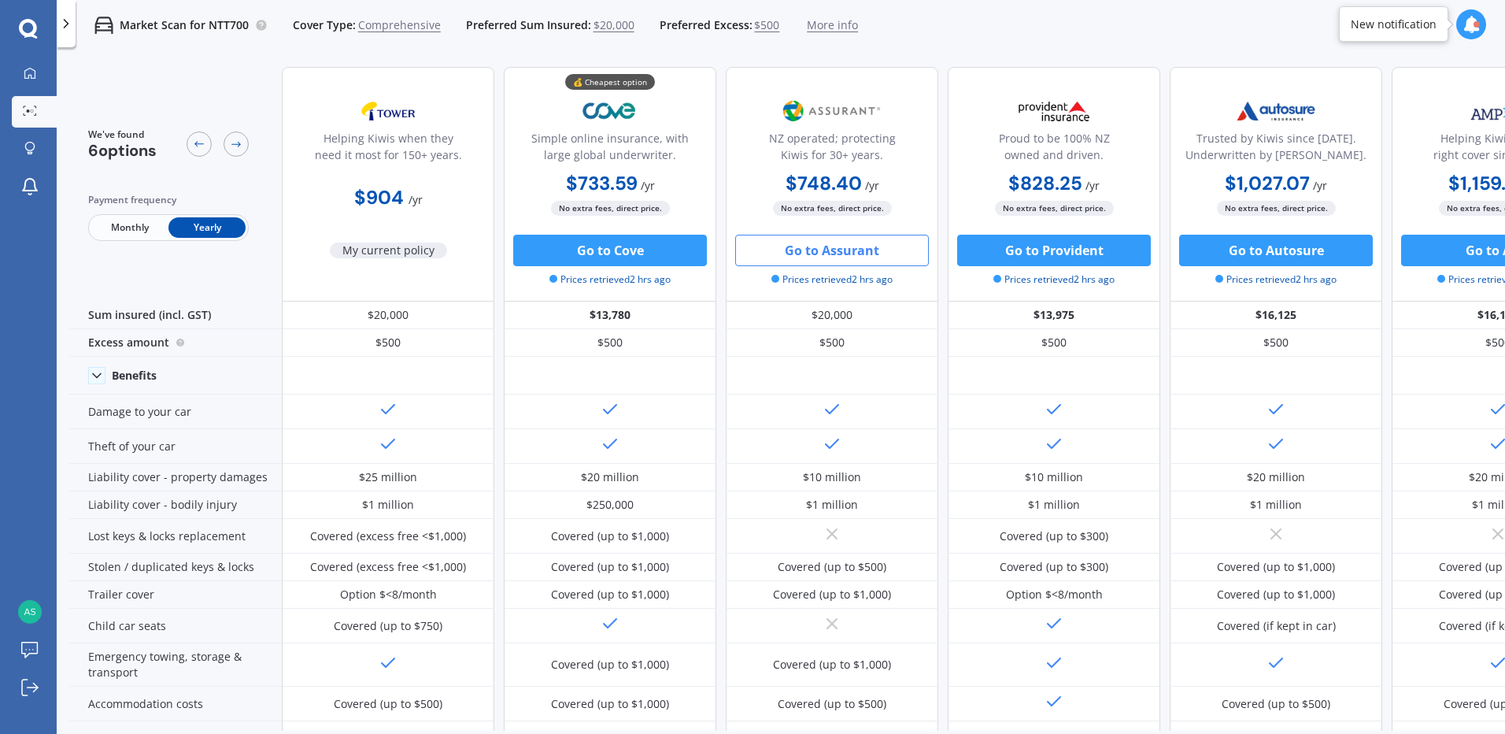
click at [826, 250] on button "Go to Assurant" at bounding box center [832, 250] width 194 height 31
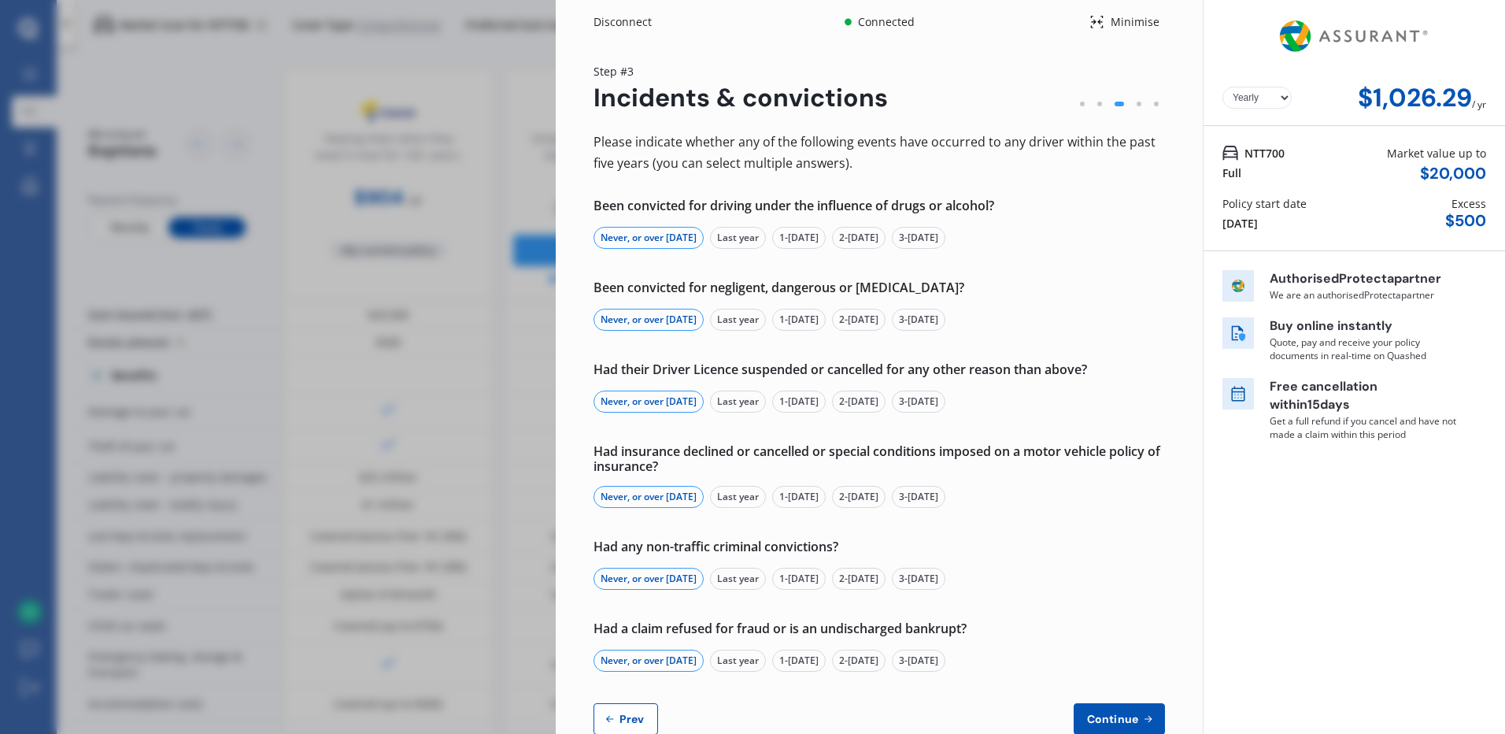
scroll to position [39, 0]
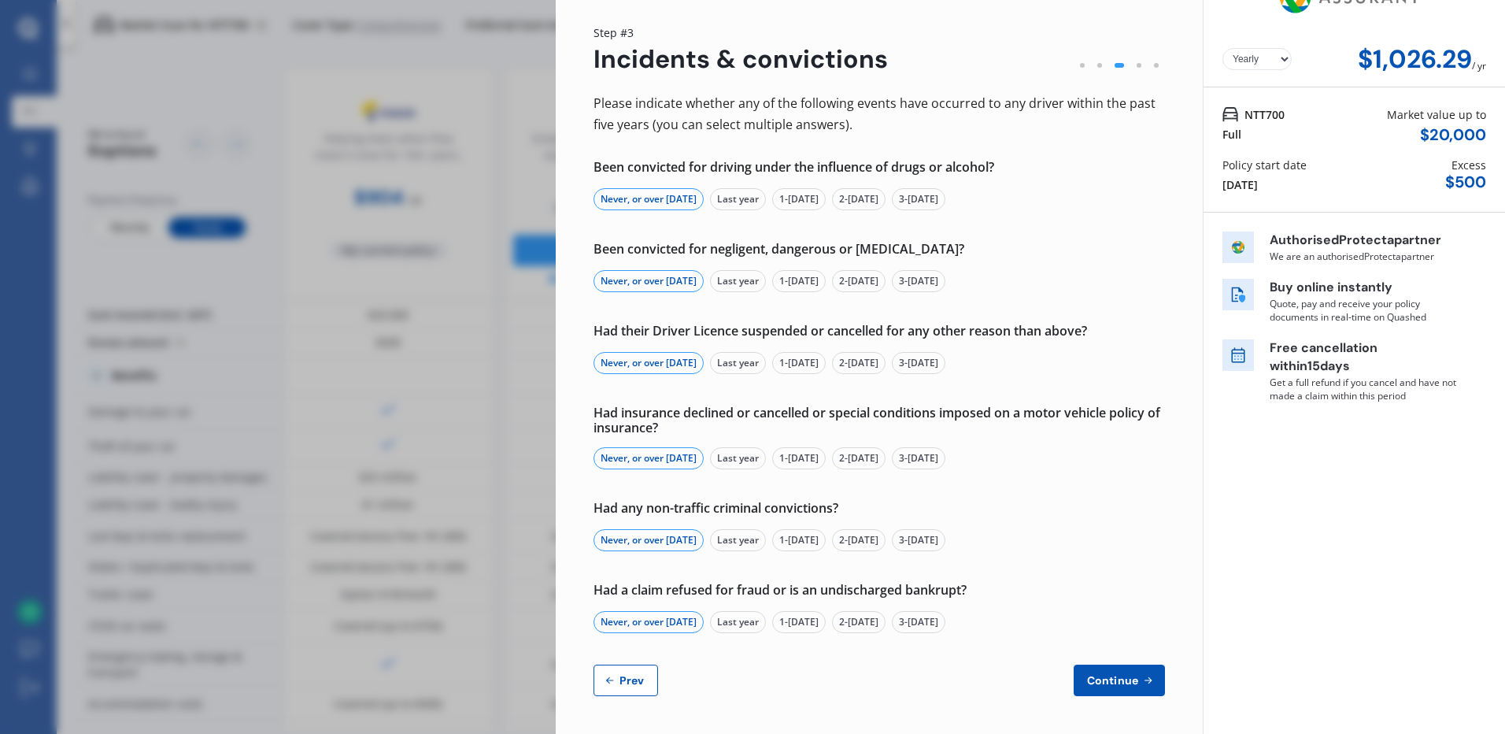
click at [1123, 683] on span "Continue" at bounding box center [1112, 680] width 57 height 13
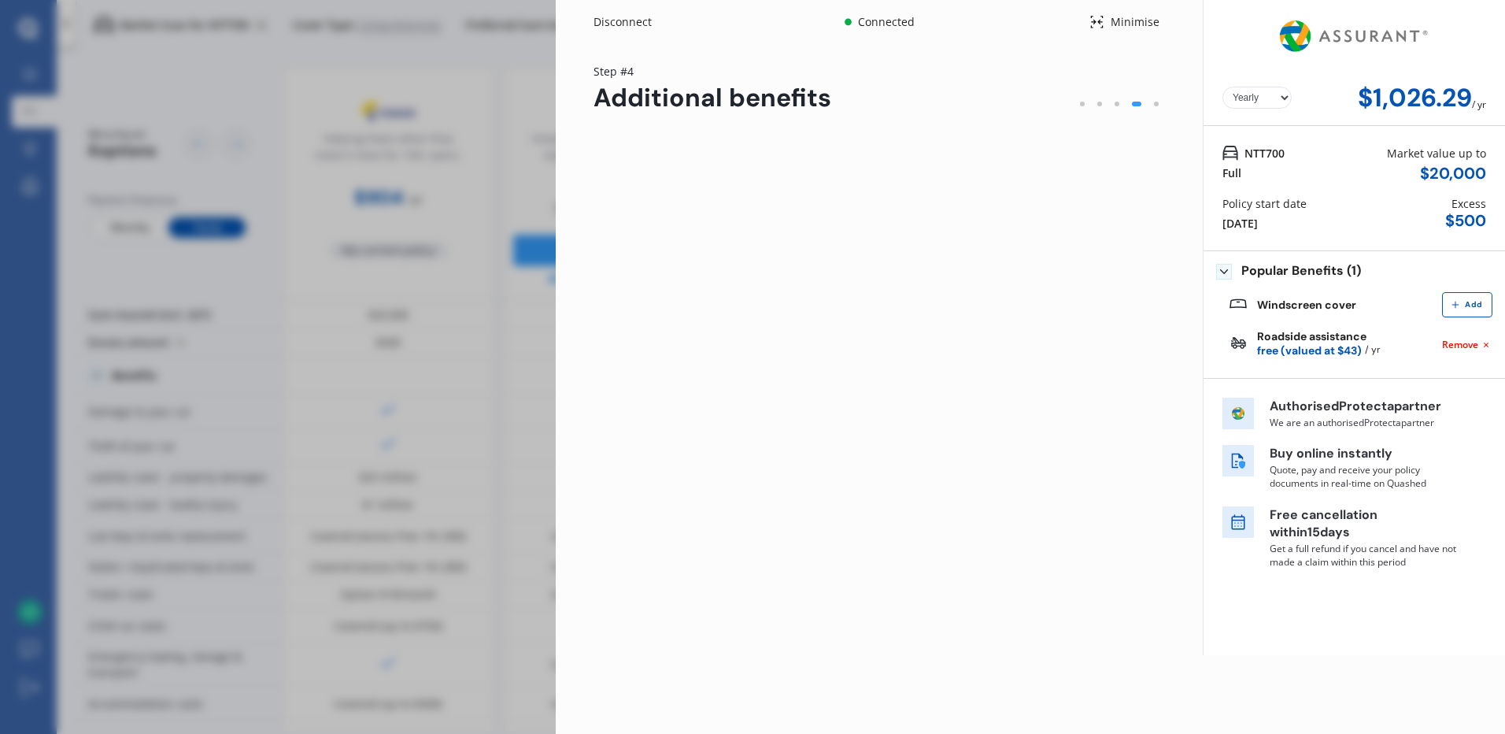
scroll to position [0, 0]
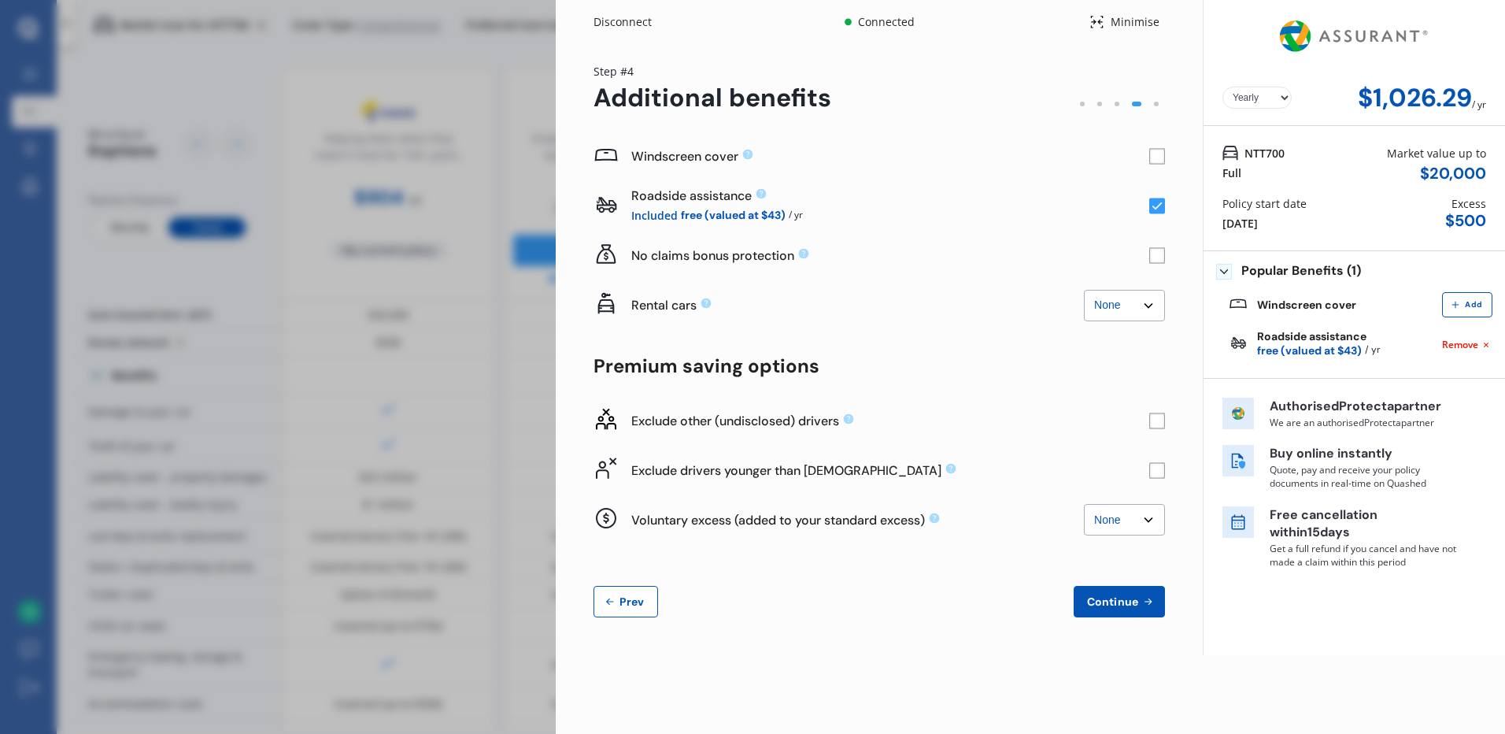
click at [1159, 476] on rect at bounding box center [1158, 470] width 16 height 16
click at [1149, 521] on select "None $500 $1,000" at bounding box center [1124, 519] width 81 height 31
click at [1114, 604] on span "Continue" at bounding box center [1112, 601] width 57 height 13
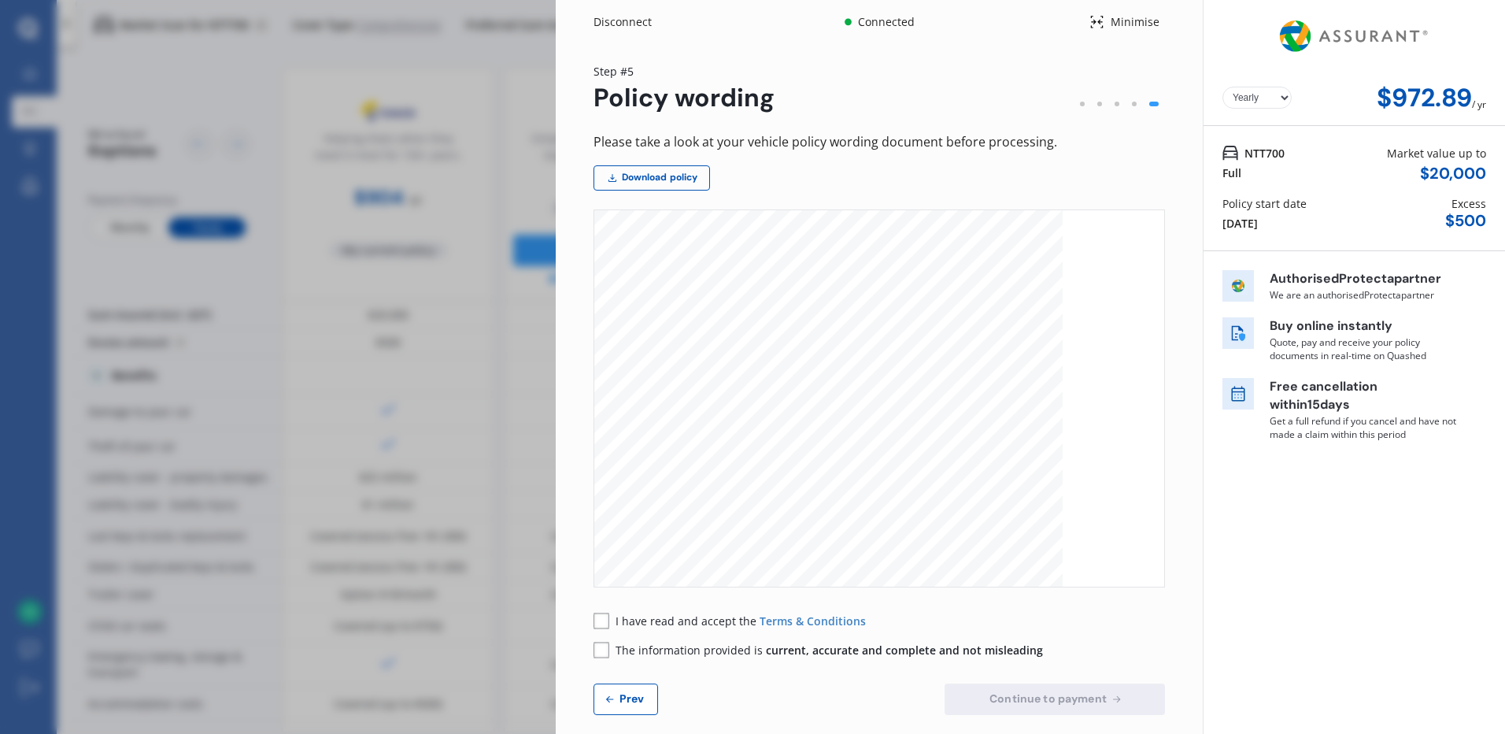
click at [629, 24] on div "Disconnect" at bounding box center [632, 22] width 76 height 16
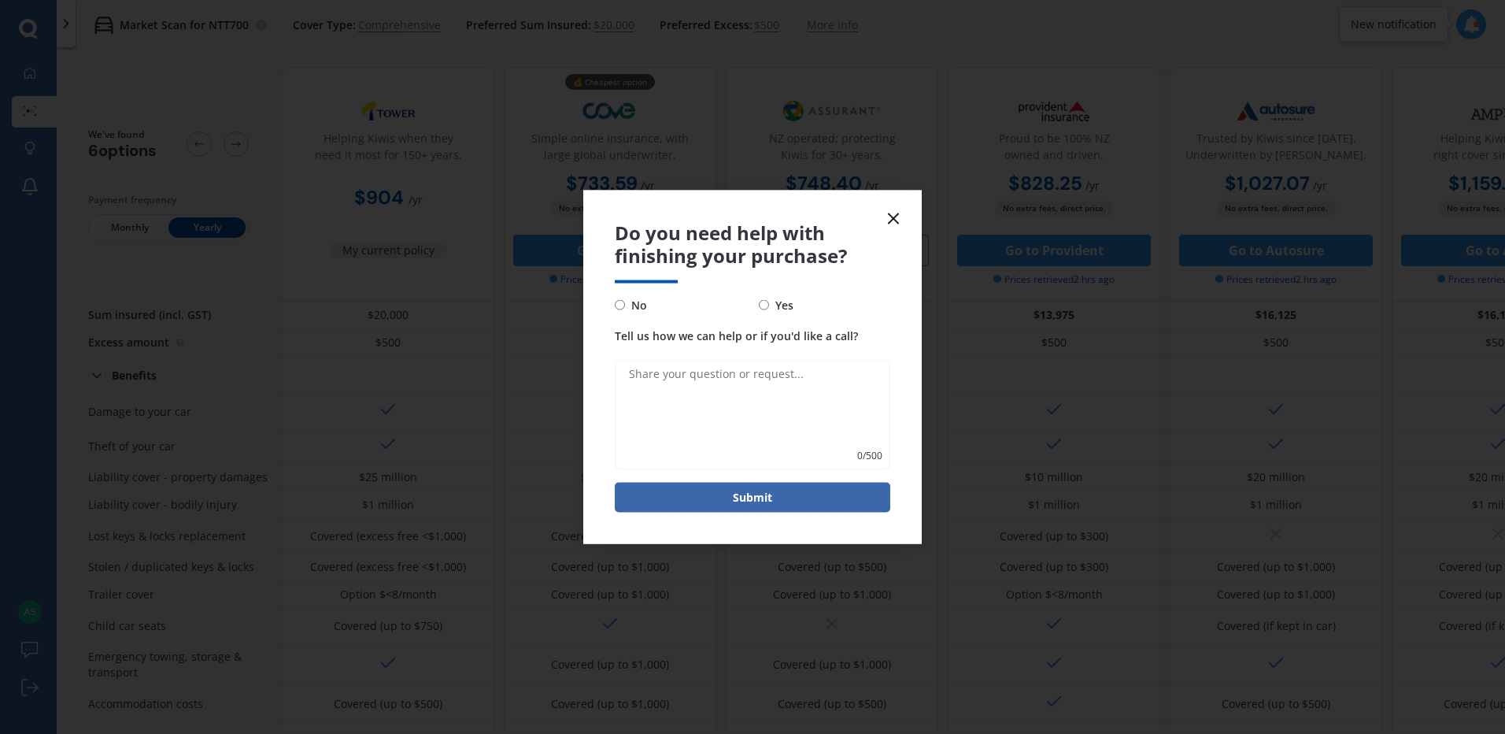
click at [891, 214] on icon at bounding box center [893, 218] width 19 height 19
